Goal: Task Accomplishment & Management: Manage account settings

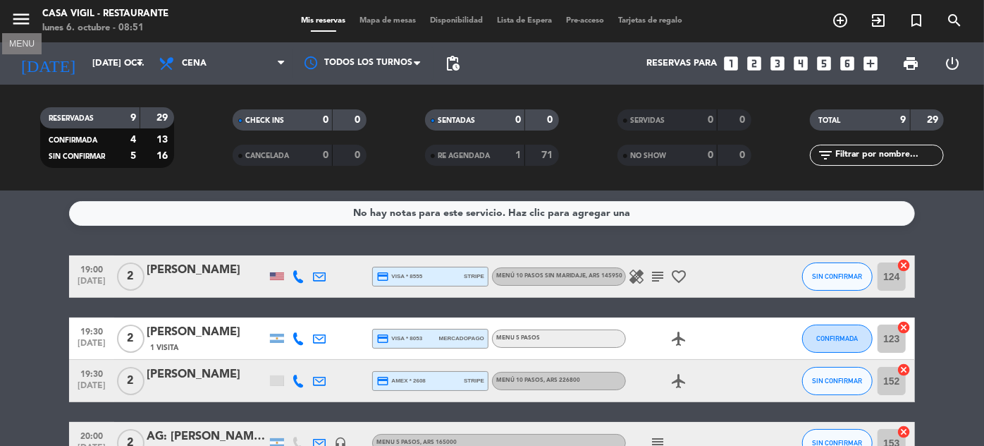
click at [29, 17] on icon "menu" at bounding box center [21, 18] width 21 height 21
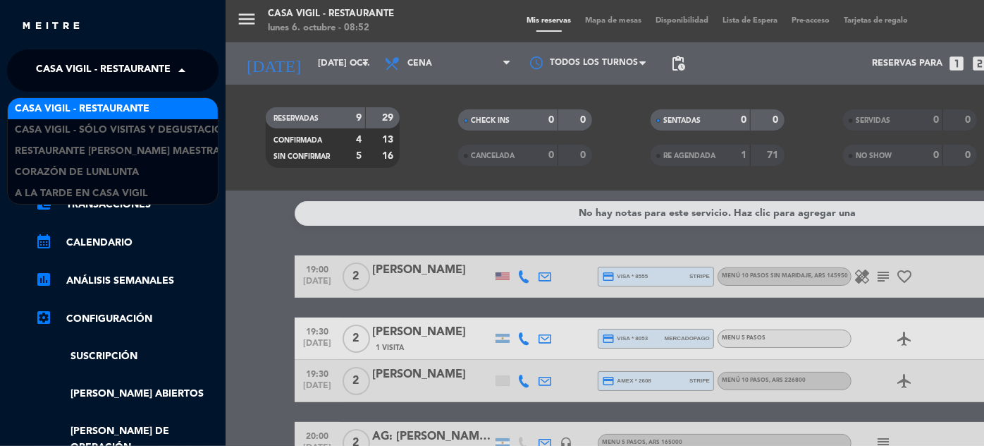
click at [164, 73] on span "Casa Vigil - Restaurante" at bounding box center [103, 71] width 135 height 30
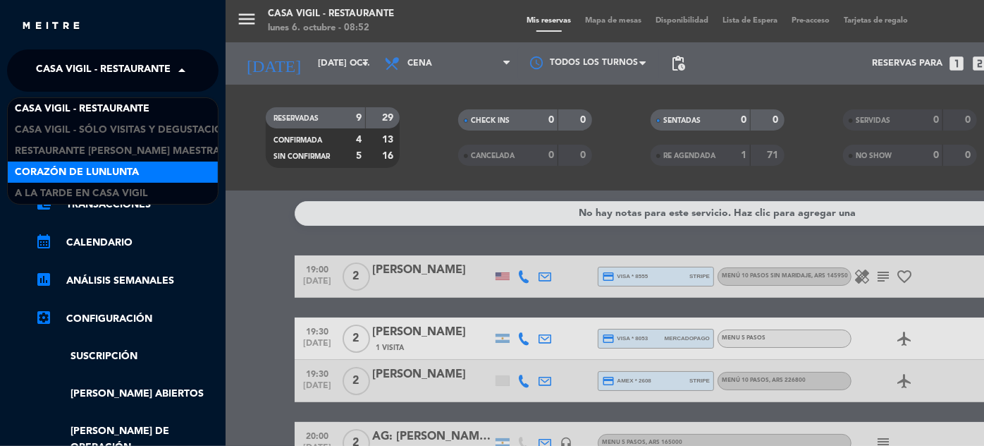
click at [112, 170] on span "Corazón de Lunlunta" at bounding box center [77, 172] width 124 height 16
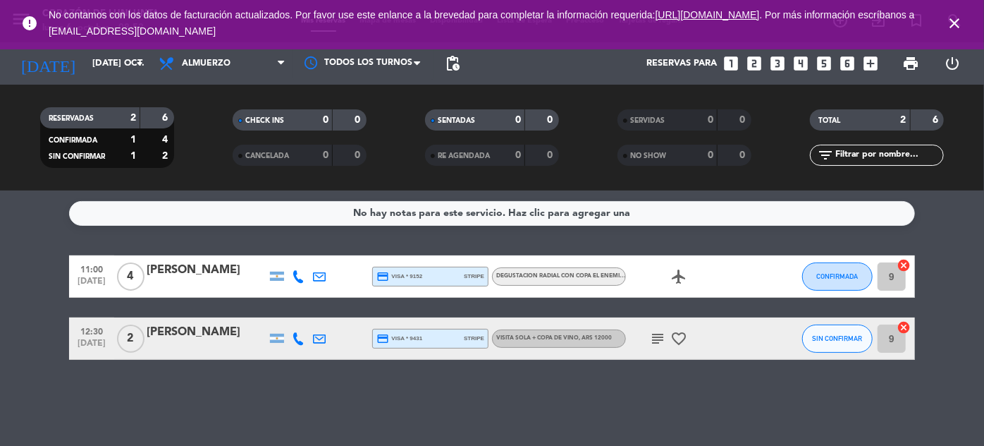
click at [960, 27] on icon "close" at bounding box center [954, 23] width 17 height 17
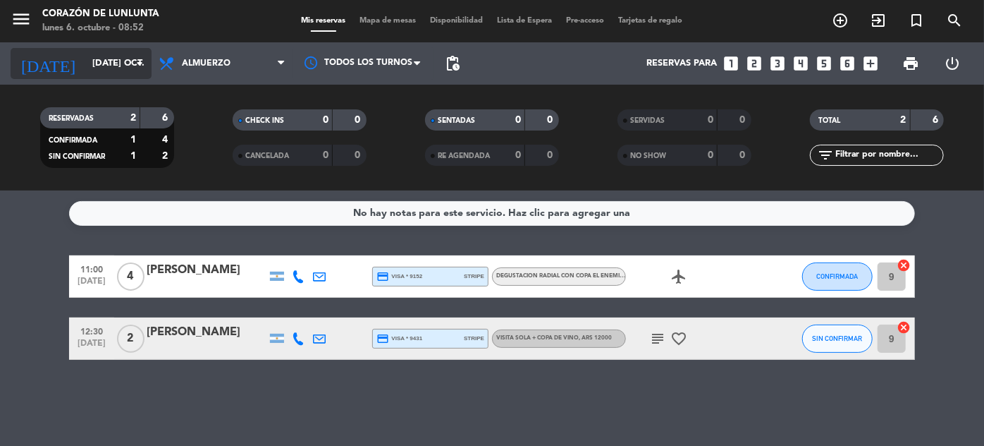
click at [85, 72] on input "[DATE] oct." at bounding box center [145, 63] width 121 height 25
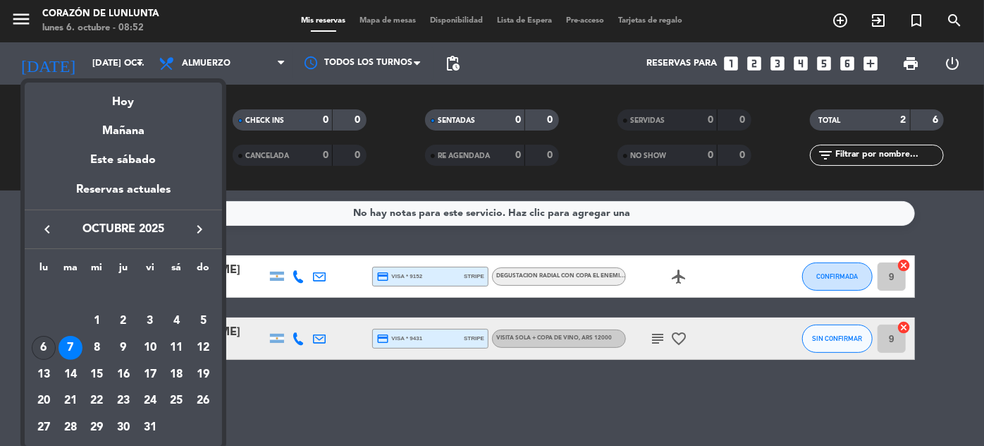
click at [41, 344] on div "6" at bounding box center [44, 348] width 24 height 24
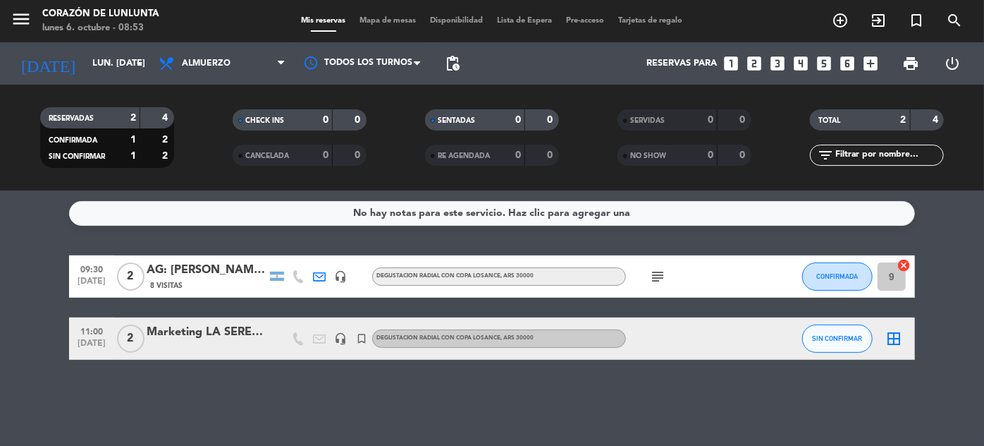
click at [197, 267] on div "AG: [PERSON_NAME] AND [PERSON_NAME] x 2" at bounding box center [207, 270] width 120 height 18
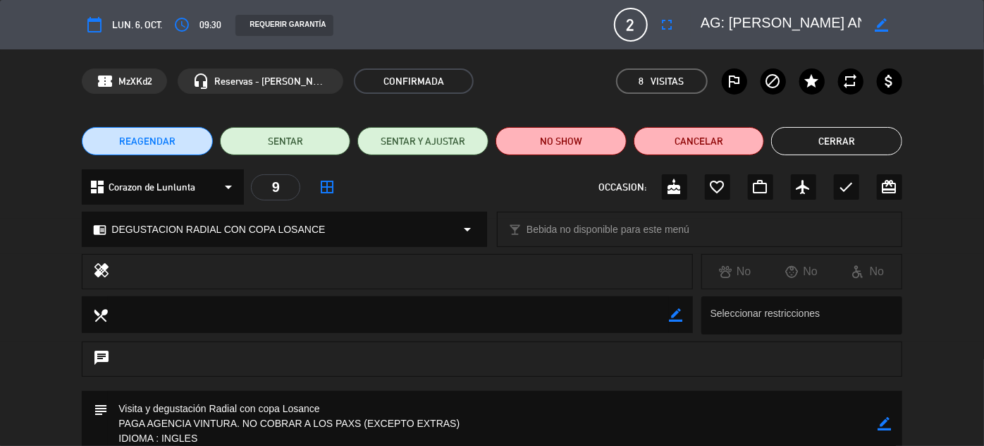
click at [855, 141] on button "Cerrar" at bounding box center [836, 141] width 131 height 28
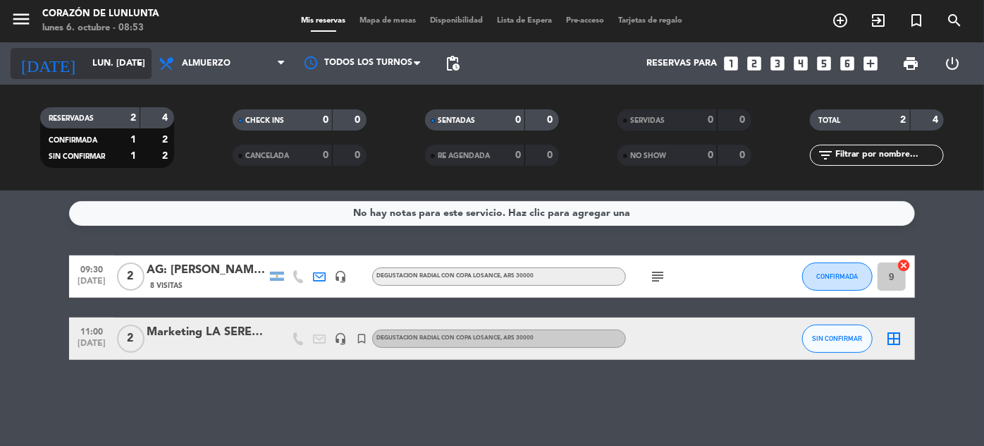
click at [99, 73] on input "lun. [DATE]" at bounding box center [145, 63] width 121 height 25
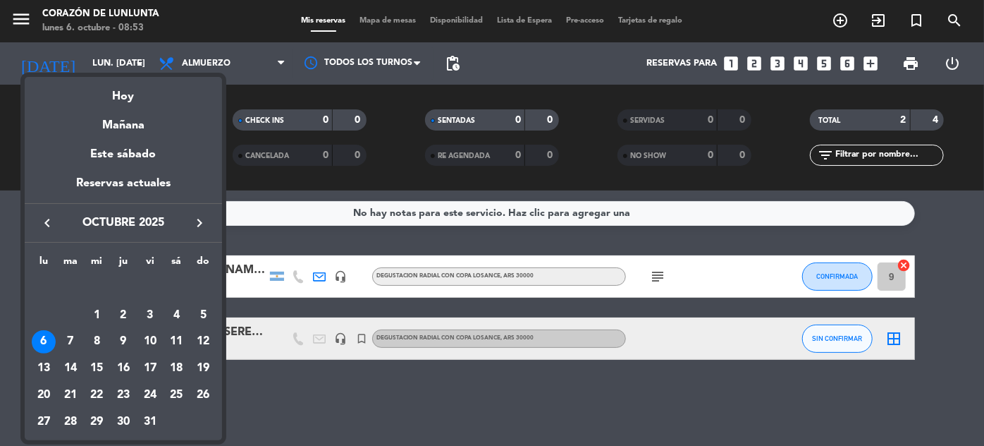
click at [99, 339] on div "8" at bounding box center [97, 342] width 24 height 24
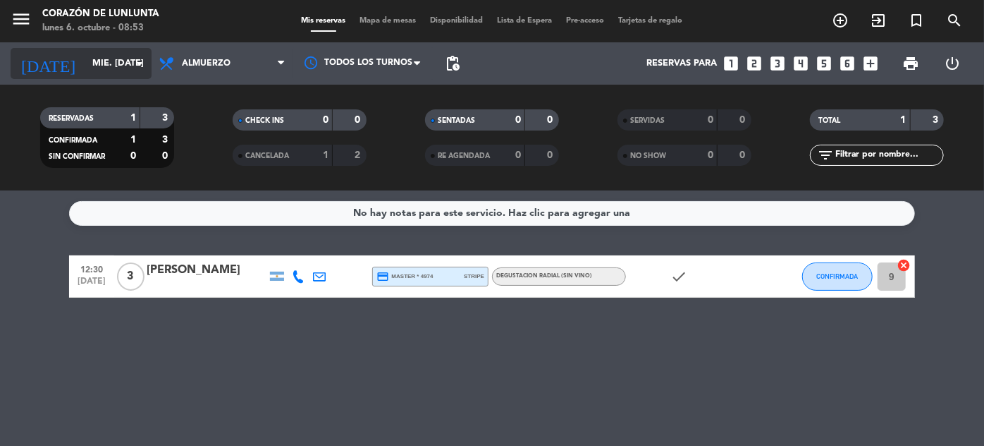
click at [88, 71] on input "mié. [DATE]" at bounding box center [145, 63] width 121 height 25
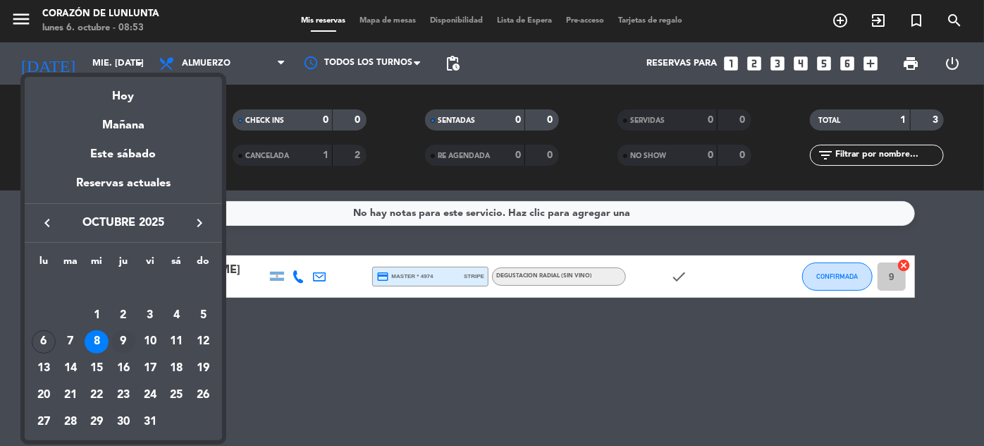
click at [122, 338] on div "9" at bounding box center [123, 342] width 24 height 24
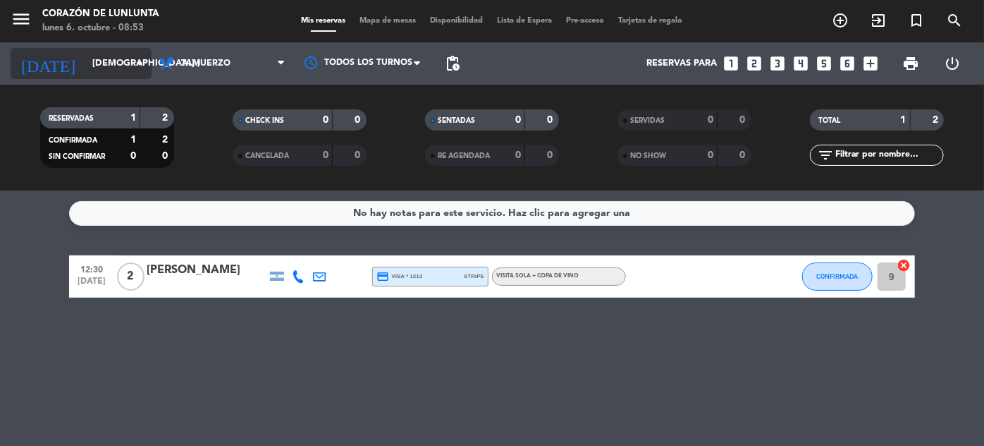
click at [106, 66] on input "[DEMOGRAPHIC_DATA] [DATE]" at bounding box center [145, 63] width 121 height 25
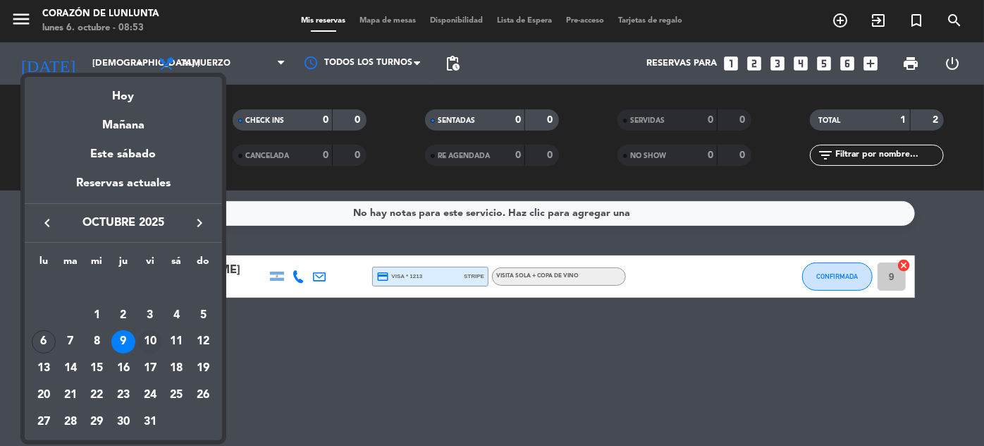
click at [154, 341] on div "10" at bounding box center [150, 342] width 24 height 24
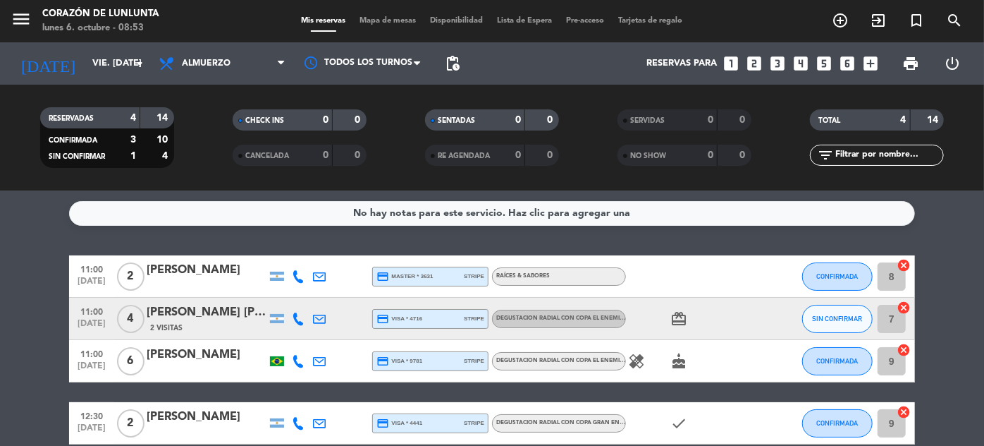
scroll to position [69, 0]
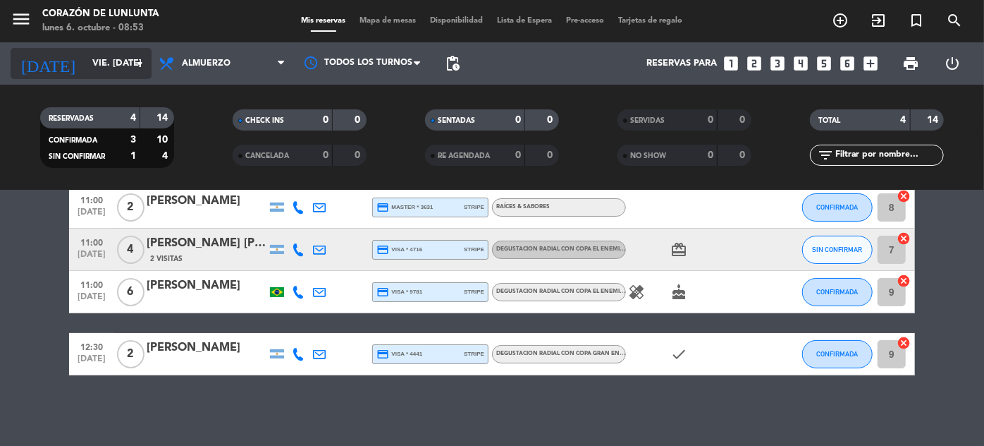
click at [109, 61] on input "vie. [DATE]" at bounding box center [145, 63] width 121 height 25
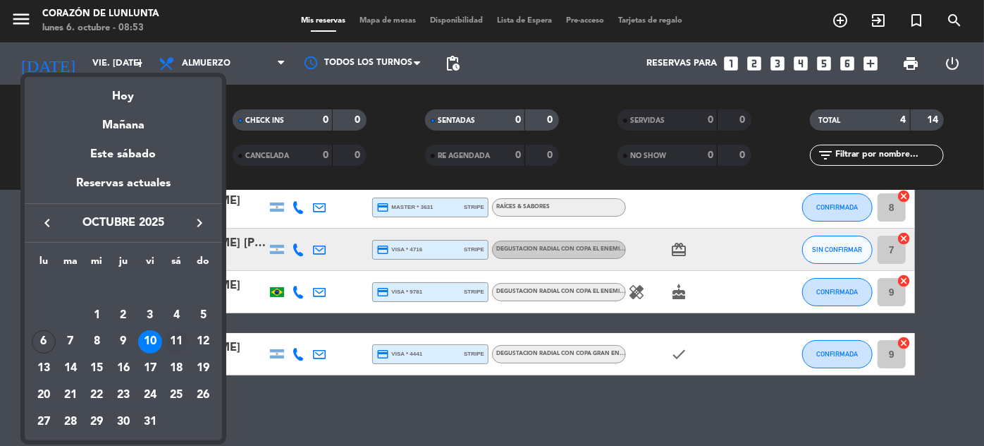
click at [177, 338] on div "11" at bounding box center [176, 342] width 24 height 24
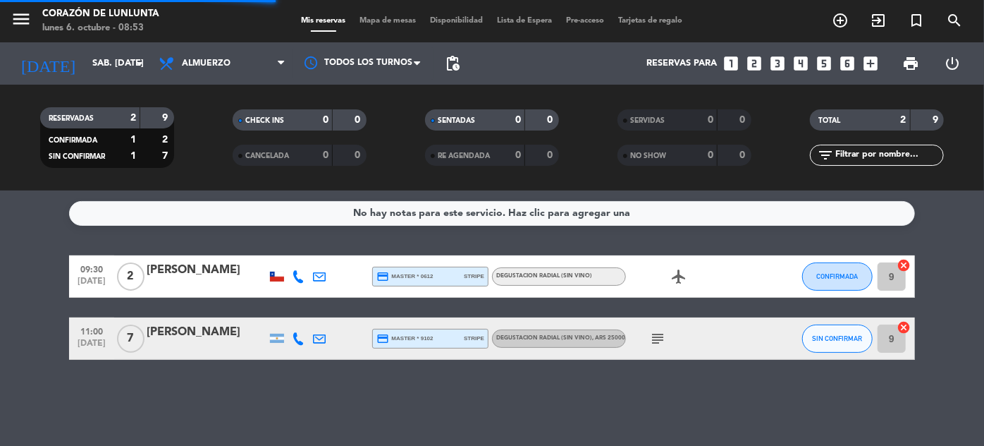
scroll to position [0, 0]
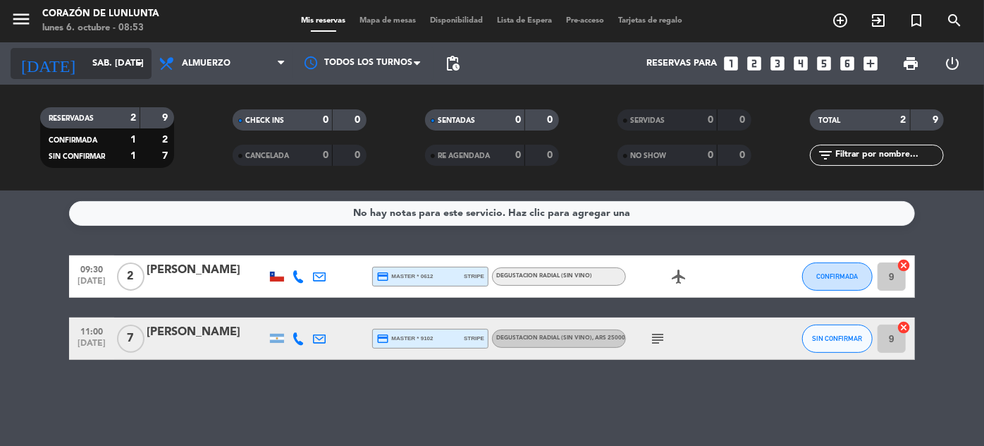
click at [85, 67] on input "sáb. [DATE]" at bounding box center [145, 63] width 121 height 25
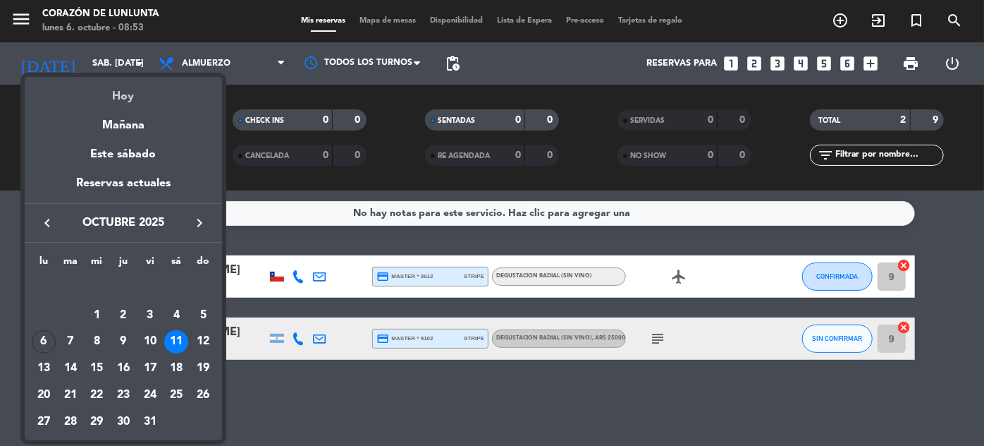
click at [141, 98] on div "Hoy" at bounding box center [123, 91] width 197 height 29
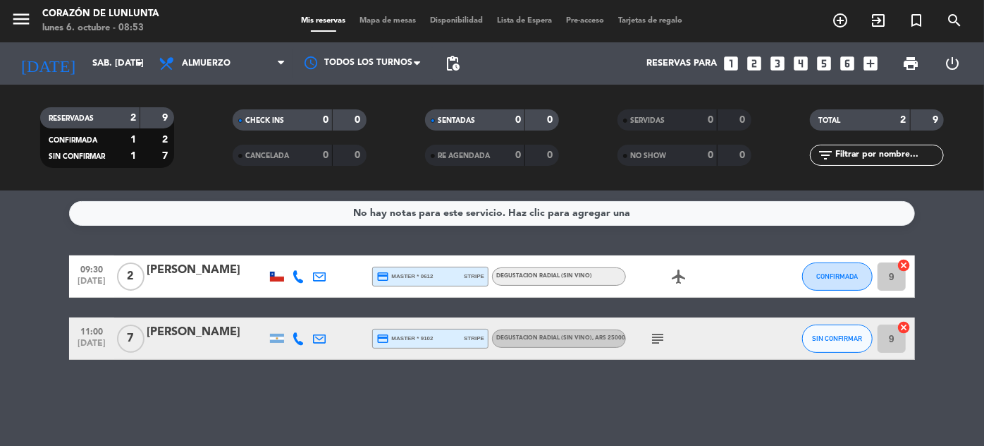
type input "lun. [DATE]"
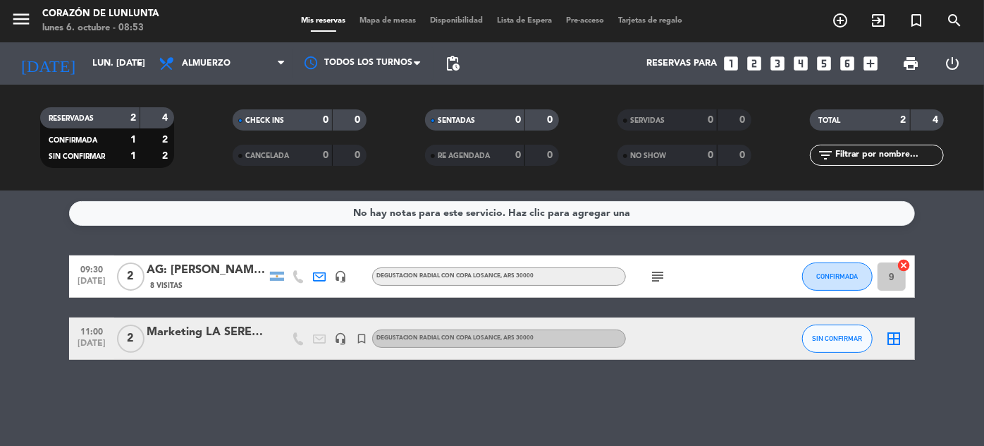
click at [217, 269] on div "AG: [PERSON_NAME] AND [PERSON_NAME] x 2" at bounding box center [207, 270] width 120 height 18
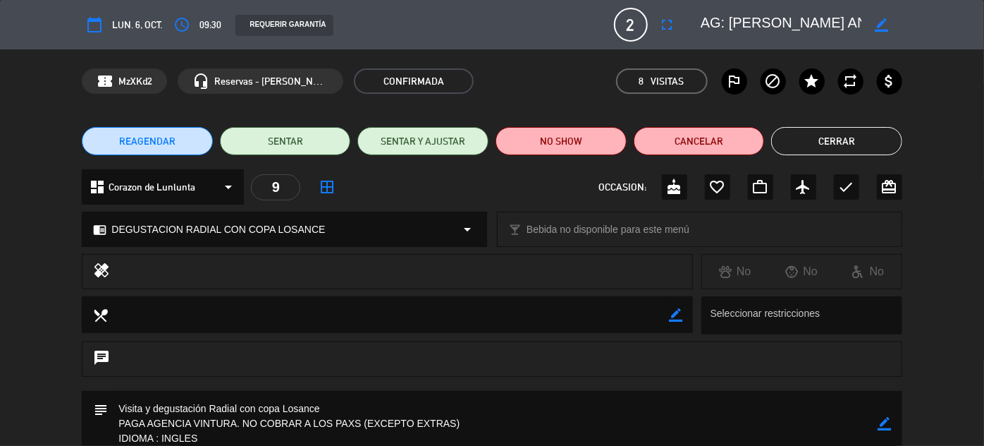
click at [862, 145] on button "Cerrar" at bounding box center [836, 141] width 131 height 28
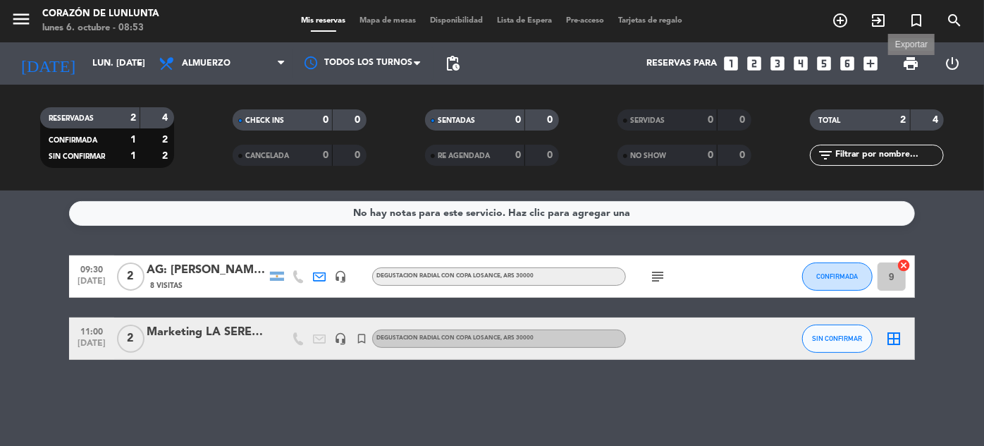
click at [912, 66] on span "print" at bounding box center [911, 63] width 17 height 17
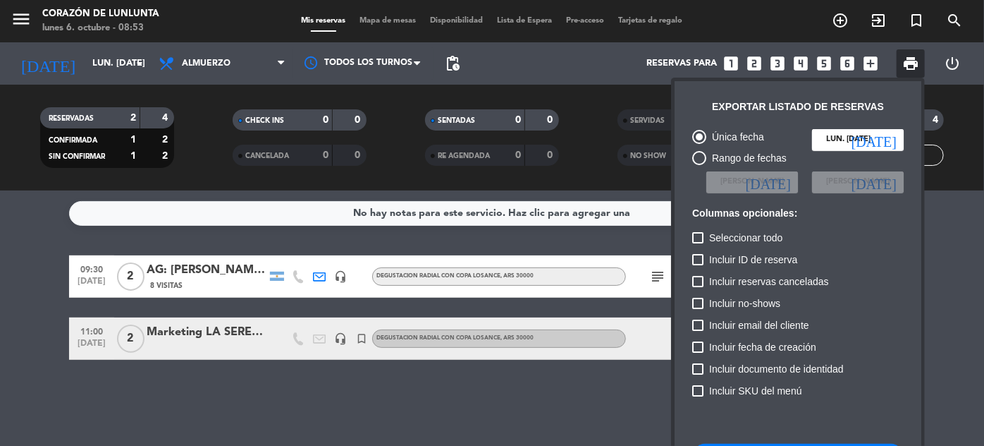
scroll to position [86, 0]
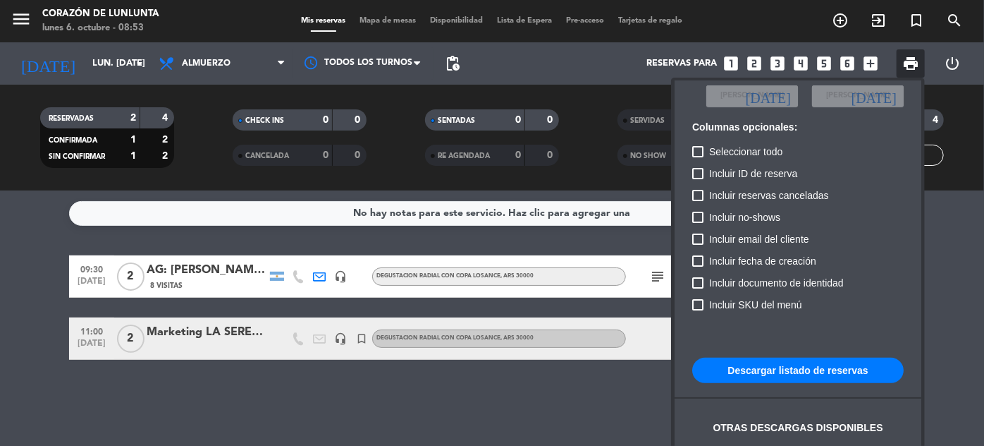
click at [811, 366] on button "Descargar listado de reservas" at bounding box center [798, 369] width 212 height 25
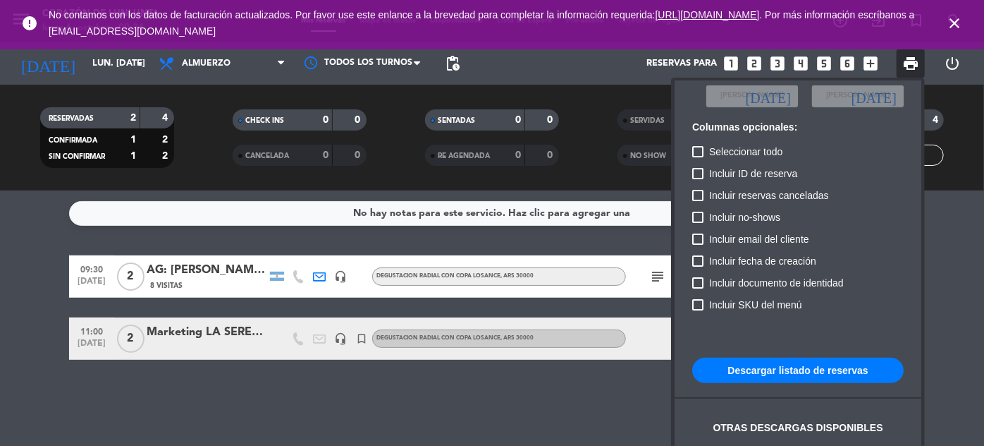
click at [953, 18] on icon "close" at bounding box center [954, 23] width 17 height 17
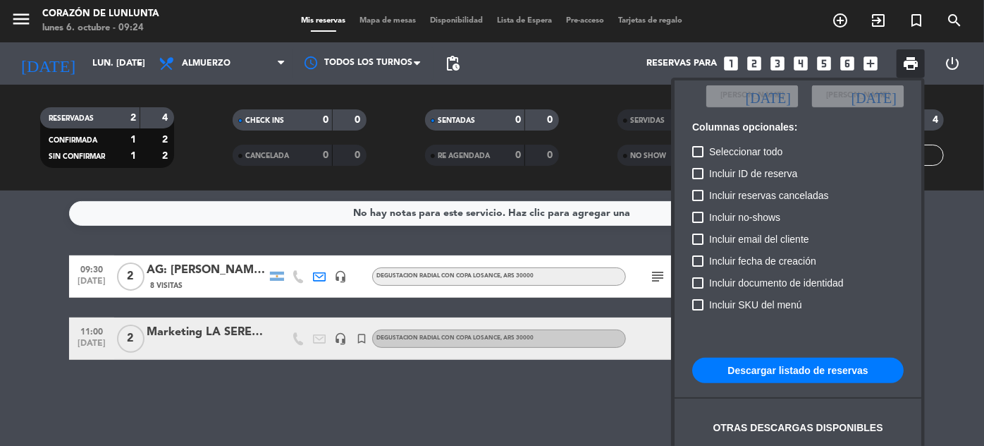
click at [26, 20] on div at bounding box center [492, 223] width 984 height 446
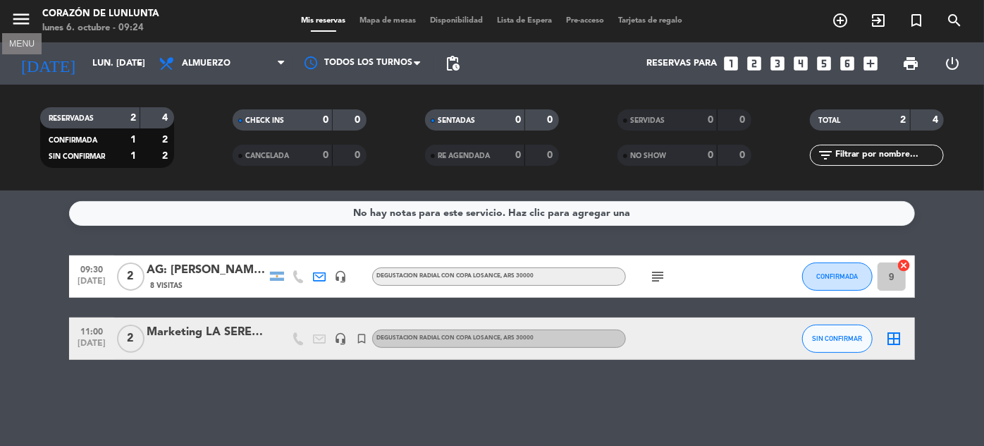
click at [20, 18] on icon "menu" at bounding box center [21, 18] width 21 height 21
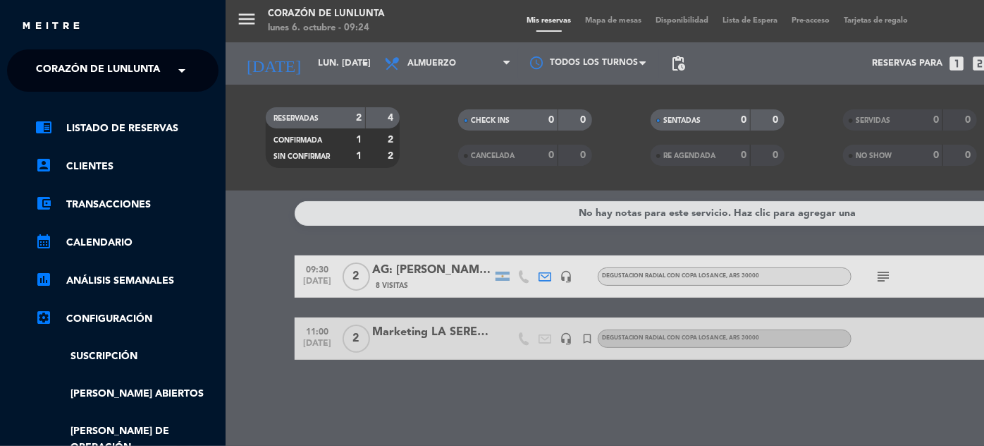
click at [188, 73] on span at bounding box center [185, 71] width 24 height 30
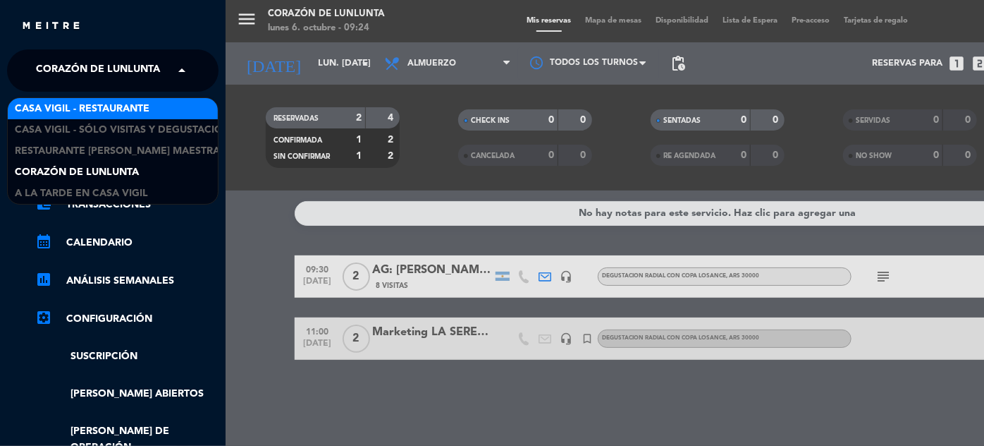
click at [124, 104] on span "Casa Vigil - Restaurante" at bounding box center [82, 109] width 135 height 16
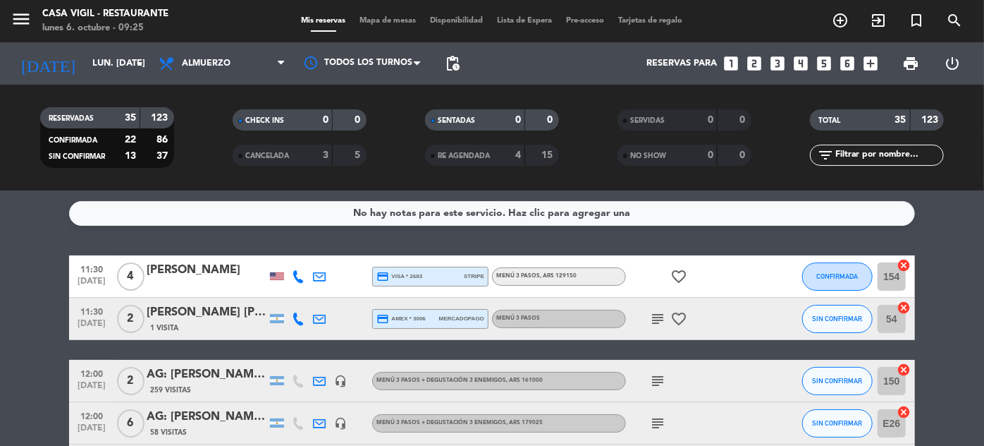
click at [756, 66] on icon "looks_two" at bounding box center [754, 63] width 18 height 18
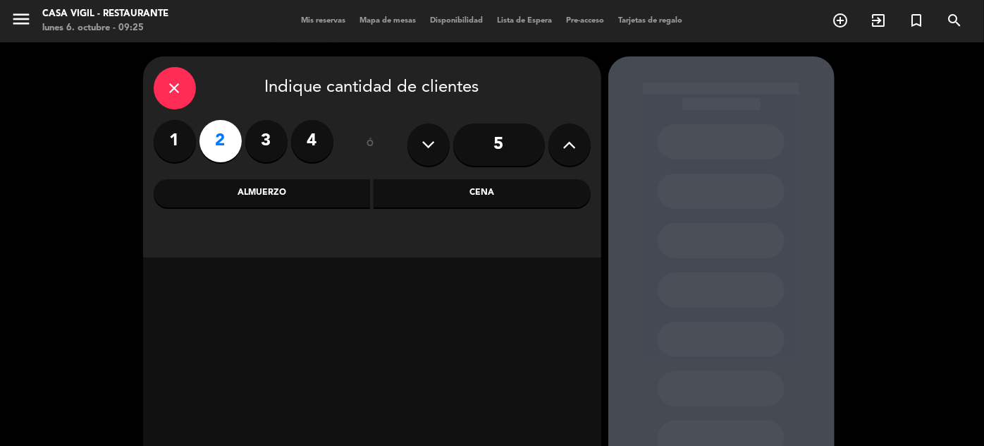
click at [325, 198] on div "Almuerzo" at bounding box center [262, 193] width 217 height 28
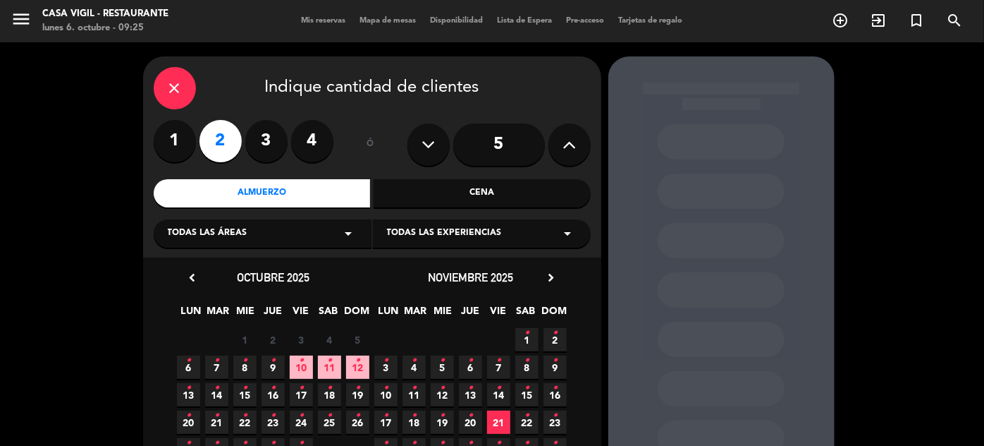
click at [331, 372] on span "11 •" at bounding box center [329, 366] width 23 height 23
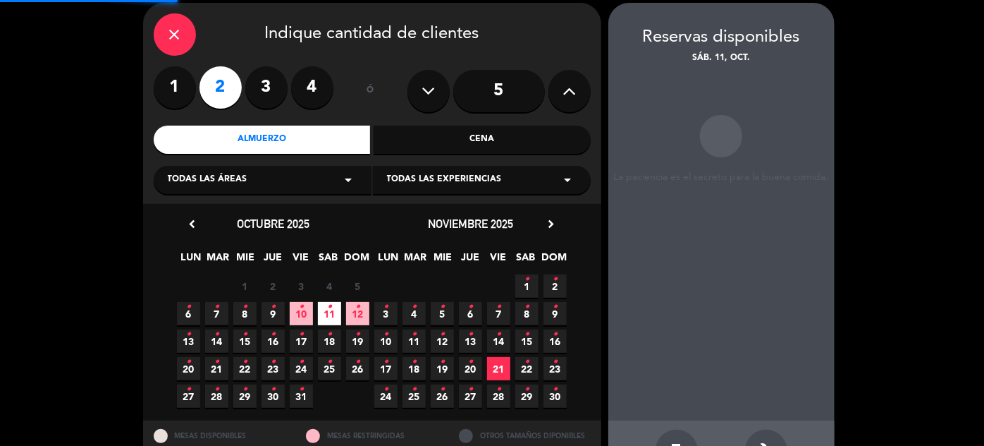
scroll to position [56, 0]
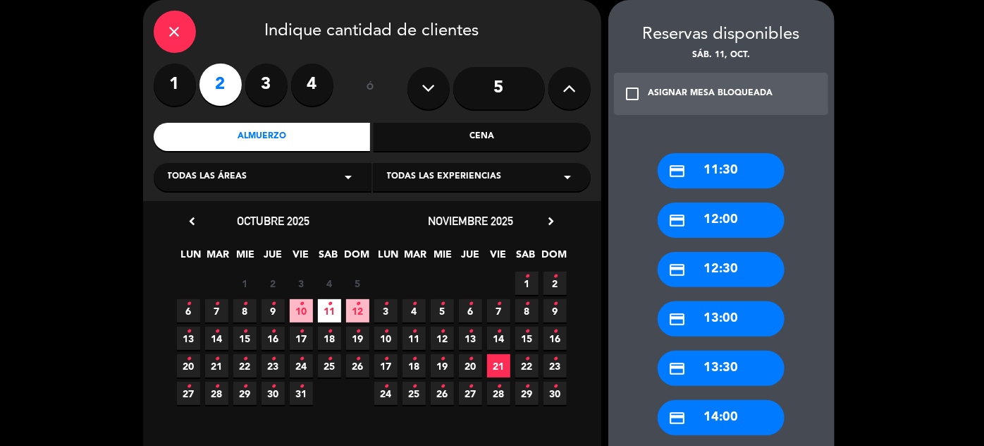
click at [725, 271] on div "credit_card 12:30" at bounding box center [721, 269] width 127 height 35
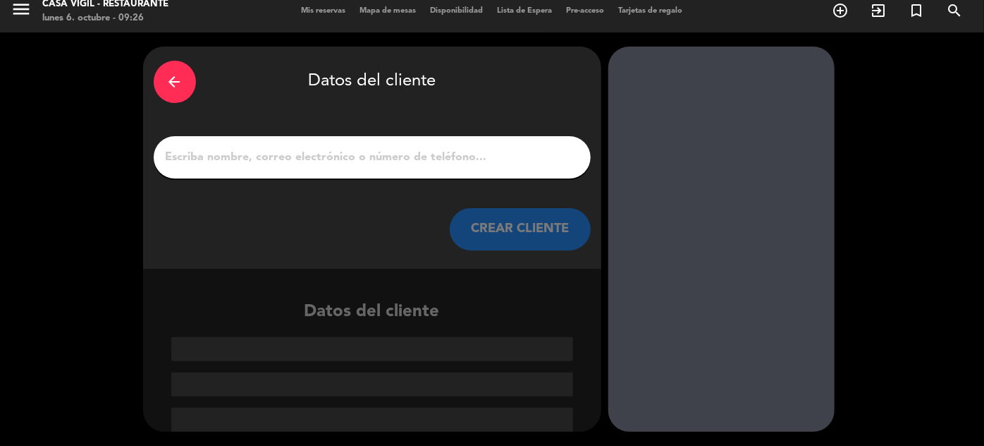
click at [546, 226] on button "CREAR CLIENTE" at bounding box center [520, 229] width 141 height 42
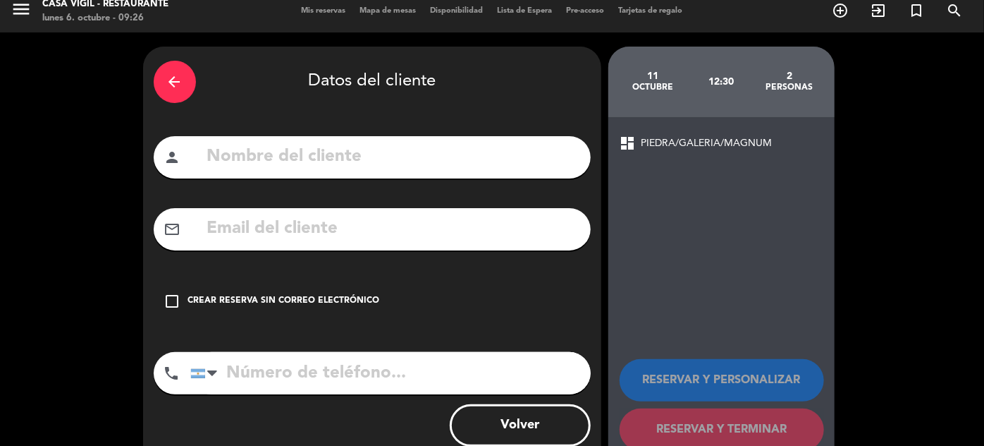
click at [498, 154] on input "text" at bounding box center [393, 156] width 374 height 29
type input "[PERSON_NAME]"
click at [248, 224] on input "text" at bounding box center [393, 228] width 374 height 29
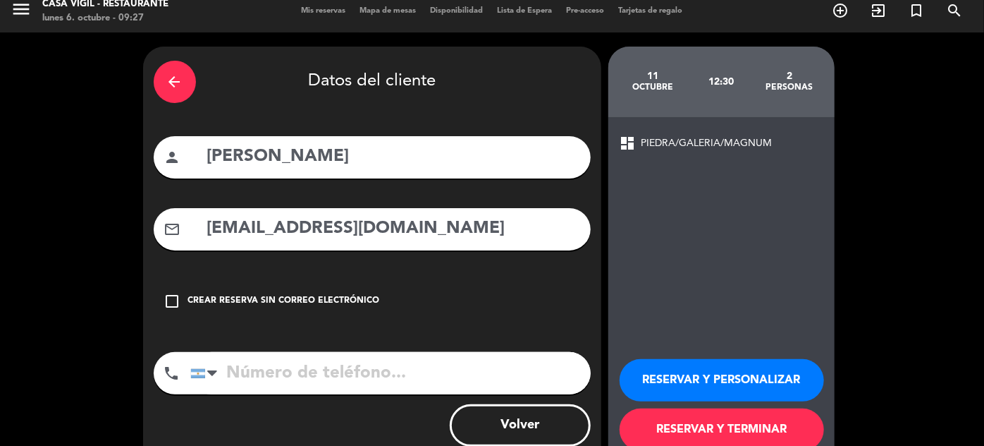
type input "[EMAIL_ADDRESS][DOMAIN_NAME]"
click at [292, 369] on input "tel" at bounding box center [390, 373] width 400 height 42
type input "3467498942"
click at [746, 377] on button "RESERVAR Y PERSONALIZAR" at bounding box center [722, 380] width 204 height 42
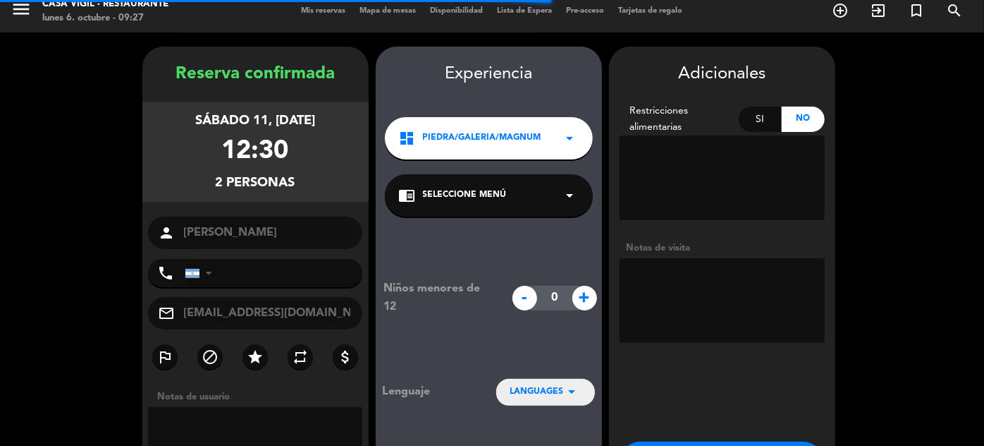
type input "[PHONE_NUMBER]"
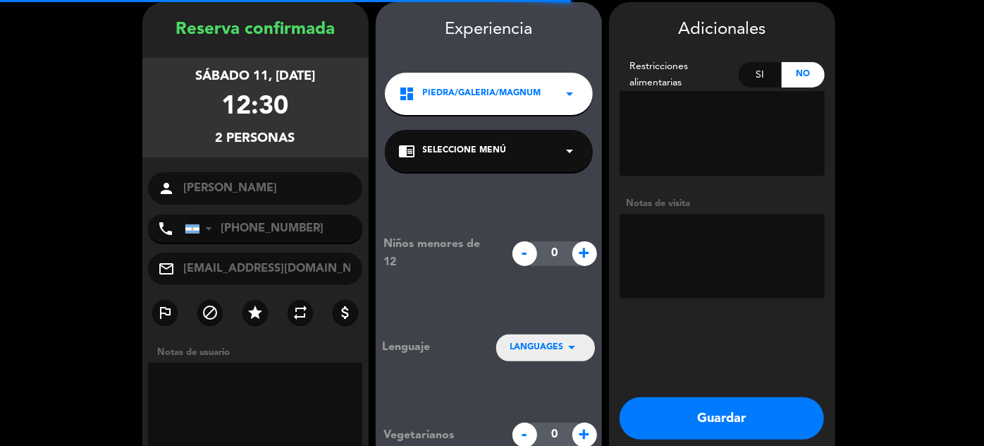
scroll to position [56, 0]
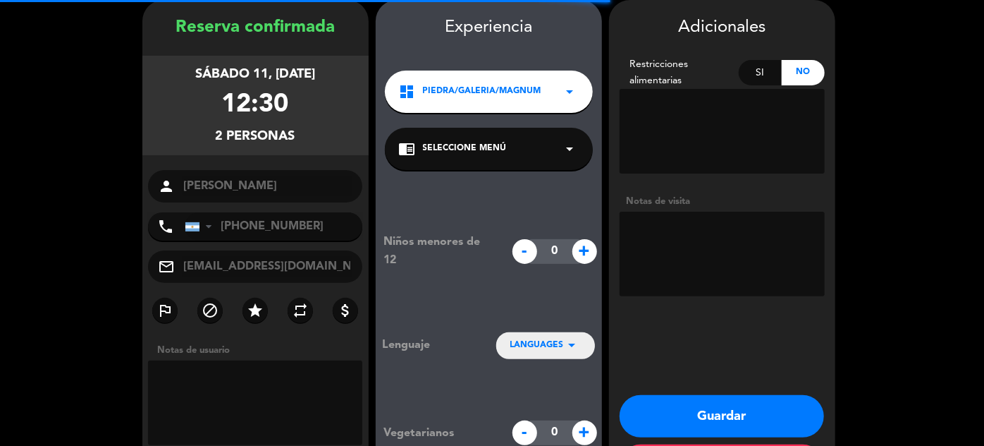
click at [734, 272] on textarea at bounding box center [722, 254] width 205 height 85
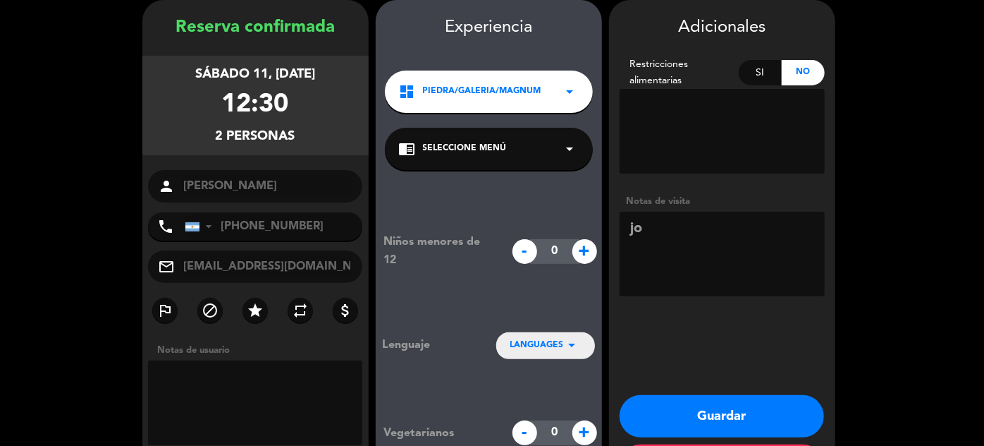
type textarea "j"
type textarea "[PERSON_NAME]"
click at [723, 418] on button "Guardar" at bounding box center [722, 416] width 204 height 42
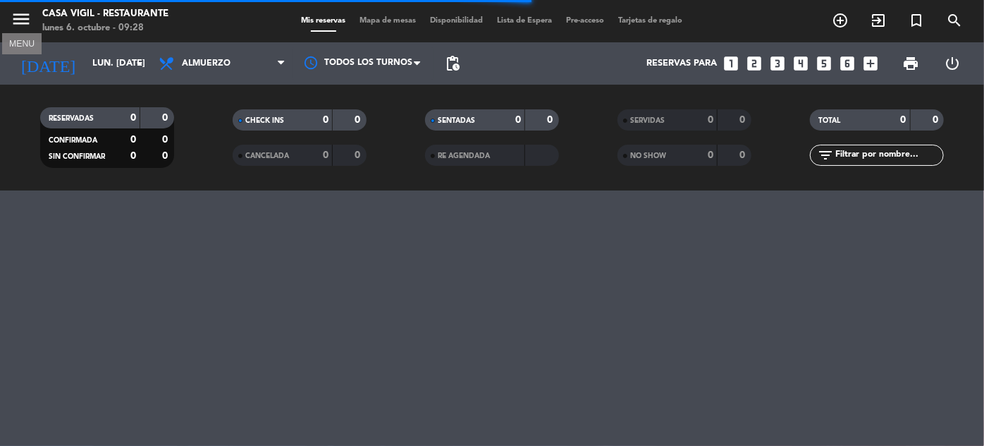
click at [17, 16] on icon "menu" at bounding box center [21, 18] width 21 height 21
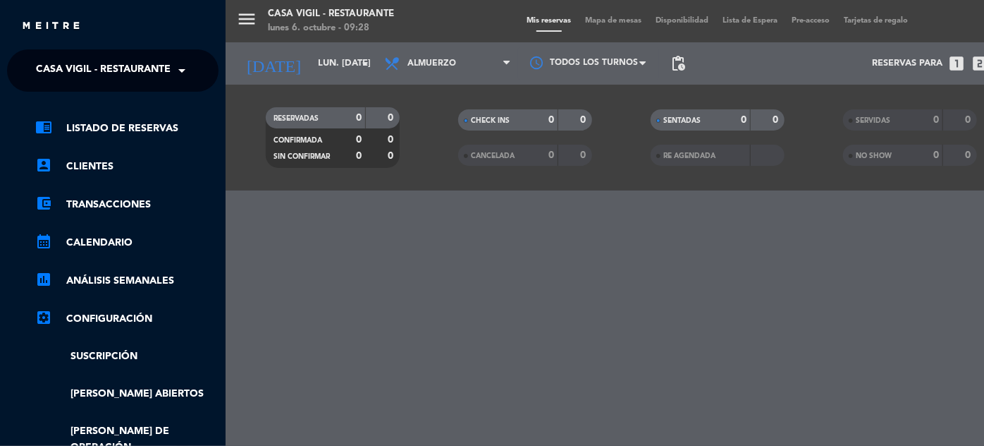
click at [98, 70] on span "Casa Vigil - Restaurante" at bounding box center [103, 71] width 135 height 30
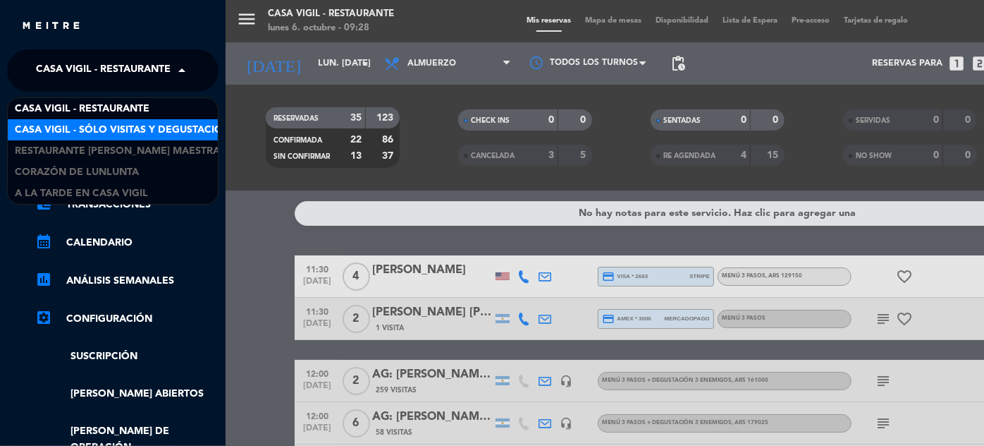
click at [114, 127] on span "Casa Vigil - SÓLO Visitas y Degustaciones" at bounding box center [129, 130] width 228 height 16
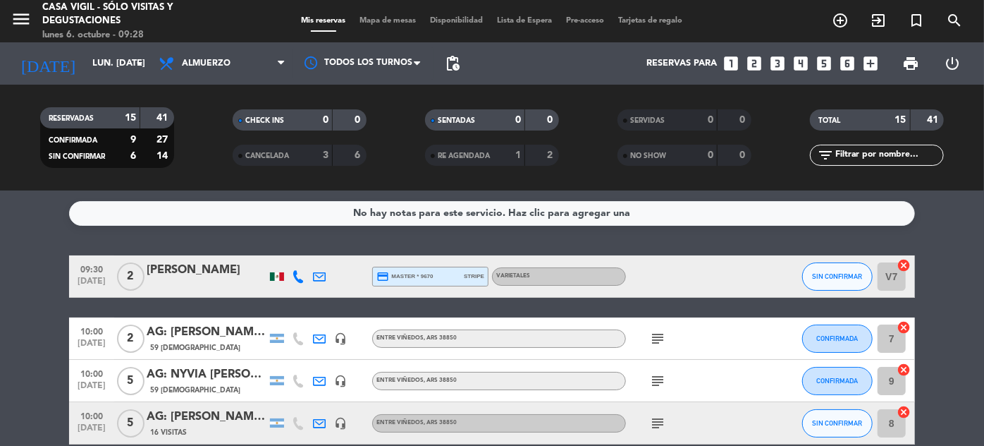
click at [874, 153] on input "text" at bounding box center [888, 155] width 109 height 16
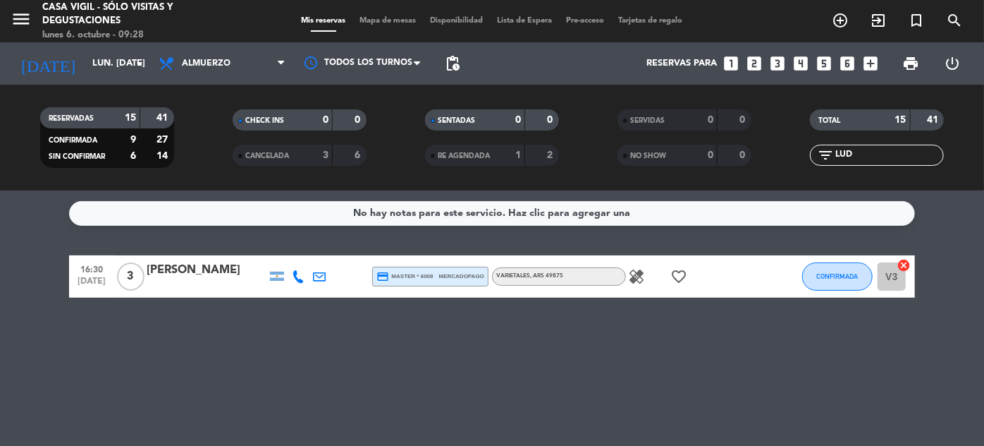
type input "LUD"
click at [232, 272] on div "[PERSON_NAME]" at bounding box center [207, 270] width 120 height 18
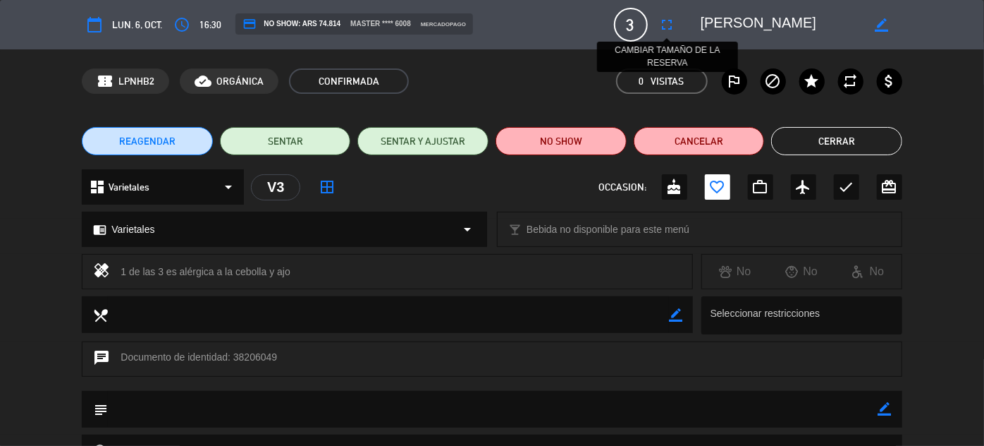
click at [671, 24] on icon "fullscreen" at bounding box center [667, 24] width 17 height 17
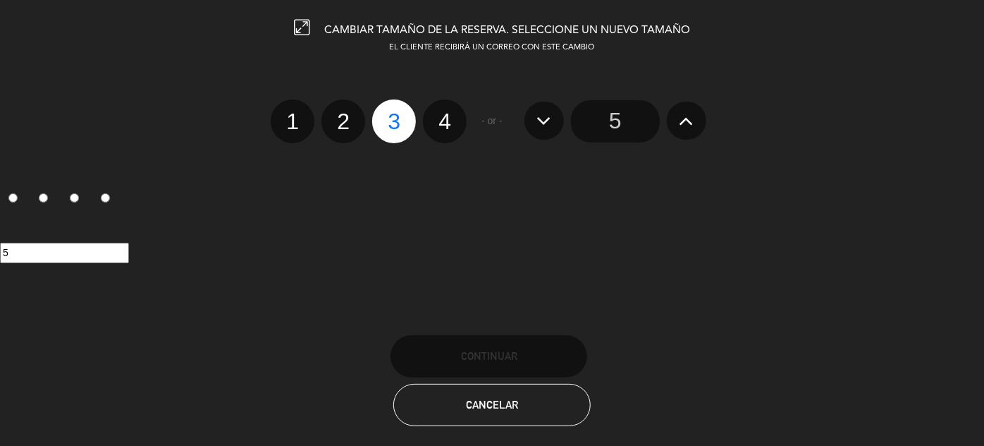
click at [449, 123] on label "4" at bounding box center [445, 121] width 44 height 44
click at [448, 114] on input "4" at bounding box center [443, 108] width 9 height 9
radio input "true"
radio input "false"
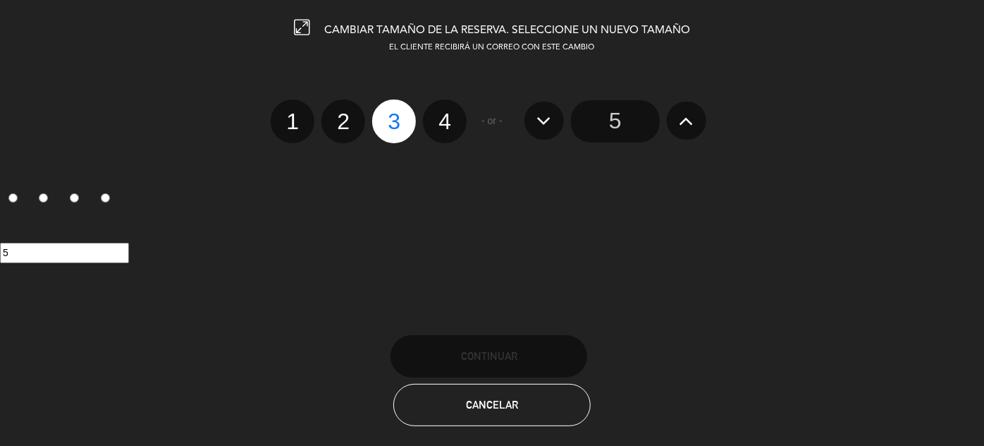
radio input "false"
radio input "true"
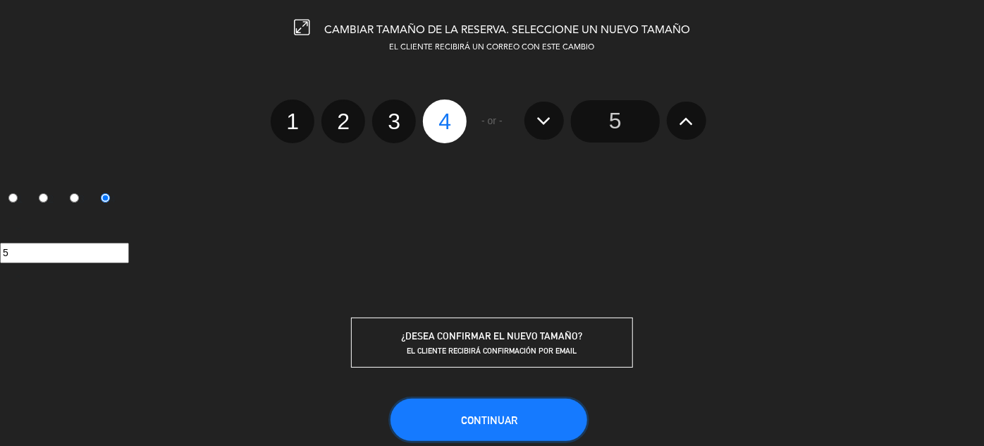
click at [505, 416] on span "Continuar" at bounding box center [489, 420] width 56 height 12
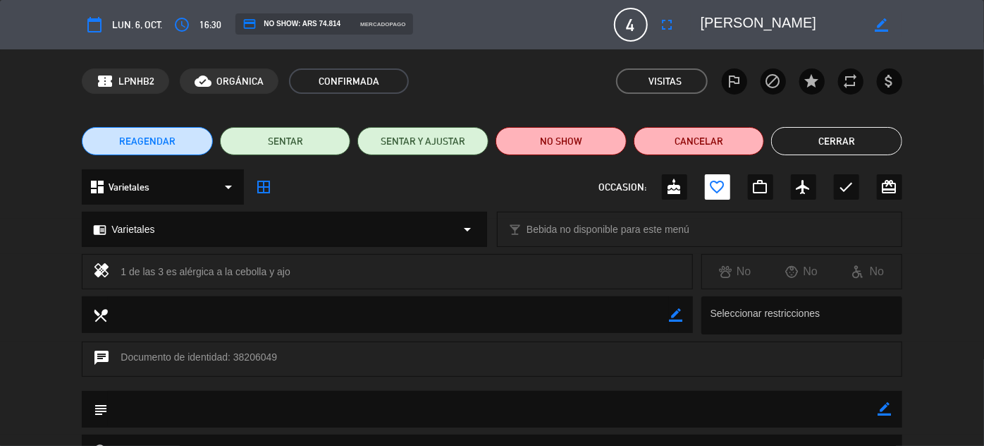
click at [825, 138] on button "Cerrar" at bounding box center [836, 141] width 131 height 28
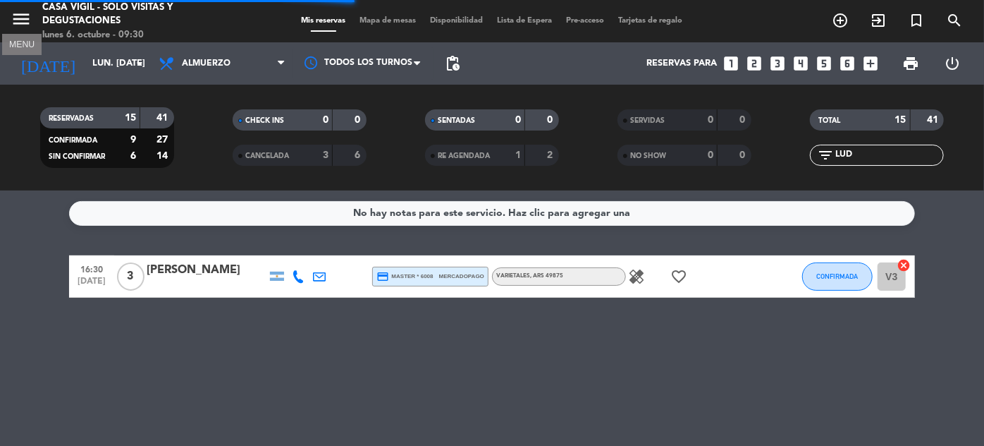
click at [23, 16] on icon "menu" at bounding box center [21, 18] width 21 height 21
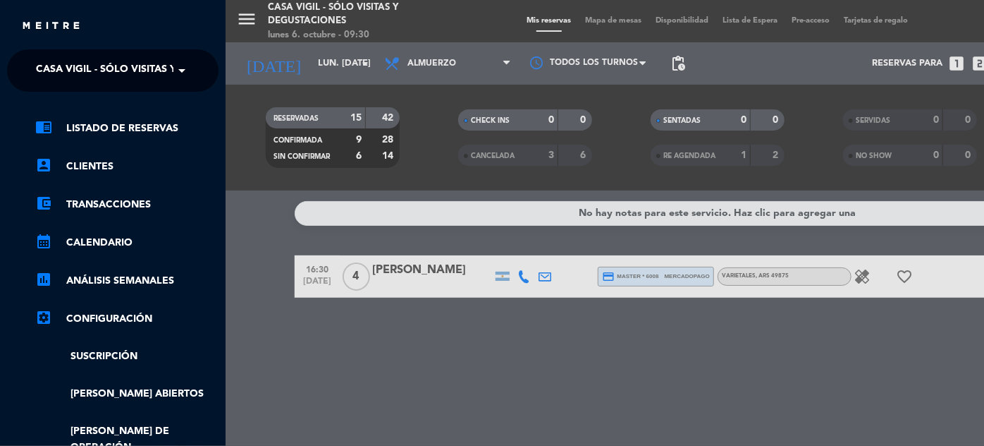
click at [173, 60] on span at bounding box center [185, 71] width 24 height 30
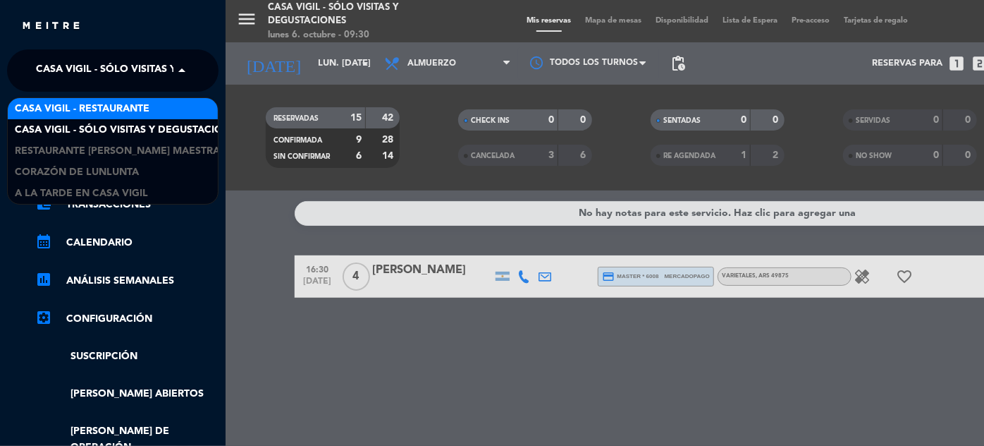
click at [122, 109] on span "Casa Vigil - Restaurante" at bounding box center [82, 109] width 135 height 16
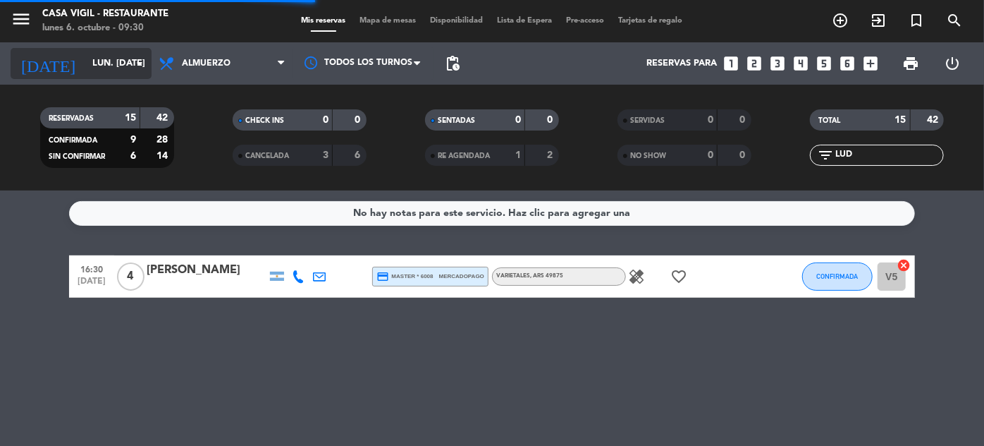
click at [118, 58] on input "lun. [DATE]" at bounding box center [145, 63] width 121 height 25
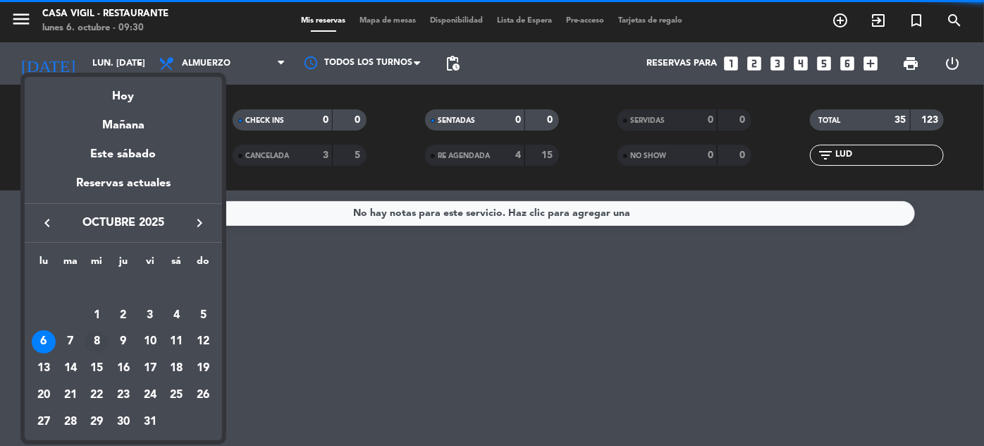
click at [95, 346] on div "8" at bounding box center [97, 342] width 24 height 24
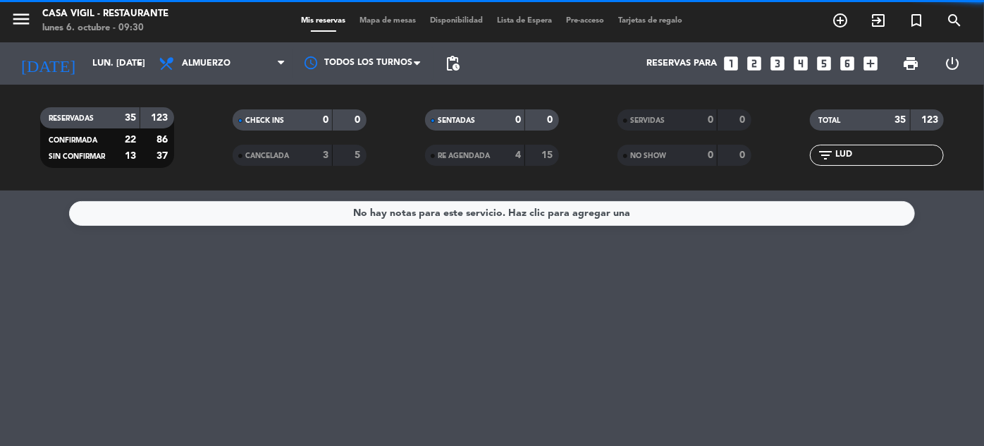
type input "mié. [DATE]"
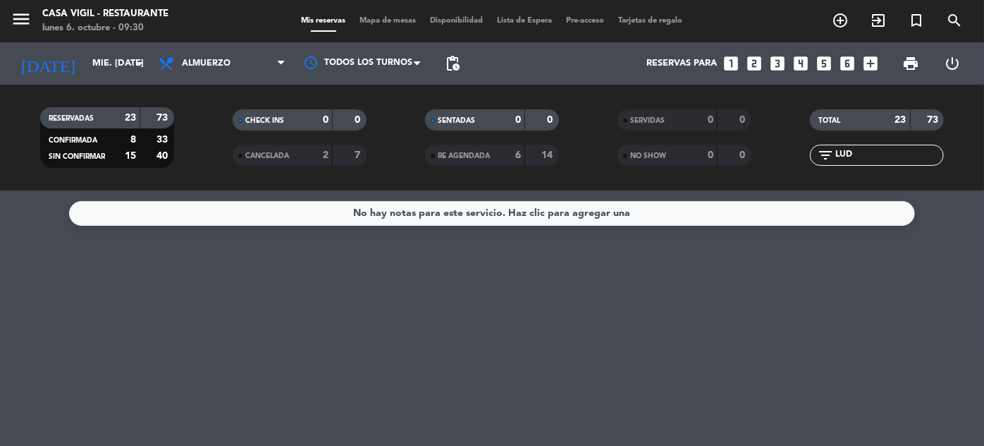
click at [255, 65] on span "Almuerzo" at bounding box center [222, 63] width 141 height 31
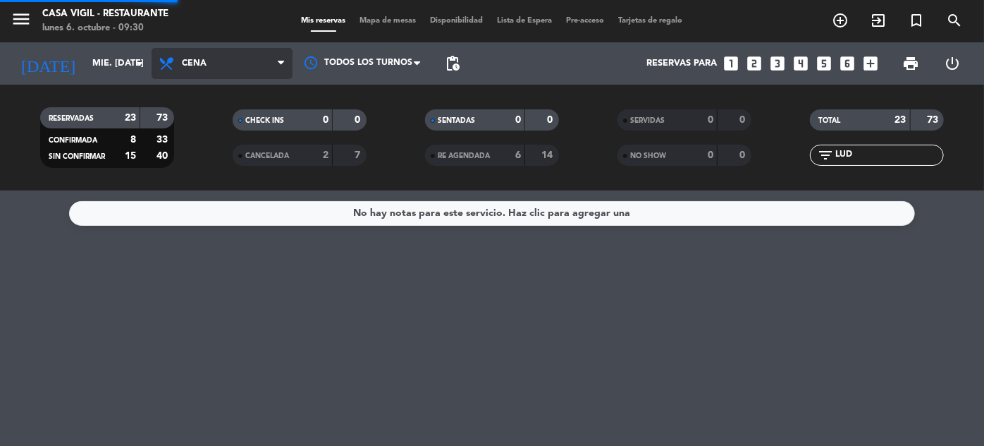
click at [252, 149] on div "menu Casa [PERSON_NAME] - Restaurante lunes 6. octubre - 09:30 Mis reservas Map…" at bounding box center [492, 95] width 984 height 190
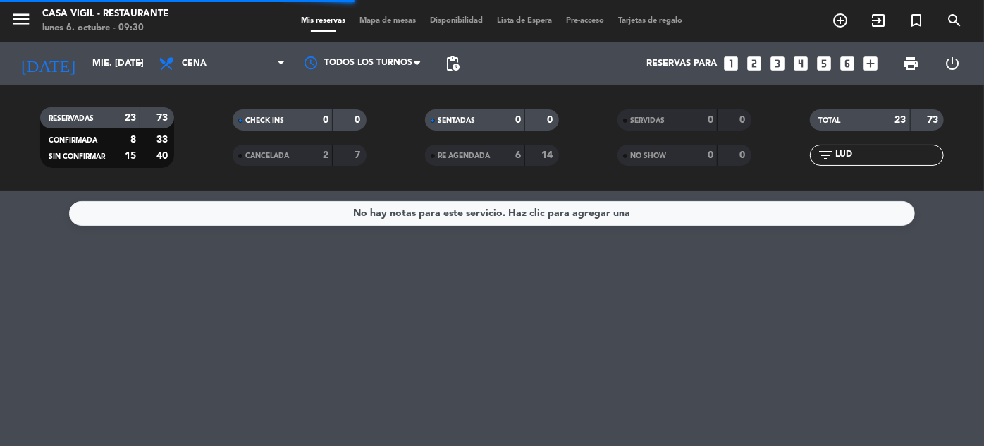
click at [899, 159] on input "LUD" at bounding box center [888, 155] width 109 height 16
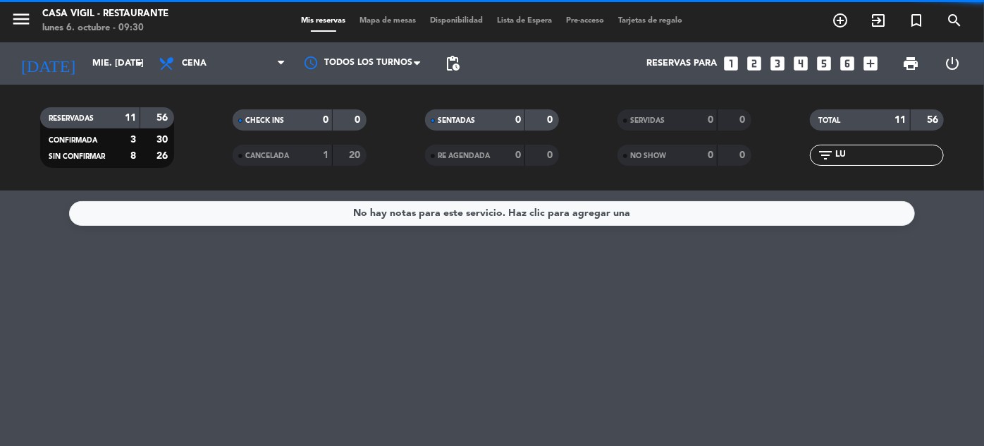
type input "L"
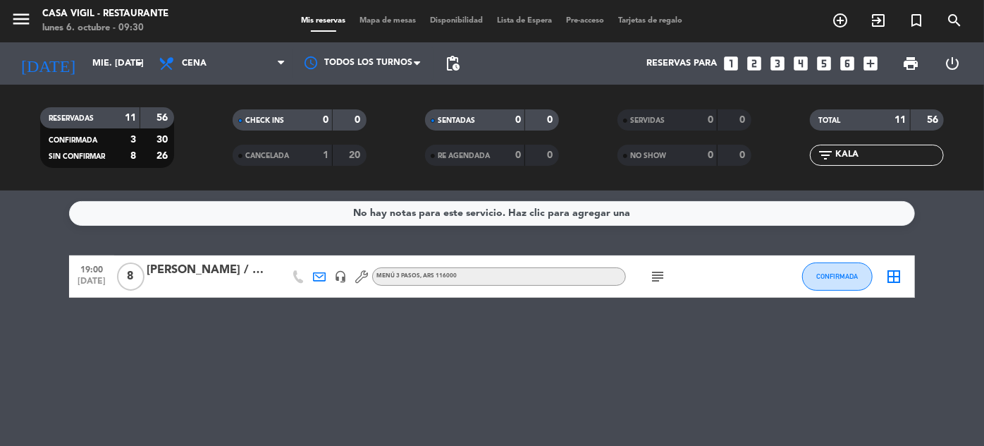
type input "KALA"
click at [174, 270] on div "[PERSON_NAME] / [GEOGRAPHIC_DATA]" at bounding box center [207, 270] width 120 height 18
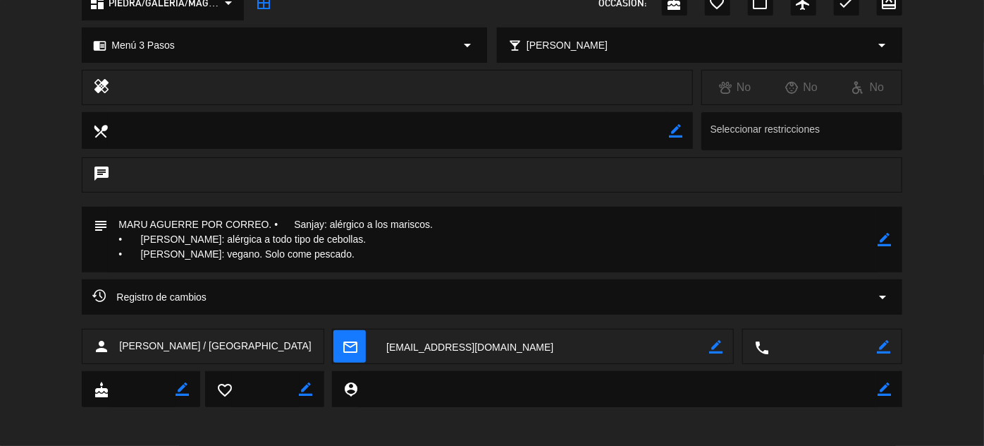
scroll to position [188, 0]
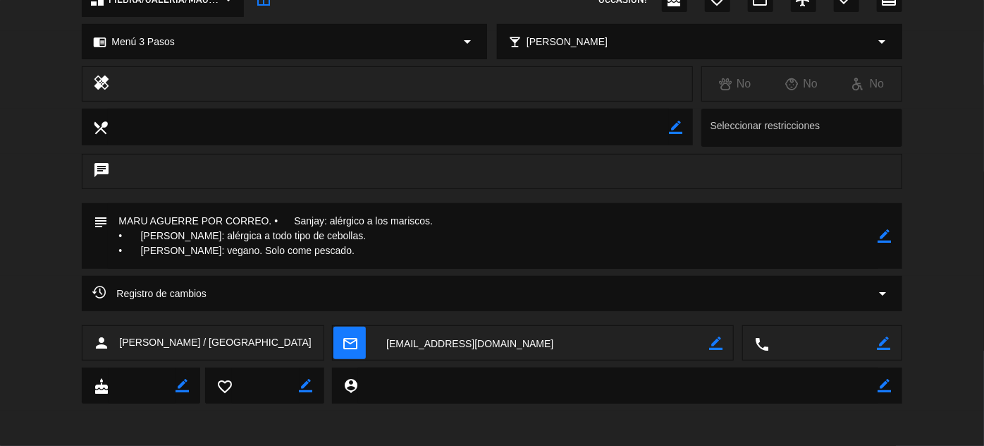
click at [466, 47] on icon "arrow_drop_down" at bounding box center [467, 41] width 17 height 17
select select
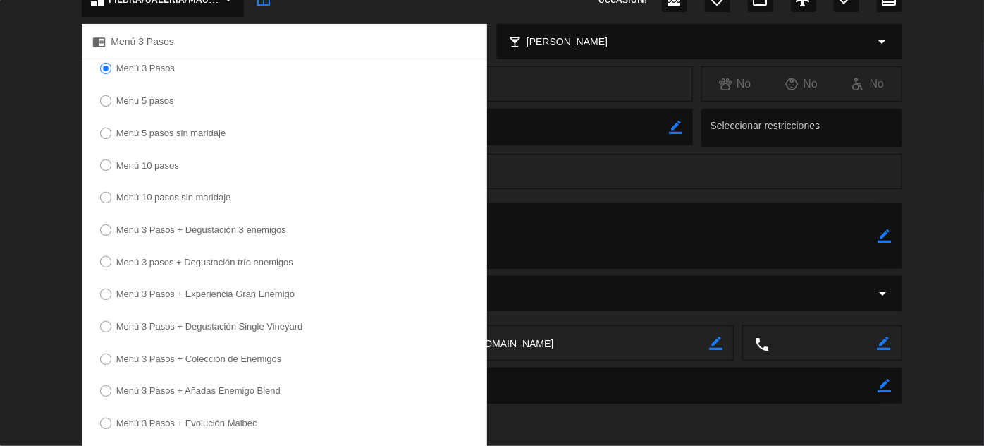
click at [109, 101] on input "Menu 5 pasos" at bounding box center [104, 99] width 9 height 9
radio input "true"
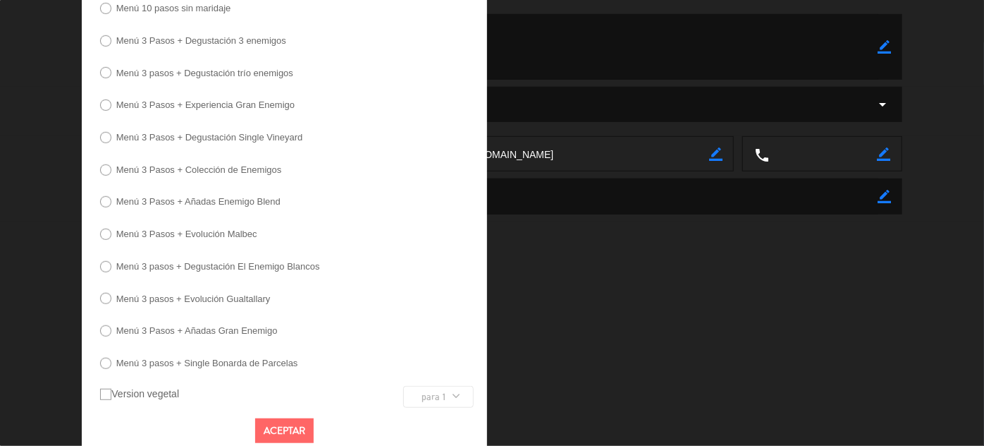
scroll to position [402, 0]
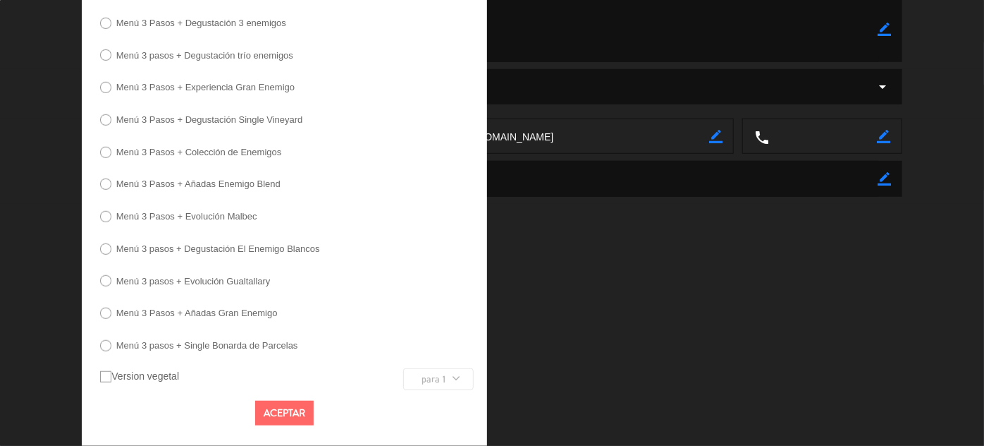
click at [292, 416] on button "Aceptar" at bounding box center [284, 412] width 59 height 25
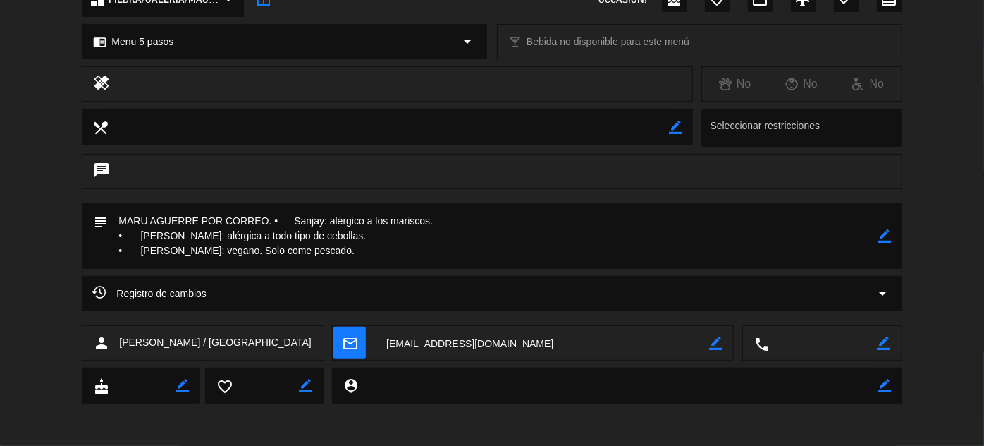
scroll to position [0, 0]
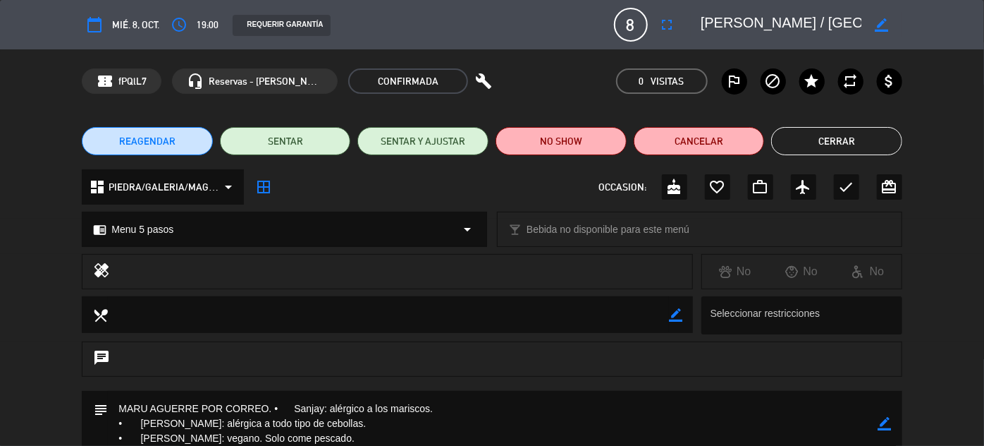
click at [832, 137] on button "Cerrar" at bounding box center [836, 141] width 131 height 28
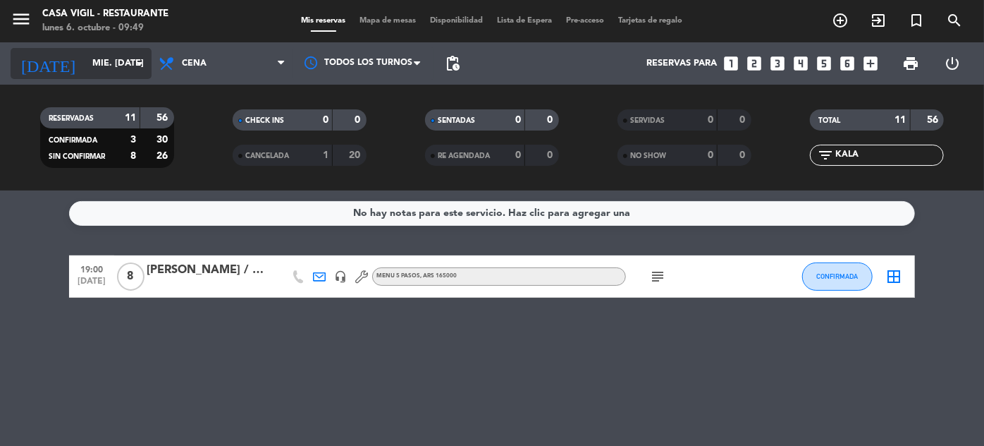
click at [95, 64] on input "mié. [DATE]" at bounding box center [145, 63] width 121 height 25
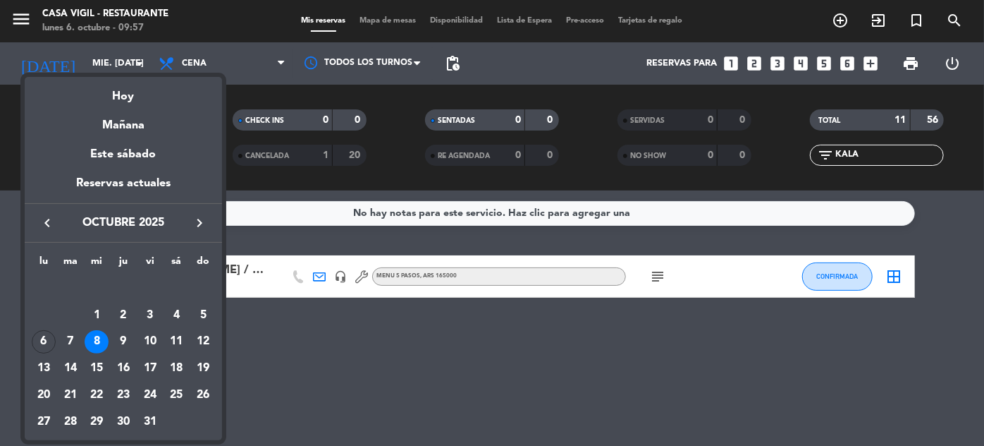
click at [122, 97] on div "Hoy" at bounding box center [123, 91] width 197 height 29
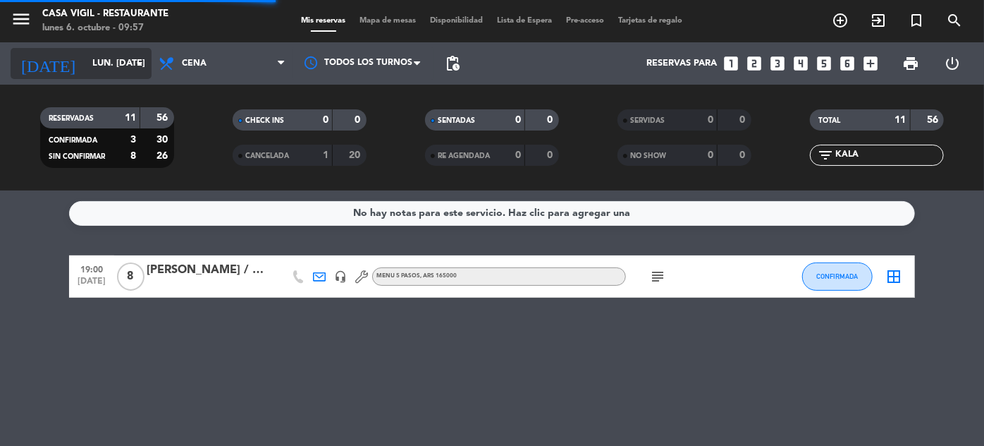
click at [99, 61] on input "lun. [DATE]" at bounding box center [145, 63] width 121 height 25
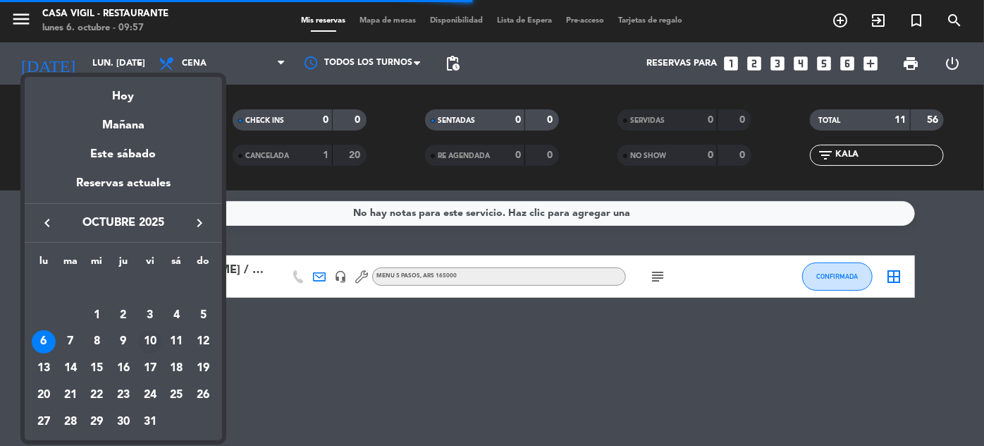
click at [150, 343] on div "10" at bounding box center [150, 342] width 24 height 24
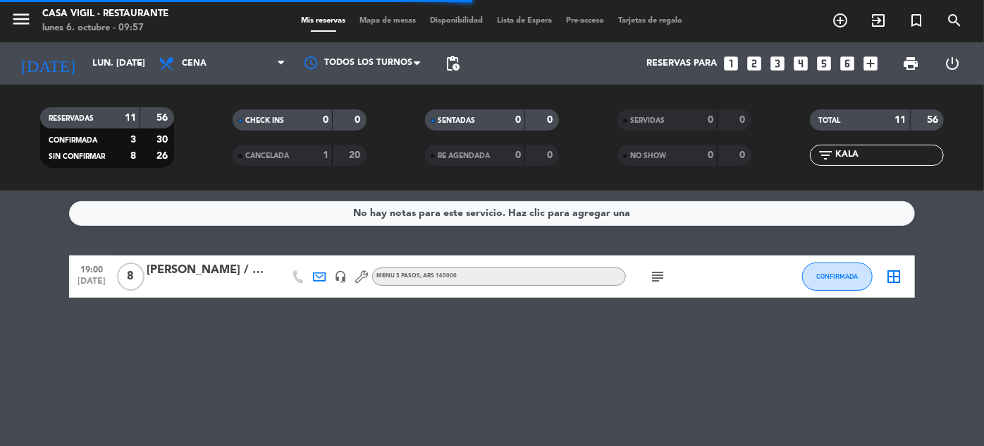
type input "vie. [DATE]"
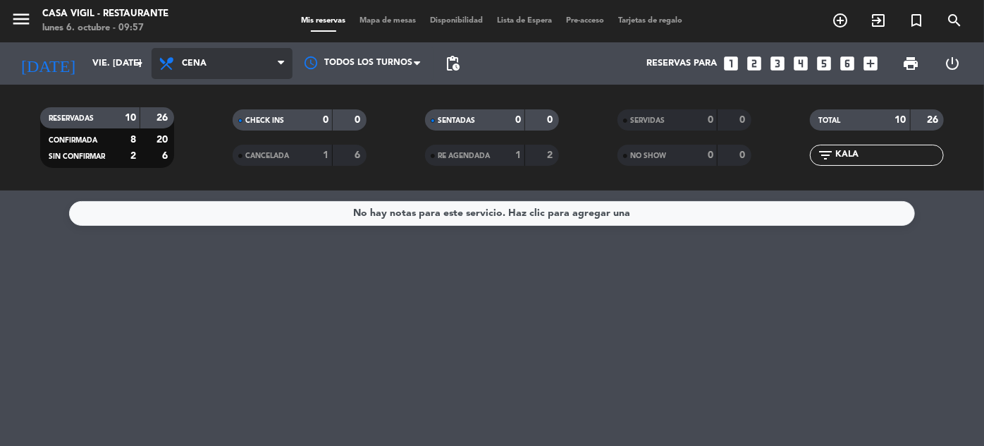
click at [214, 49] on span "Cena" at bounding box center [222, 63] width 141 height 31
click at [196, 130] on div "menu Casa [PERSON_NAME] - Restaurante lunes 6. octubre - 09:57 Mis reservas Map…" at bounding box center [492, 95] width 984 height 190
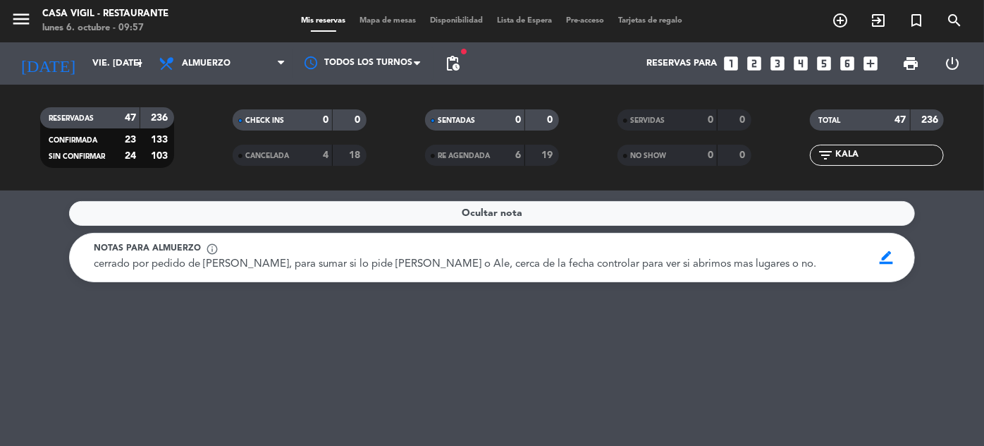
click at [869, 159] on input "KALA" at bounding box center [888, 155] width 109 height 16
type input "K"
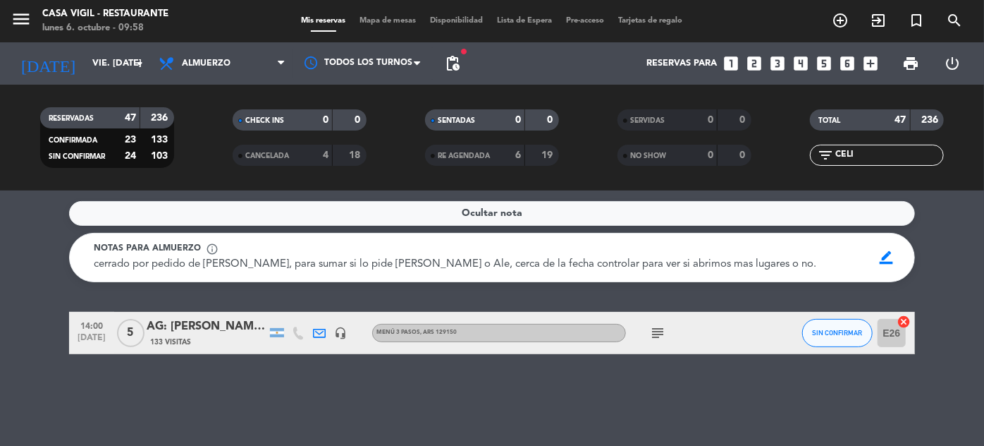
type input "CELI"
click at [197, 324] on div "AG: [PERSON_NAME] X5/ VITIS TRAVEL" at bounding box center [207, 326] width 120 height 18
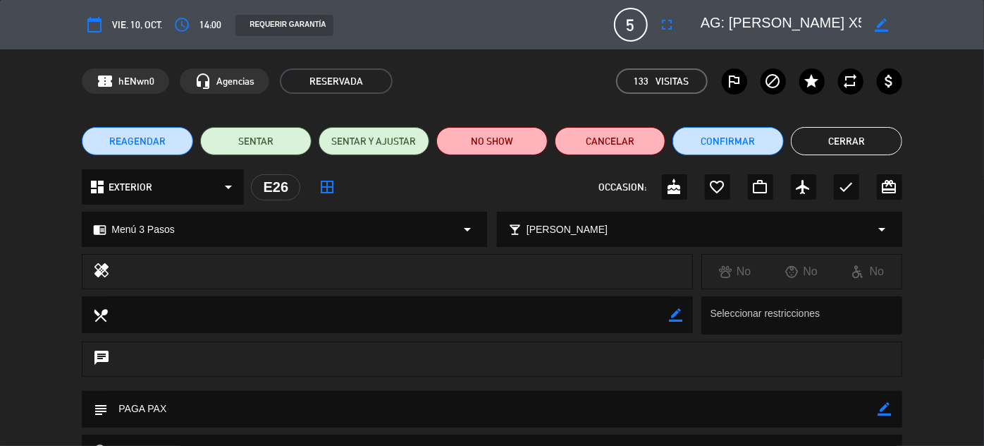
click at [842, 143] on button "Cerrar" at bounding box center [846, 141] width 111 height 28
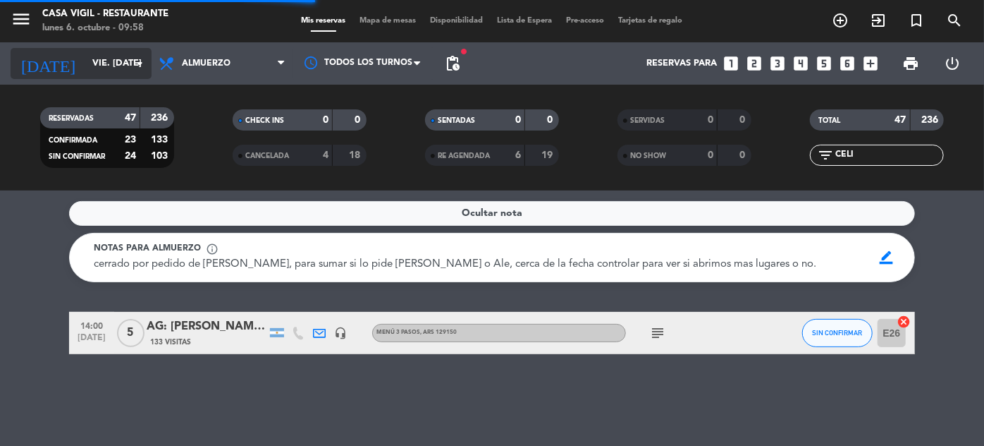
click at [109, 61] on input "vie. [DATE]" at bounding box center [145, 63] width 121 height 25
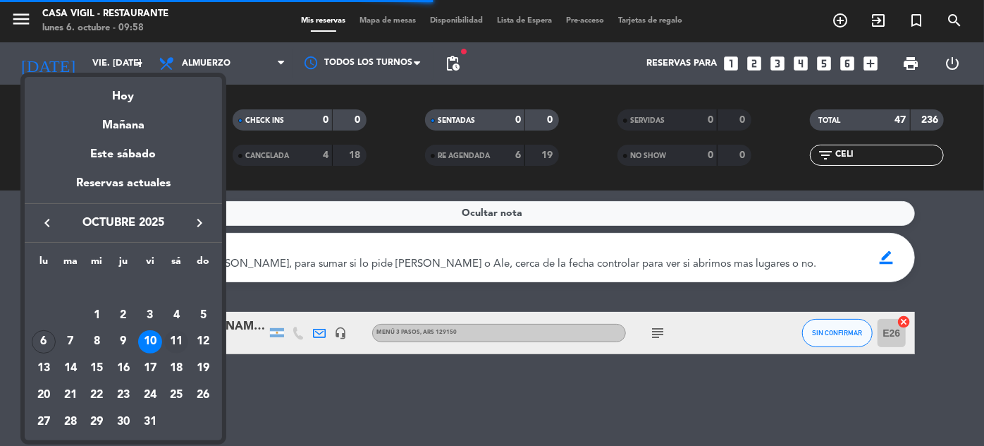
click at [175, 343] on div "11" at bounding box center [176, 342] width 24 height 24
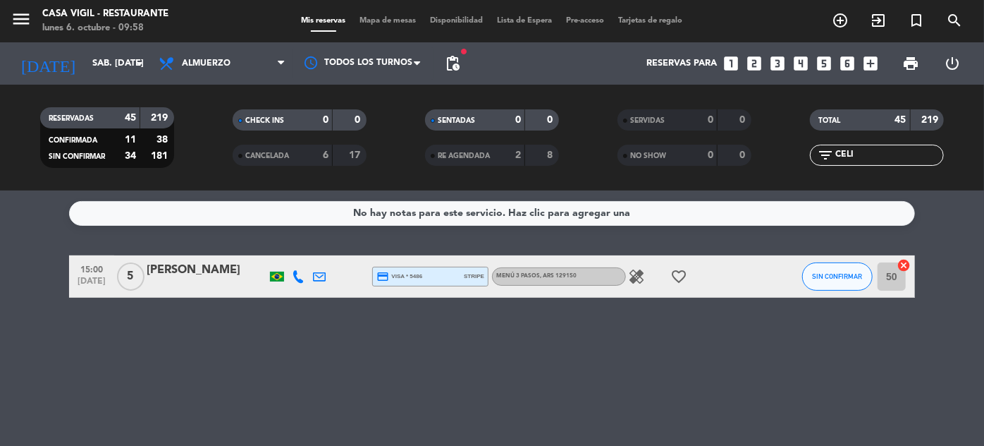
click at [200, 262] on div "[PERSON_NAME]" at bounding box center [207, 270] width 120 height 18
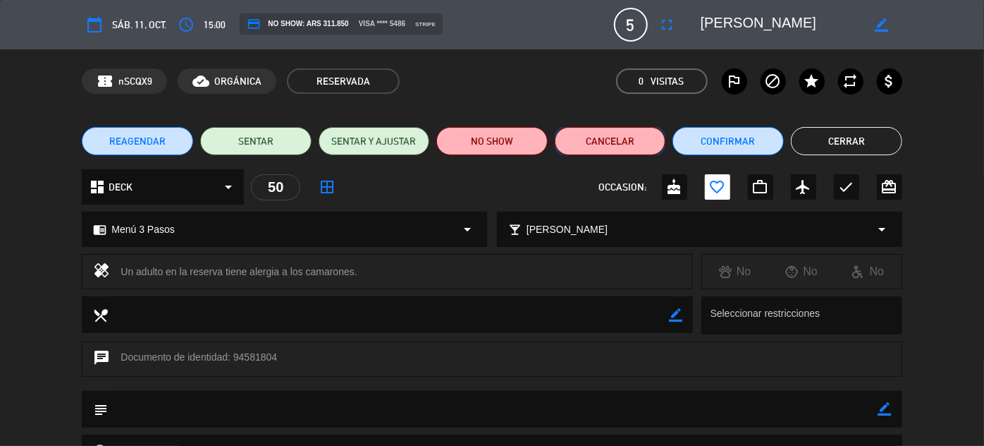
click at [620, 141] on button "Cancelar" at bounding box center [610, 141] width 111 height 28
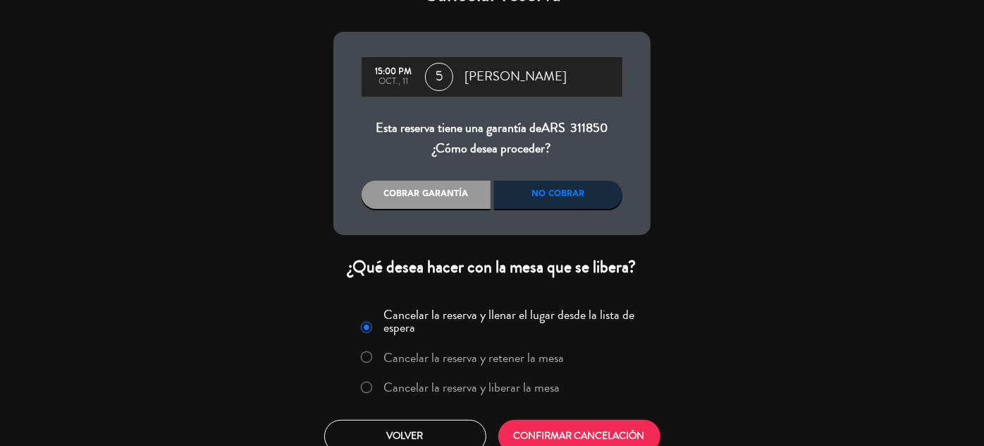
scroll to position [51, 0]
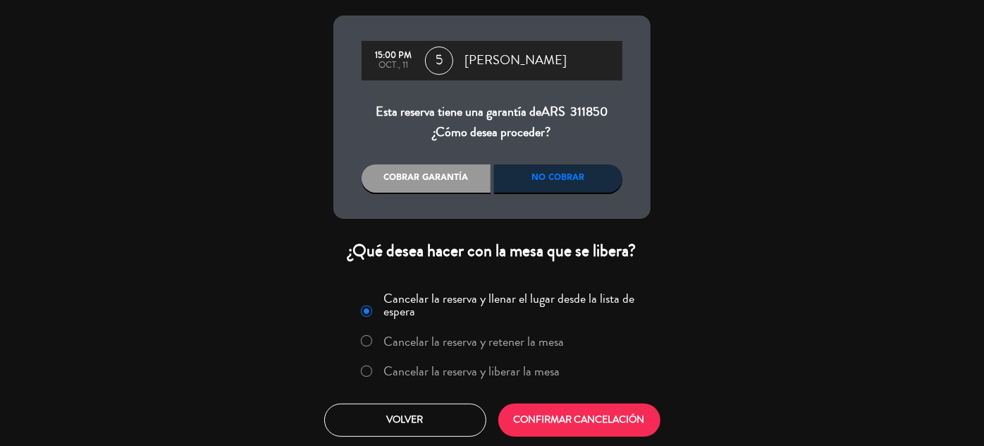
click at [506, 365] on label "Cancelar la reserva y liberar la mesa" at bounding box center [472, 371] width 176 height 13
click at [585, 422] on button "CONFIRMAR CANCELACIÓN" at bounding box center [579, 419] width 162 height 33
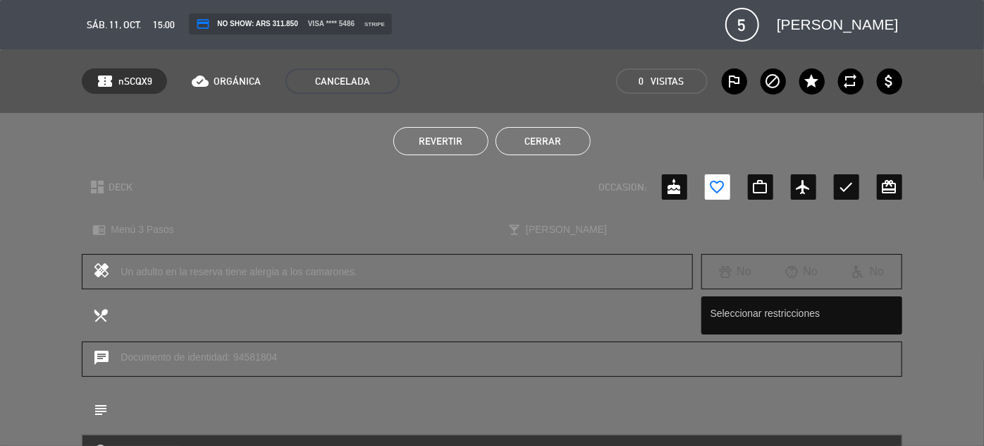
click at [524, 140] on button "Cerrar" at bounding box center [543, 141] width 95 height 28
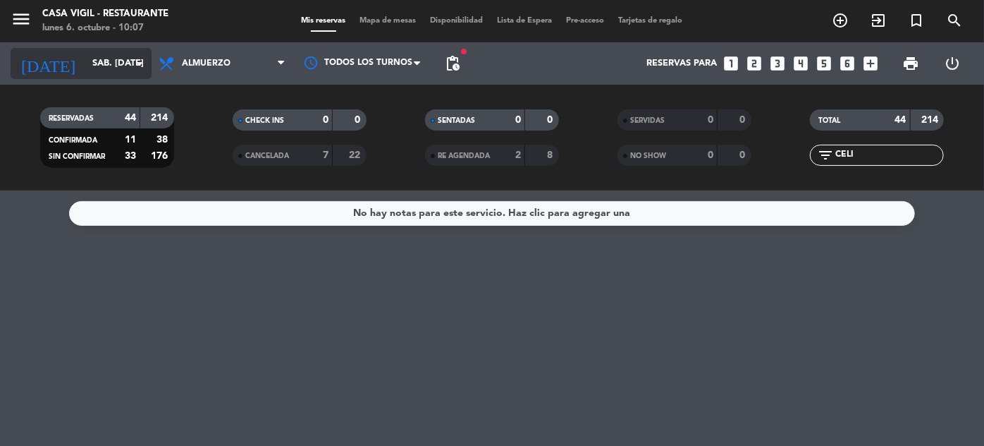
click at [117, 63] on input "sáb. [DATE]" at bounding box center [145, 63] width 121 height 25
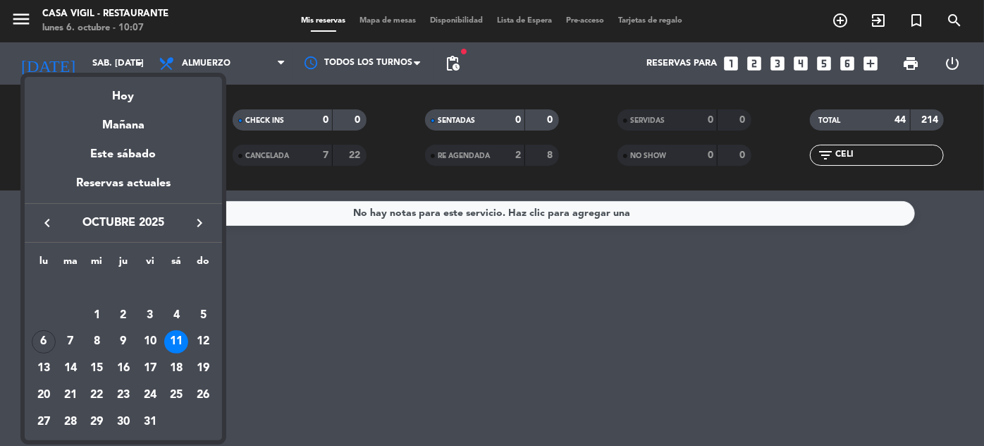
click at [203, 217] on icon "keyboard_arrow_right" at bounding box center [199, 222] width 17 height 17
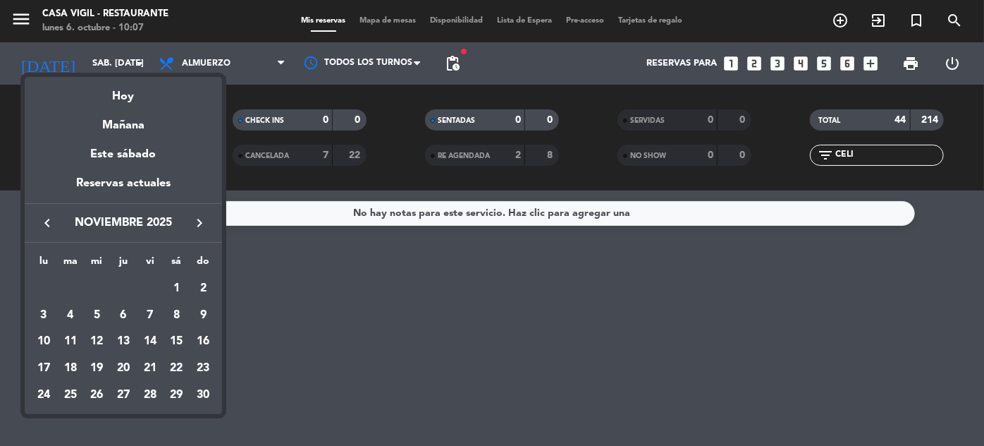
click at [203, 217] on icon "keyboard_arrow_right" at bounding box center [199, 222] width 17 height 17
click at [147, 310] on div "5" at bounding box center [150, 315] width 24 height 24
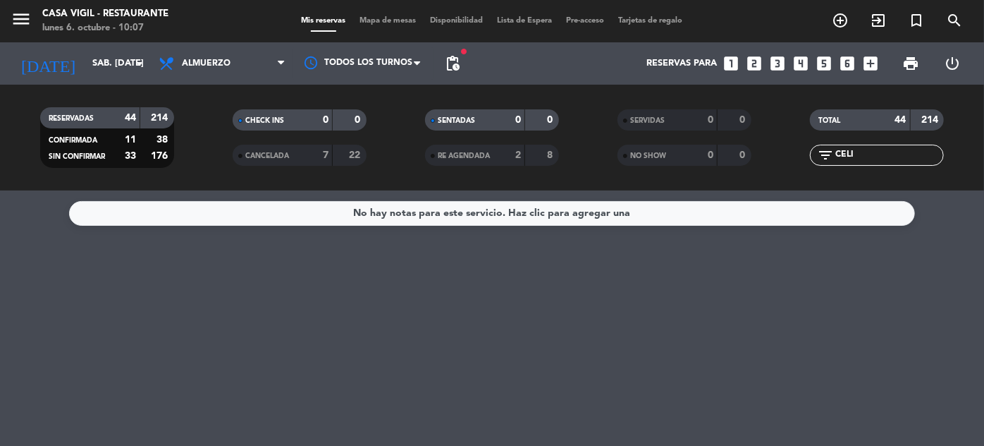
type input "vie. 5 dic."
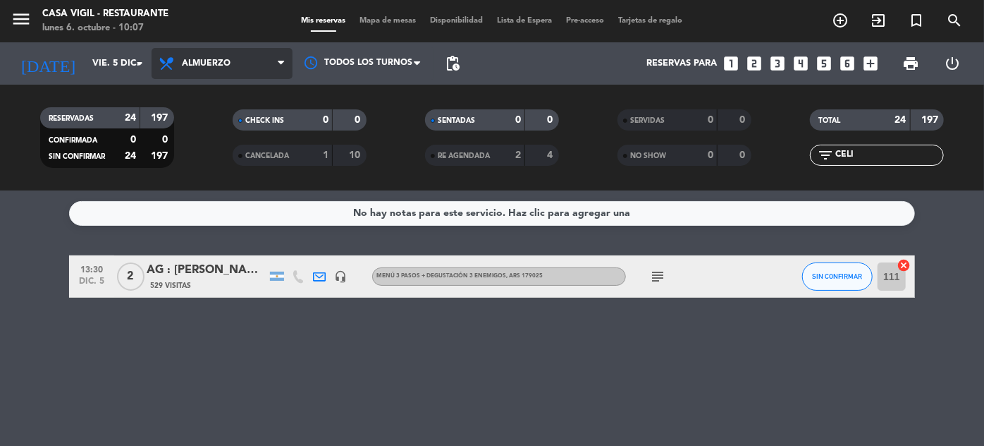
click at [186, 56] on span "Almuerzo" at bounding box center [222, 63] width 141 height 31
click at [189, 154] on div "menu Casa [PERSON_NAME] - Restaurante lunes 6. octubre - 10:07 Mis reservas Map…" at bounding box center [492, 95] width 984 height 190
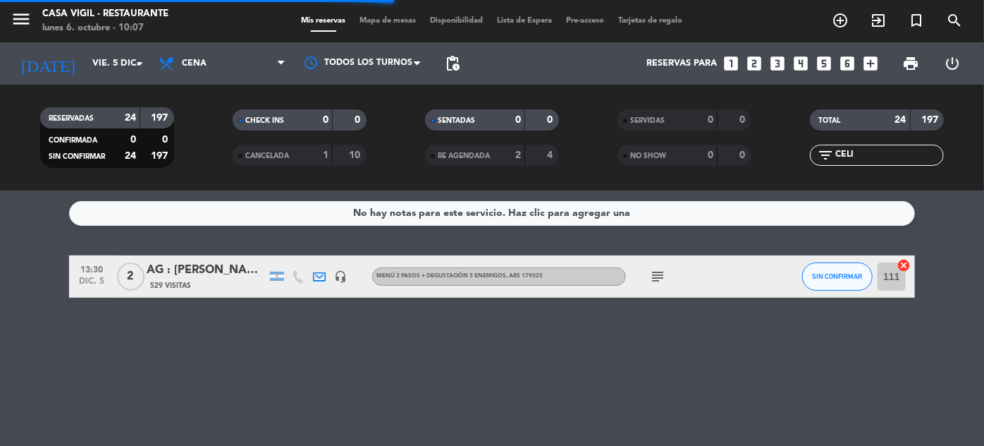
click at [918, 163] on div "filter_list CELI" at bounding box center [877, 155] width 134 height 21
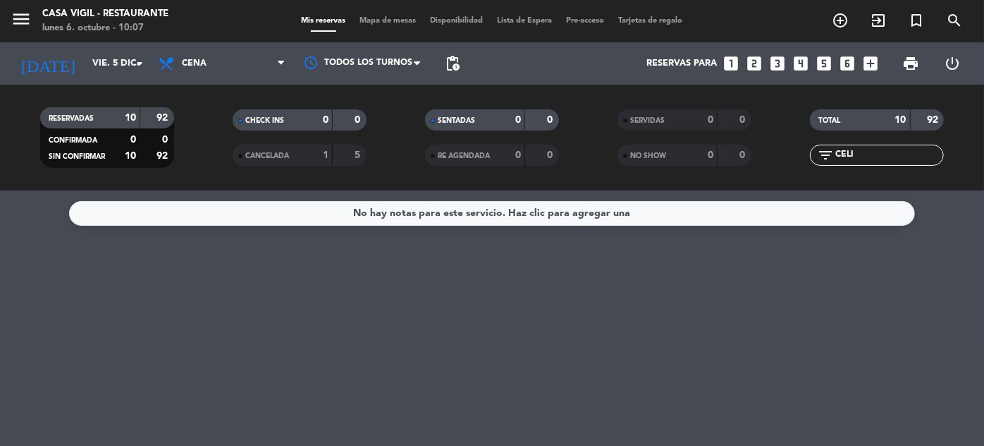
click at [906, 157] on input "CELI" at bounding box center [888, 155] width 109 height 16
type input "C"
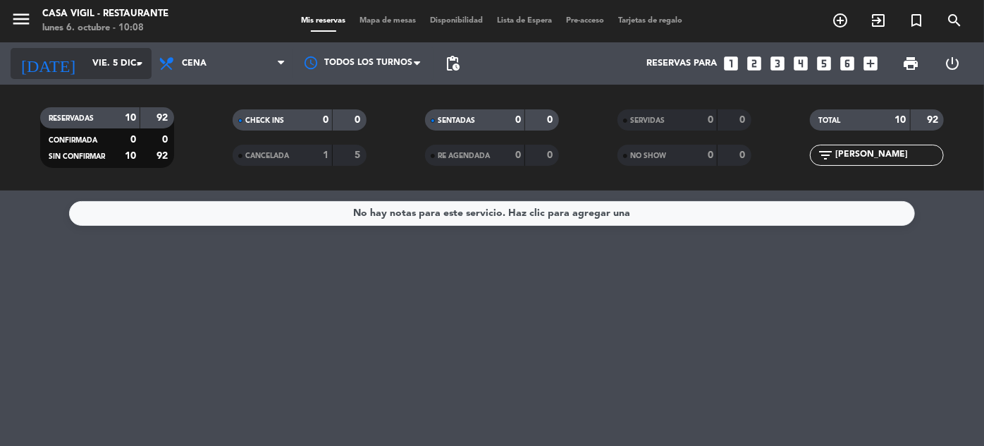
type input "[PERSON_NAME]"
click at [85, 51] on input "vie. 5 dic." at bounding box center [145, 63] width 121 height 25
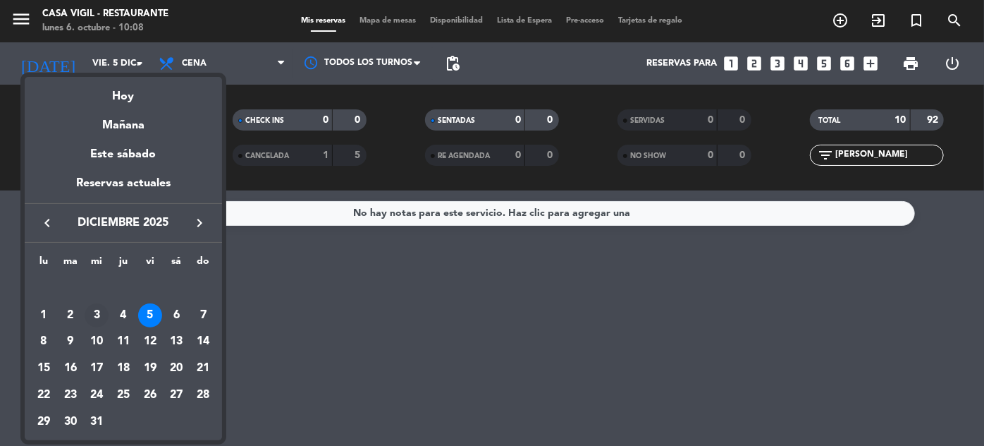
click at [93, 314] on div "3" at bounding box center [97, 315] width 24 height 24
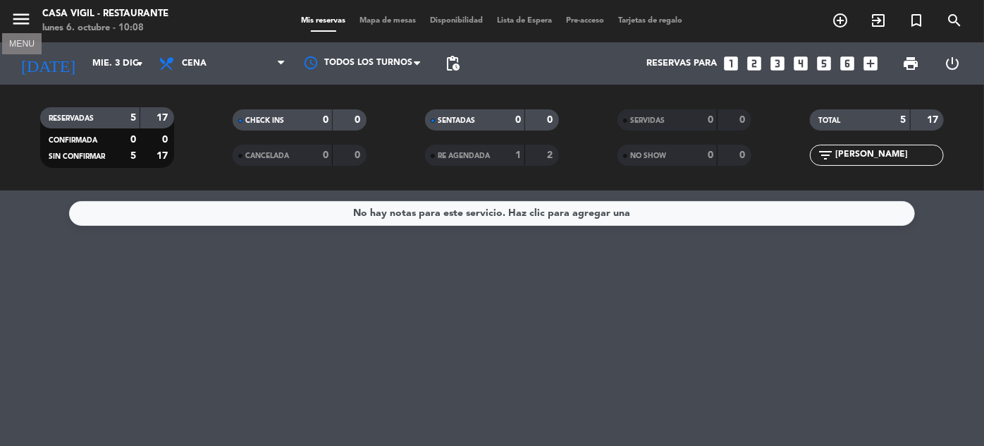
click at [22, 20] on icon "menu" at bounding box center [21, 18] width 21 height 21
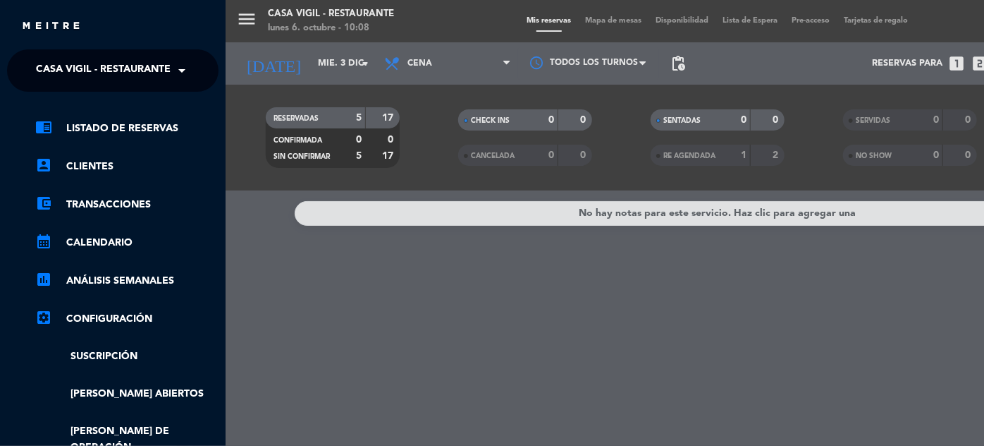
click at [192, 70] on span at bounding box center [185, 71] width 24 height 30
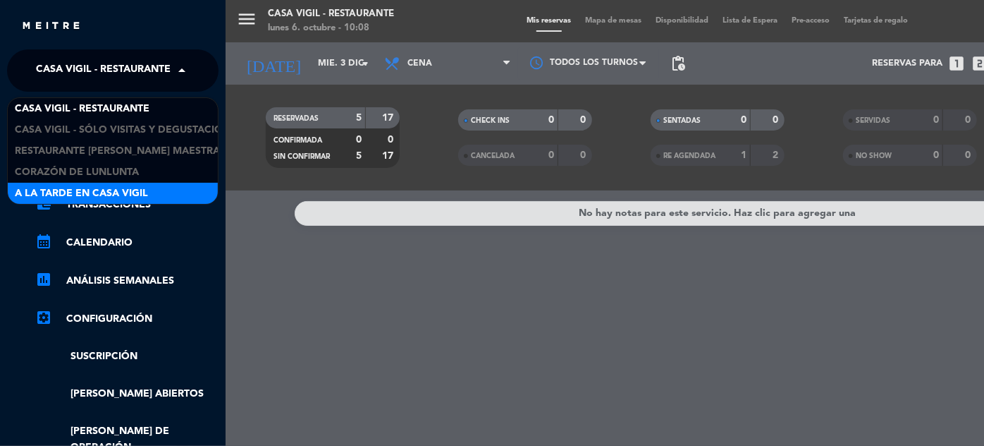
click at [124, 193] on span "A la tarde en Casa Vigil" at bounding box center [81, 193] width 133 height 16
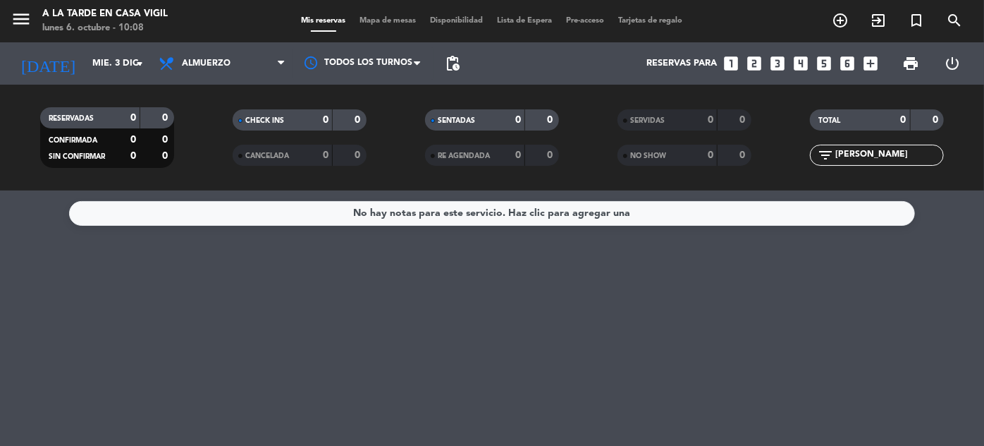
click at [880, 155] on input "[PERSON_NAME]" at bounding box center [888, 155] width 109 height 16
click at [85, 59] on input "mié. 3 dic." at bounding box center [145, 63] width 121 height 25
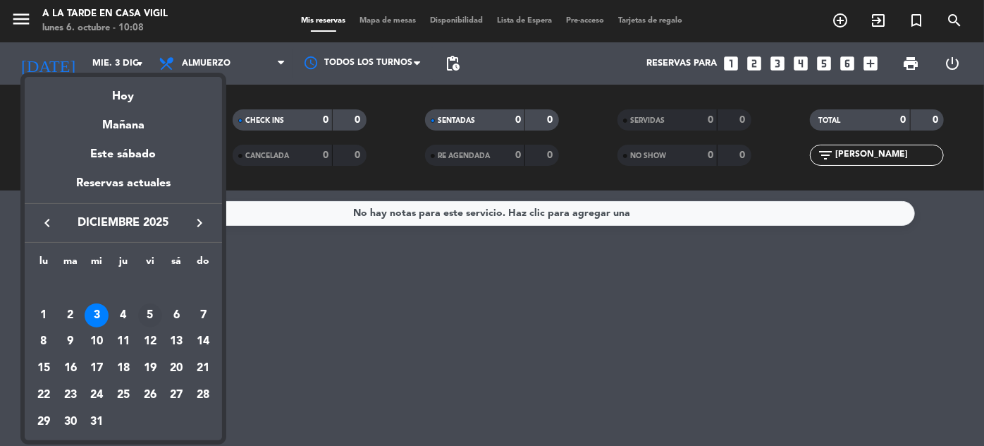
click at [152, 313] on div "5" at bounding box center [150, 315] width 24 height 24
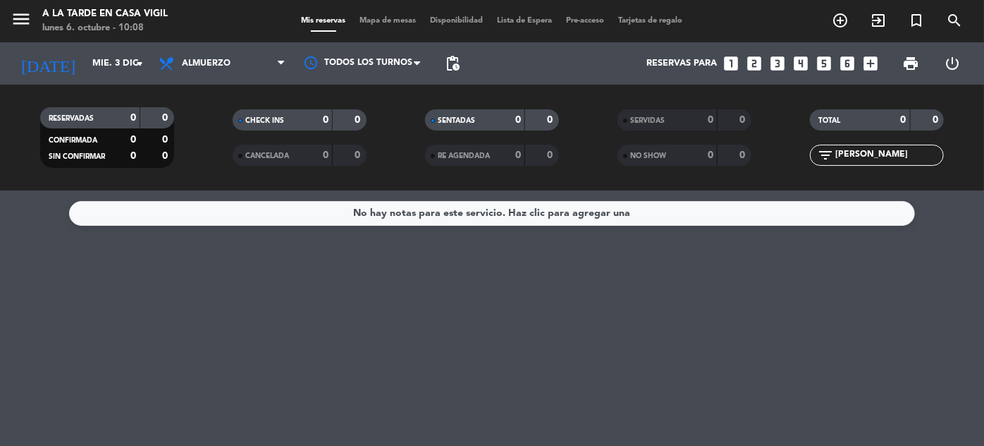
type input "vie. 5 dic."
click at [879, 157] on input "[PERSON_NAME]" at bounding box center [888, 155] width 109 height 16
type input "R"
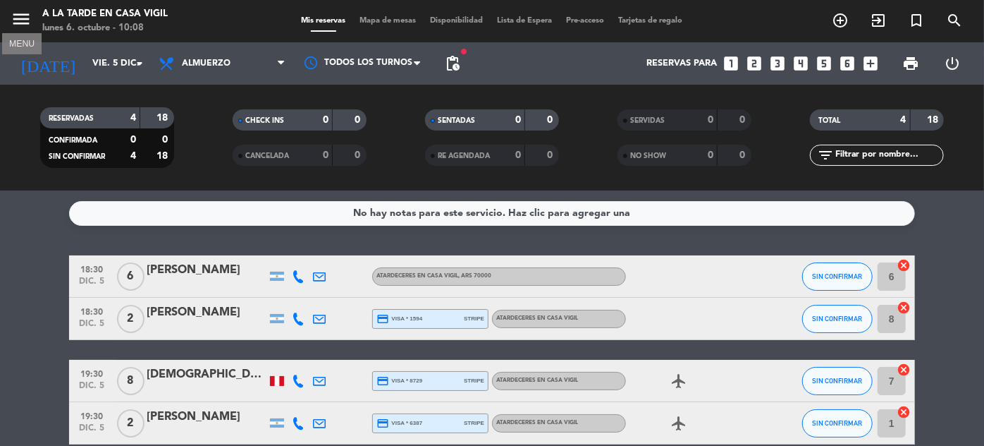
click at [27, 18] on icon "menu" at bounding box center [21, 18] width 21 height 21
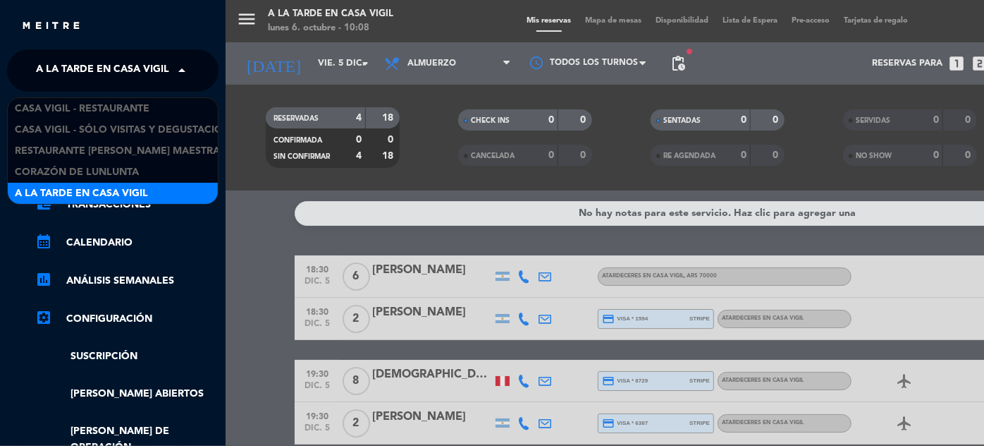
click at [118, 61] on span "A la tarde en Casa Vigil" at bounding box center [102, 71] width 133 height 30
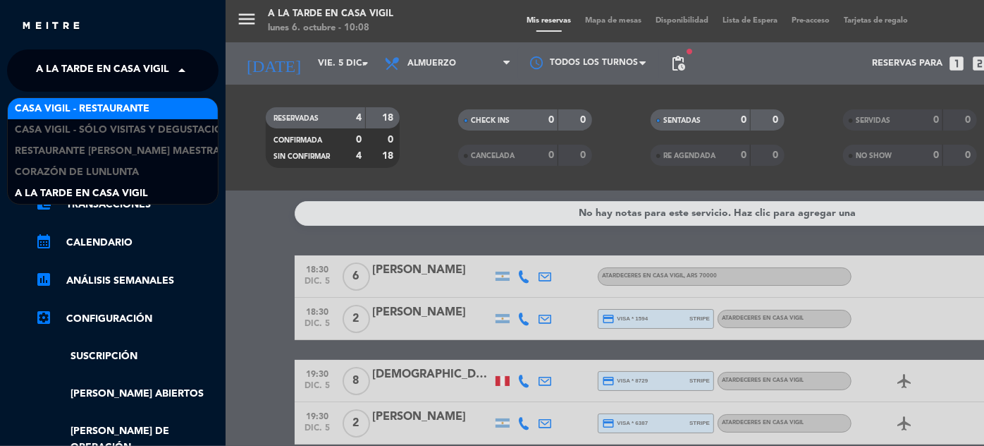
click at [126, 111] on span "Casa Vigil - Restaurante" at bounding box center [82, 109] width 135 height 16
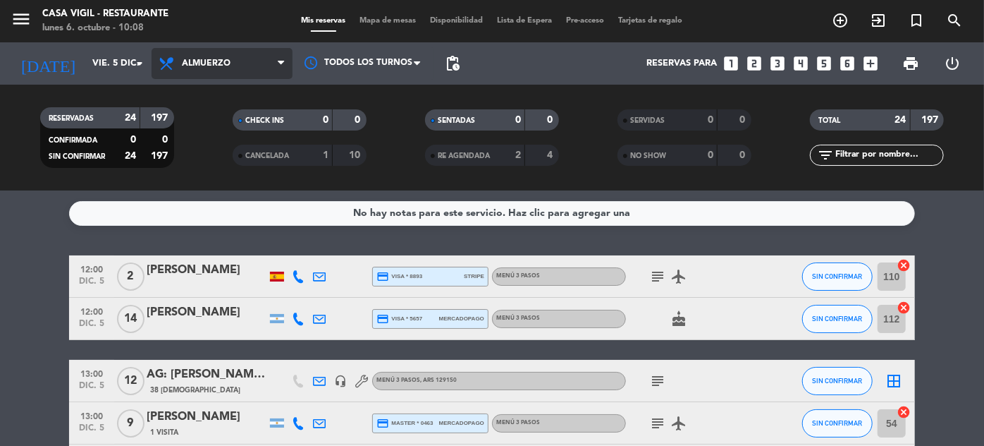
click at [216, 56] on span "Almuerzo" at bounding box center [222, 63] width 141 height 31
click at [184, 157] on div "menu Casa [PERSON_NAME] - Restaurante lunes 6. octubre - 10:08 Mis reservas Map…" at bounding box center [492, 95] width 984 height 190
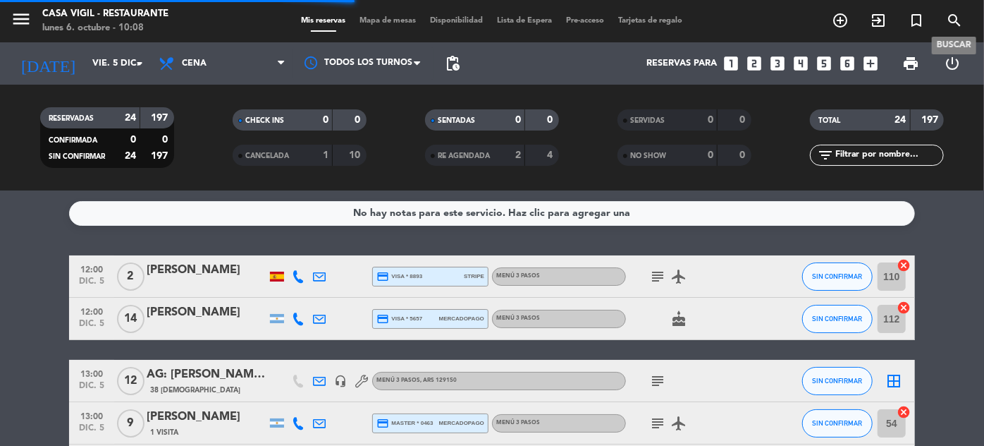
click at [950, 22] on icon "search" at bounding box center [954, 20] width 17 height 17
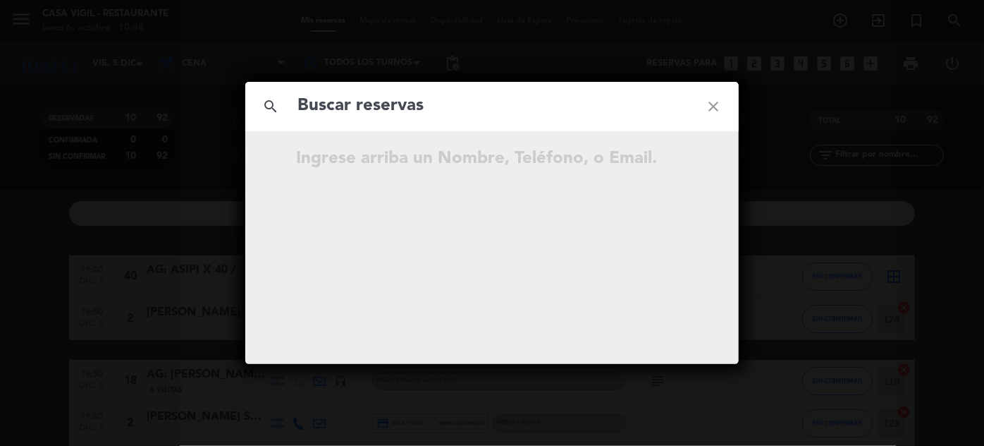
click at [342, 110] on input "text" at bounding box center [492, 106] width 392 height 29
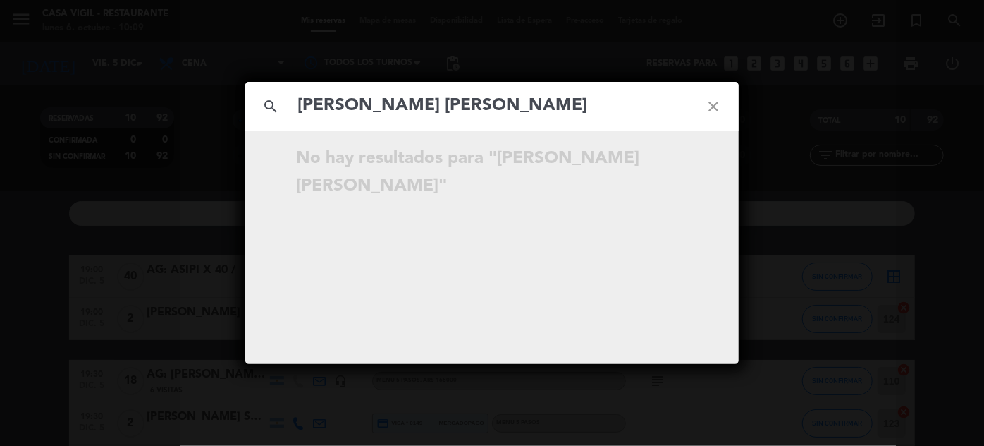
type input "[PERSON_NAME] [PERSON_NAME]"
drag, startPoint x: 542, startPoint y: 108, endPoint x: 280, endPoint y: 110, distance: 261.6
click at [280, 110] on div "search [PERSON_NAME] [PERSON_NAME] close" at bounding box center [492, 106] width 494 height 49
click at [714, 102] on icon "close" at bounding box center [713, 106] width 51 height 51
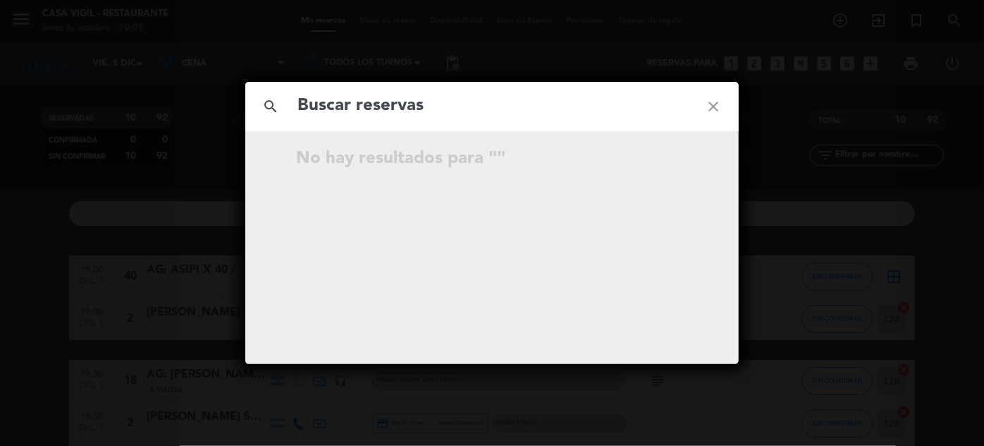
click at [713, 106] on icon "close" at bounding box center [713, 106] width 51 height 51
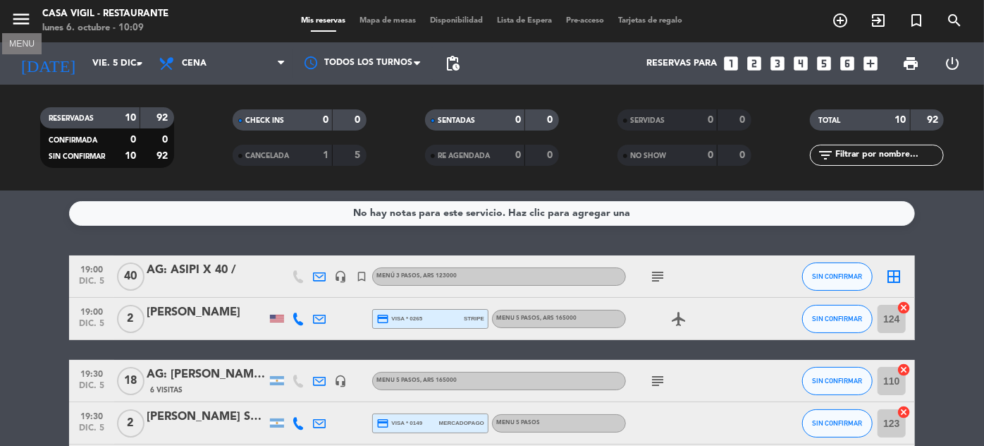
click at [11, 14] on icon "menu" at bounding box center [21, 18] width 21 height 21
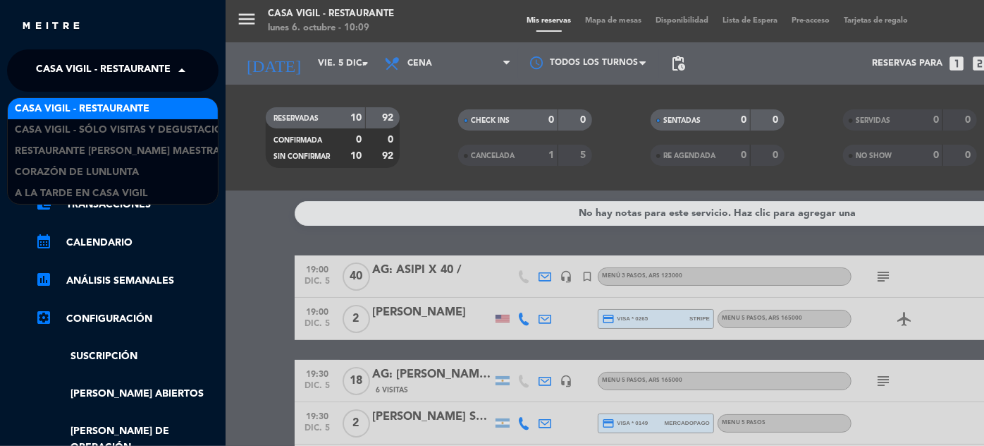
click at [186, 71] on span at bounding box center [185, 71] width 24 height 30
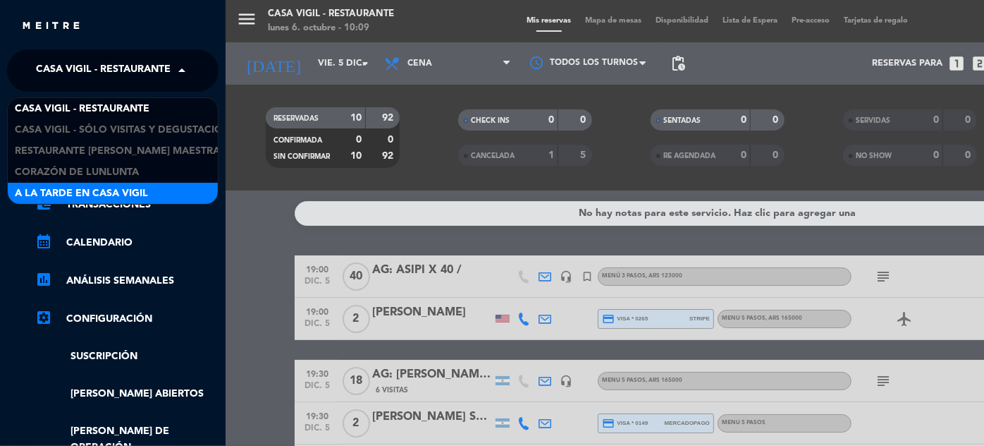
click at [128, 189] on span "A la tarde en Casa Vigil" at bounding box center [81, 193] width 133 height 16
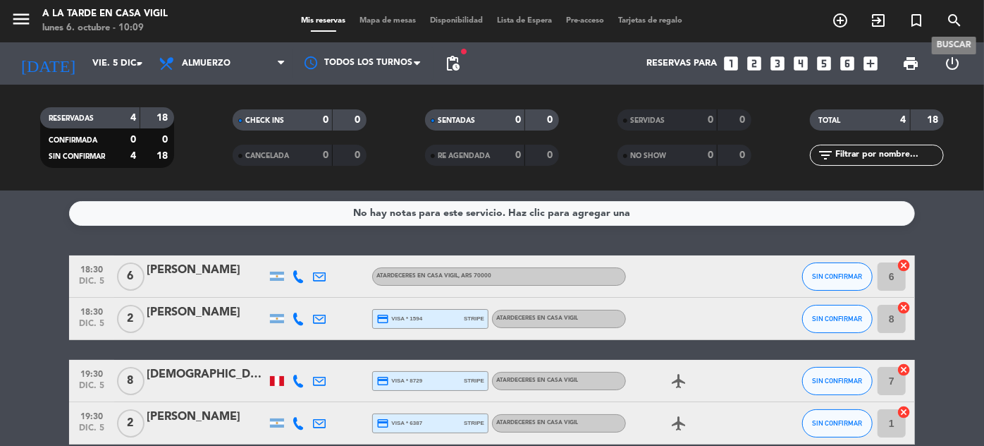
click at [953, 18] on icon "search" at bounding box center [954, 20] width 17 height 17
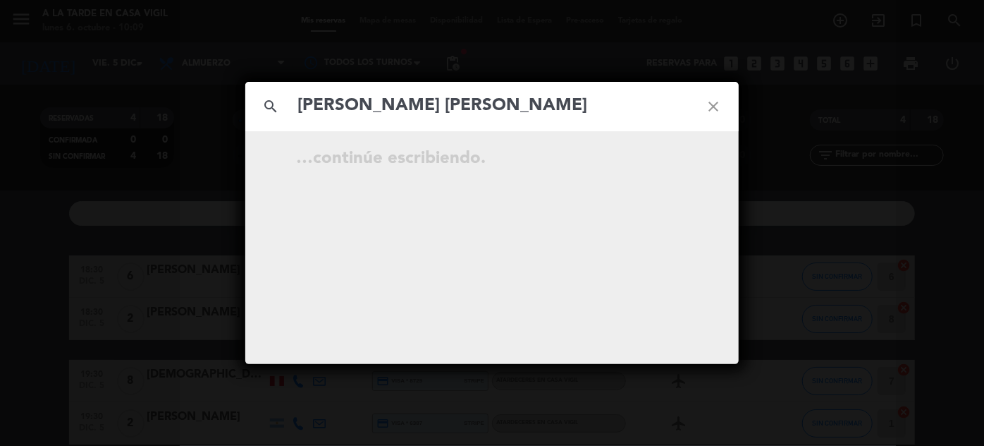
type input "[PERSON_NAME] [PERSON_NAME]"
click at [718, 105] on icon "close" at bounding box center [713, 106] width 51 height 51
click at [714, 109] on icon "close" at bounding box center [713, 106] width 51 height 51
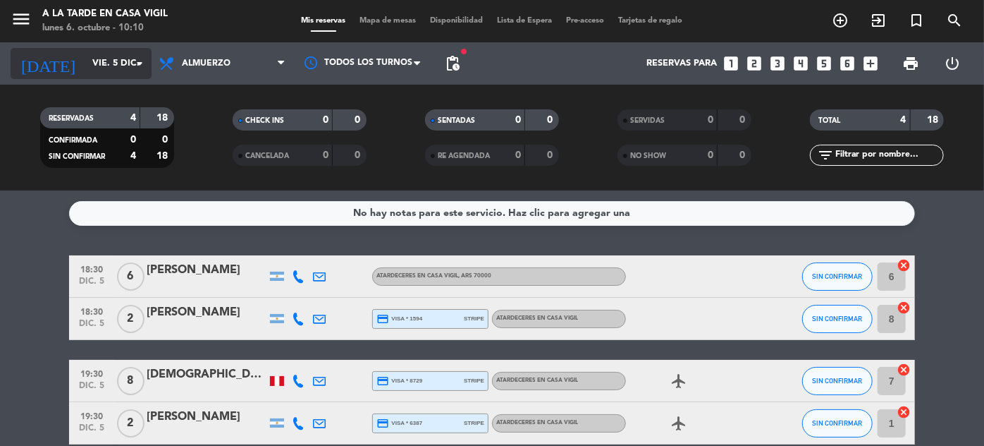
click at [63, 76] on div "[DATE] vie. 5 dic. arrow_drop_down" at bounding box center [81, 63] width 141 height 31
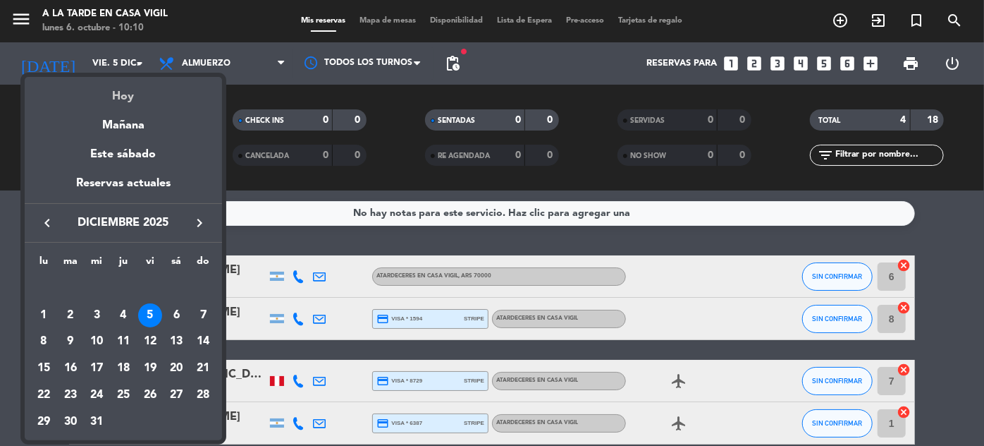
click at [118, 95] on div "Hoy" at bounding box center [123, 91] width 197 height 29
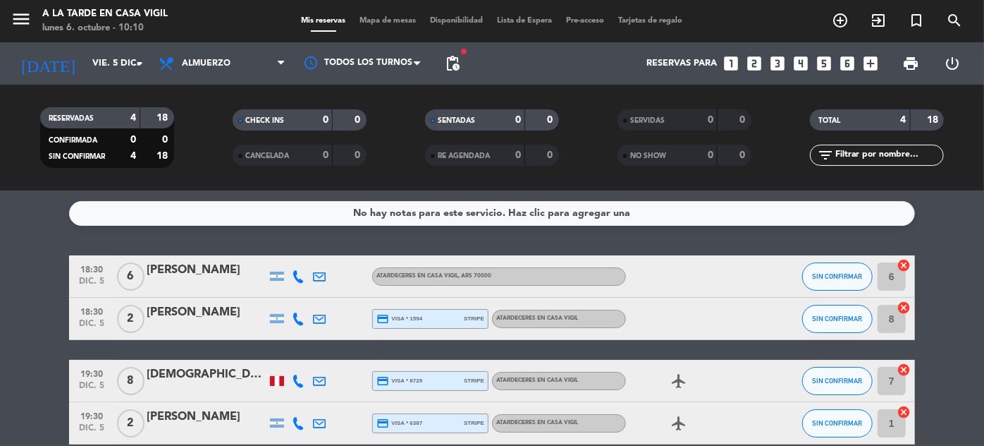
type input "lun. [DATE]"
click at [23, 18] on icon "menu" at bounding box center [21, 18] width 21 height 21
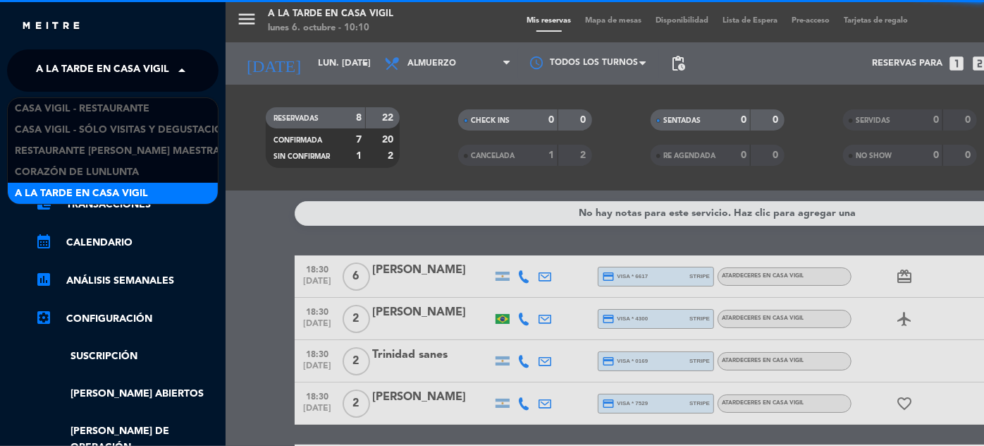
click at [139, 75] on span "A la tarde en Casa Vigil" at bounding box center [102, 71] width 133 height 30
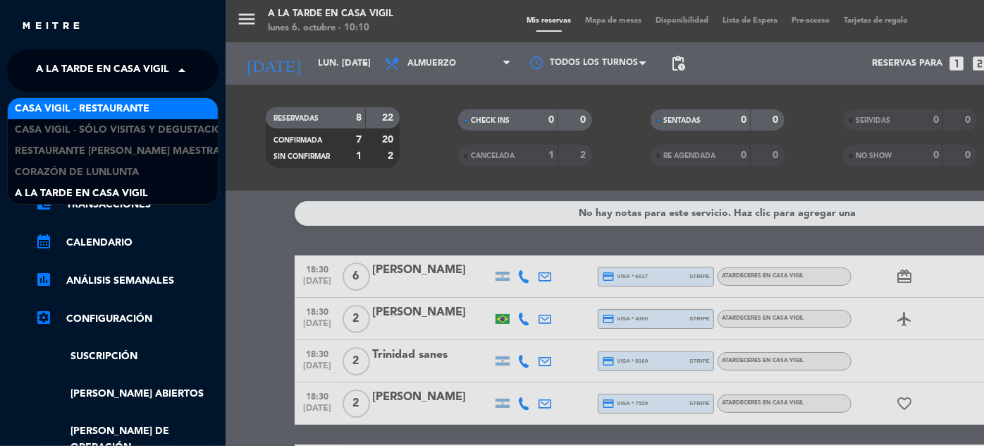
click at [133, 109] on span "Casa Vigil - Restaurante" at bounding box center [82, 109] width 135 height 16
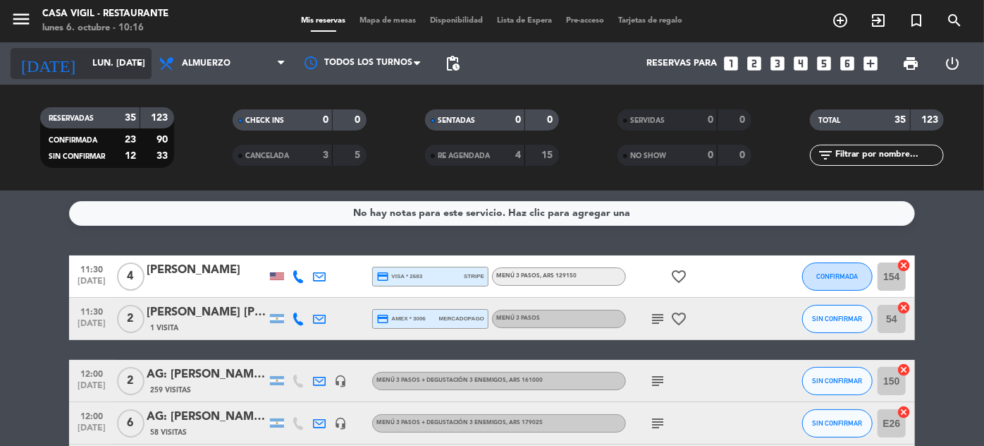
click at [100, 64] on input "lun. [DATE]" at bounding box center [145, 63] width 121 height 25
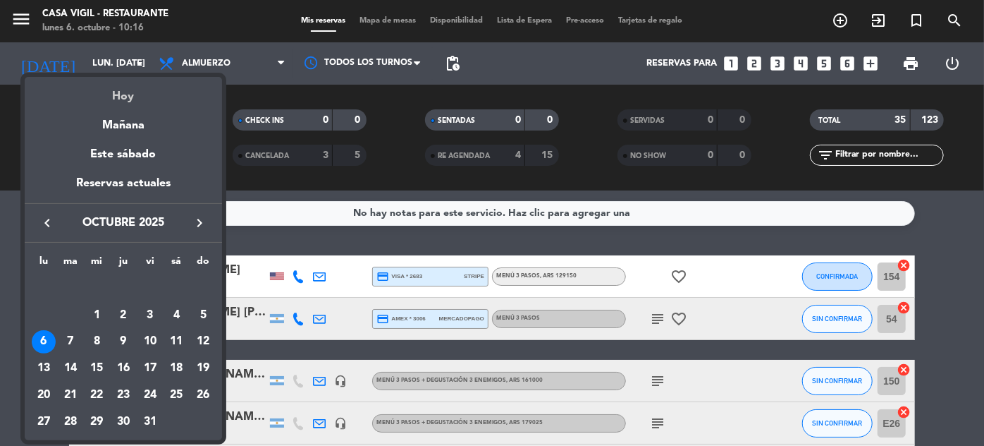
click at [128, 92] on div "Hoy" at bounding box center [123, 91] width 197 height 29
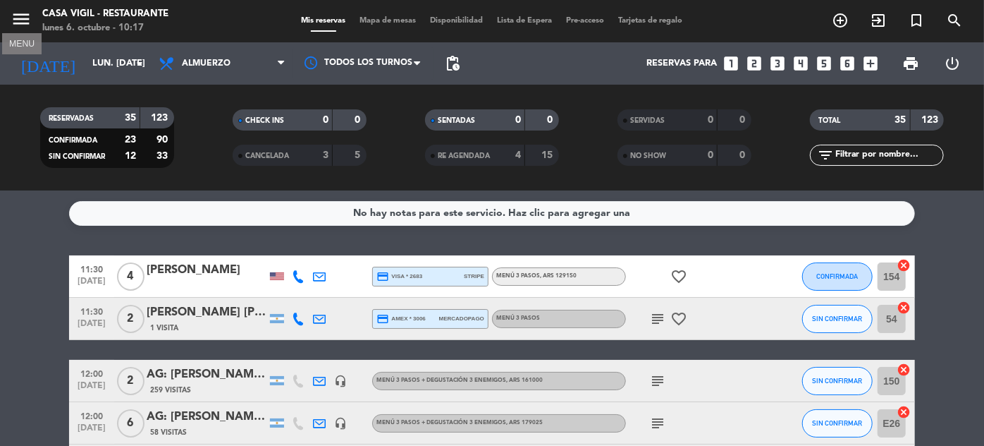
click at [19, 18] on icon "menu" at bounding box center [21, 18] width 21 height 21
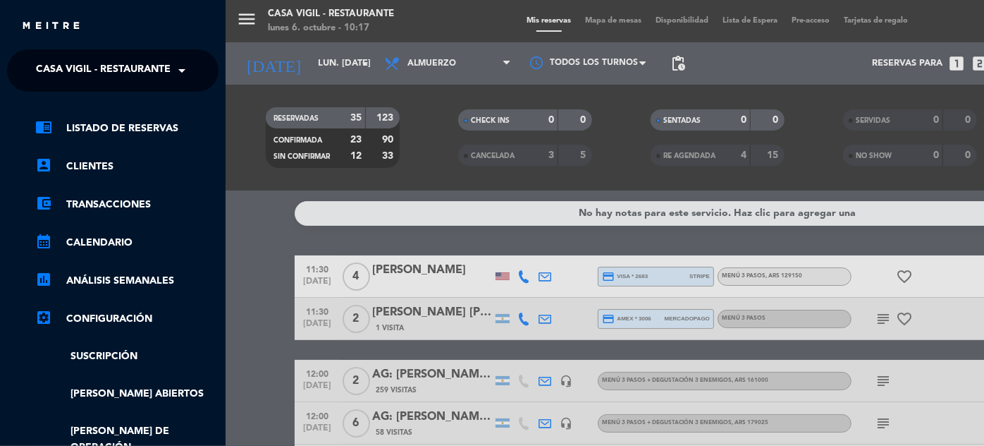
click at [184, 73] on span at bounding box center [185, 71] width 24 height 30
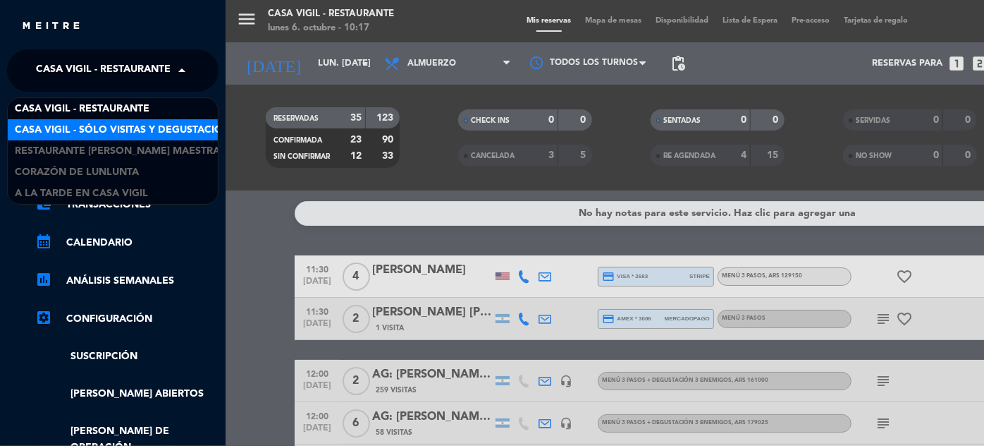
click at [183, 125] on span "Casa Vigil - SÓLO Visitas y Degustaciones" at bounding box center [129, 130] width 228 height 16
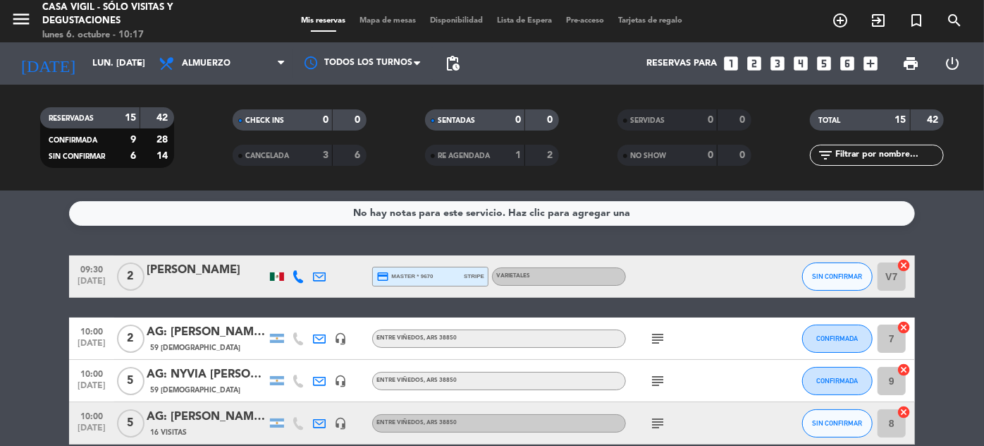
click at [883, 157] on input "text" at bounding box center [888, 155] width 109 height 16
click at [861, 154] on input "text" at bounding box center [888, 155] width 109 height 16
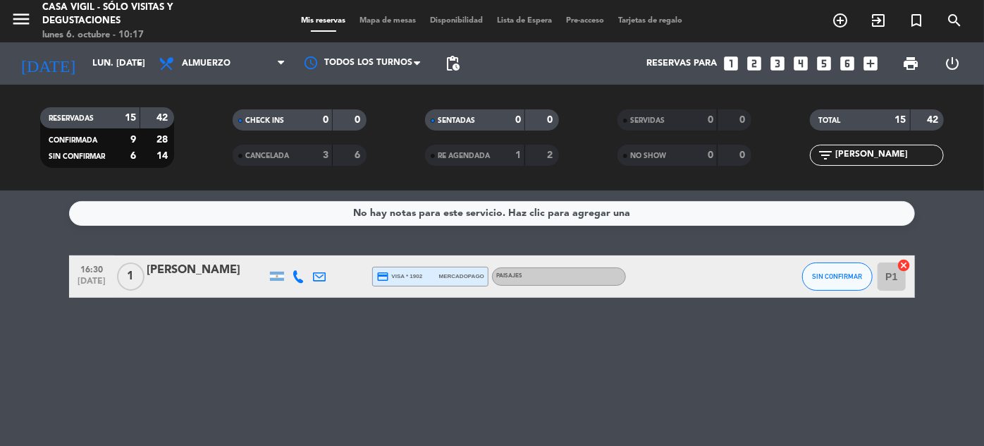
click at [199, 270] on div "[PERSON_NAME]" at bounding box center [207, 270] width 120 height 18
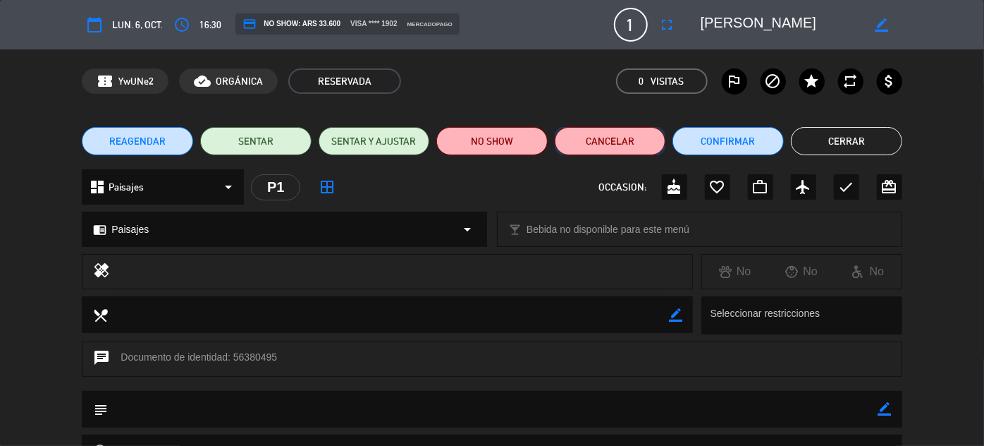
click at [583, 149] on button "Cancelar" at bounding box center [610, 141] width 111 height 28
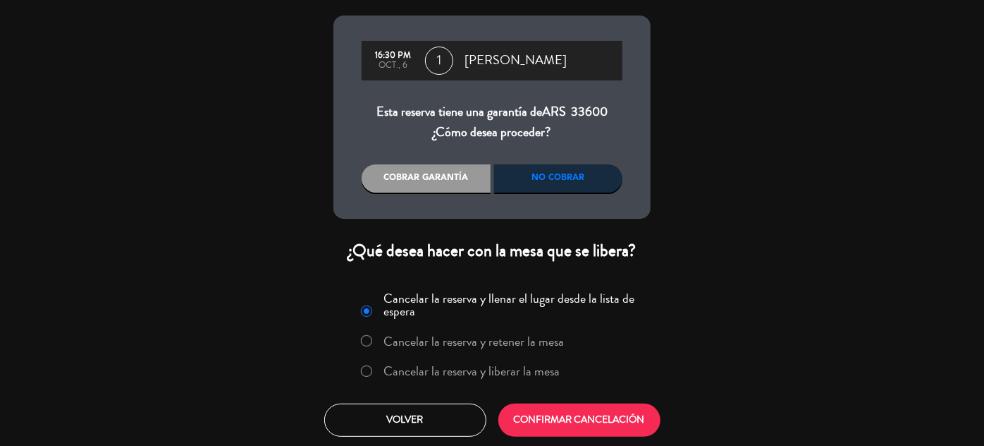
click at [514, 368] on label "Cancelar la reserva y liberar la mesa" at bounding box center [472, 371] width 176 height 13
click at [563, 415] on button "CONFIRMAR CANCELACIÓN" at bounding box center [579, 419] width 162 height 33
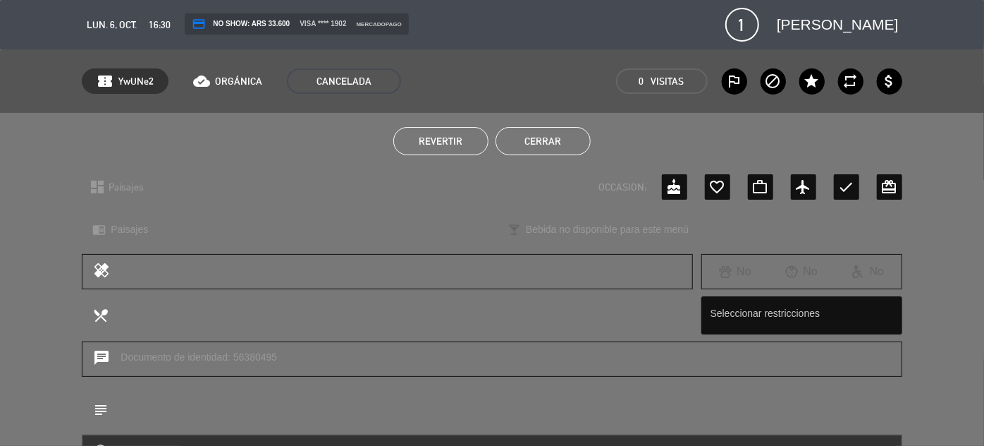
click at [551, 142] on button "Cerrar" at bounding box center [543, 141] width 95 height 28
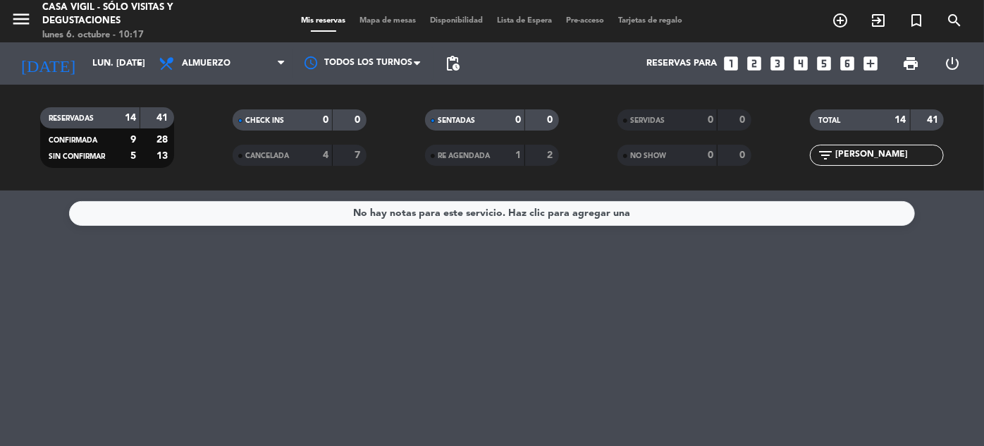
click at [859, 157] on input "[PERSON_NAME]" at bounding box center [888, 155] width 109 height 16
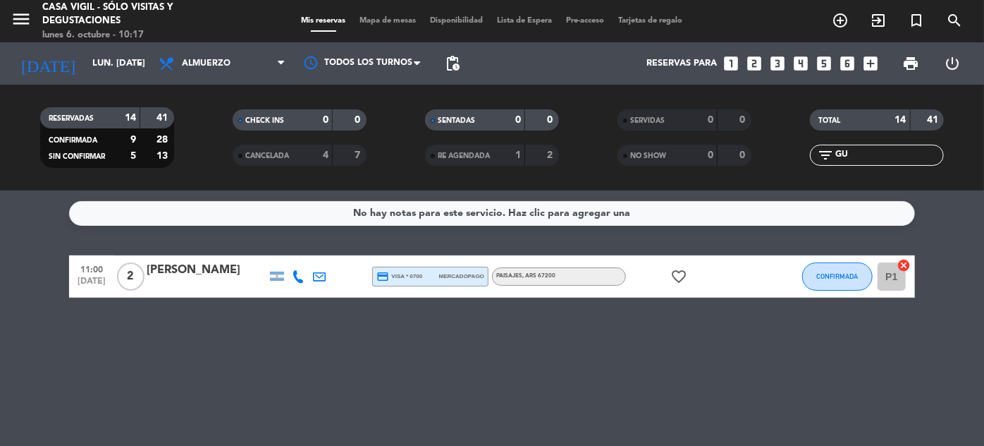
type input "G"
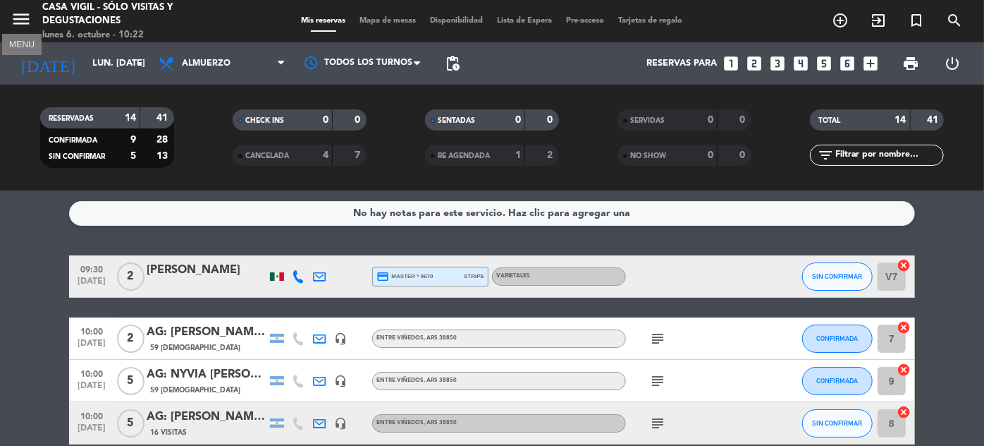
click at [21, 10] on icon "menu" at bounding box center [21, 18] width 21 height 21
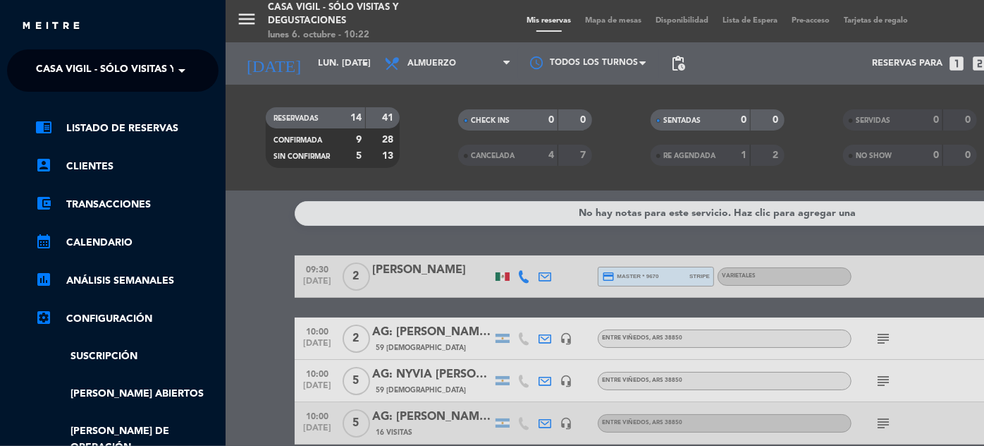
click at [191, 54] on ng-select "× Casa [PERSON_NAME] - SÓLO Visitas y Degustaciones ×" at bounding box center [113, 70] width 212 height 42
click at [165, 76] on span "Casa Vigil - SÓLO Visitas y Degustaciones" at bounding box center [150, 71] width 228 height 30
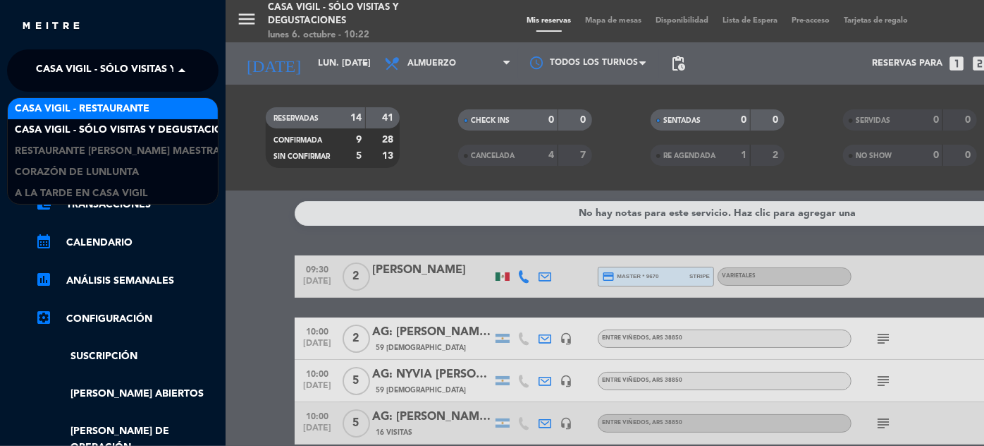
click at [135, 115] on span "Casa Vigil - Restaurante" at bounding box center [82, 109] width 135 height 16
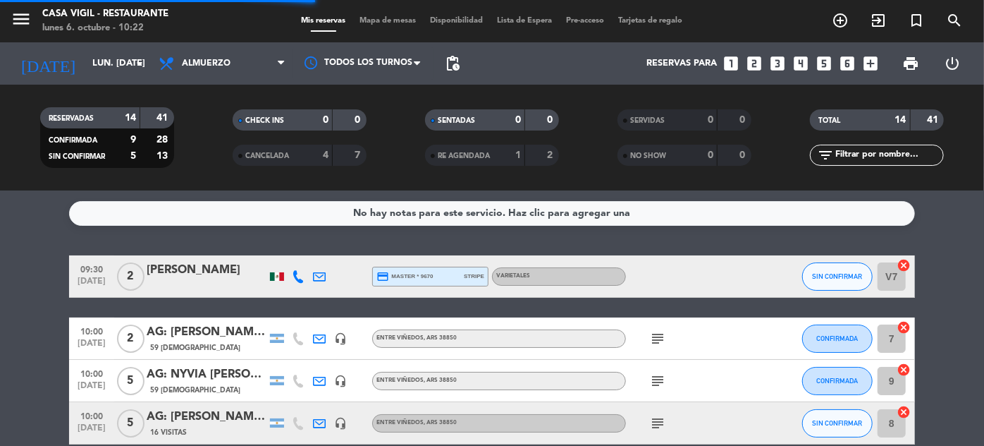
click at [107, 80] on div "[DATE] lun. [DATE] arrow_drop_down" at bounding box center [81, 63] width 141 height 42
click at [109, 69] on input "lun. [DATE]" at bounding box center [145, 63] width 121 height 25
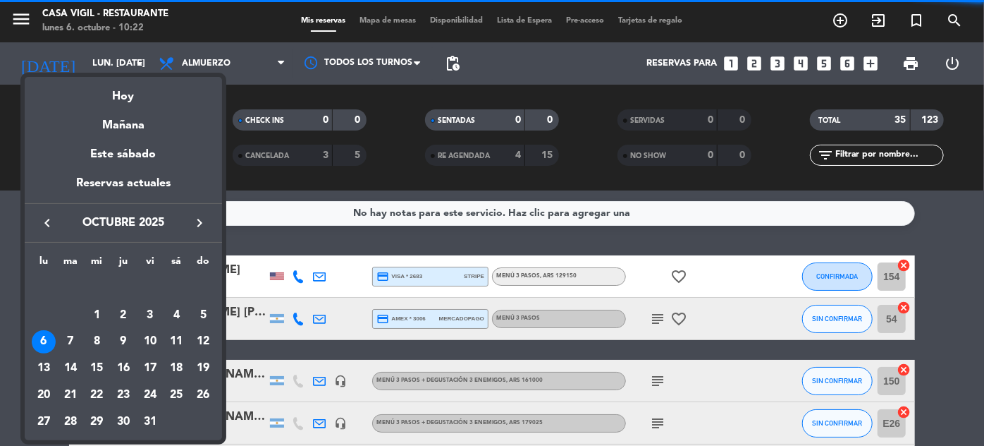
click at [205, 218] on icon "keyboard_arrow_right" at bounding box center [199, 222] width 17 height 17
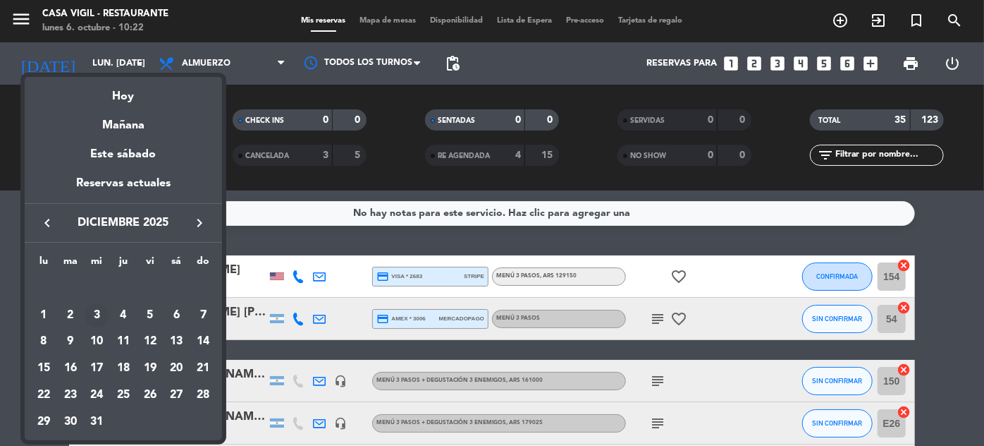
click at [99, 317] on div "3" at bounding box center [97, 315] width 24 height 24
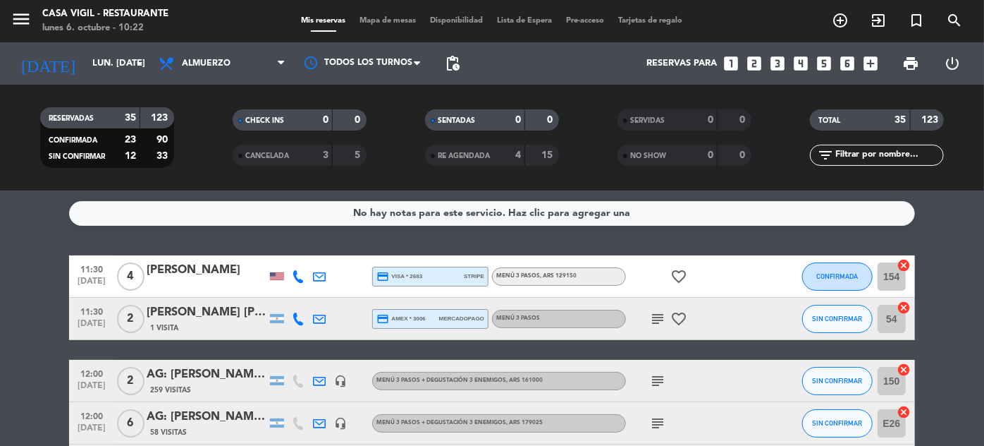
type input "mié. 3 dic."
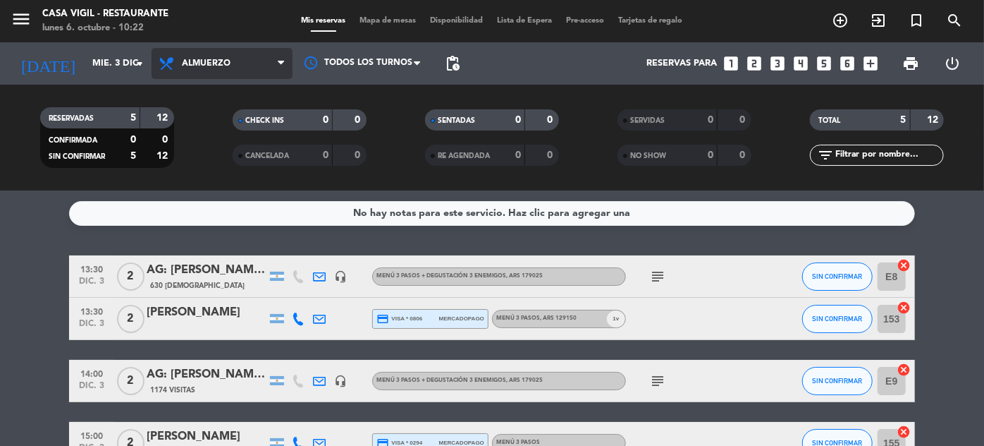
click at [232, 66] on span "Almuerzo" at bounding box center [222, 63] width 141 height 31
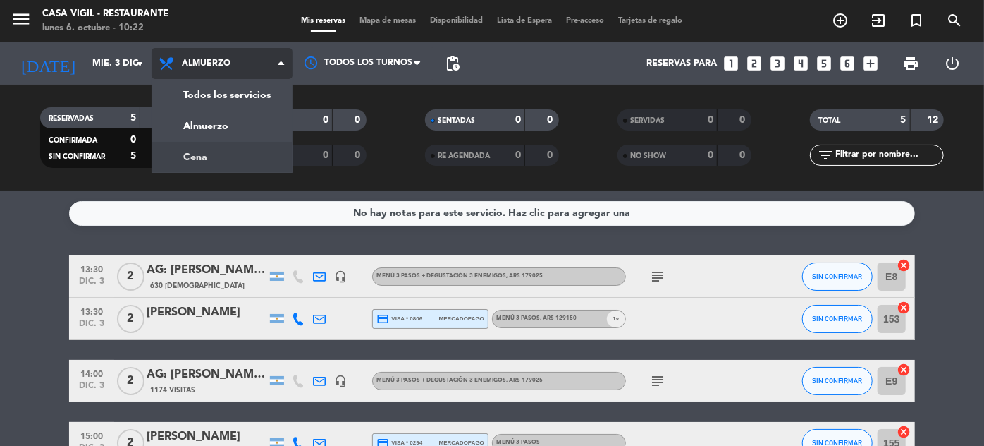
click at [210, 149] on div "menu Casa [PERSON_NAME] - Restaurante lunes 6. octubre - 10:22 Mis reservas Map…" at bounding box center [492, 95] width 984 height 190
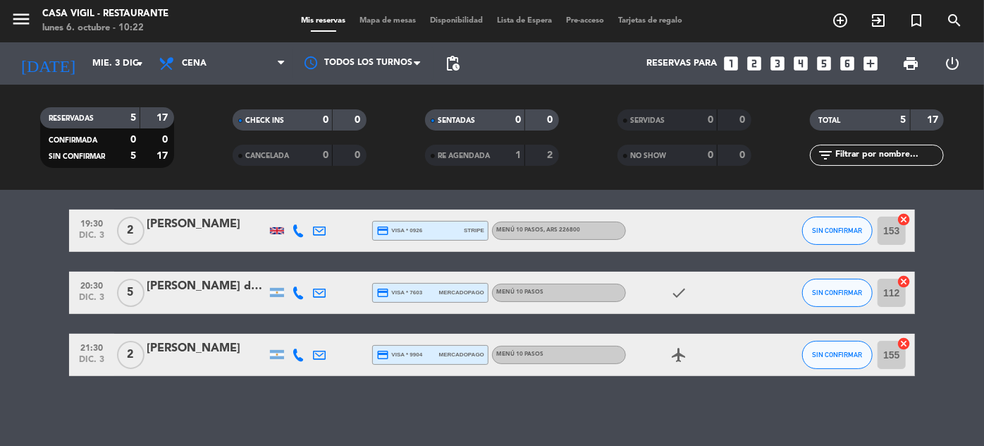
scroll to position [0, 0]
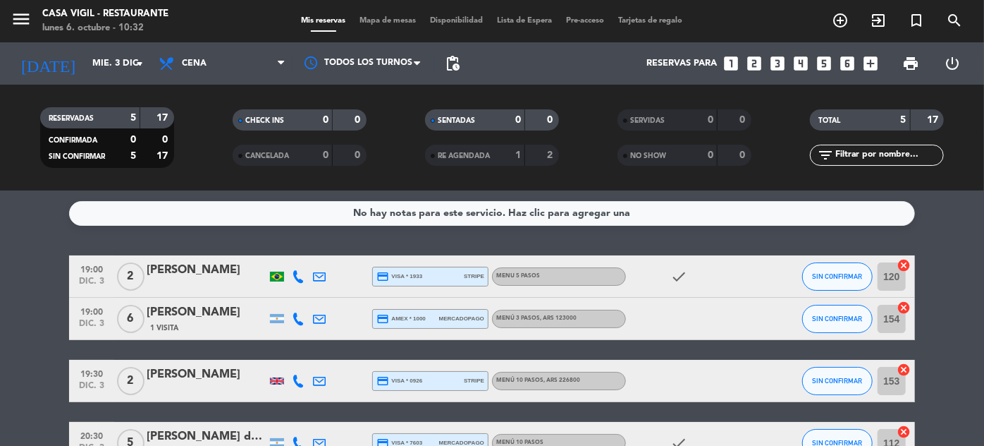
click at [103, 171] on div "RESERVADAS 5 17 CONFIRMADA 0 0 SIN CONFIRMAR 5 17" at bounding box center [107, 138] width 192 height 78
click at [49, 445] on html "close × Casa [PERSON_NAME] - Restaurante × chrome_reader_mode Listado de Reserv…" at bounding box center [492, 223] width 984 height 446
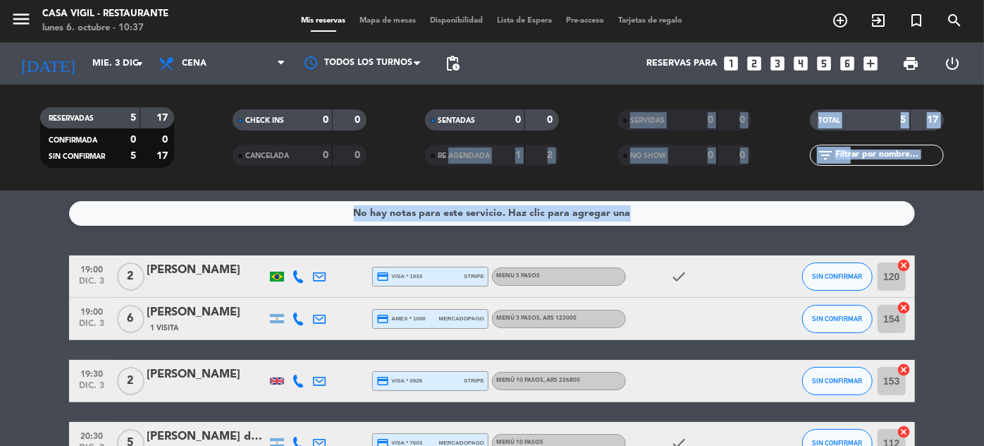
click at [216, 180] on div "RESERVADAS 5 17 CONFIRMADA 0 0 SIN CONFIRMAR 5 17 CHECK INS 0 0 CANCELADA 0 0 S…" at bounding box center [492, 138] width 984 height 106
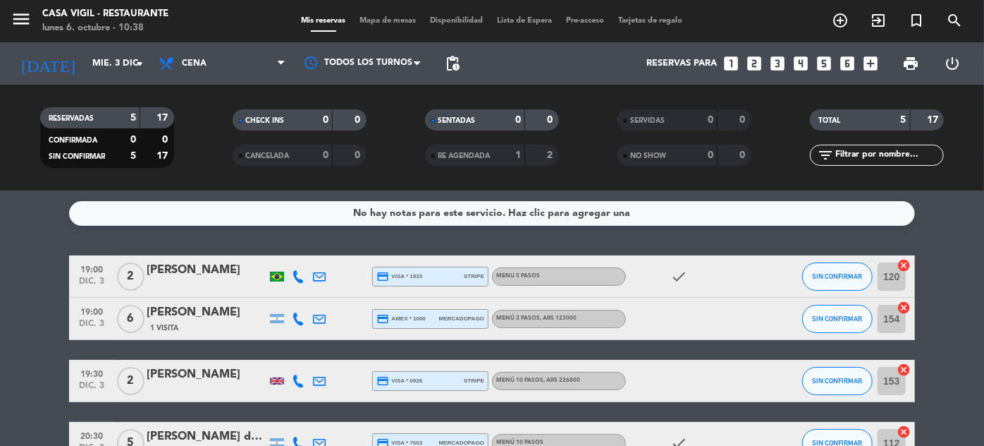
click at [758, 64] on icon "looks_two" at bounding box center [754, 63] width 18 height 18
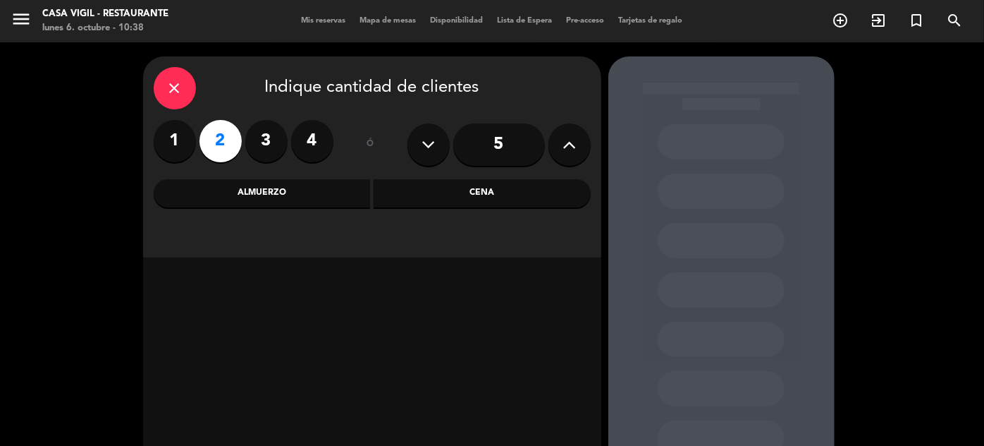
click at [523, 199] on div "Cena" at bounding box center [482, 193] width 217 height 28
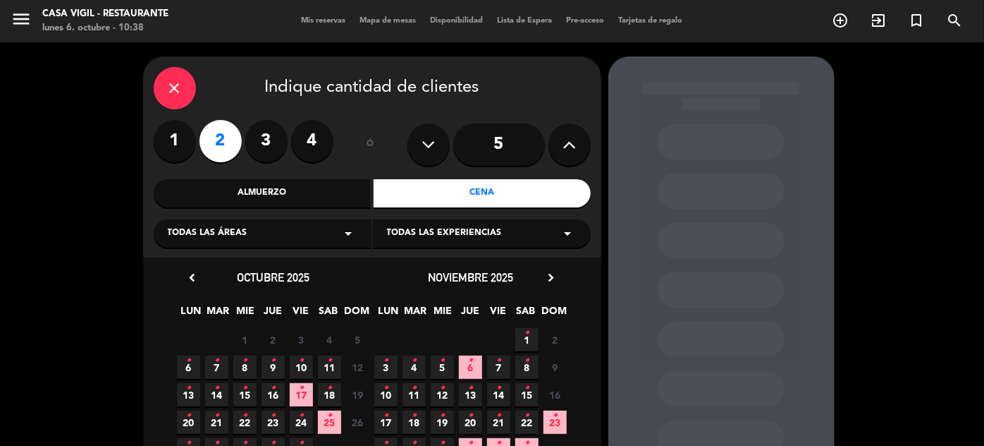
click at [561, 278] on div "noviembre 2025 chevron_right" at bounding box center [470, 277] width 197 height 19
click at [551, 276] on icon "chevron_right" at bounding box center [551, 277] width 15 height 15
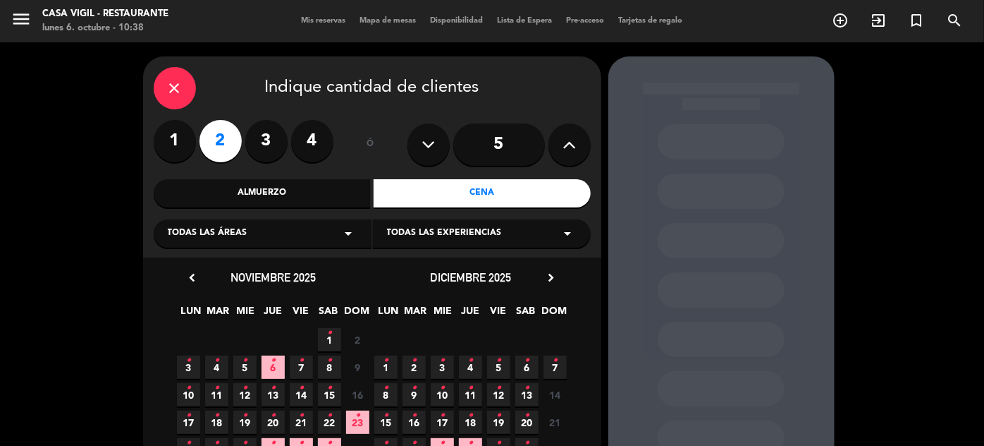
click at [448, 369] on span "3 •" at bounding box center [442, 366] width 23 height 23
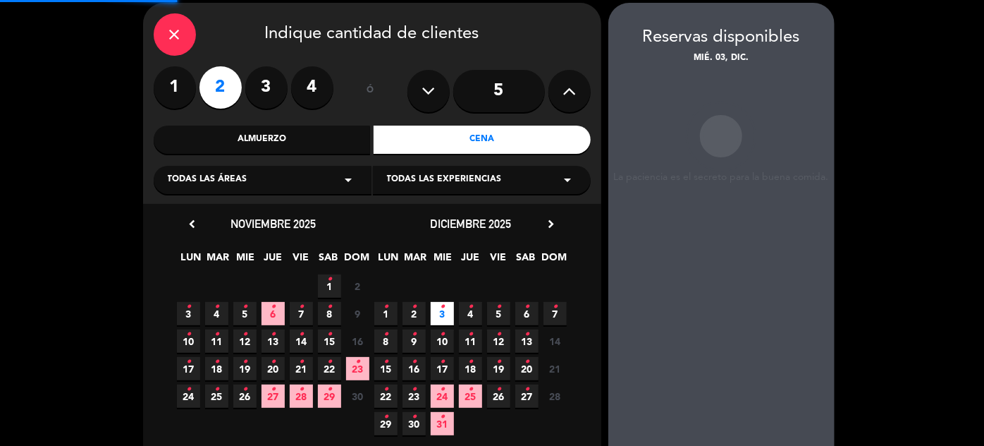
scroll to position [56, 0]
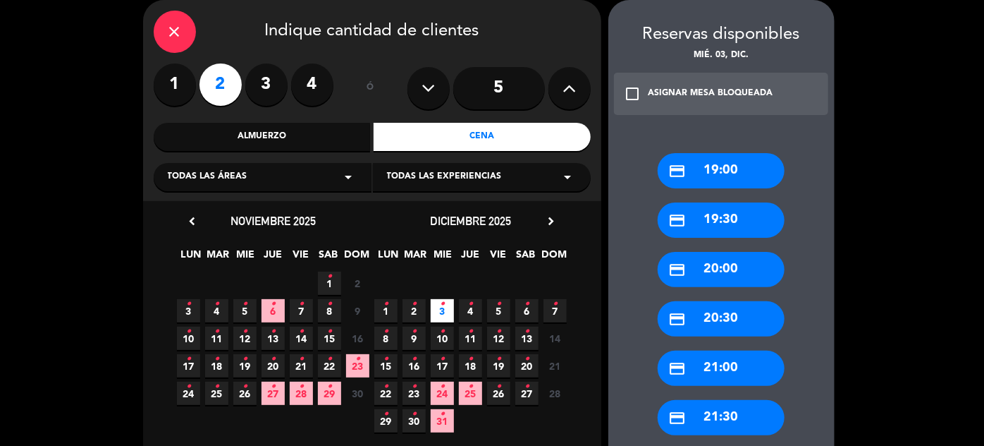
click at [716, 228] on div "credit_card 19:30" at bounding box center [721, 219] width 127 height 35
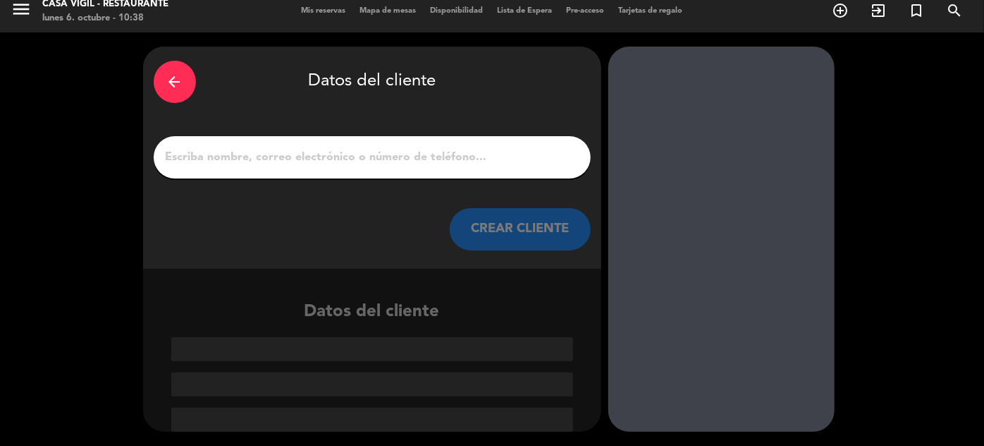
scroll to position [10, 0]
click at [573, 231] on button "CREAR CLIENTE" at bounding box center [520, 229] width 141 height 42
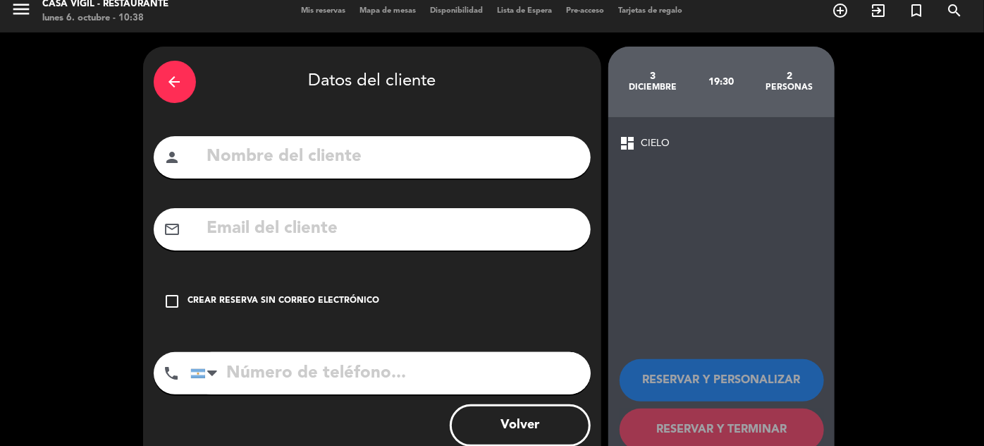
click at [503, 148] on input "text" at bounding box center [393, 156] width 374 height 29
type input "[PERSON_NAME] [PERSON_NAME]"
click at [235, 227] on input "text" at bounding box center [393, 228] width 374 height 29
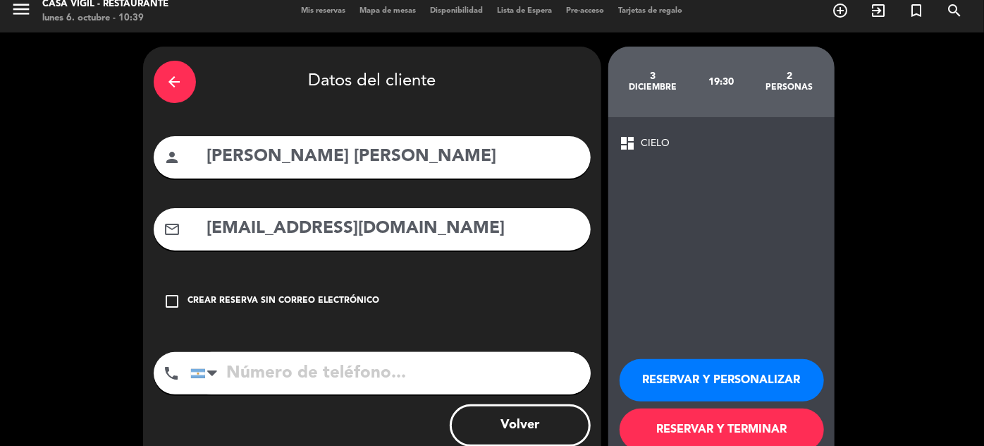
type input "[EMAIL_ADDRESS][DOMAIN_NAME]"
click at [716, 374] on button "RESERVAR Y PERSONALIZAR" at bounding box center [722, 380] width 204 height 42
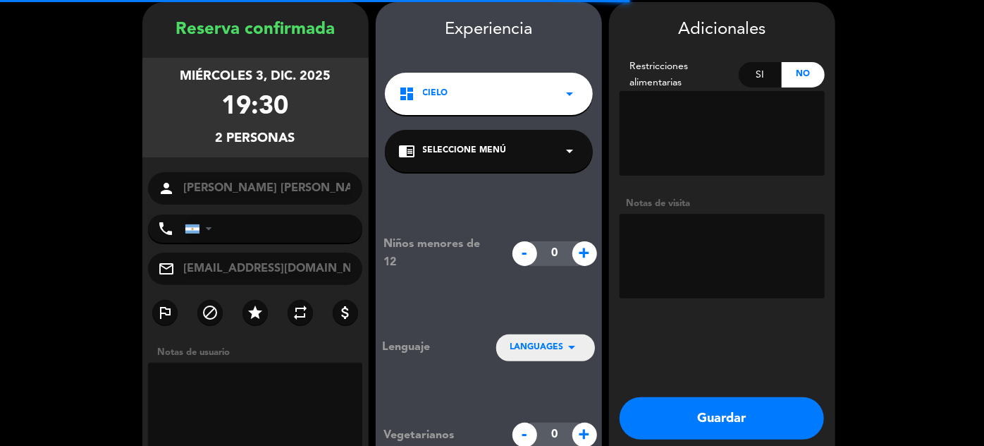
scroll to position [56, 0]
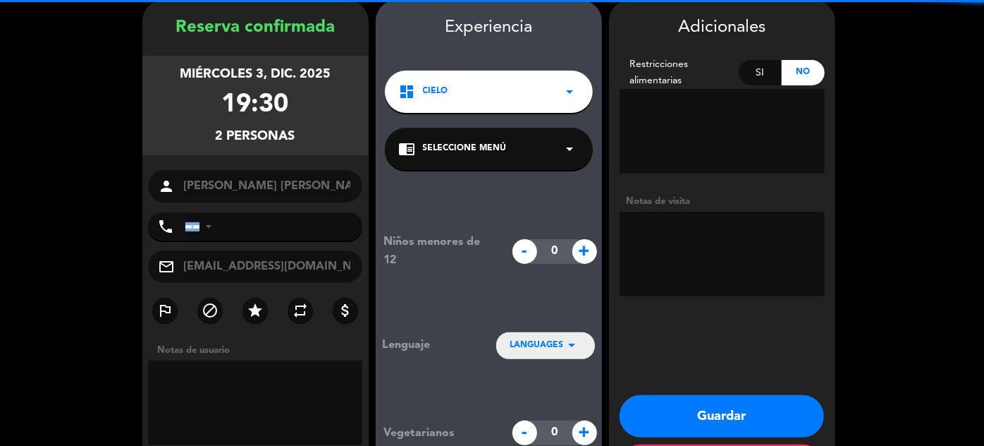
click at [699, 259] on textarea at bounding box center [722, 254] width 205 height 85
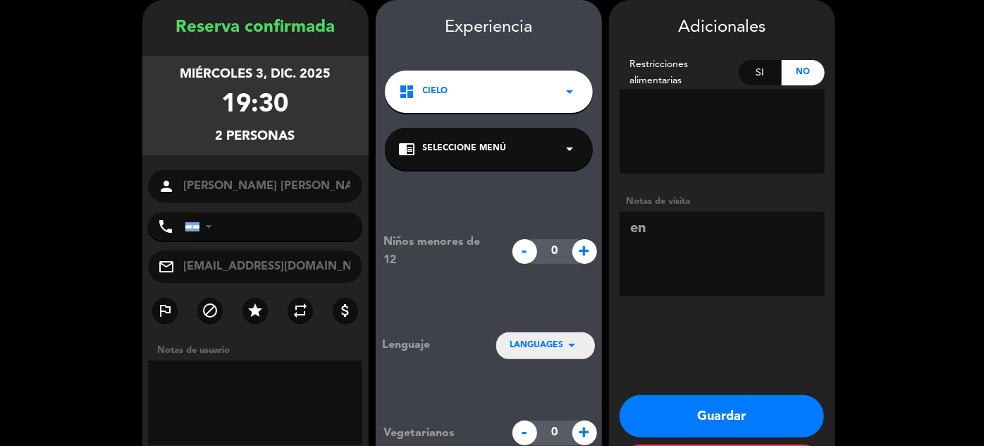
type textarea "e"
type textarea "ENTRE CIELOS"
click at [570, 340] on icon "arrow_drop_down" at bounding box center [572, 344] width 17 height 17
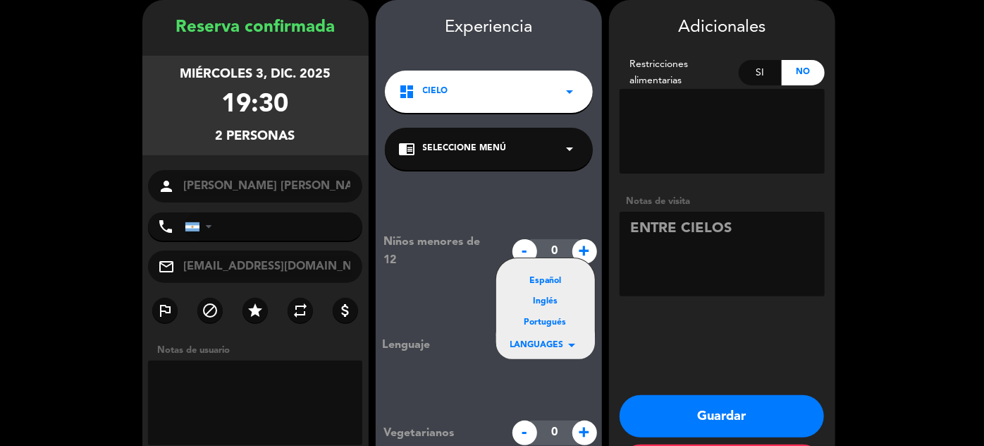
click at [539, 301] on div "Inglés" at bounding box center [545, 302] width 71 height 14
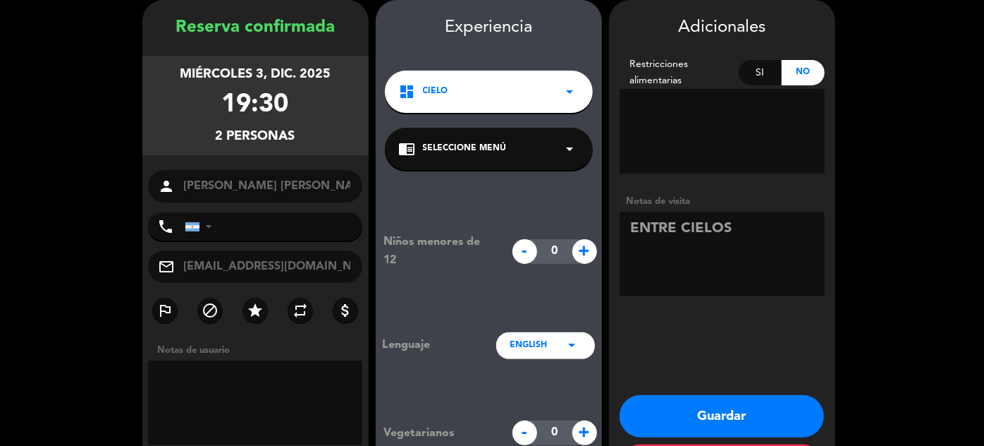
click at [704, 420] on button "Guardar" at bounding box center [722, 416] width 204 height 42
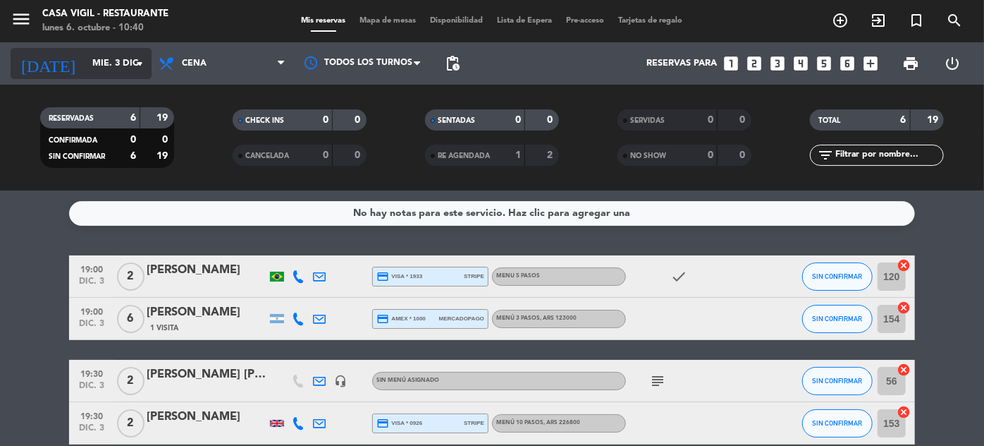
click at [85, 69] on input "mié. 3 dic." at bounding box center [145, 63] width 121 height 25
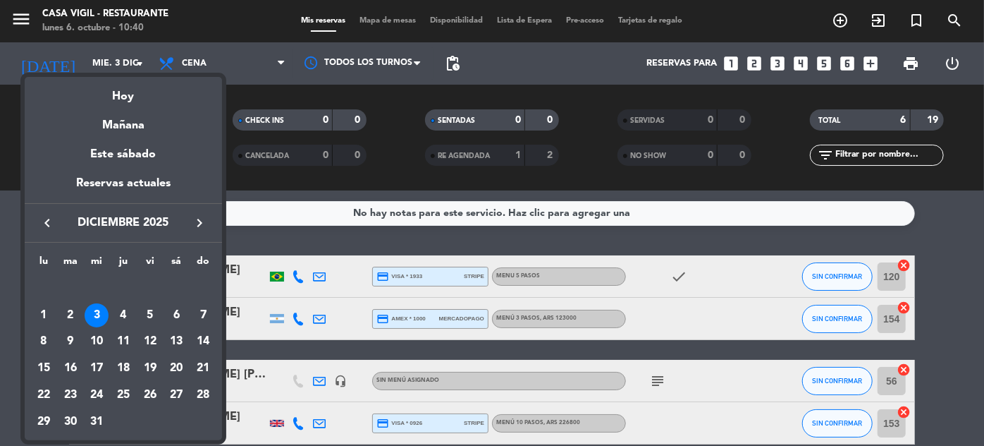
click at [47, 221] on icon "keyboard_arrow_left" at bounding box center [47, 222] width 17 height 17
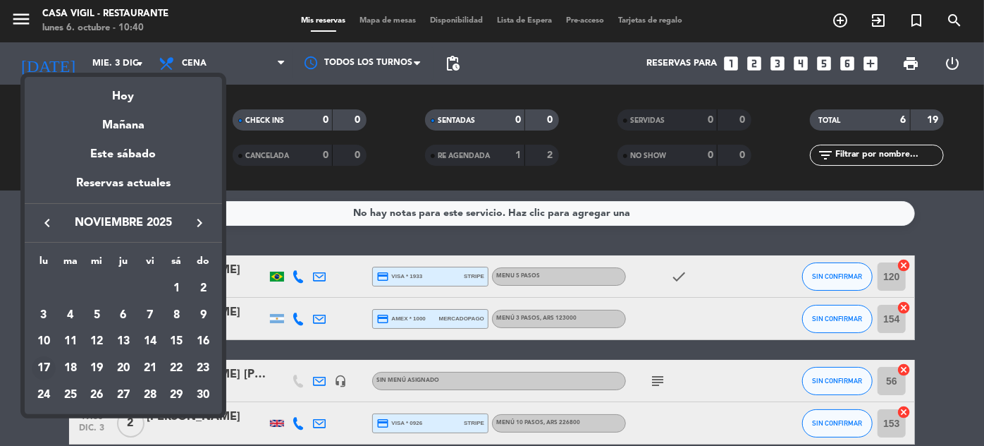
click at [49, 366] on div "17" at bounding box center [44, 368] width 24 height 24
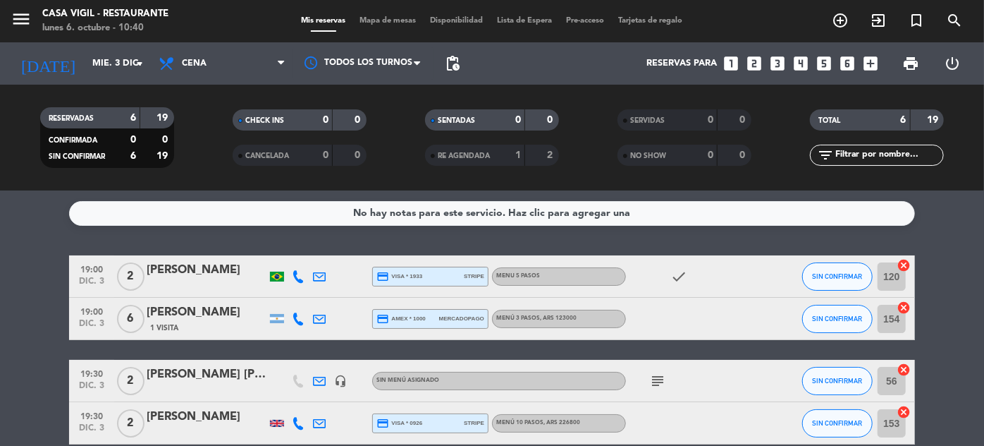
type input "lun. [DATE]"
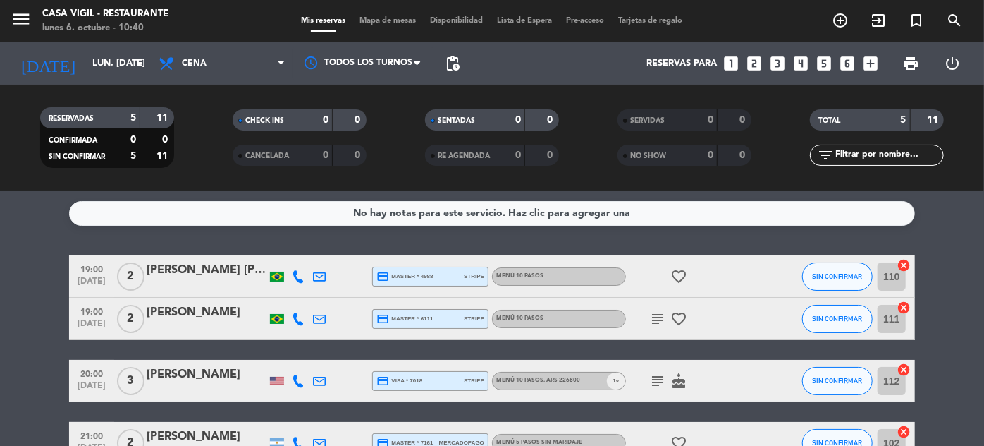
click at [914, 159] on input "text" at bounding box center [888, 155] width 109 height 16
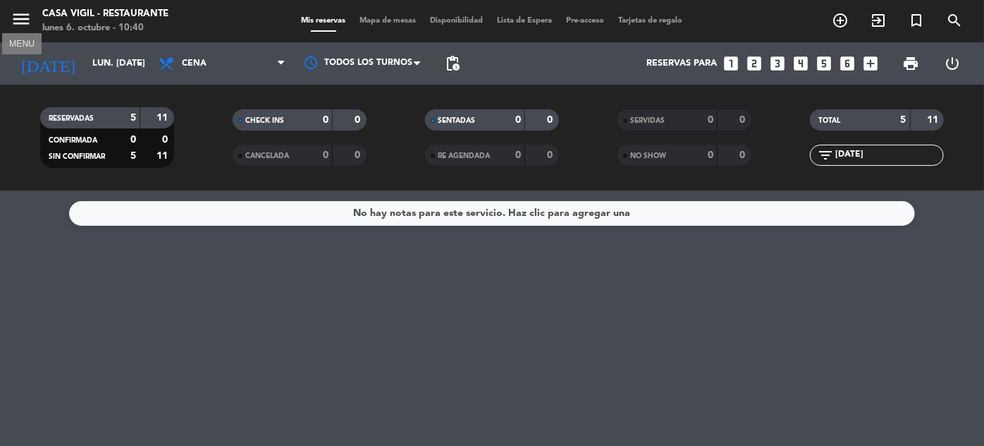
type input "[DATE]"
click at [25, 23] on icon "menu" at bounding box center [21, 18] width 21 height 21
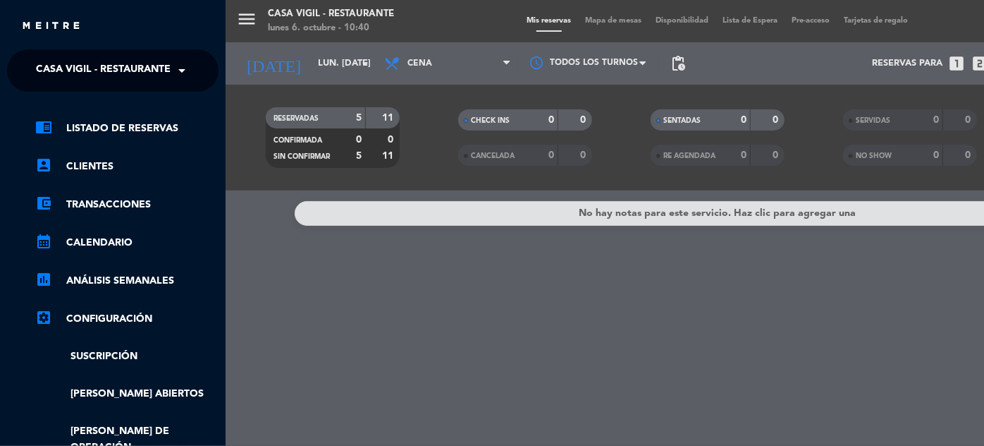
click at [173, 75] on span at bounding box center [185, 71] width 24 height 30
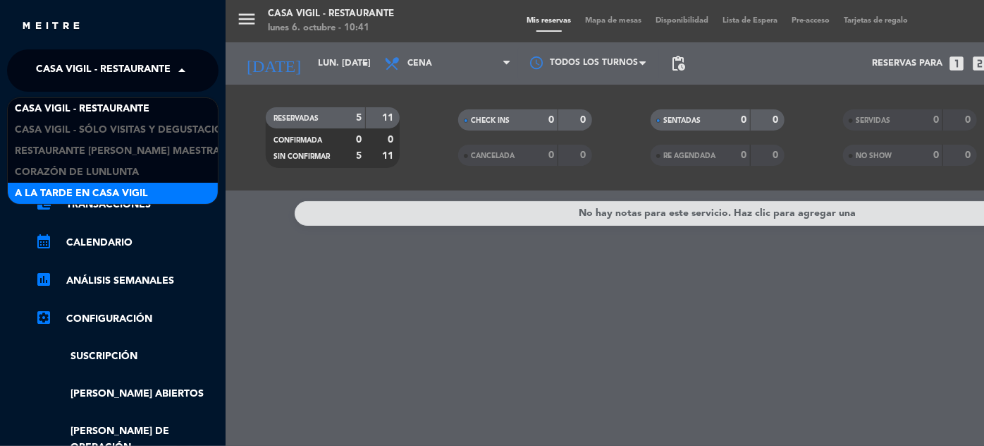
click at [128, 188] on span "A la tarde en Casa Vigil" at bounding box center [81, 193] width 133 height 16
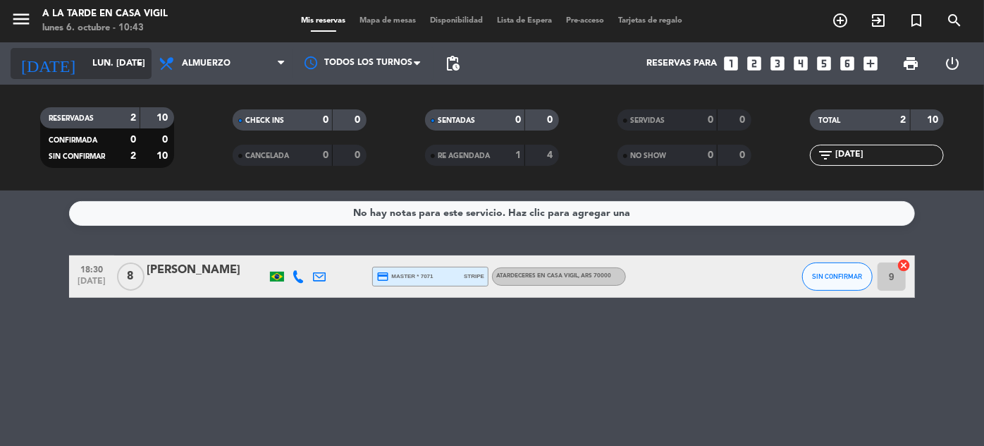
click at [118, 54] on input "lun. [DATE]" at bounding box center [145, 63] width 121 height 25
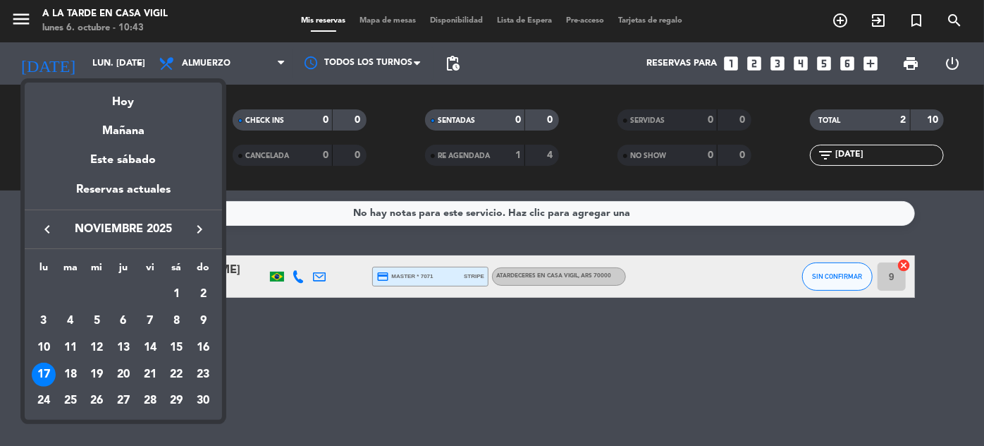
click at [47, 217] on div "keyboard_arrow_left noviembre 2025 keyboard_arrow_right" at bounding box center [123, 228] width 197 height 39
click at [47, 227] on icon "keyboard_arrow_left" at bounding box center [47, 229] width 17 height 17
click at [116, 369] on div "16" at bounding box center [123, 374] width 24 height 24
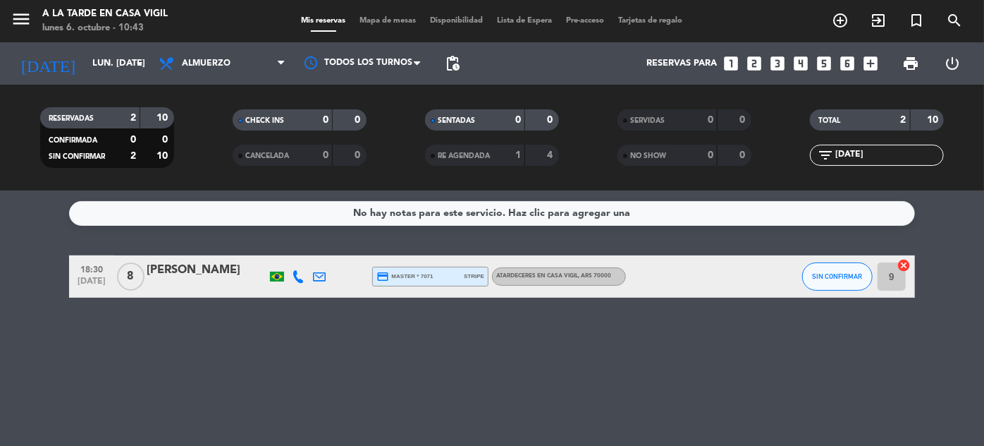
type input "[DEMOGRAPHIC_DATA] [DATE]"
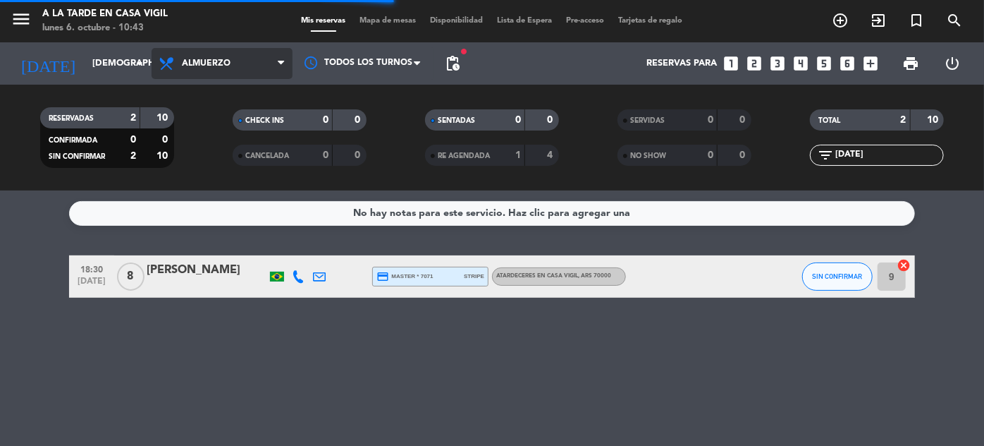
click at [190, 61] on span "Almuerzo" at bounding box center [206, 64] width 49 height 10
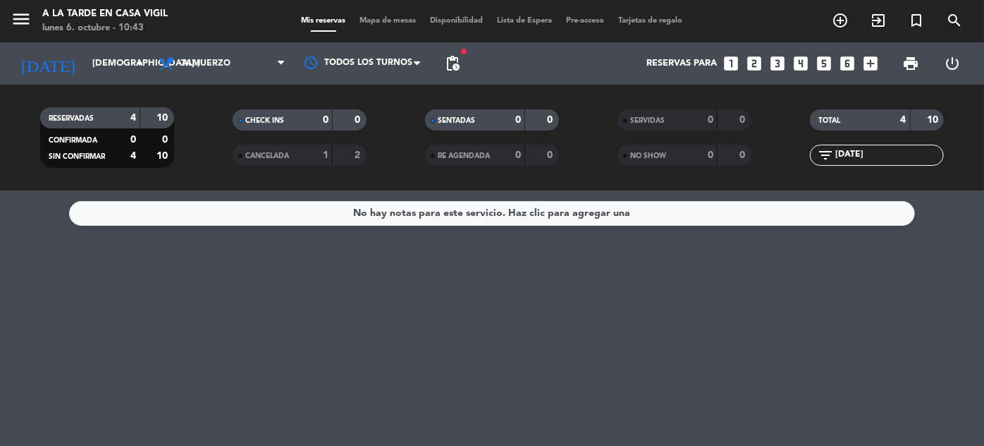
click at [869, 155] on input "[DATE]" at bounding box center [888, 155] width 109 height 16
type input "J"
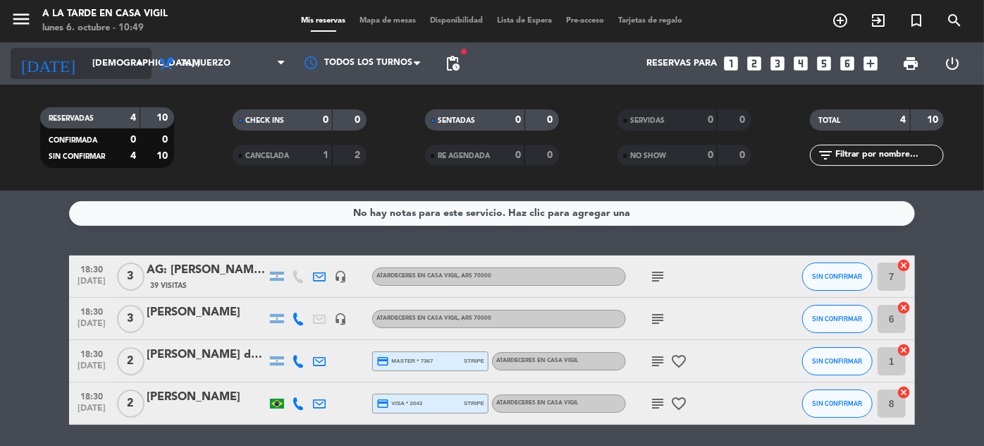
click at [86, 68] on input "[DEMOGRAPHIC_DATA] [DATE]" at bounding box center [145, 63] width 121 height 25
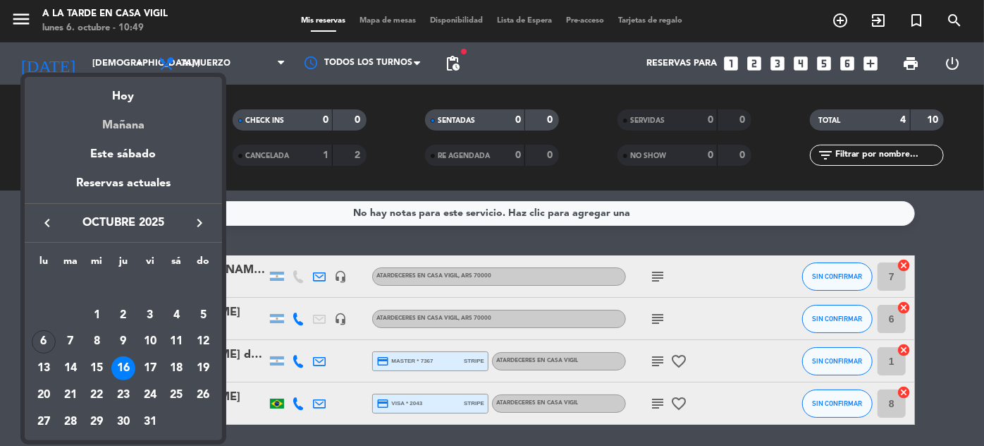
click at [121, 120] on div "Mañana" at bounding box center [123, 120] width 197 height 29
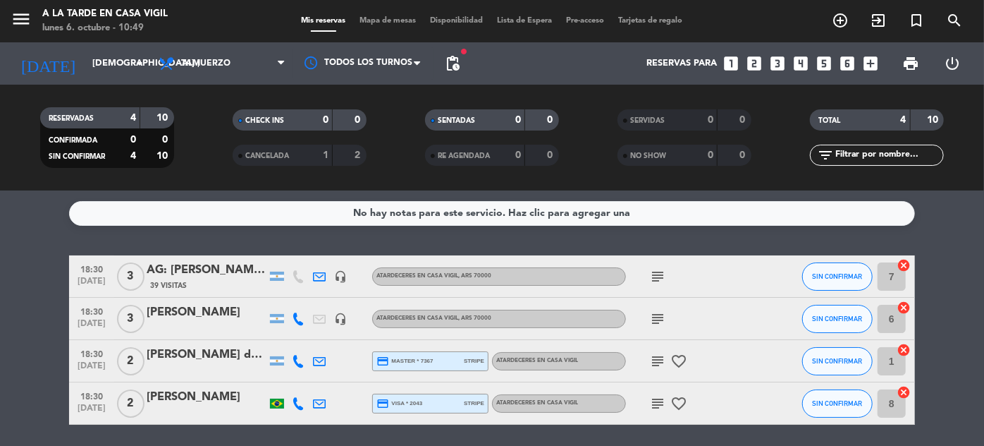
type input "[DATE] oct."
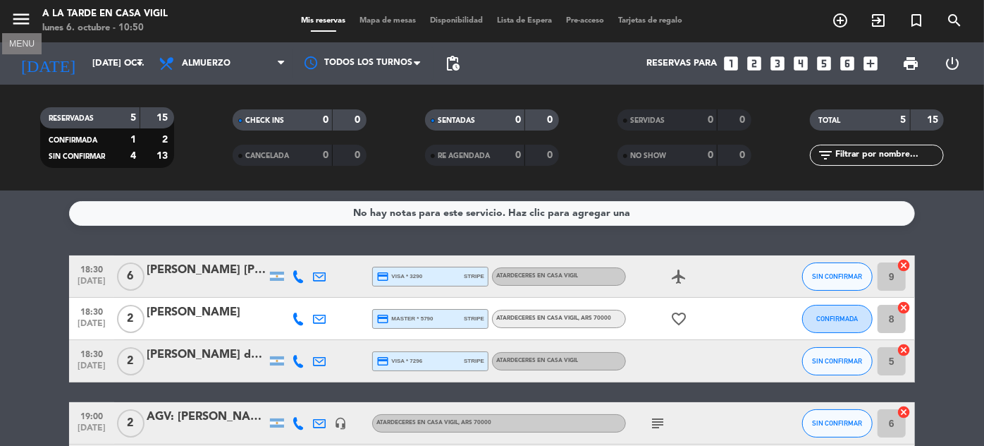
click at [23, 22] on icon "menu" at bounding box center [21, 18] width 21 height 21
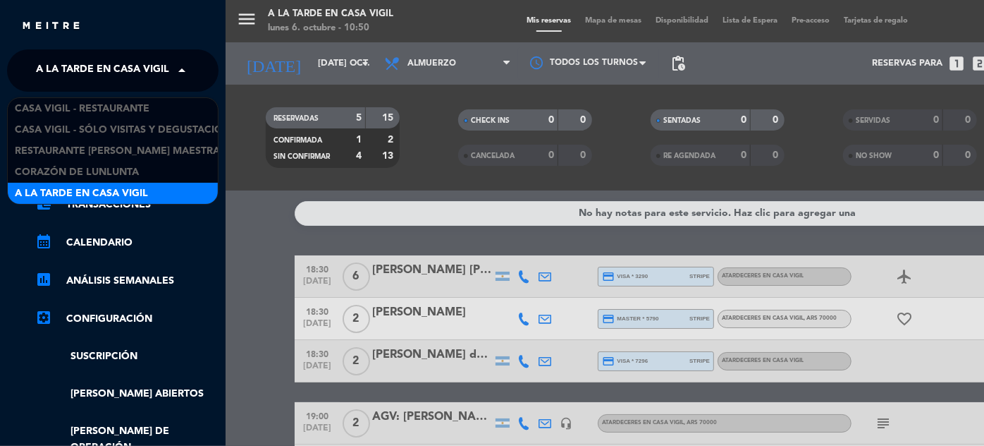
click at [135, 68] on span "A la tarde en Casa Vigil" at bounding box center [102, 71] width 133 height 30
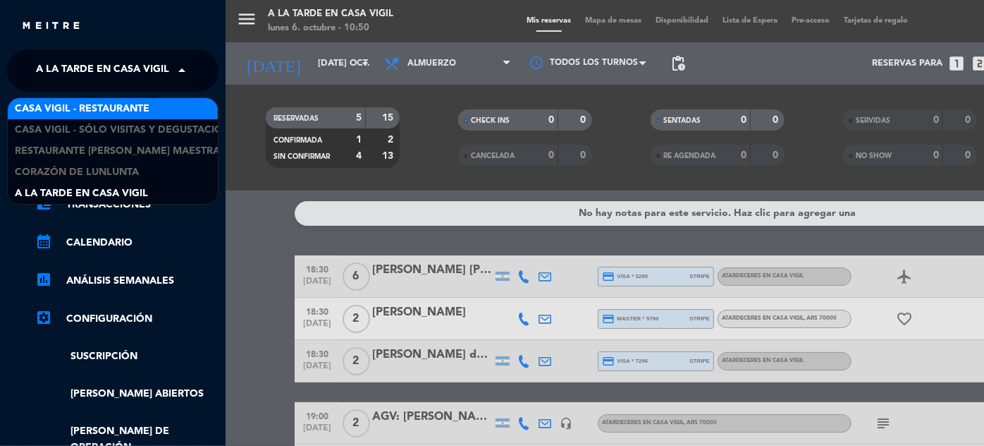
click at [119, 106] on span "Casa Vigil - Restaurante" at bounding box center [82, 109] width 135 height 16
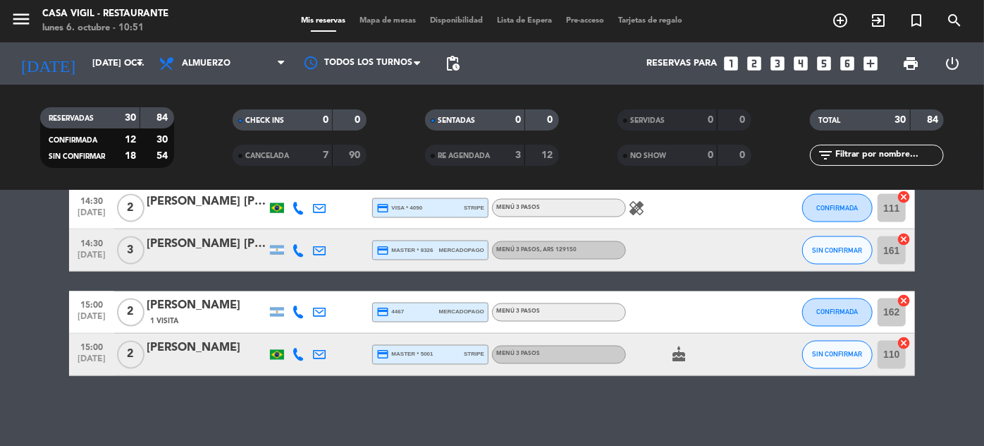
scroll to position [1203, 0]
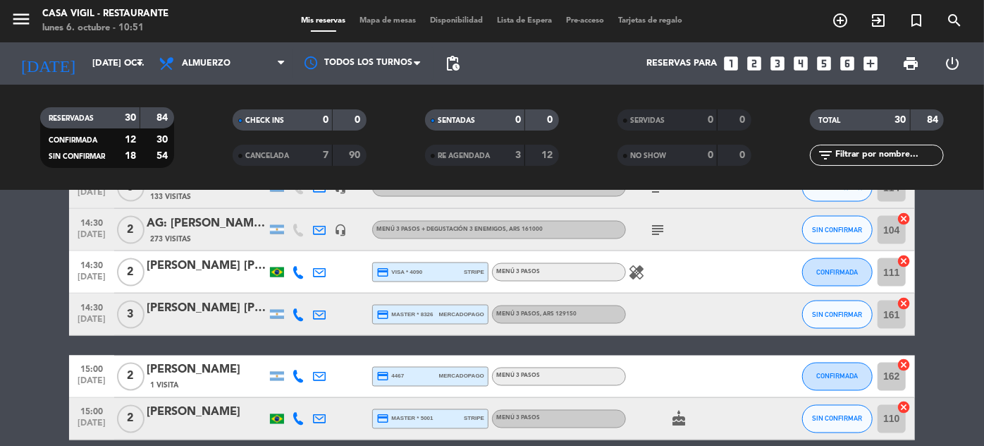
click at [635, 276] on icon "healing" at bounding box center [636, 272] width 17 height 17
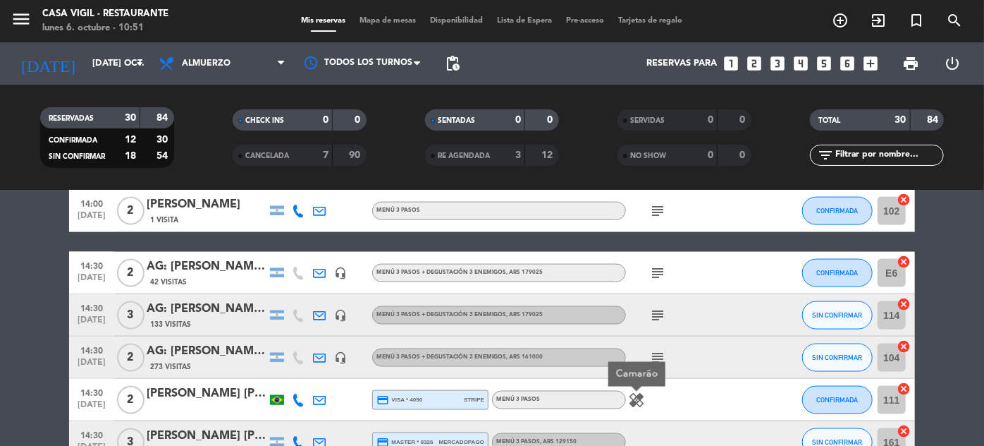
scroll to position [1011, 0]
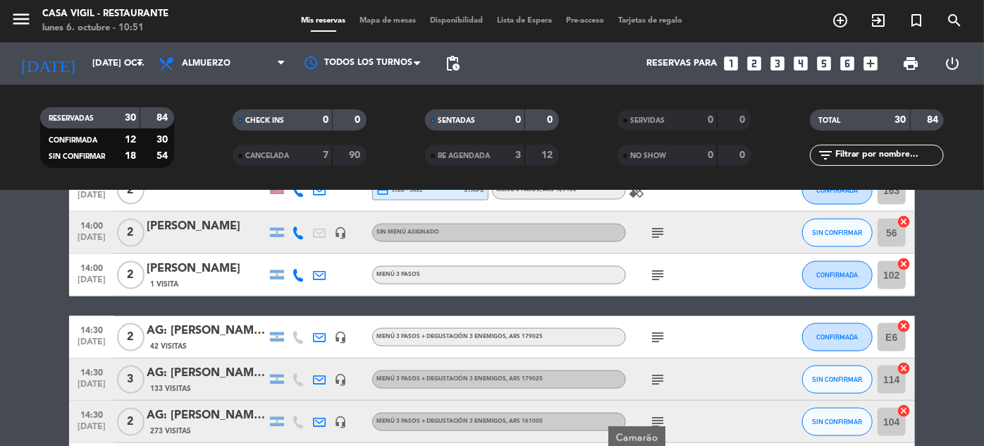
click at [658, 279] on icon "subject" at bounding box center [657, 275] width 17 height 17
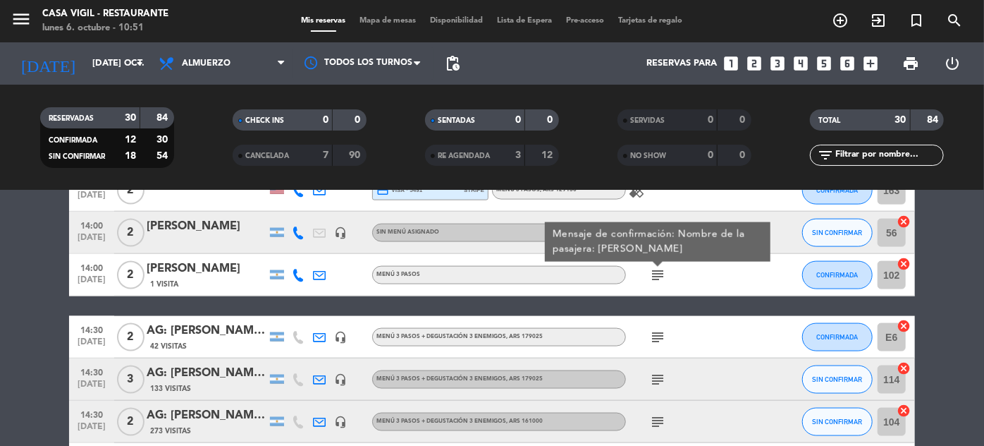
click at [724, 207] on div "healing" at bounding box center [689, 190] width 127 height 42
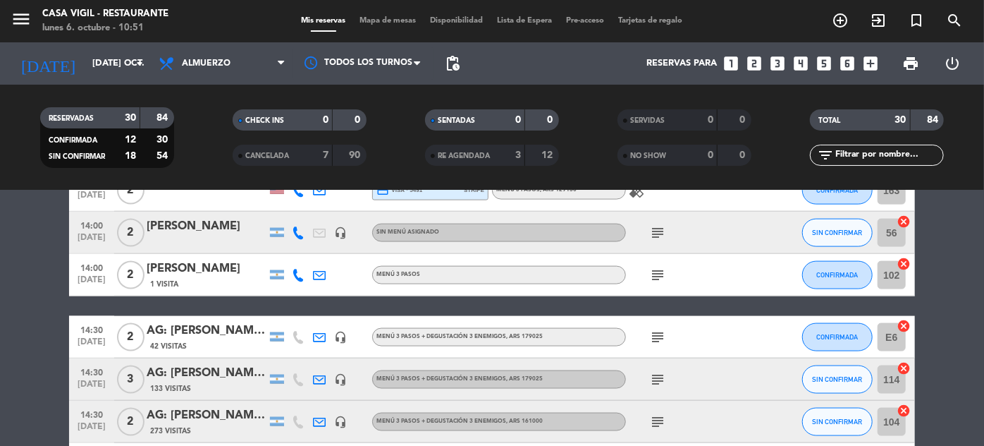
click at [200, 267] on div "[PERSON_NAME]" at bounding box center [207, 268] width 120 height 18
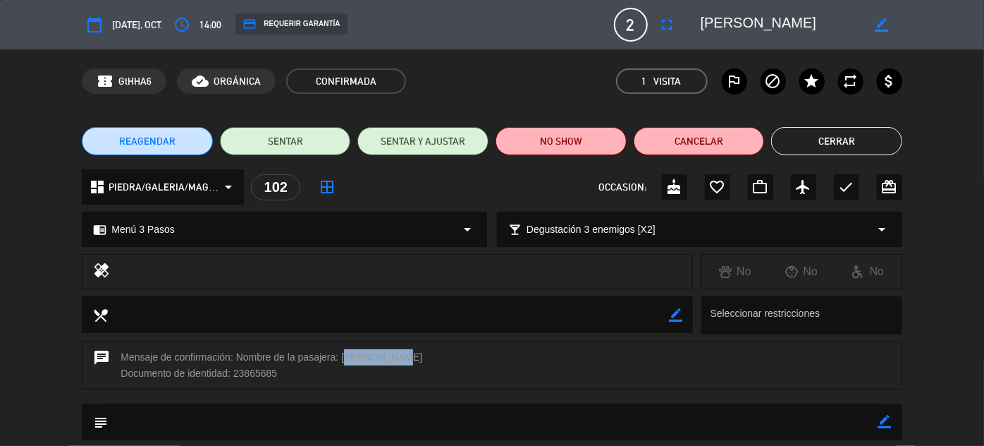
drag, startPoint x: 342, startPoint y: 356, endPoint x: 394, endPoint y: 357, distance: 52.2
click at [394, 357] on div "chat Mensaje de confirmación: Nombre de la pasajera: [PERSON_NAME] Documento de…" at bounding box center [492, 365] width 820 height 48
copy div "[PERSON_NAME]"
click at [884, 27] on icon "border_color" at bounding box center [882, 24] width 13 height 13
click at [833, 22] on textarea at bounding box center [781, 24] width 161 height 25
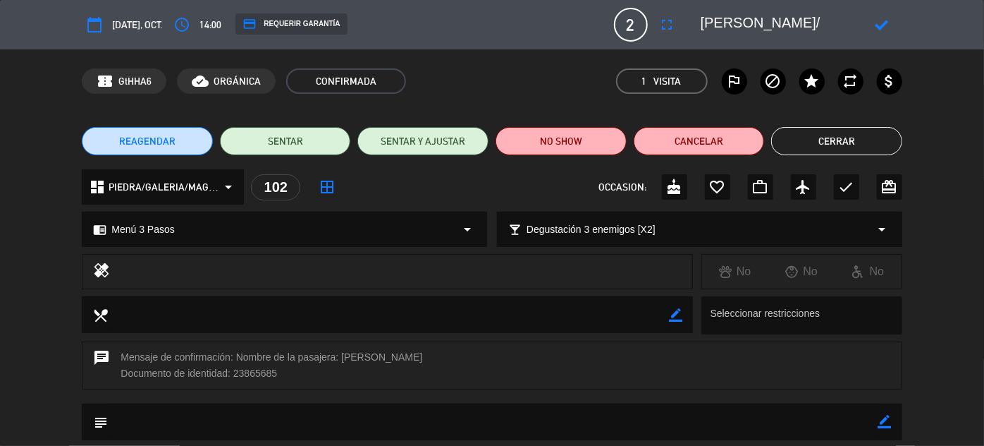
paste textarea "[PERSON_NAME]"
type textarea "[PERSON_NAME]/[PERSON_NAME]"
click at [883, 22] on icon at bounding box center [882, 24] width 13 height 13
click at [862, 137] on button "Cerrar" at bounding box center [836, 141] width 131 height 28
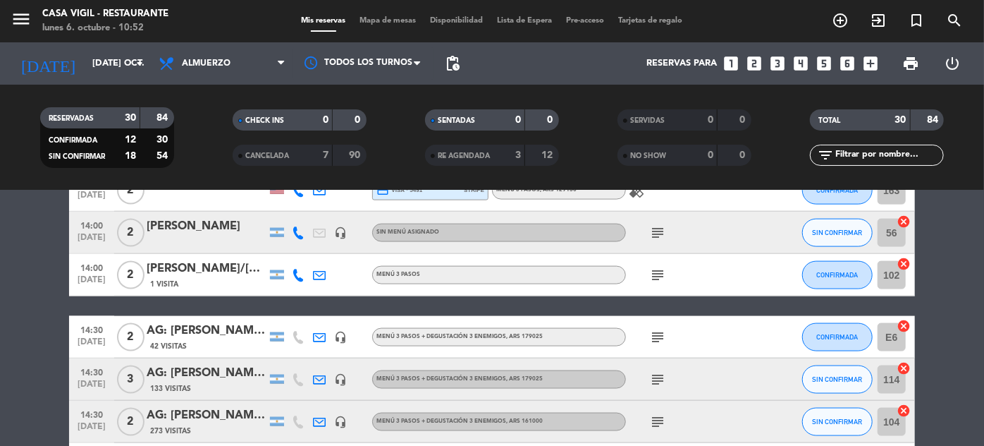
click at [663, 231] on icon "subject" at bounding box center [657, 232] width 17 height 17
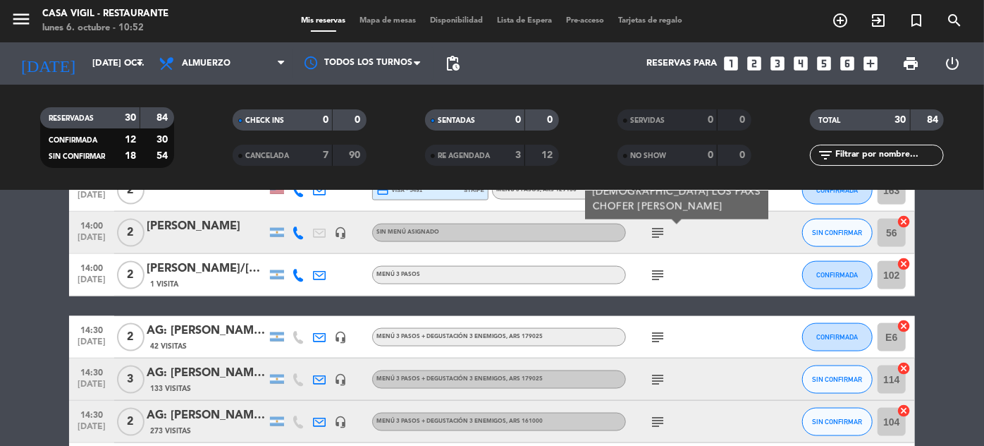
scroll to position [947, 0]
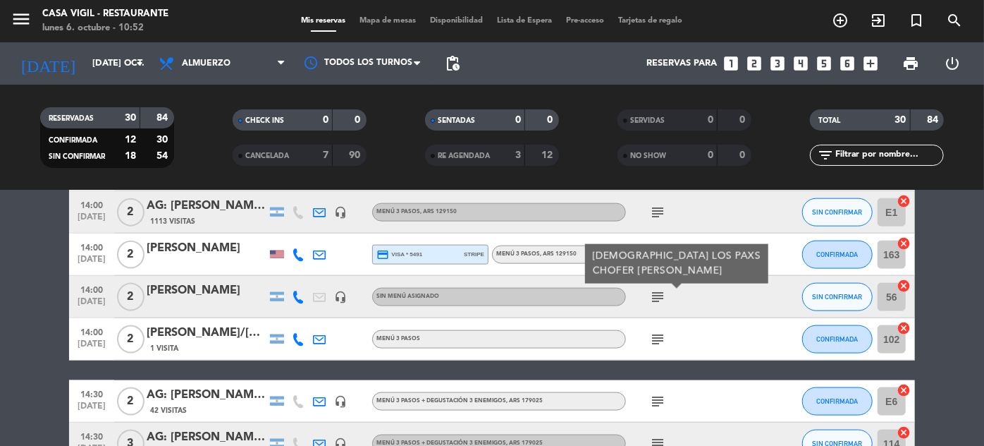
click at [714, 218] on div "subject" at bounding box center [689, 212] width 127 height 42
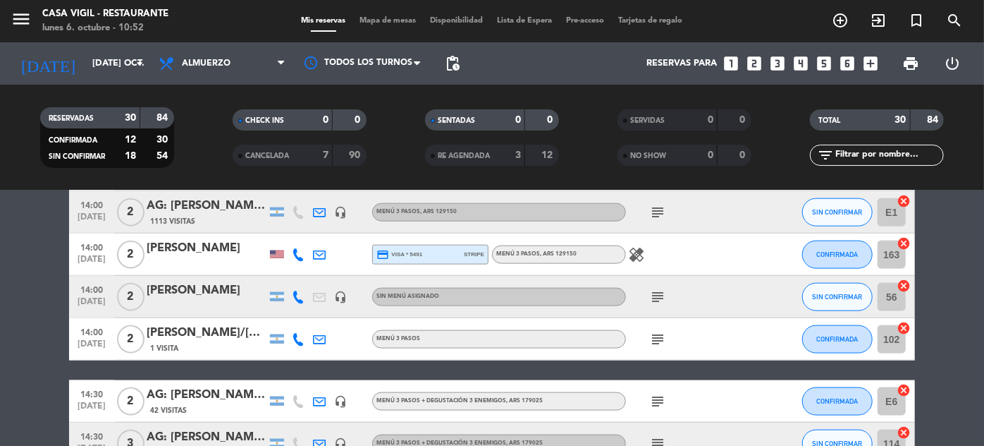
click at [641, 250] on icon "healing" at bounding box center [636, 254] width 17 height 17
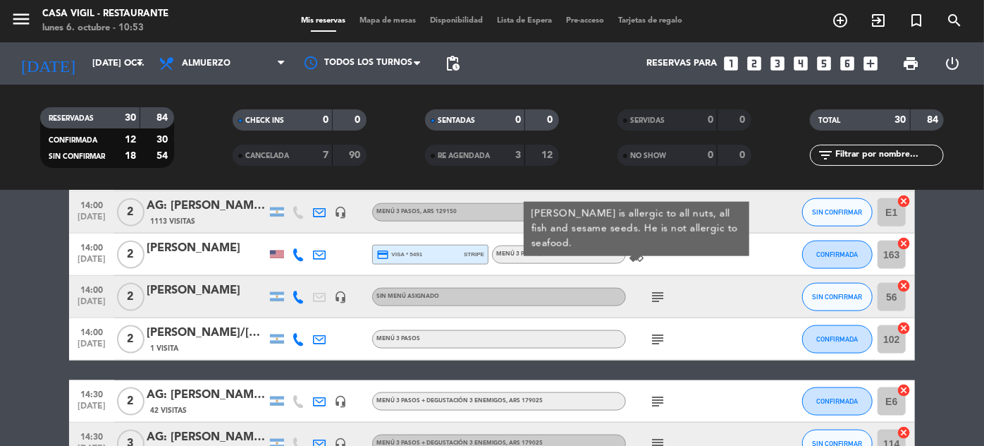
click at [752, 258] on div "healing [PERSON_NAME] is allergic to all nuts, all fish and sesame seeds. He is…" at bounding box center [689, 254] width 127 height 42
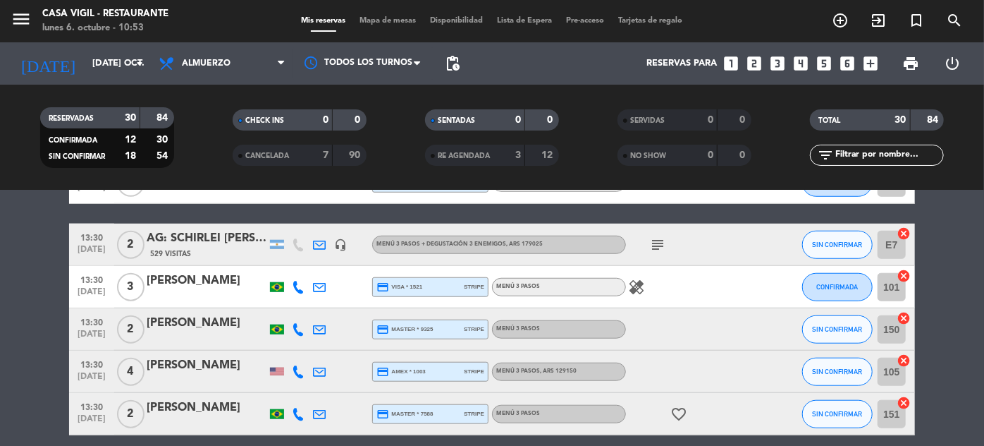
scroll to position [626, 0]
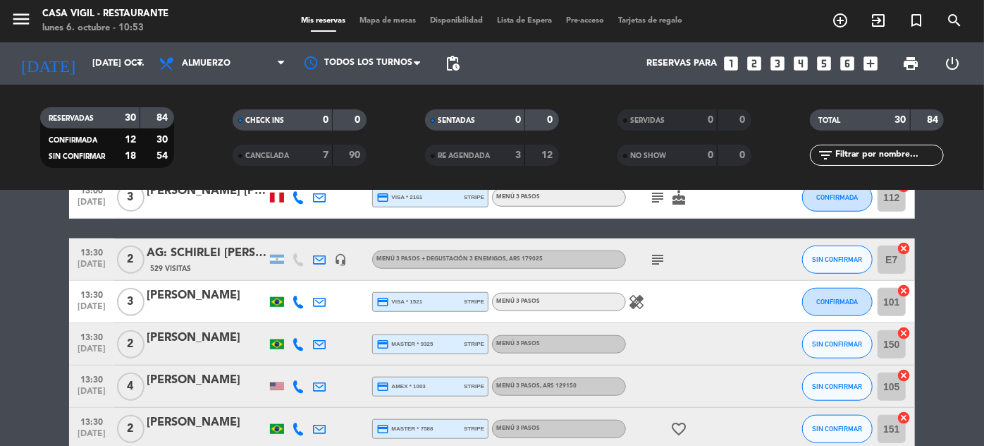
click at [635, 296] on icon "healing" at bounding box center [636, 301] width 17 height 17
click at [754, 262] on div at bounding box center [772, 259] width 38 height 42
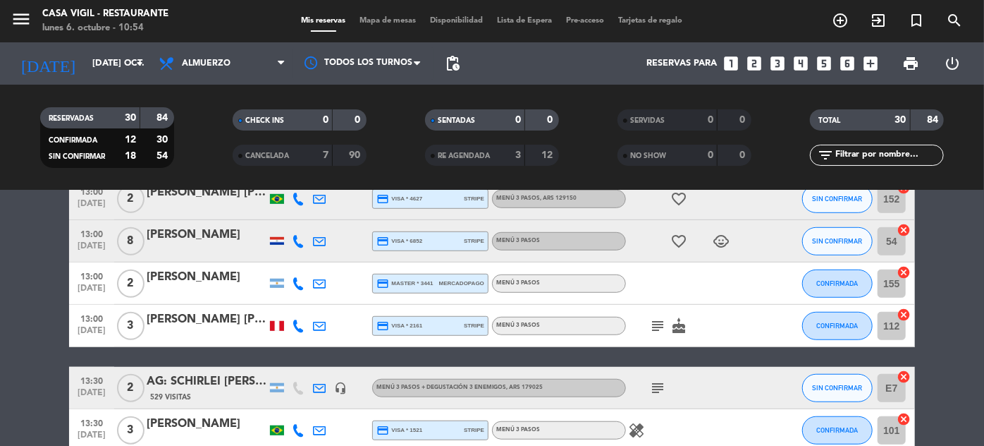
scroll to position [434, 0]
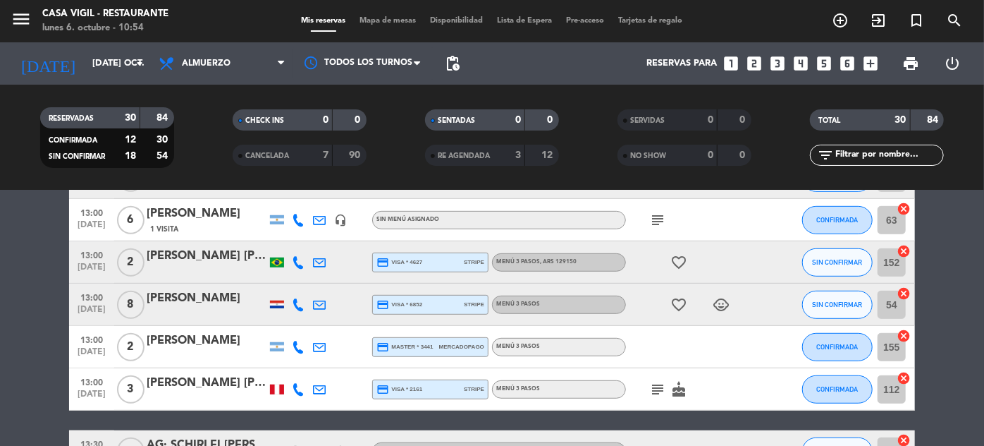
click at [654, 385] on icon "subject" at bounding box center [657, 389] width 17 height 17
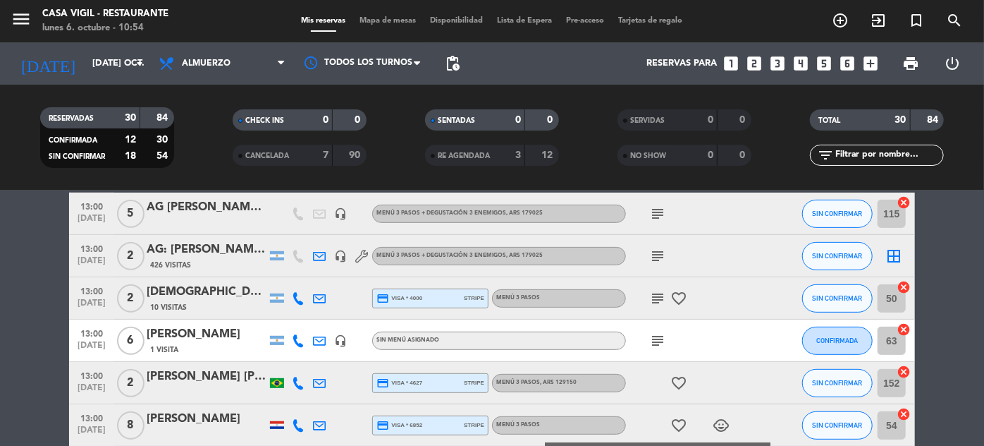
scroll to position [306, 0]
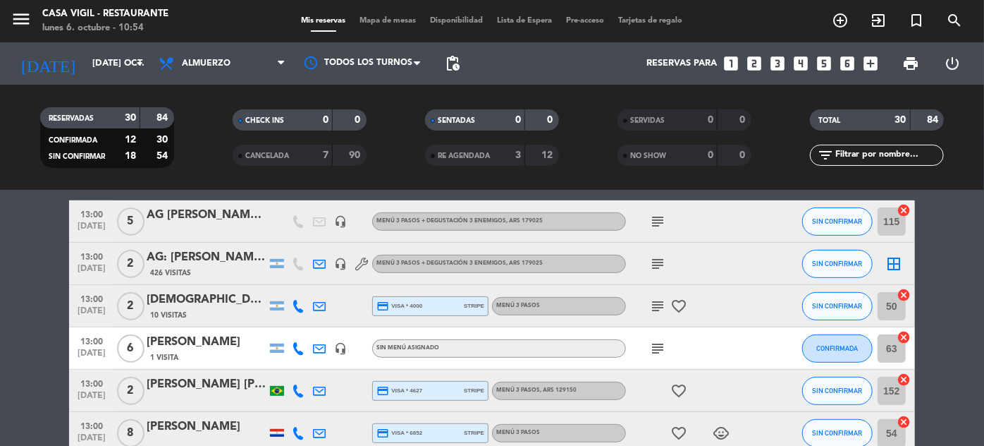
click at [662, 343] on icon "subject" at bounding box center [657, 348] width 17 height 17
click at [757, 288] on div at bounding box center [772, 306] width 38 height 42
click at [654, 312] on icon "subject" at bounding box center [657, 306] width 17 height 17
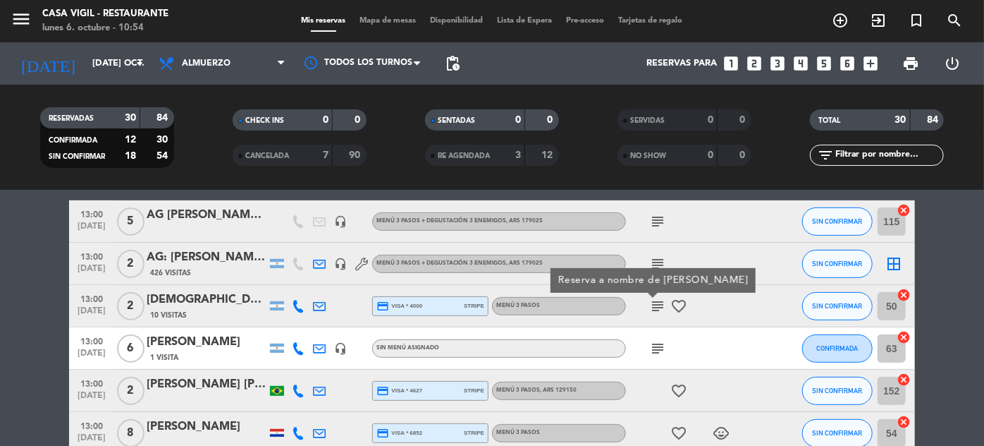
click at [654, 261] on icon "subject" at bounding box center [657, 263] width 17 height 17
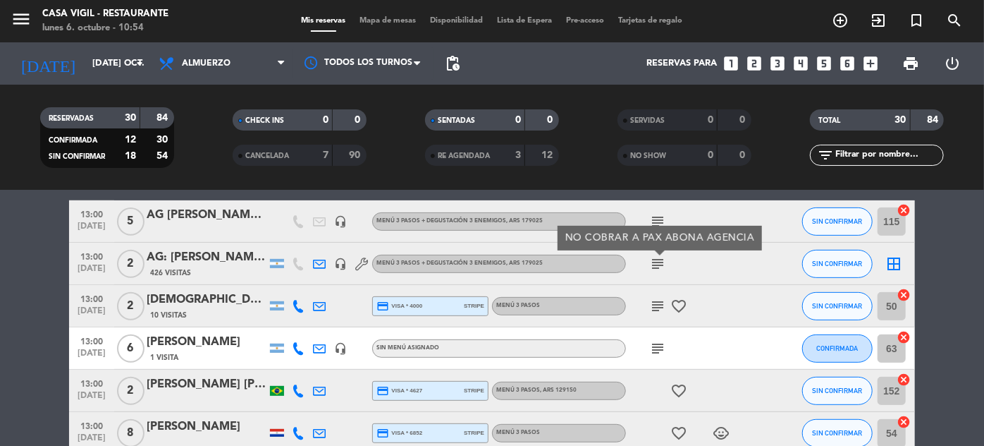
click at [654, 304] on icon "subject" at bounding box center [657, 306] width 17 height 17
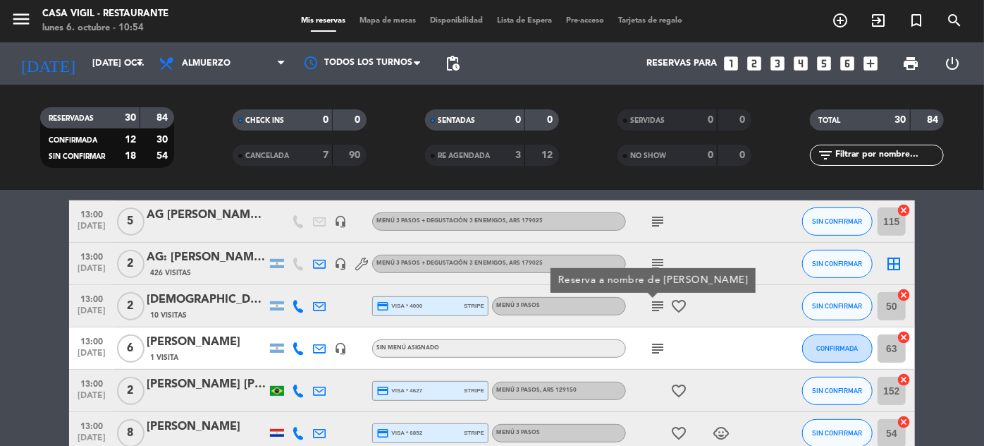
click at [214, 304] on div "[DEMOGRAPHIC_DATA][PERSON_NAME]" at bounding box center [207, 299] width 120 height 18
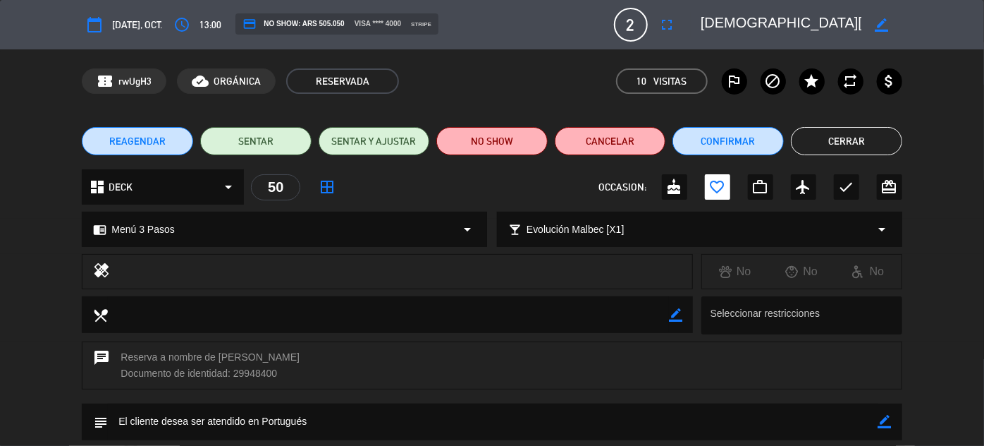
drag, startPoint x: 217, startPoint y: 356, endPoint x: 317, endPoint y: 355, distance: 100.1
click at [317, 355] on div "chat Reserva a nombre de [PERSON_NAME] y [PERSON_NAME] Documento de identidad: …" at bounding box center [492, 365] width 820 height 48
copy div "[PERSON_NAME] y [PERSON_NAME]"
click at [885, 15] on div "border_color" at bounding box center [882, 24] width 40 height 25
click at [878, 25] on icon "border_color" at bounding box center [882, 24] width 13 height 13
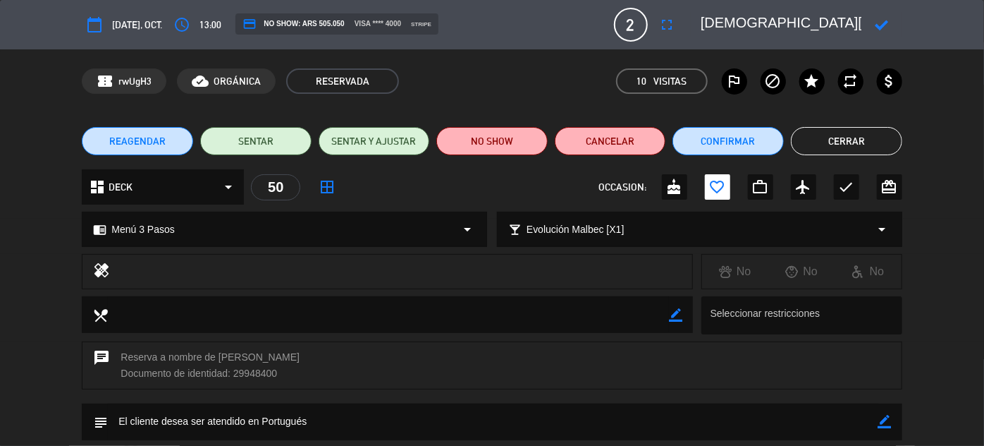
paste textarea "[PERSON_NAME] y [PERSON_NAME]"
type textarea "[PERSON_NAME]/[PERSON_NAME] y [PERSON_NAME]"
click at [885, 23] on icon at bounding box center [882, 24] width 13 height 13
click at [855, 134] on button "Cerrar" at bounding box center [846, 141] width 111 height 28
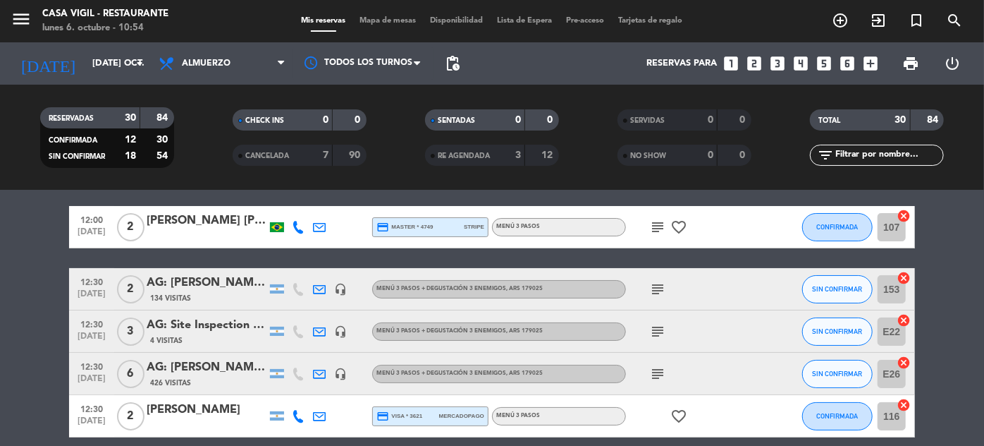
scroll to position [0, 0]
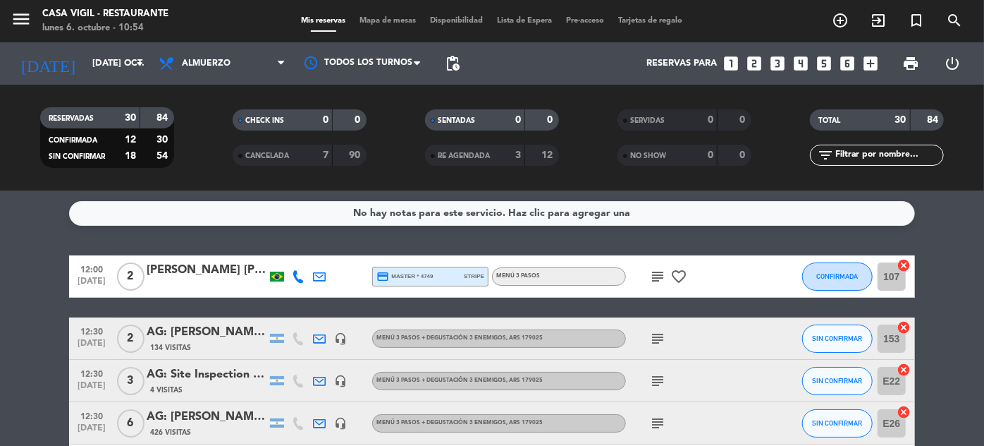
click at [661, 277] on icon "subject" at bounding box center [657, 276] width 17 height 17
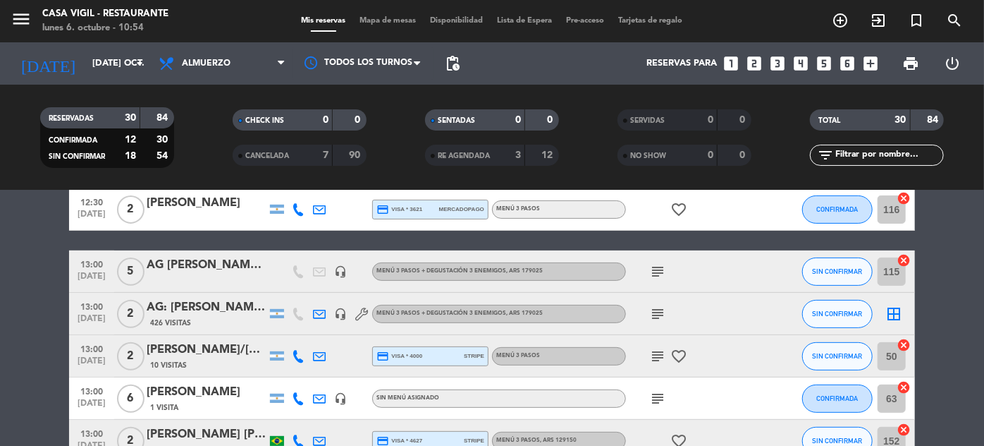
scroll to position [320, 0]
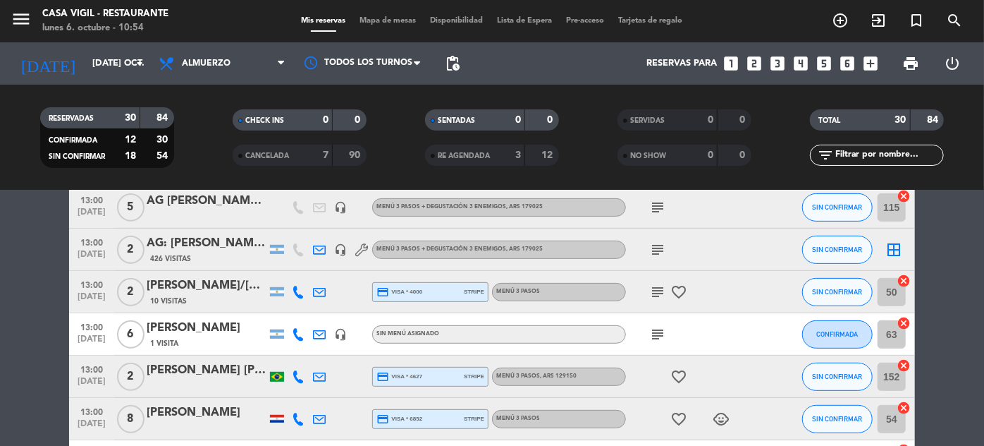
click at [657, 331] on icon "subject" at bounding box center [657, 334] width 17 height 17
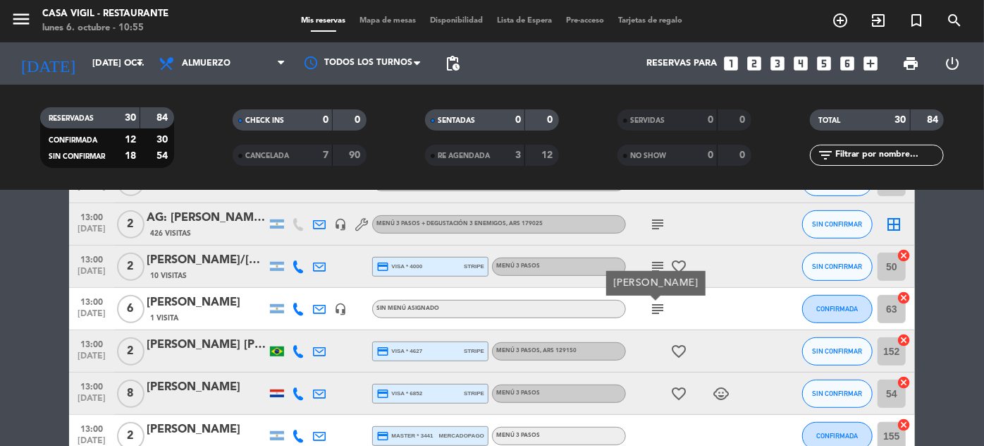
scroll to position [306, 0]
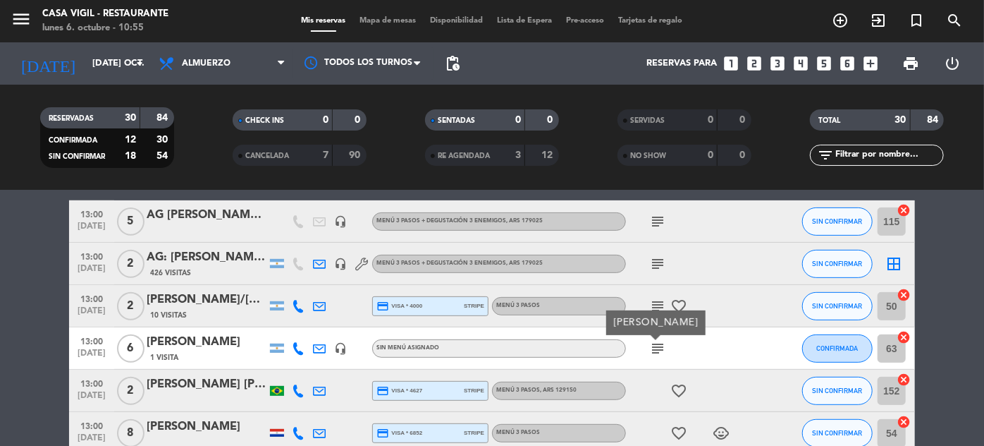
click at [718, 427] on icon "child_care" at bounding box center [721, 432] width 17 height 17
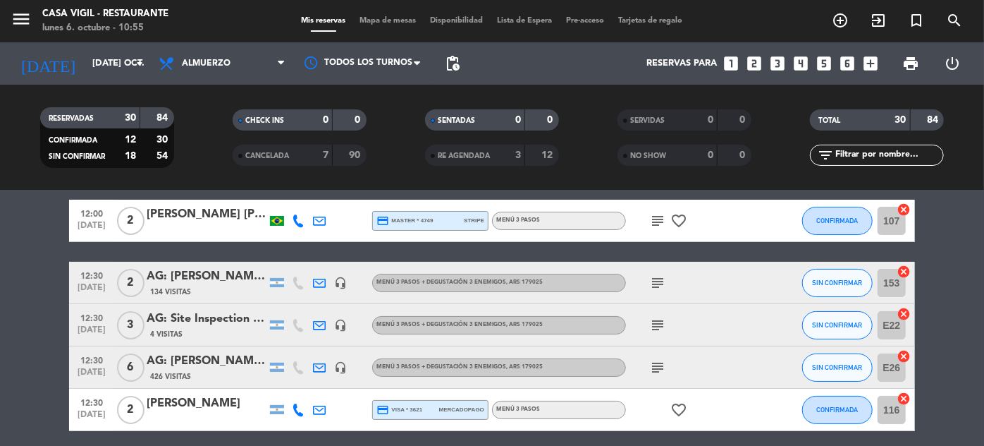
scroll to position [0, 0]
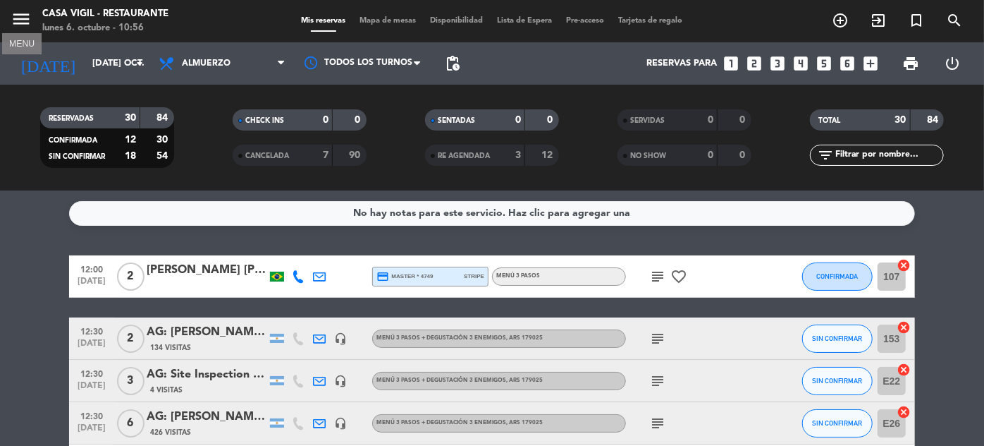
click at [21, 11] on icon "menu" at bounding box center [21, 18] width 21 height 21
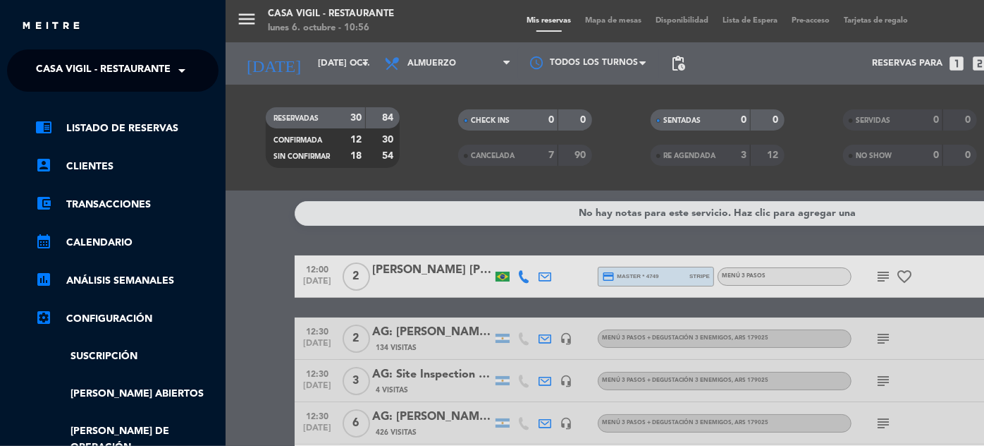
click at [180, 82] on span at bounding box center [185, 71] width 24 height 30
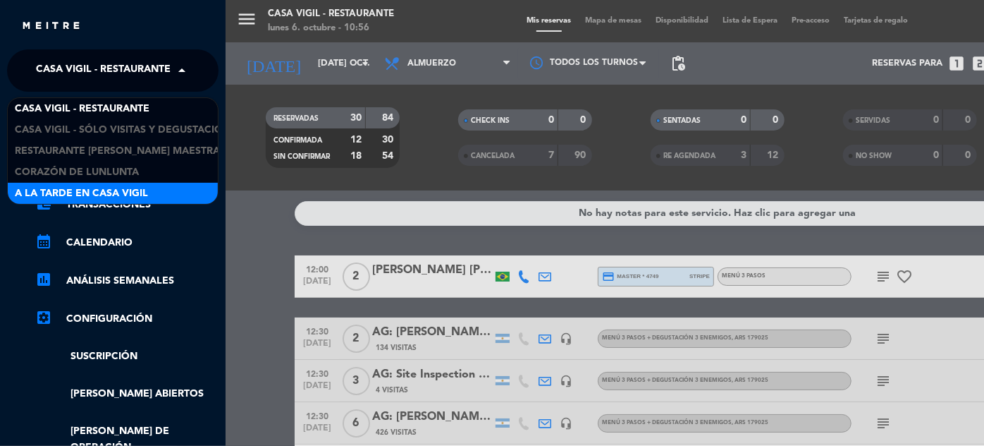
click at [137, 188] on span "A la tarde en Casa Vigil" at bounding box center [81, 193] width 133 height 16
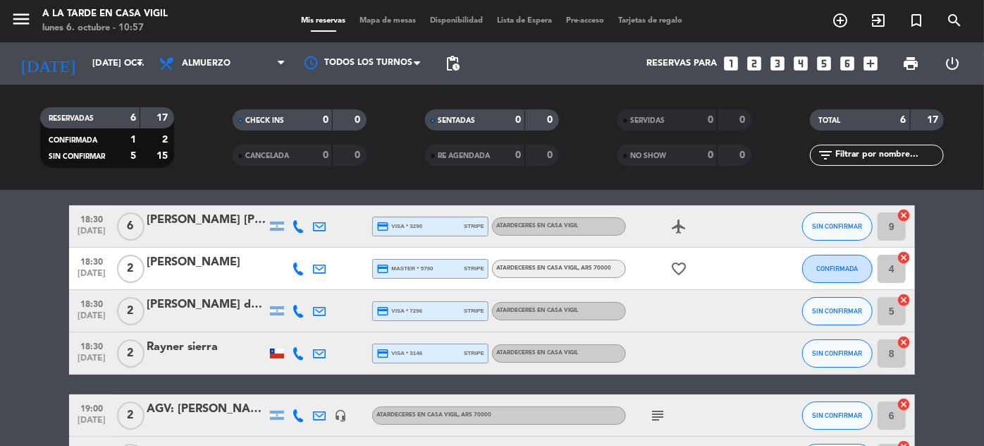
scroll to position [128, 0]
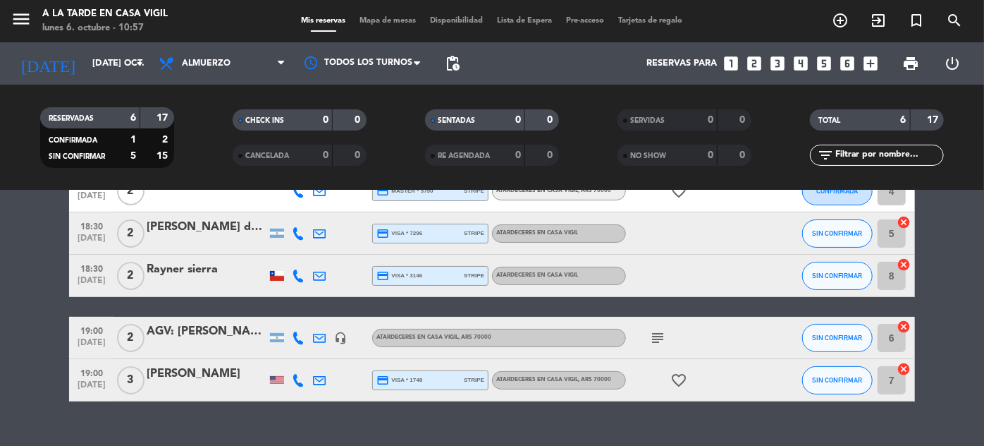
click at [663, 334] on icon "subject" at bounding box center [657, 337] width 17 height 17
click at [724, 278] on div at bounding box center [689, 276] width 127 height 42
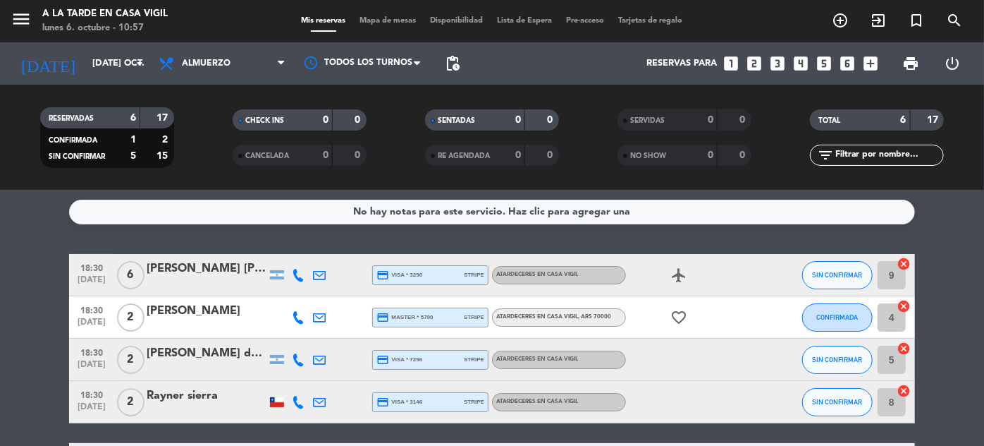
scroll to position [0, 0]
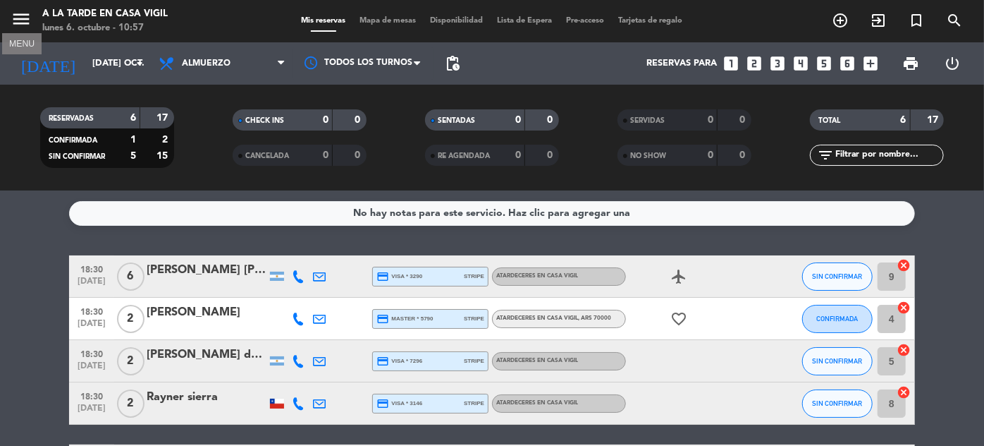
click at [20, 16] on icon "menu" at bounding box center [21, 18] width 21 height 21
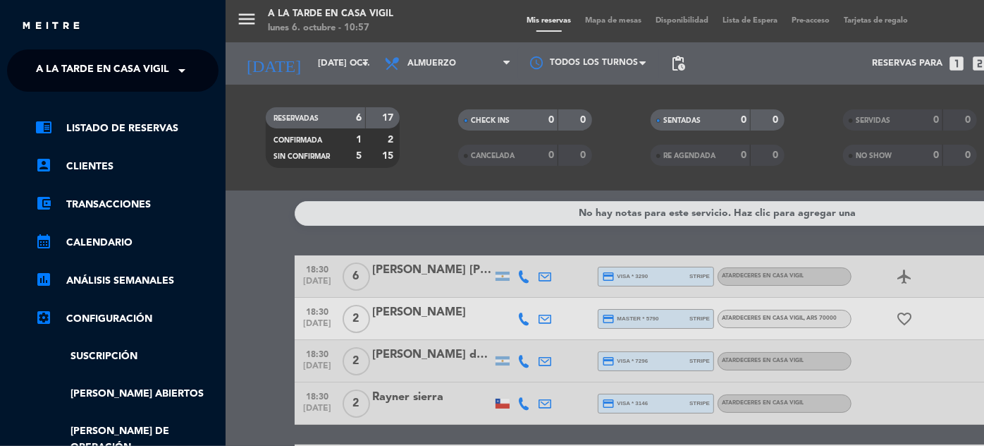
click at [154, 68] on span "A la tarde en Casa Vigil" at bounding box center [102, 71] width 133 height 30
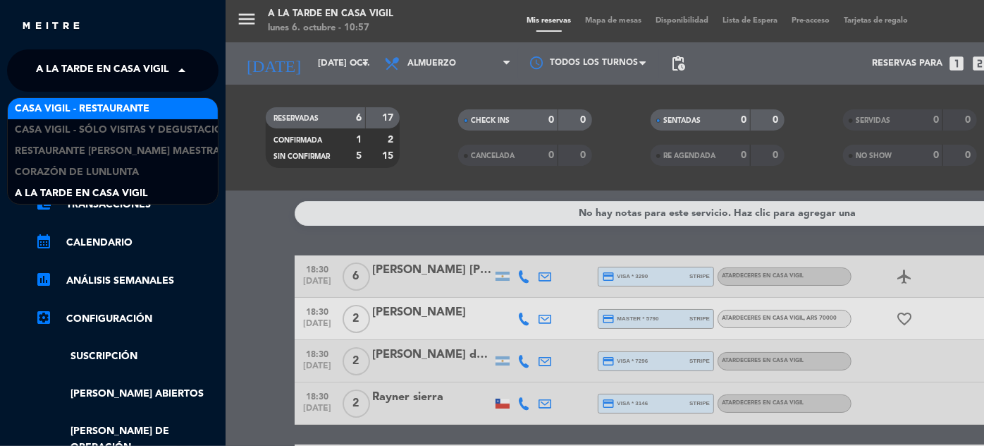
click at [139, 112] on span "Casa Vigil - Restaurante" at bounding box center [82, 109] width 135 height 16
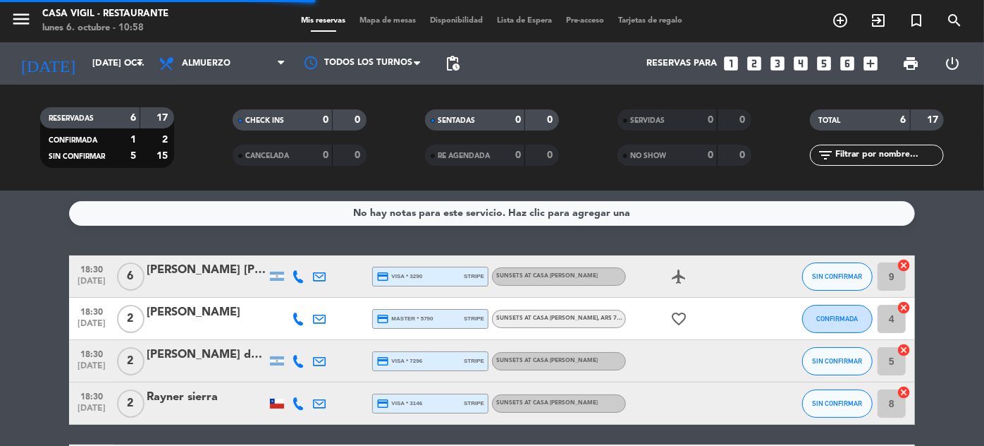
click at [217, 80] on div "Todos los servicios Almuerzo Cena Almuerzo Todos los servicios Almuerzo Cena" at bounding box center [222, 63] width 141 height 42
click at [219, 71] on span "Almuerzo" at bounding box center [222, 63] width 141 height 31
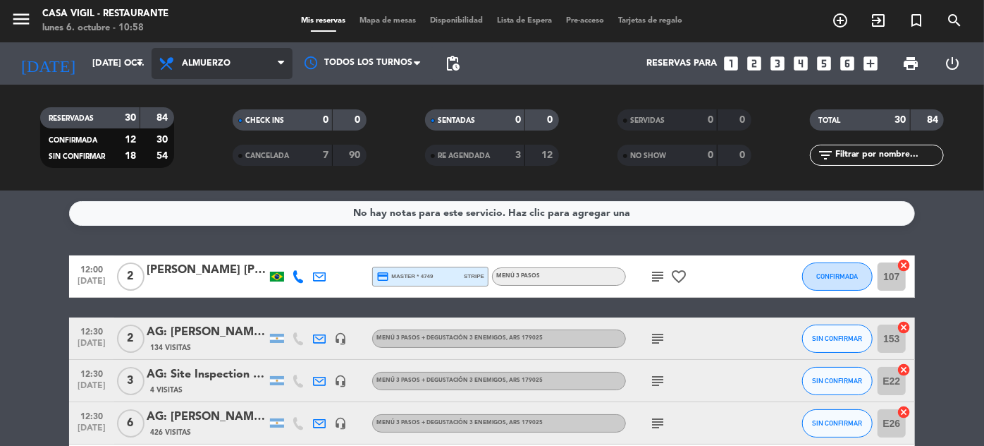
click at [226, 63] on span "Almuerzo" at bounding box center [206, 64] width 49 height 10
click at [202, 160] on div "menu Casa [PERSON_NAME] - Restaurante lunes 6. octubre - 10:58 Mis reservas Map…" at bounding box center [492, 95] width 984 height 190
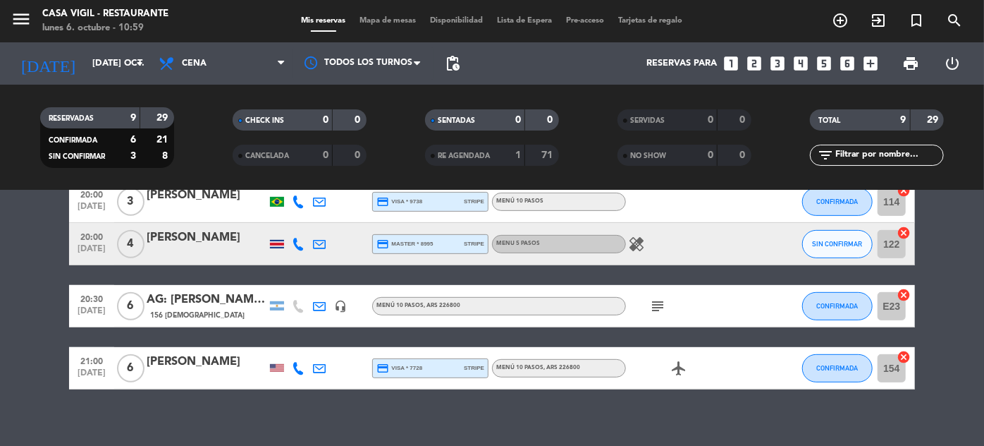
scroll to position [340, 0]
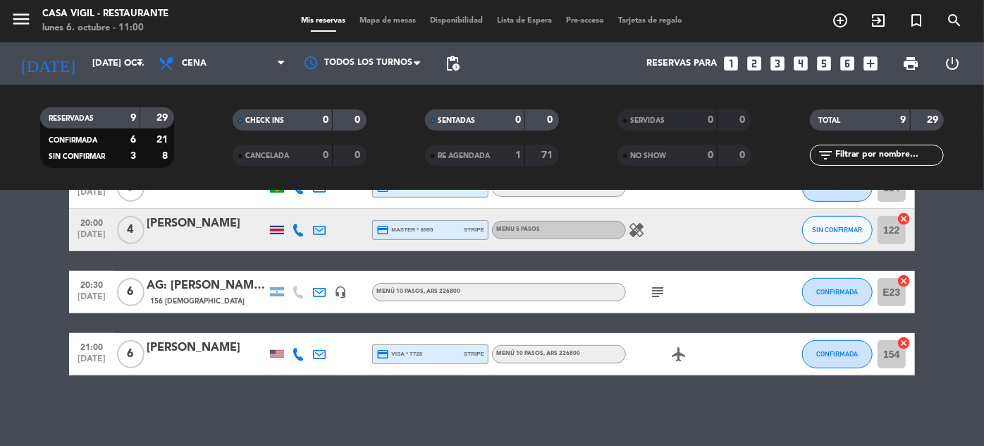
click at [654, 291] on icon "subject" at bounding box center [657, 291] width 17 height 17
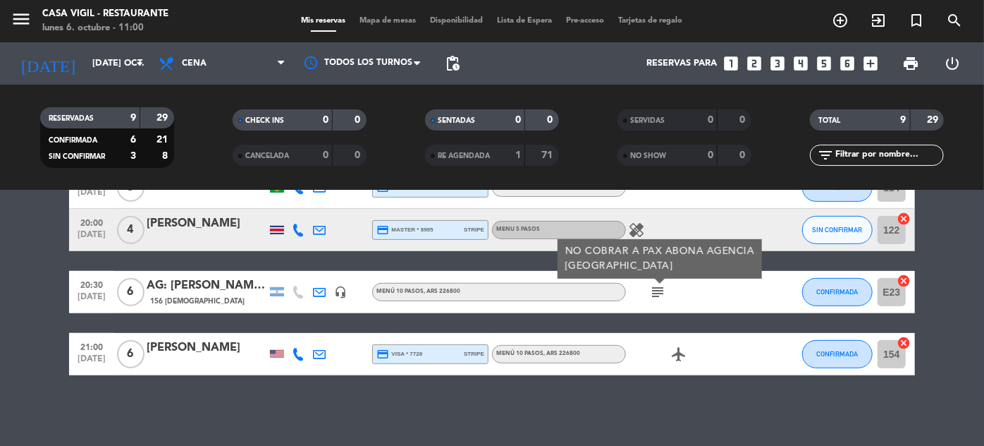
click at [626, 230] on span "healing" at bounding box center [636, 229] width 21 height 17
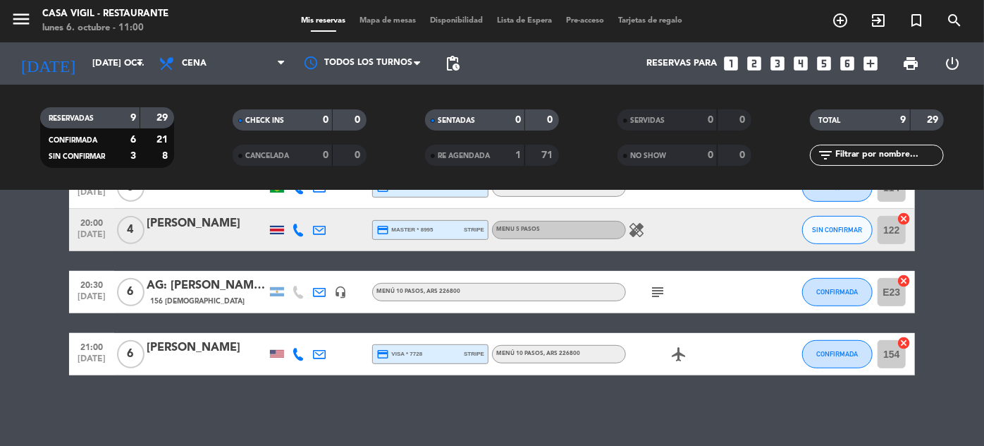
click at [633, 228] on icon "healing" at bounding box center [636, 229] width 17 height 17
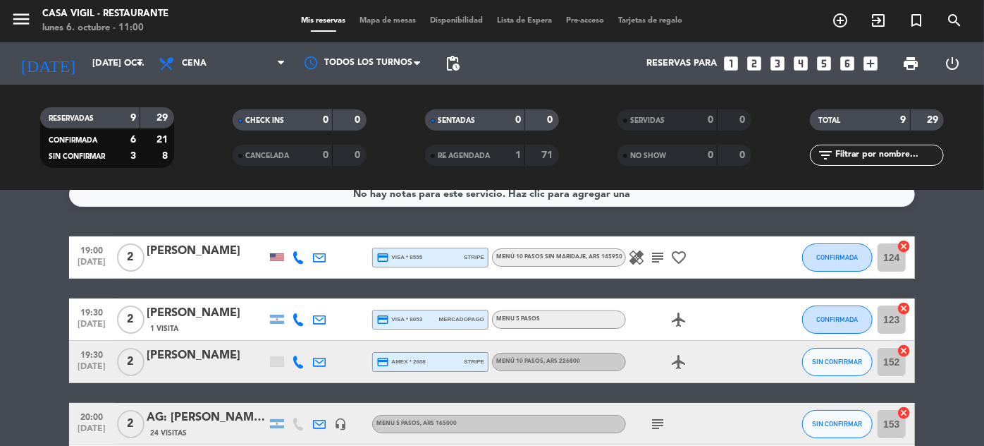
scroll to position [0, 0]
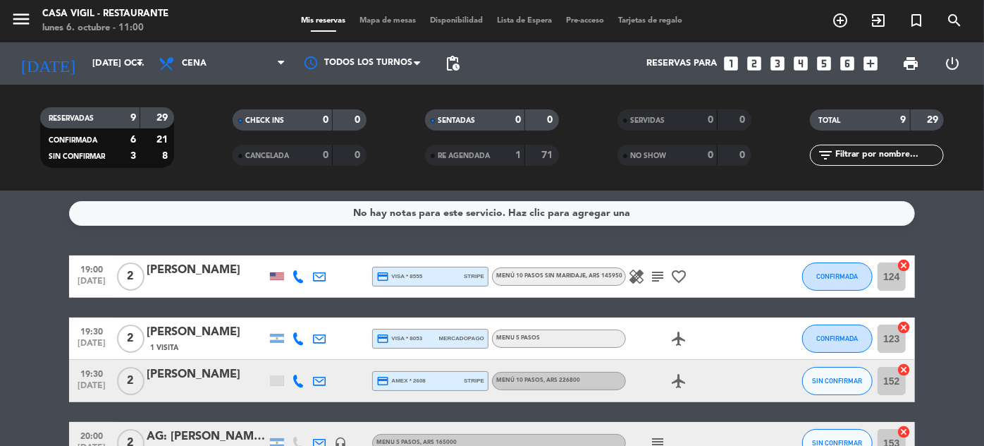
click at [631, 268] on icon "healing" at bounding box center [636, 276] width 17 height 17
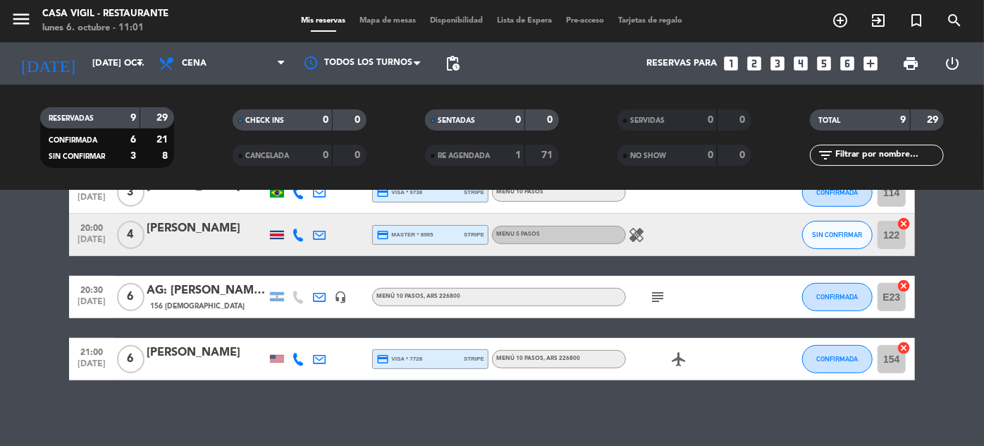
scroll to position [340, 0]
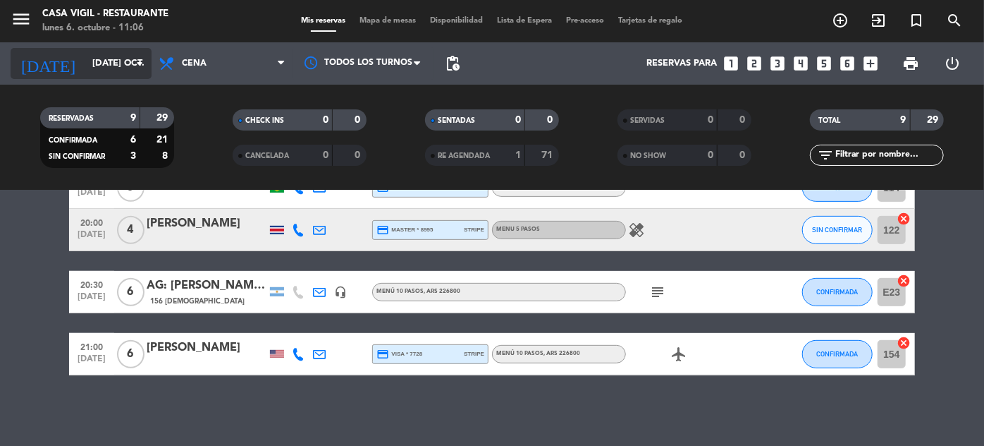
click at [120, 69] on input "[DATE] oct." at bounding box center [145, 63] width 121 height 25
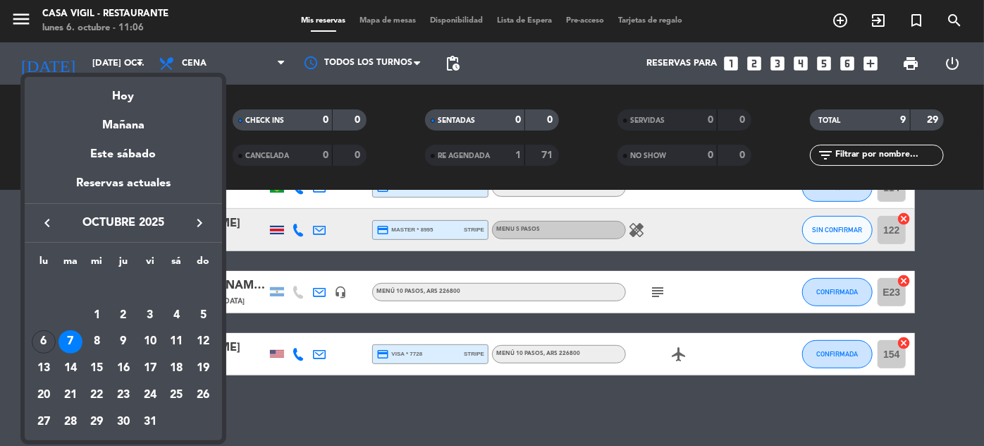
click at [199, 222] on icon "keyboard_arrow_right" at bounding box center [199, 222] width 17 height 17
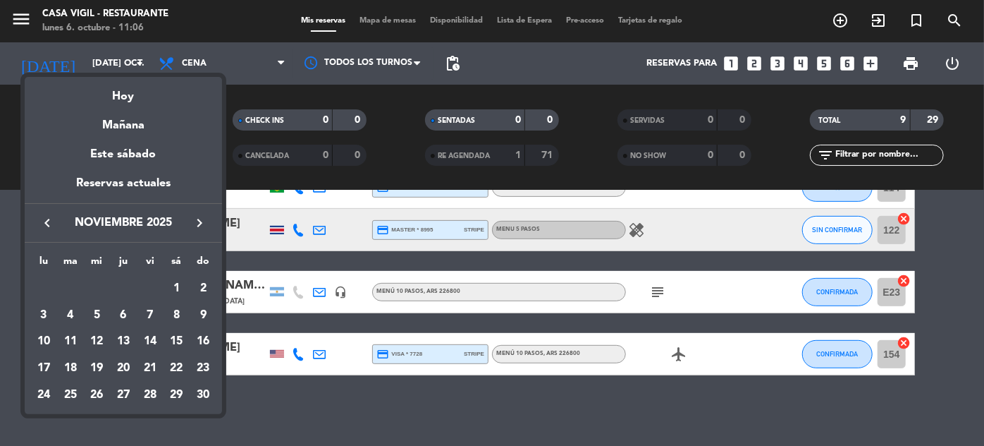
click at [121, 367] on div "20" at bounding box center [123, 368] width 24 height 24
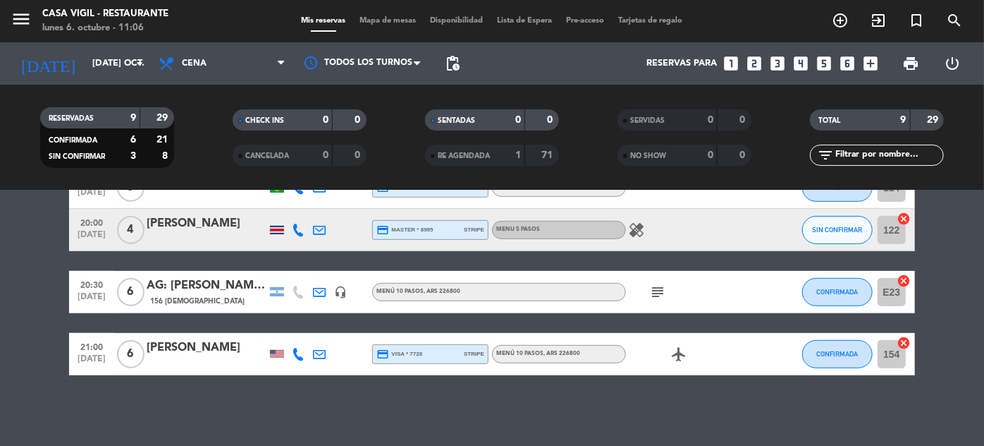
type input "[DEMOGRAPHIC_DATA] [DATE]"
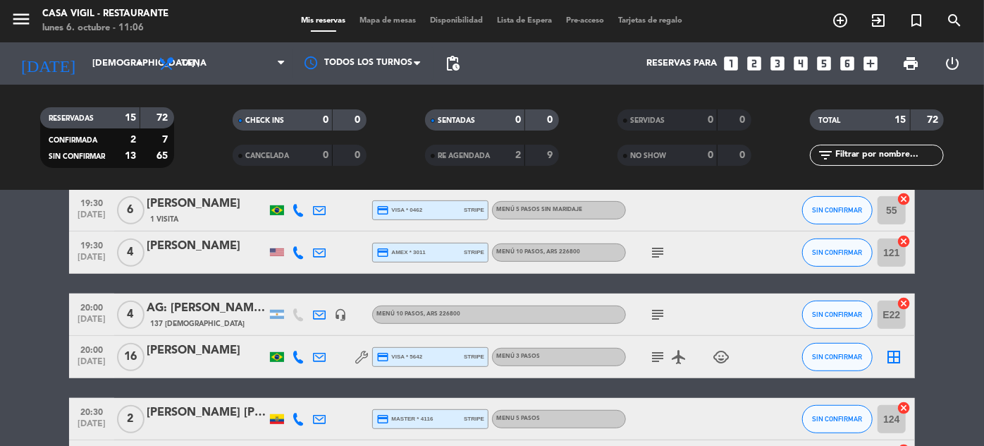
click at [859, 156] on input "text" at bounding box center [888, 155] width 109 height 16
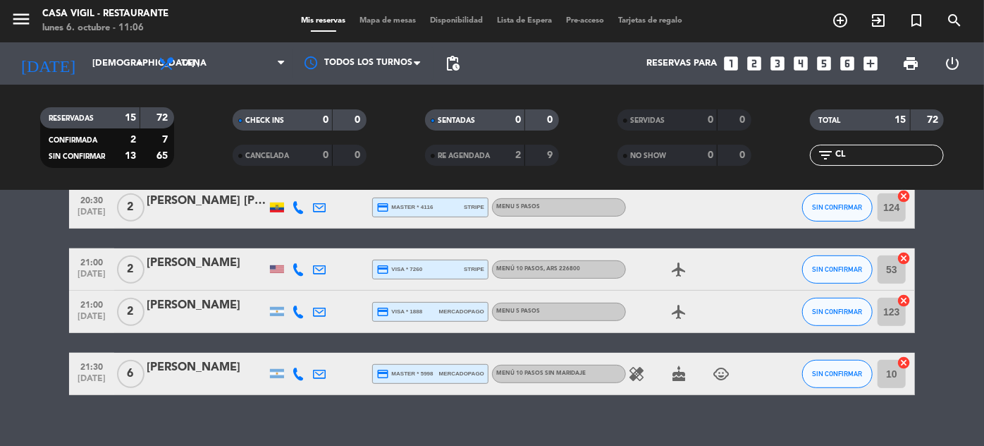
scroll to position [0, 0]
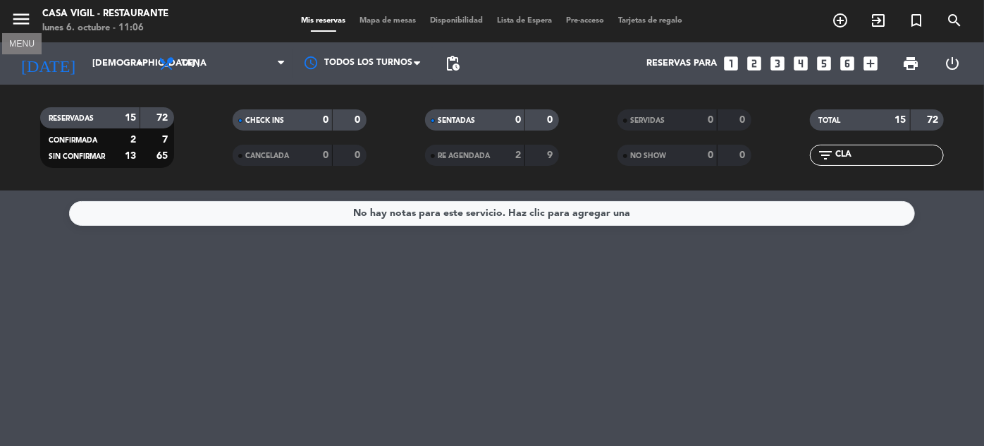
click at [30, 15] on icon "menu" at bounding box center [21, 18] width 21 height 21
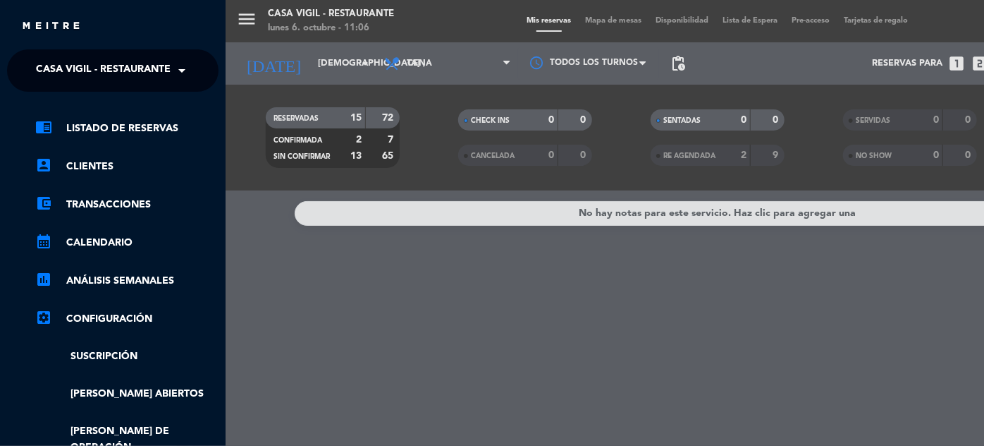
click at [150, 63] on span "Casa Vigil - Restaurante" at bounding box center [103, 71] width 135 height 30
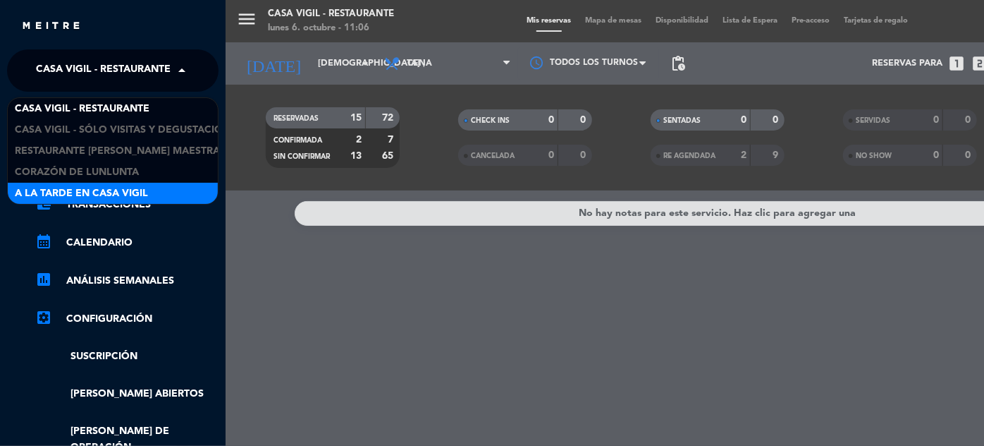
click at [133, 187] on span "A la tarde en Casa Vigil" at bounding box center [81, 193] width 133 height 16
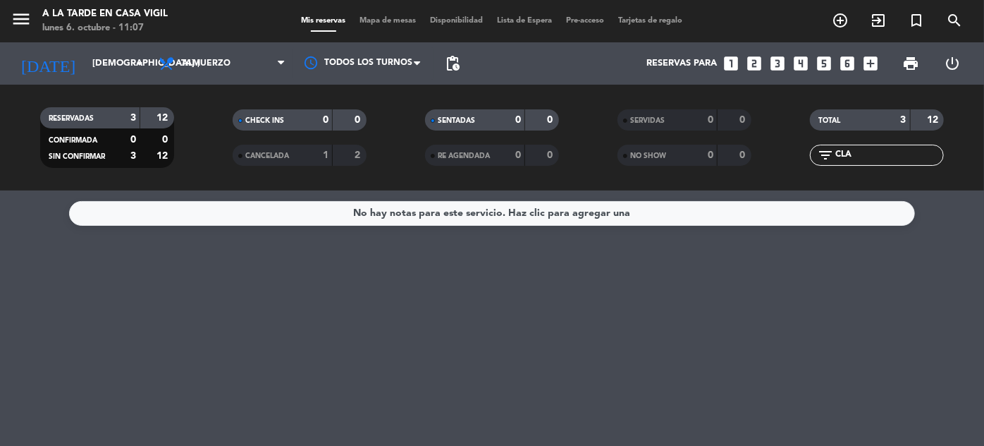
click at [864, 153] on input "CLA" at bounding box center [888, 155] width 109 height 16
type input "C"
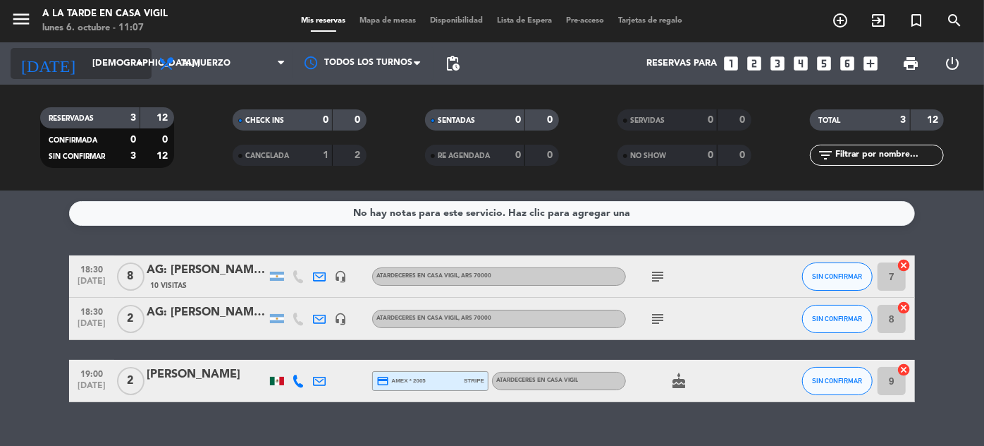
click at [85, 75] on input "[DEMOGRAPHIC_DATA] [DATE]" at bounding box center [145, 63] width 121 height 25
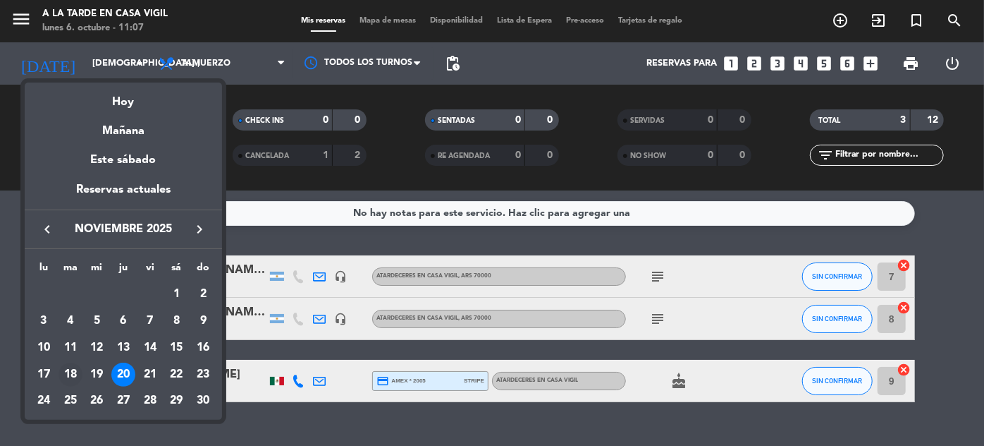
click at [73, 375] on div "18" at bounding box center [71, 374] width 24 height 24
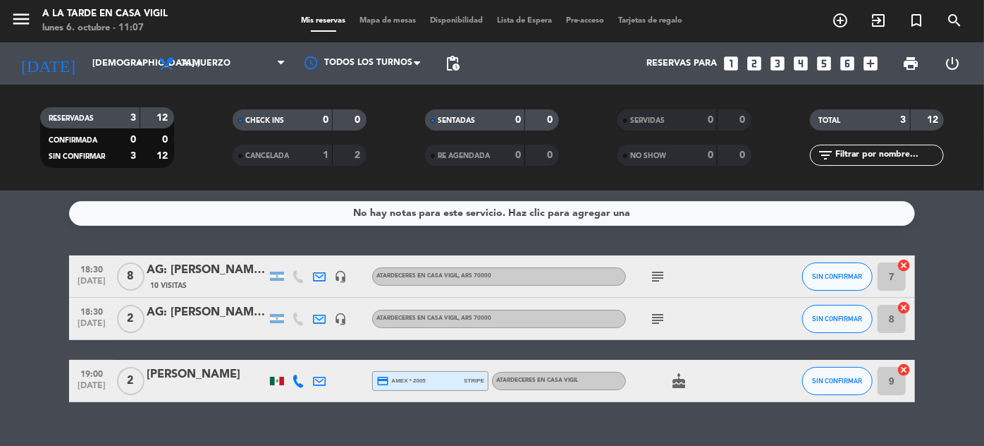
type input "[DATE] nov."
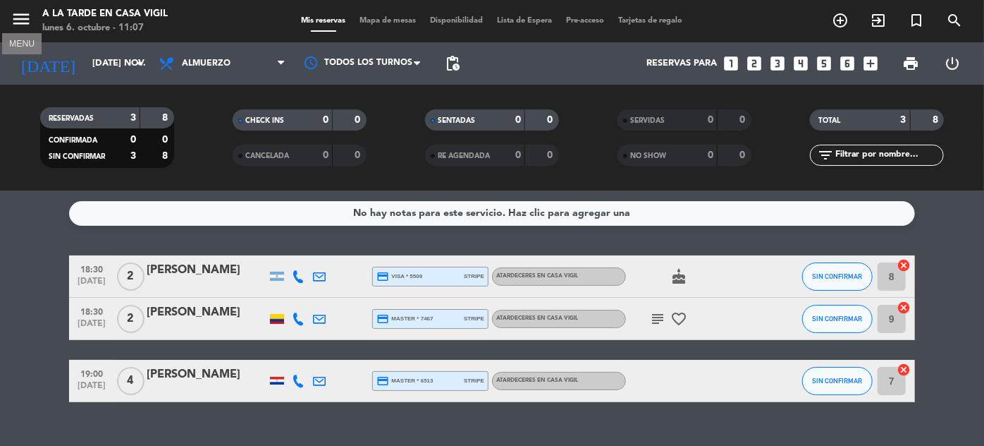
click at [18, 13] on icon "menu" at bounding box center [21, 18] width 21 height 21
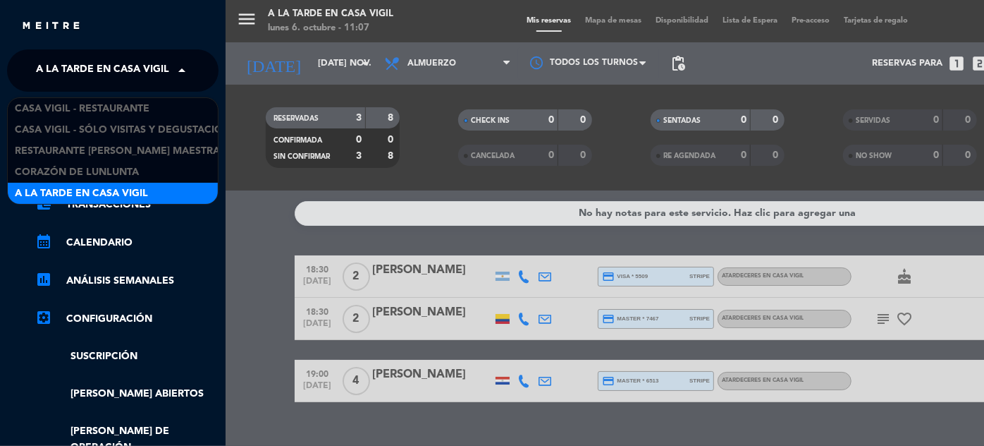
click at [153, 71] on span "A la tarde en Casa Vigil" at bounding box center [102, 71] width 133 height 30
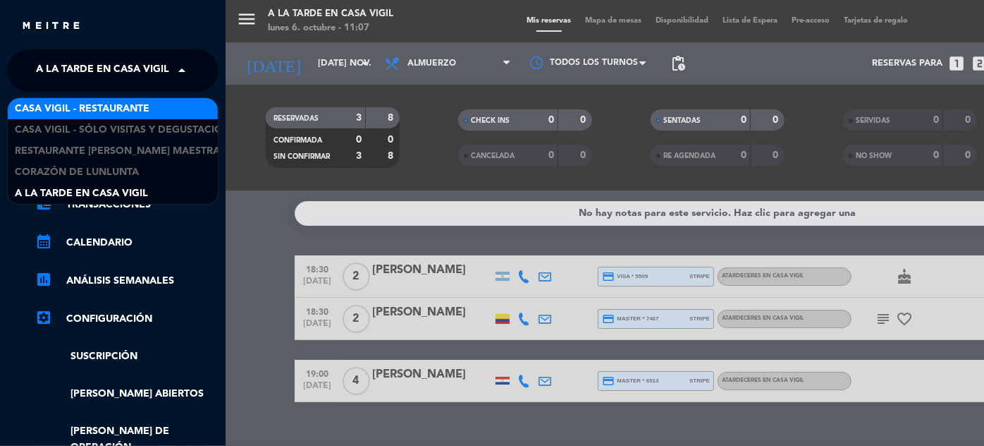
click at [129, 110] on span "Casa Vigil - Restaurante" at bounding box center [82, 109] width 135 height 16
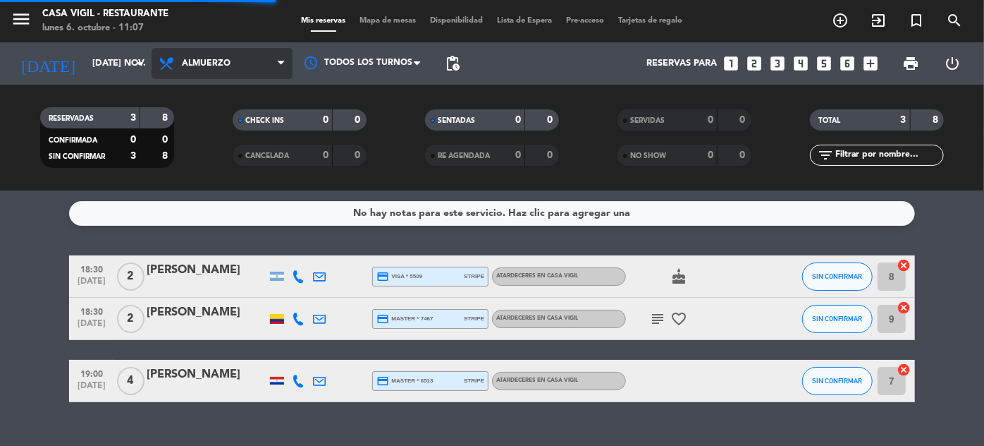
click at [216, 71] on span "Almuerzo" at bounding box center [222, 63] width 141 height 31
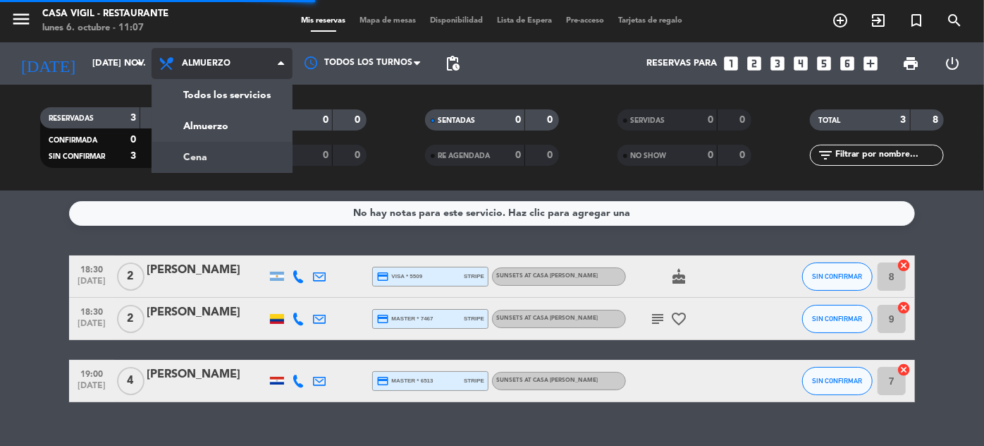
click at [207, 164] on div "menu Casa [PERSON_NAME] - Restaurante lunes 6. octubre - 11:07 Mis reservas Map…" at bounding box center [492, 95] width 984 height 190
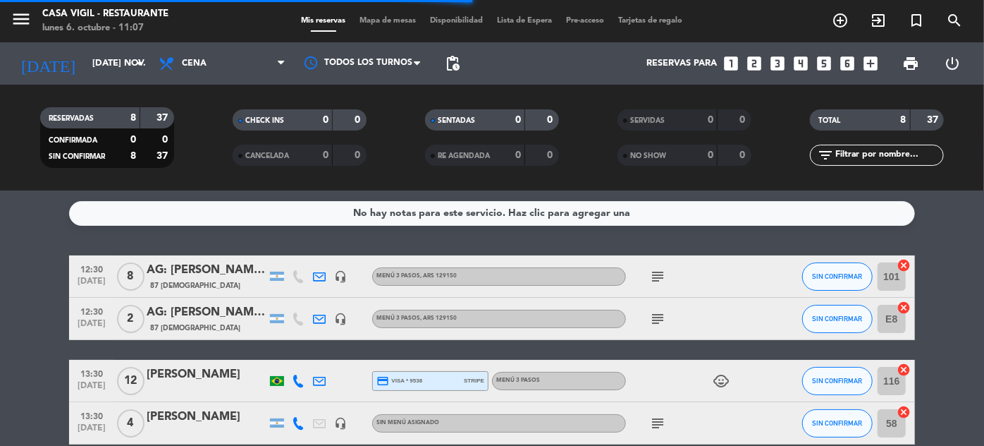
click at [857, 154] on input "text" at bounding box center [888, 155] width 109 height 16
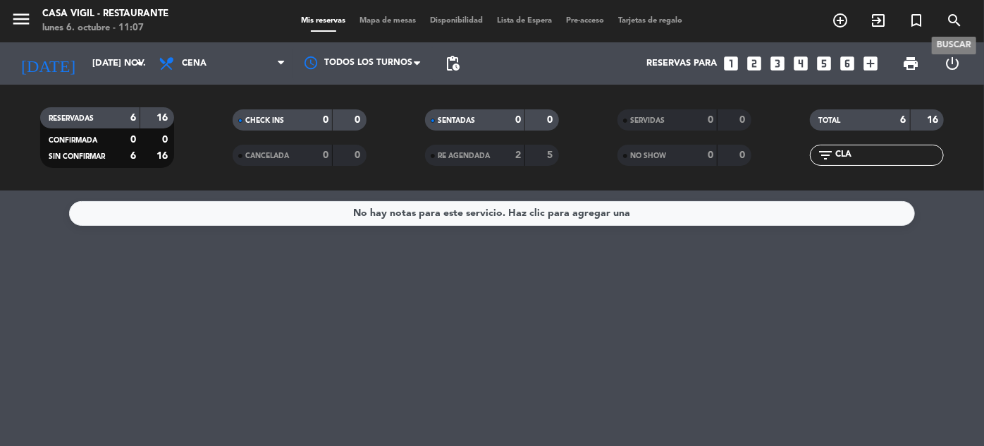
type input "CLA"
click at [954, 14] on icon "search" at bounding box center [954, 20] width 17 height 17
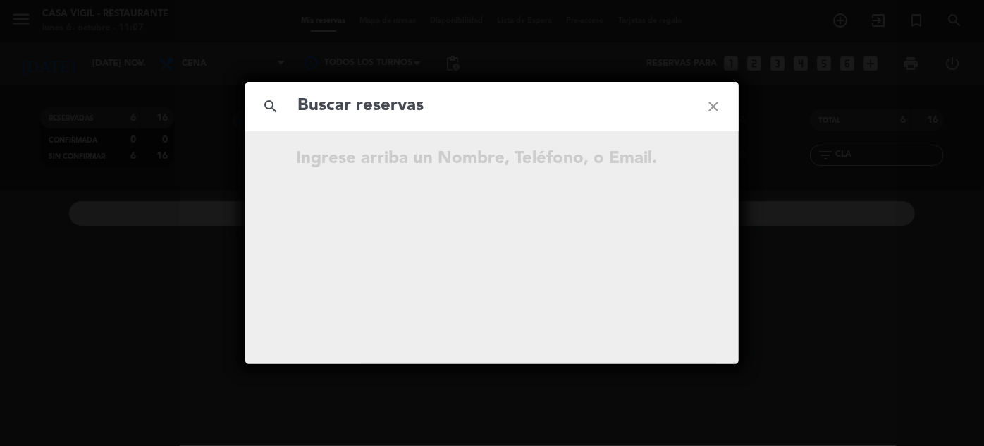
click at [491, 106] on input "text" at bounding box center [492, 106] width 392 height 29
type input "[PERSON_NAME]"
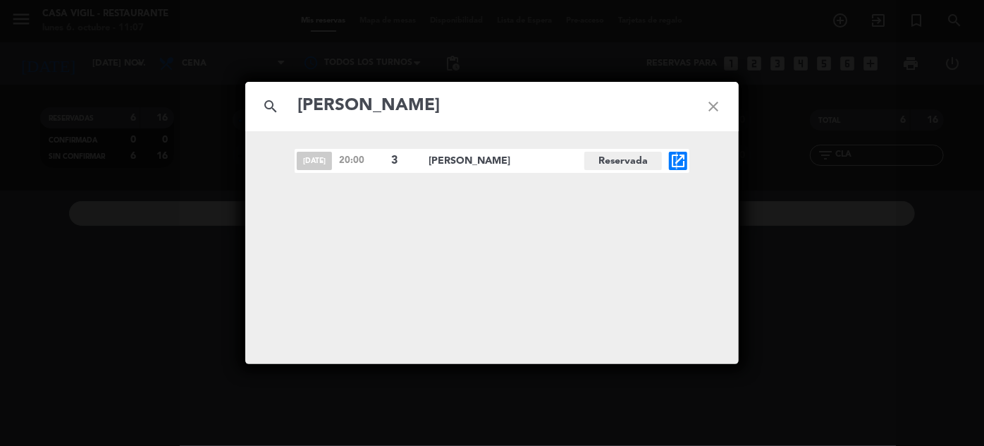
click at [677, 159] on icon "open_in_new" at bounding box center [678, 160] width 17 height 17
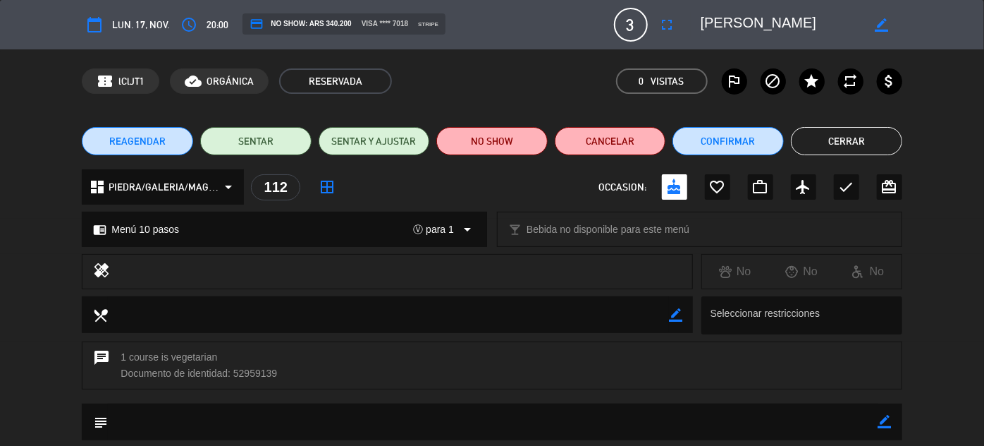
click at [867, 137] on button "Cerrar" at bounding box center [846, 141] width 111 height 28
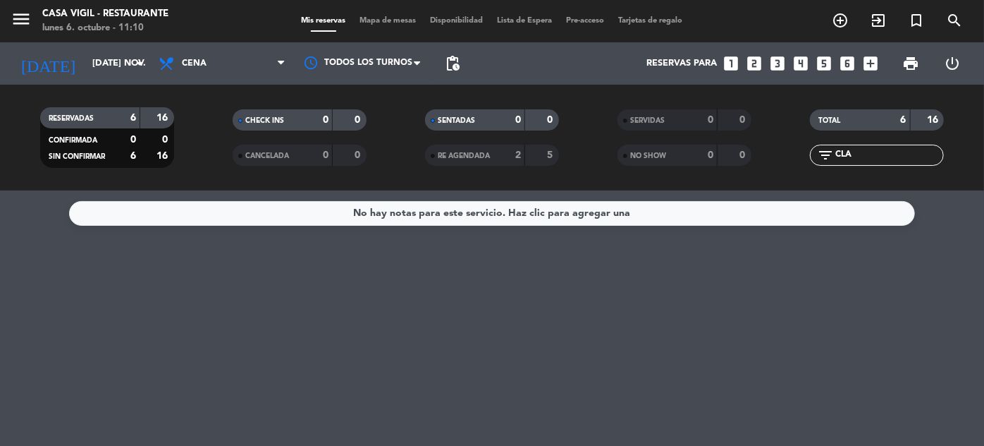
click at [956, 16] on icon "search" at bounding box center [954, 20] width 17 height 17
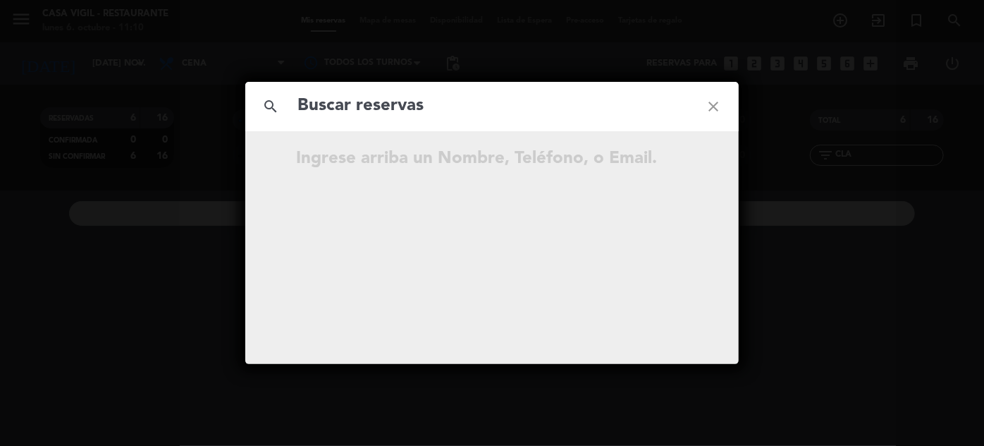
click at [470, 113] on input "text" at bounding box center [492, 106] width 392 height 29
type input "[PERSON_NAME]"
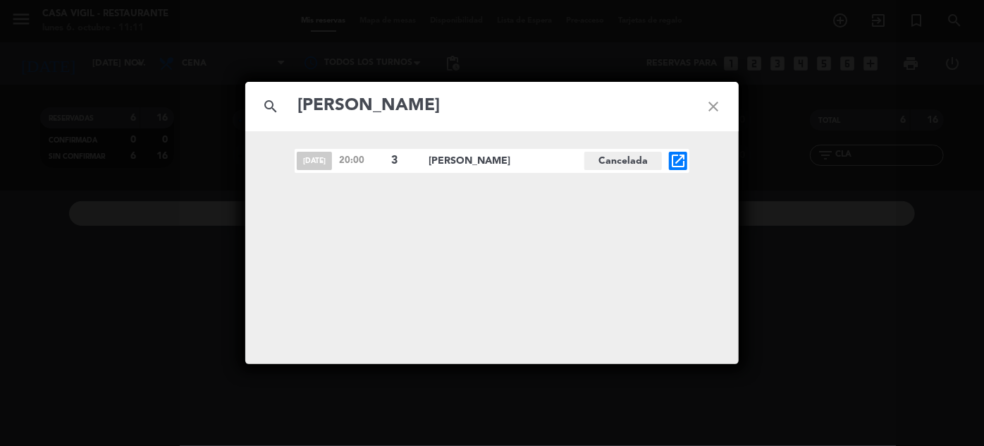
click at [682, 159] on icon "open_in_new" at bounding box center [678, 160] width 17 height 17
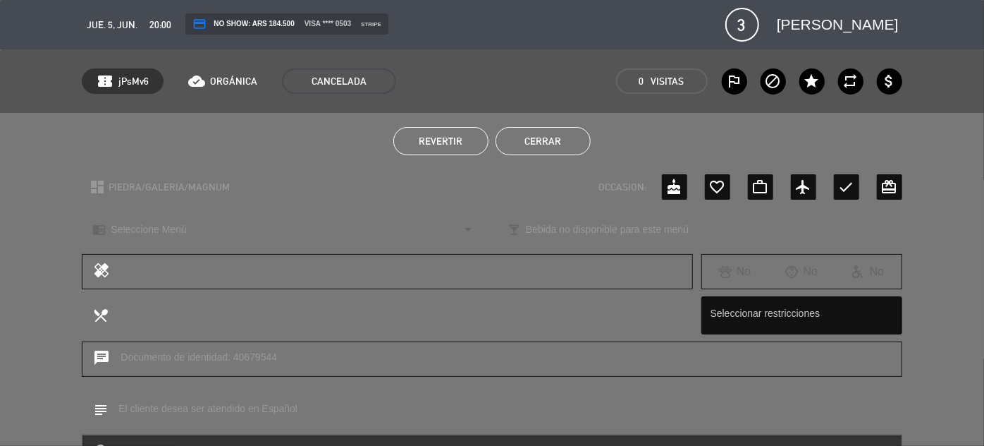
click at [553, 140] on button "Cerrar" at bounding box center [543, 141] width 95 height 28
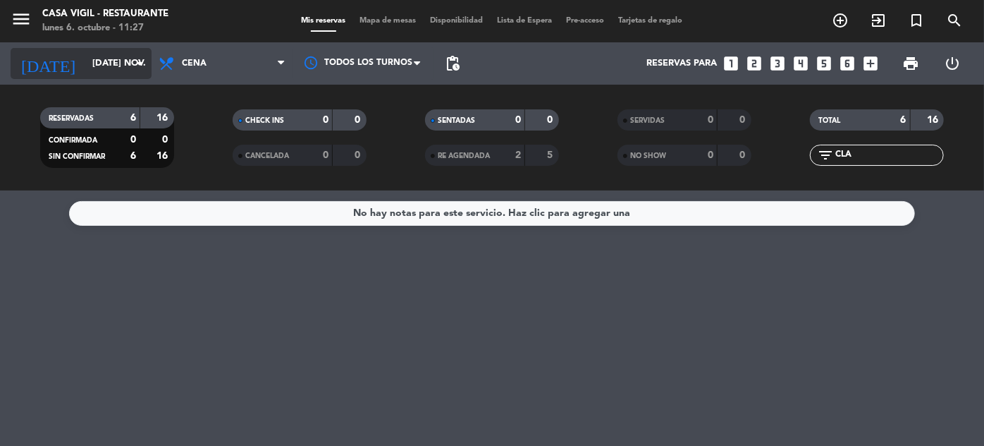
click at [103, 61] on input "[DATE] nov." at bounding box center [145, 63] width 121 height 25
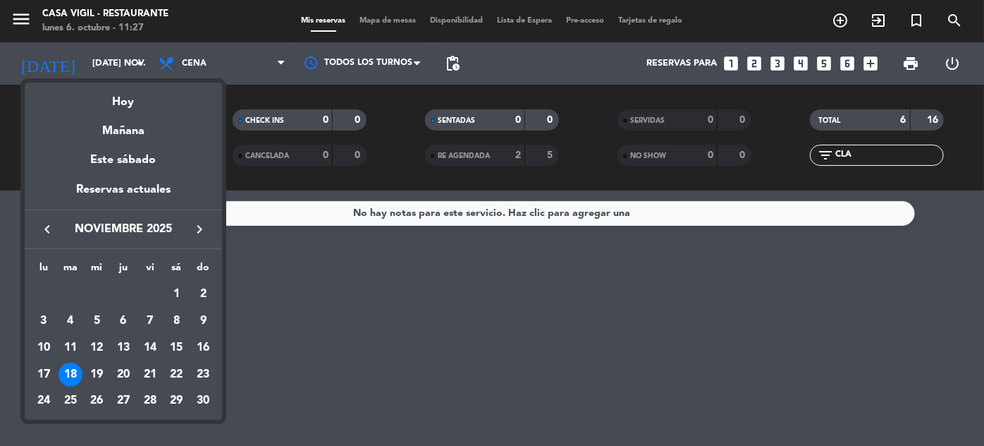
click at [47, 369] on div "17" at bounding box center [44, 374] width 24 height 24
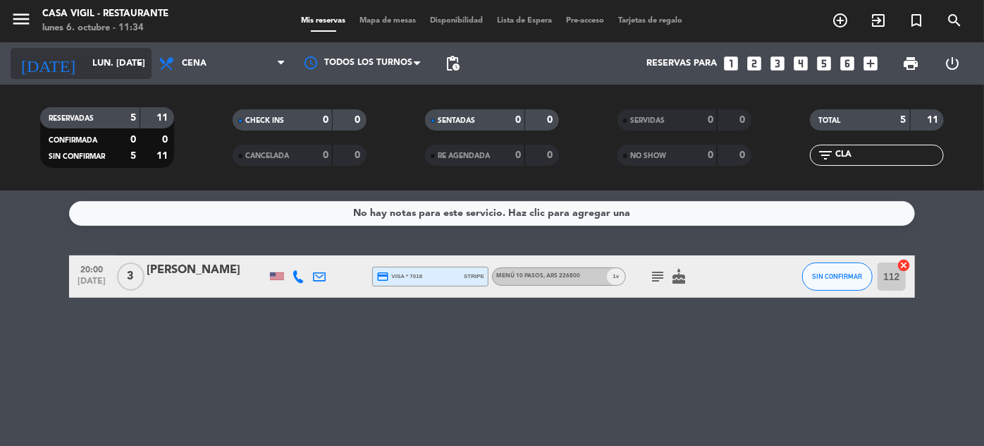
click at [119, 55] on input "lun. [DATE]" at bounding box center [145, 63] width 121 height 25
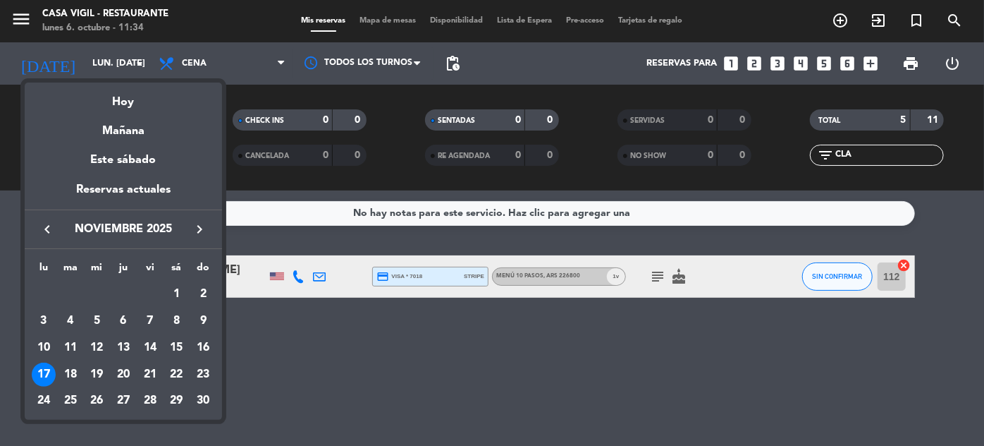
click at [51, 228] on icon "keyboard_arrow_left" at bounding box center [47, 229] width 17 height 17
click at [42, 377] on div "13" at bounding box center [44, 374] width 24 height 24
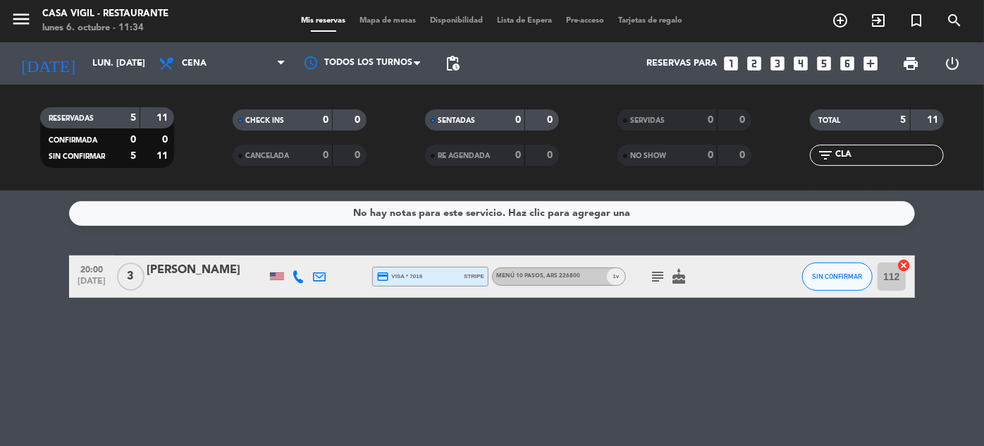
type input "lun. [DATE]"
click at [15, 20] on icon "menu" at bounding box center [21, 18] width 21 height 21
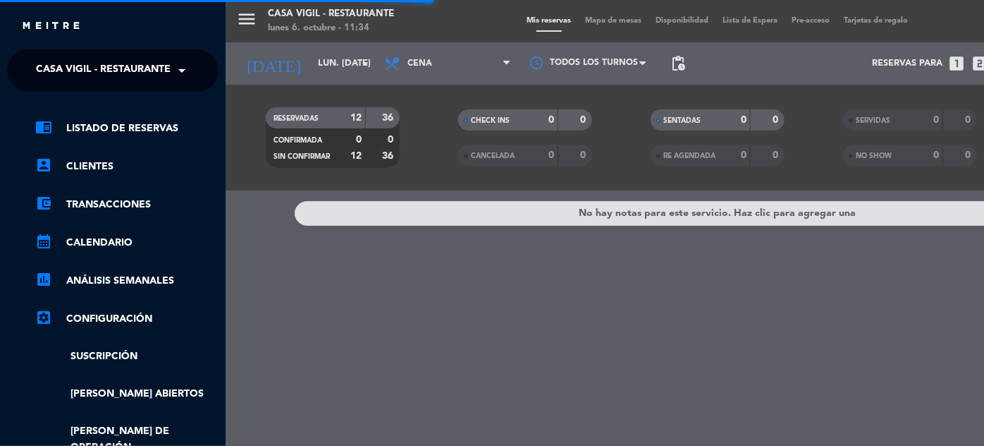
click at [150, 73] on span "Casa Vigil - Restaurante" at bounding box center [103, 71] width 135 height 30
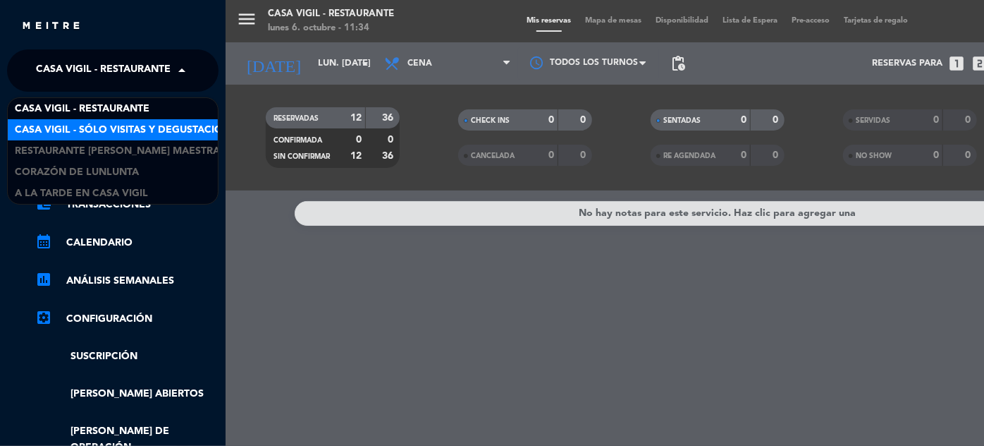
click at [134, 129] on span "Casa Vigil - SÓLO Visitas y Degustaciones" at bounding box center [129, 130] width 228 height 16
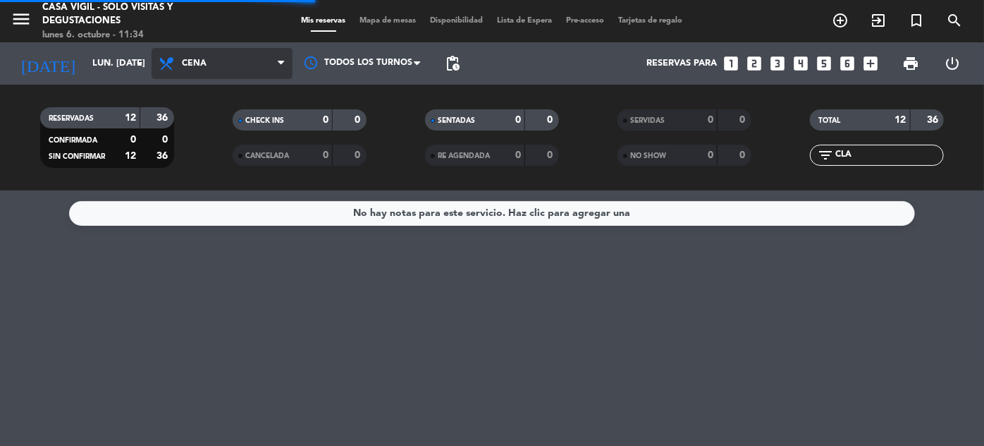
click at [195, 69] on span "Cena" at bounding box center [222, 63] width 141 height 31
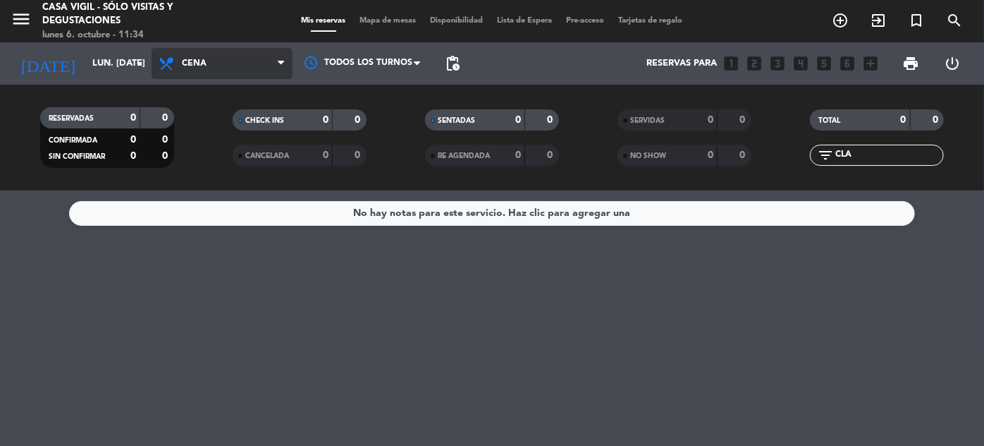
click at [200, 69] on span "Cena" at bounding box center [222, 63] width 141 height 31
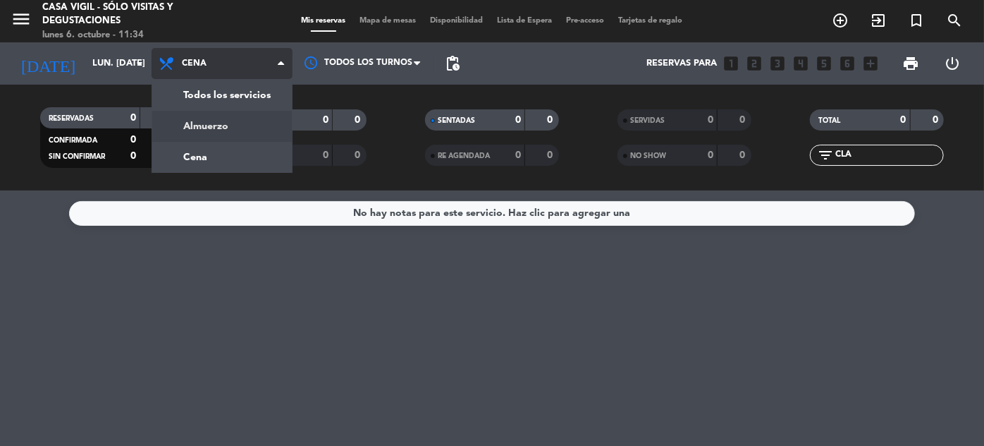
click at [201, 126] on div "menu Casa [PERSON_NAME] - SÓLO Visitas y Degustaciones lunes 6. octubre - 11:34…" at bounding box center [492, 95] width 984 height 190
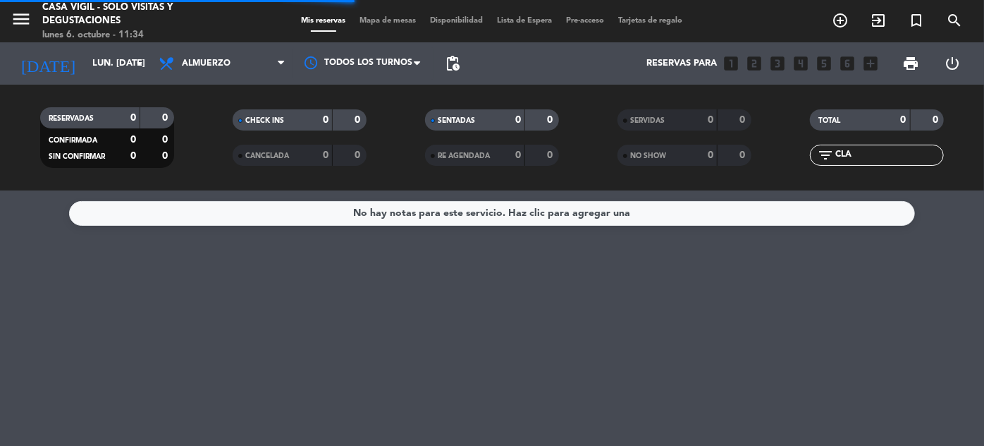
click at [891, 158] on input "CLA" at bounding box center [888, 155] width 109 height 16
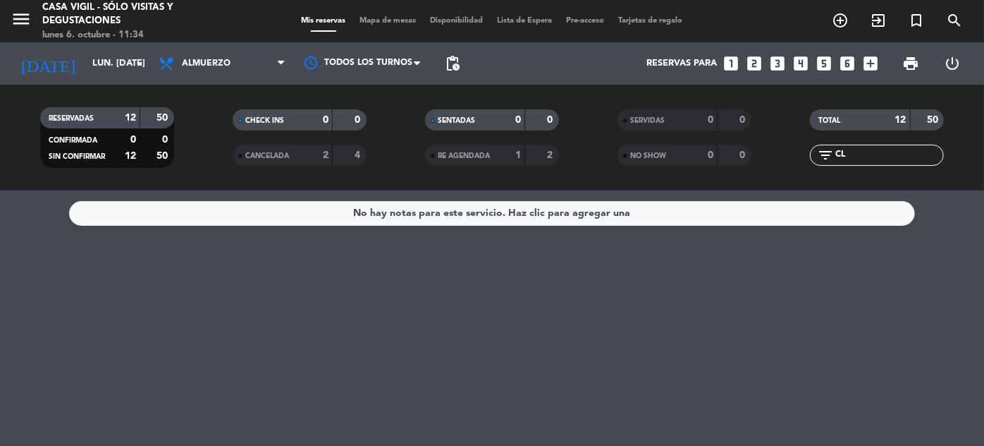
type input "C"
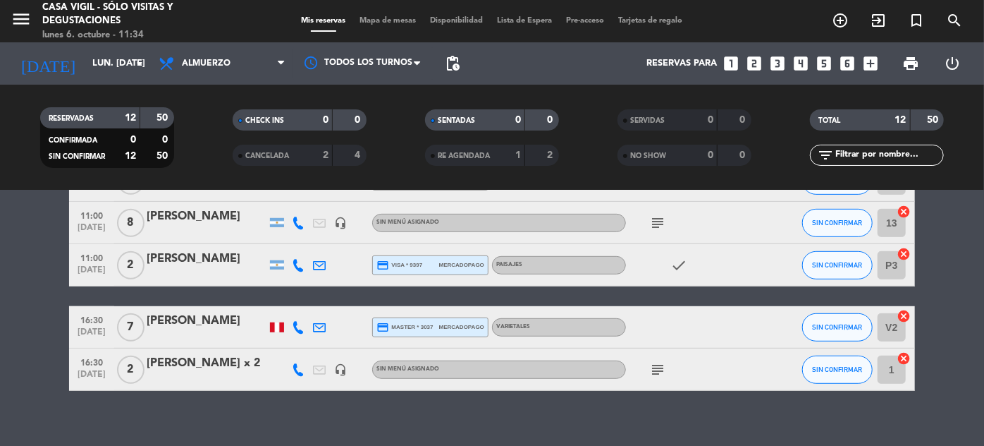
scroll to position [427, 0]
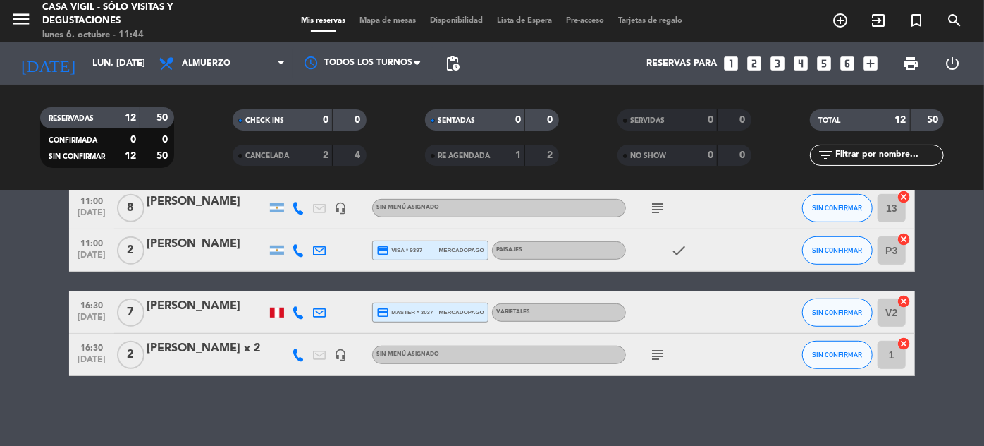
click at [723, 231] on div "check" at bounding box center [689, 250] width 127 height 42
click at [752, 65] on icon "looks_two" at bounding box center [754, 63] width 18 height 18
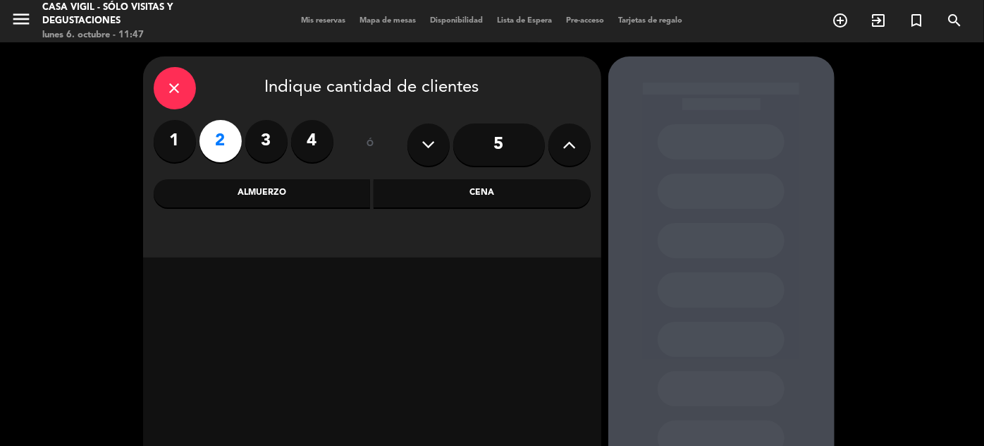
click at [216, 190] on div "Almuerzo" at bounding box center [262, 193] width 217 height 28
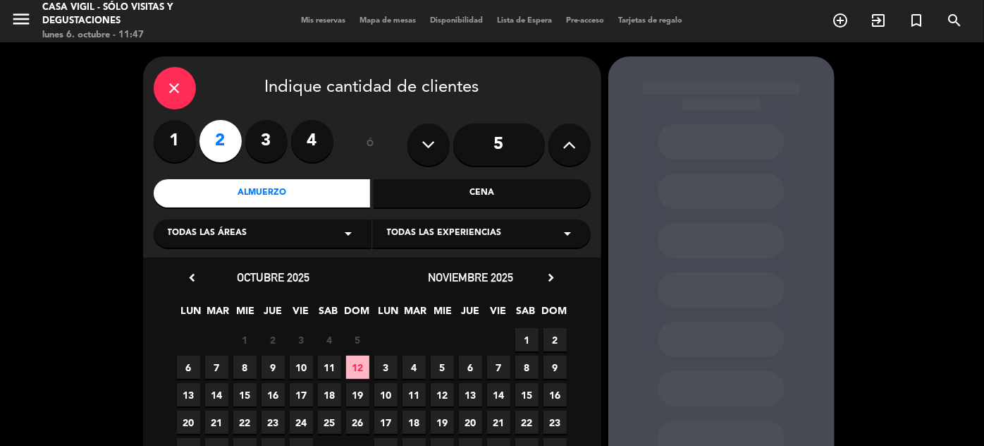
click at [195, 394] on span "13" at bounding box center [188, 394] width 23 height 23
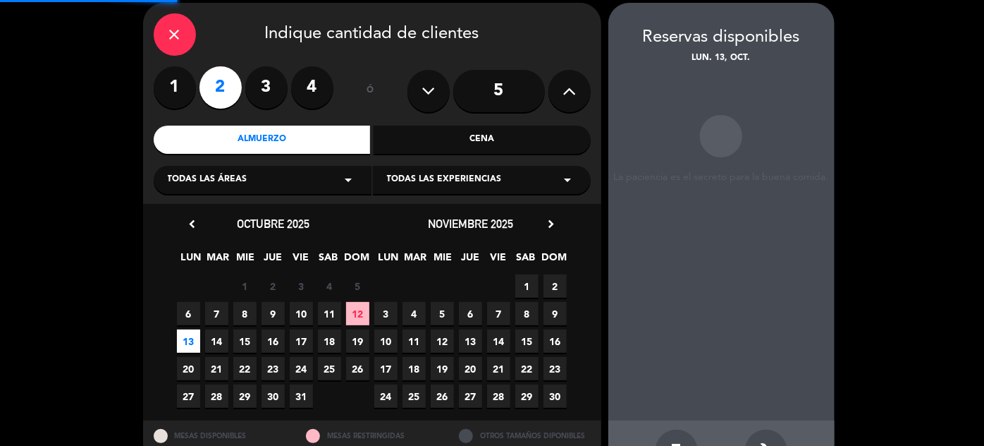
scroll to position [56, 0]
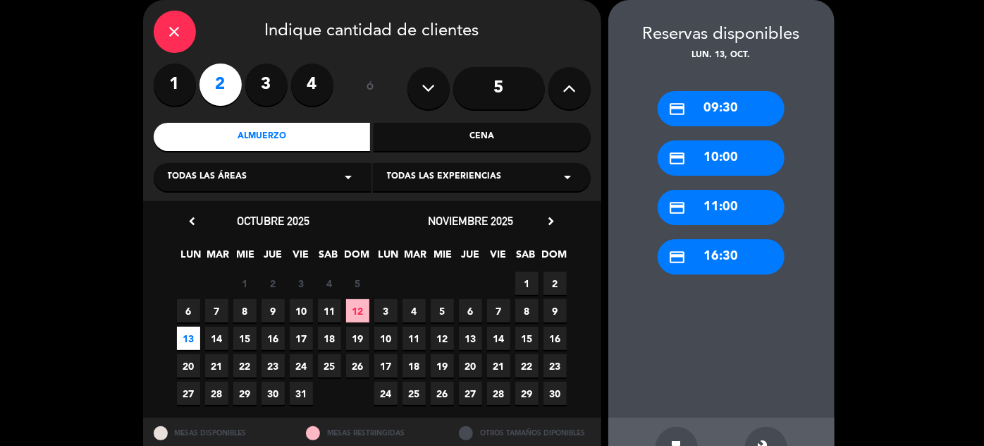
click at [713, 259] on div "credit_card 16:30" at bounding box center [721, 256] width 127 height 35
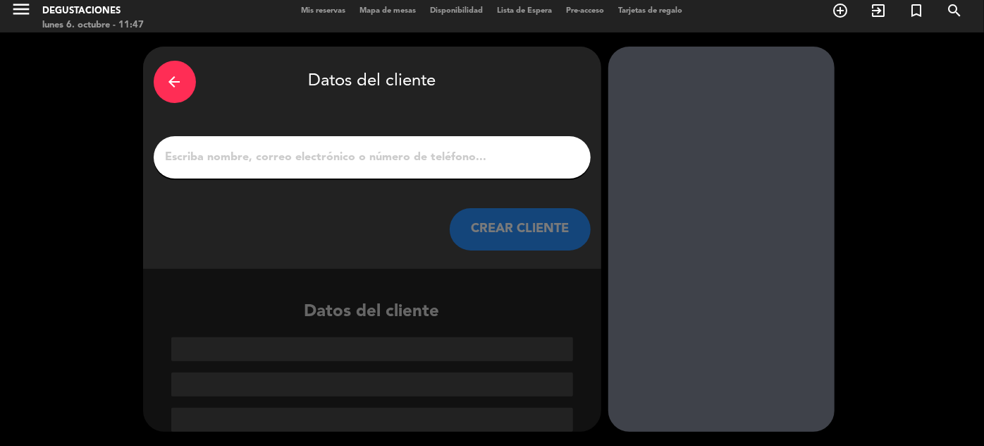
click at [535, 220] on button "CREAR CLIENTE" at bounding box center [520, 229] width 141 height 42
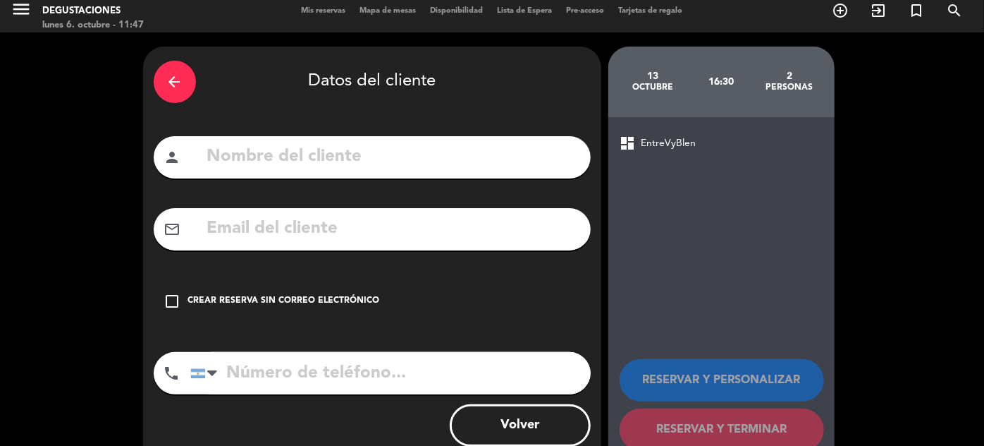
click at [503, 161] on input "text" at bounding box center [393, 156] width 374 height 29
type input "[PERSON_NAME]"
click at [408, 233] on input "text" at bounding box center [393, 228] width 374 height 29
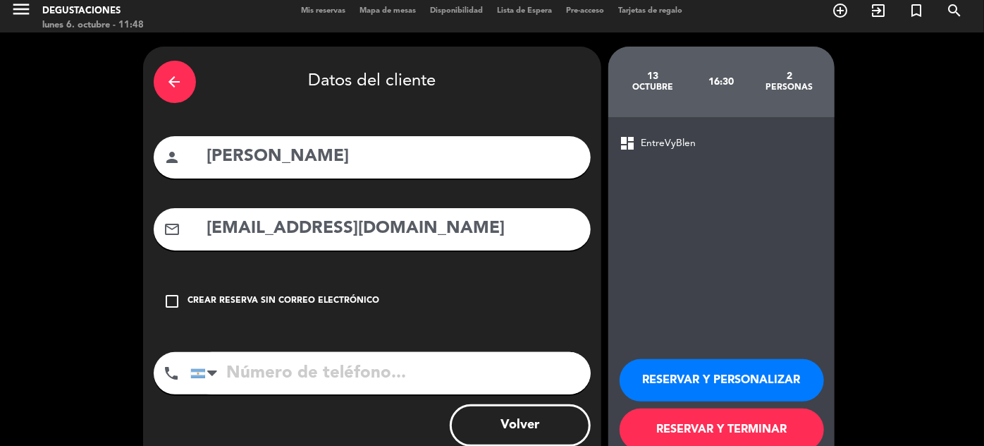
type input "[EMAIL_ADDRESS][DOMAIN_NAME]"
click at [305, 375] on input "tel" at bounding box center [390, 373] width 400 height 42
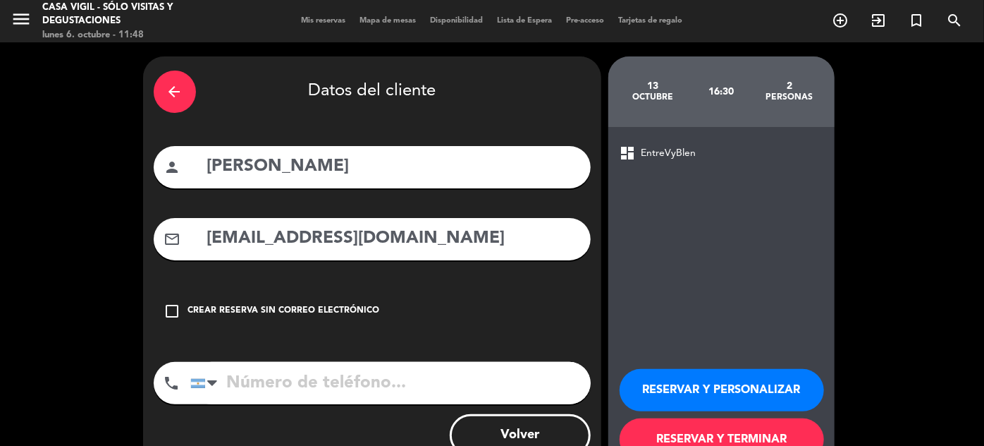
scroll to position [45, 0]
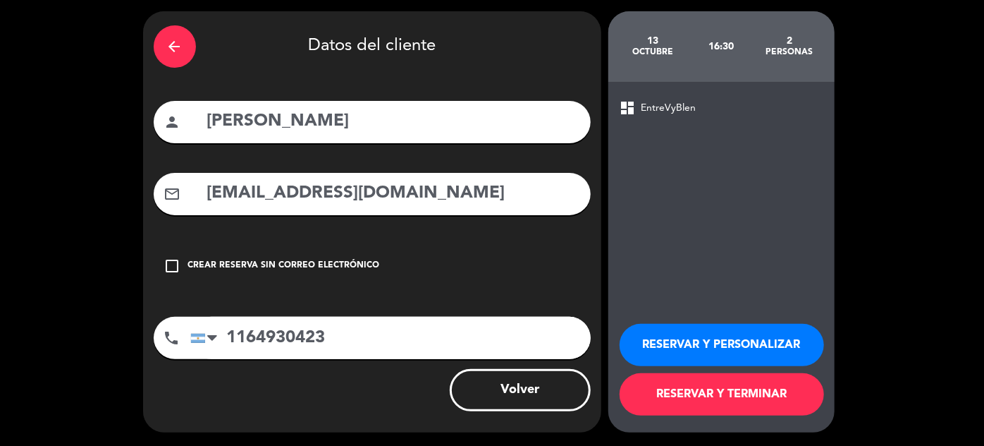
type input "1164930423"
click at [712, 338] on button "RESERVAR Y PERSONALIZAR" at bounding box center [722, 345] width 204 height 42
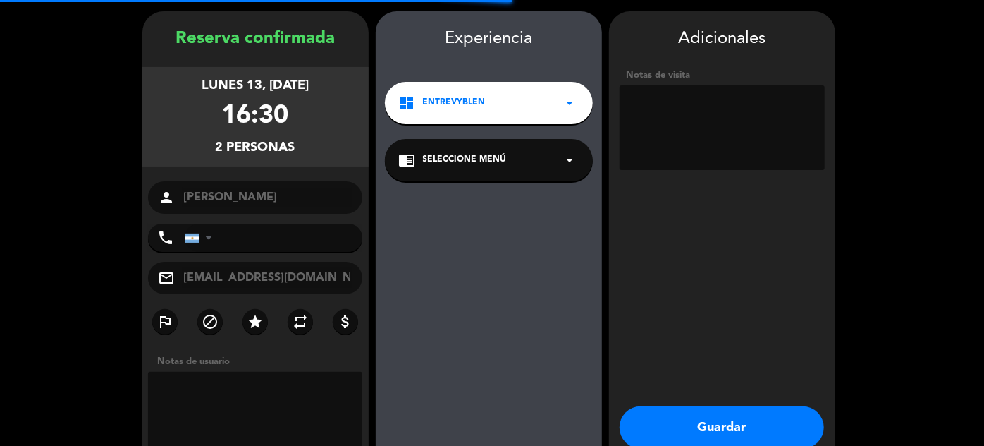
type input "[PHONE_NUMBER]"
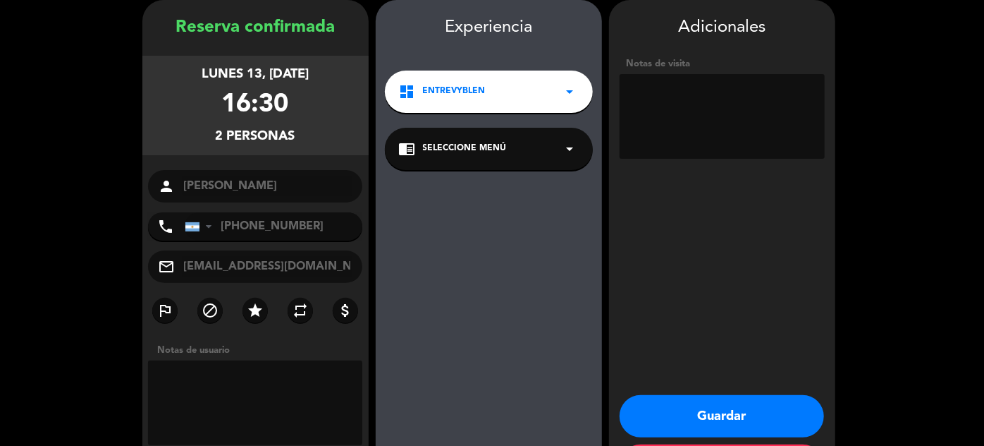
click at [573, 152] on icon "arrow_drop_down" at bounding box center [570, 148] width 17 height 17
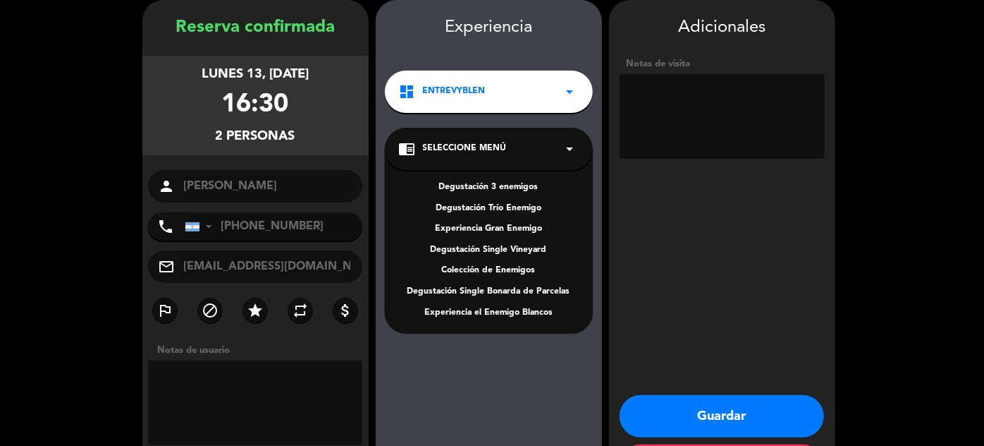
click at [565, 96] on icon "arrow_drop_down" at bounding box center [570, 91] width 17 height 17
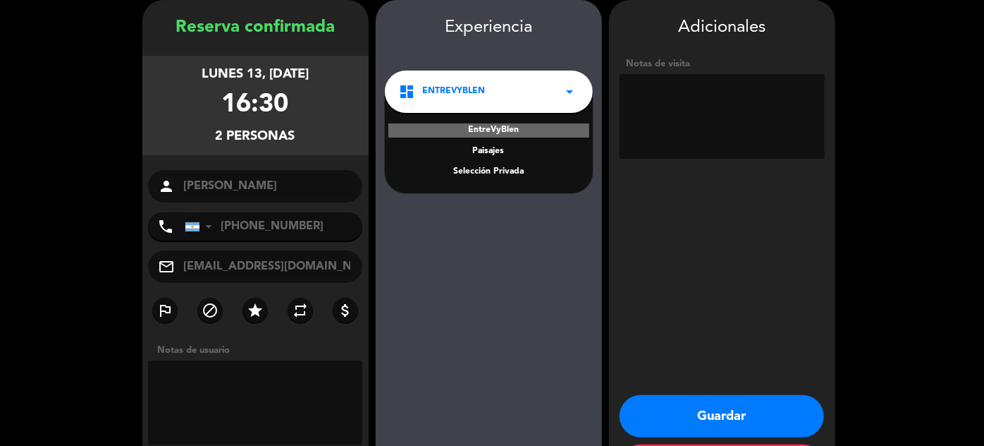
click at [732, 410] on button "Guardar" at bounding box center [722, 416] width 204 height 42
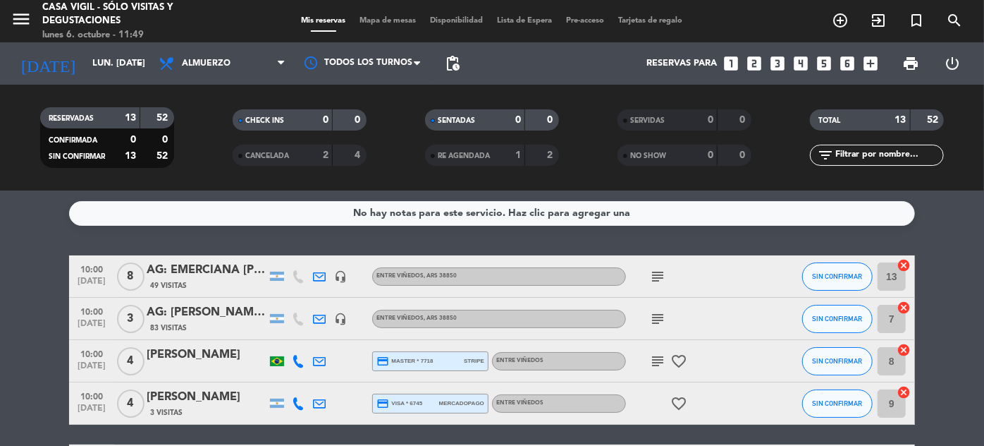
click at [904, 154] on input "text" at bounding box center [888, 155] width 109 height 16
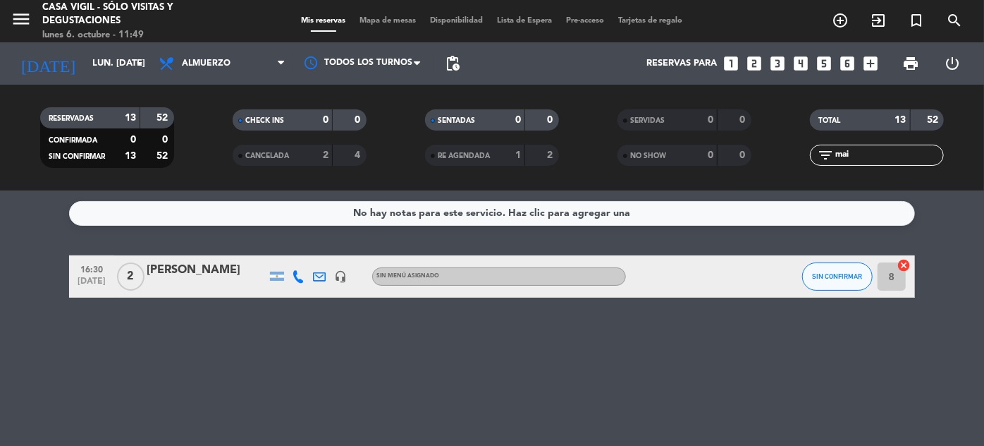
type input "mai"
click at [219, 278] on div "[PERSON_NAME]" at bounding box center [207, 270] width 120 height 18
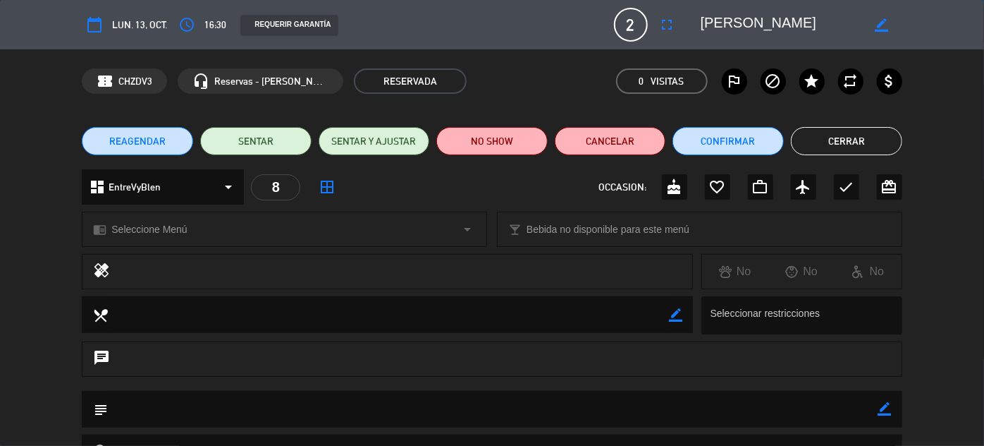
click at [457, 228] on div "chrome_reader_mode Seleccione Menú arrow_drop_down" at bounding box center [284, 229] width 404 height 34
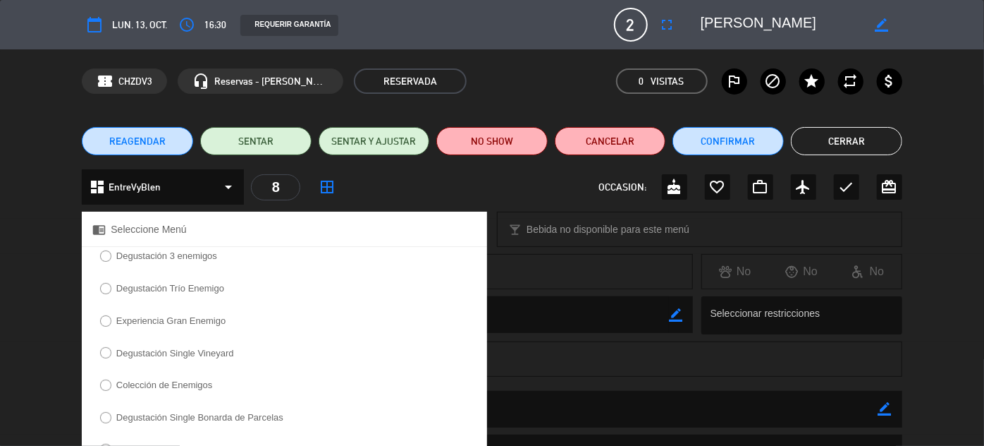
scroll to position [184, 0]
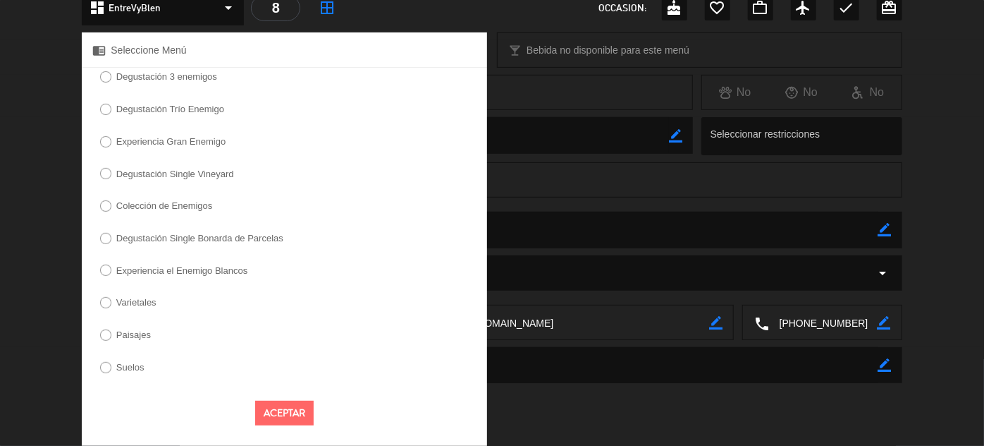
click at [107, 300] on input "Varietales" at bounding box center [104, 301] width 9 height 9
radio input "true"
click at [289, 396] on div "Aceptar" at bounding box center [284, 413] width 405 height 46
click at [290, 408] on button "Aceptar" at bounding box center [284, 412] width 59 height 25
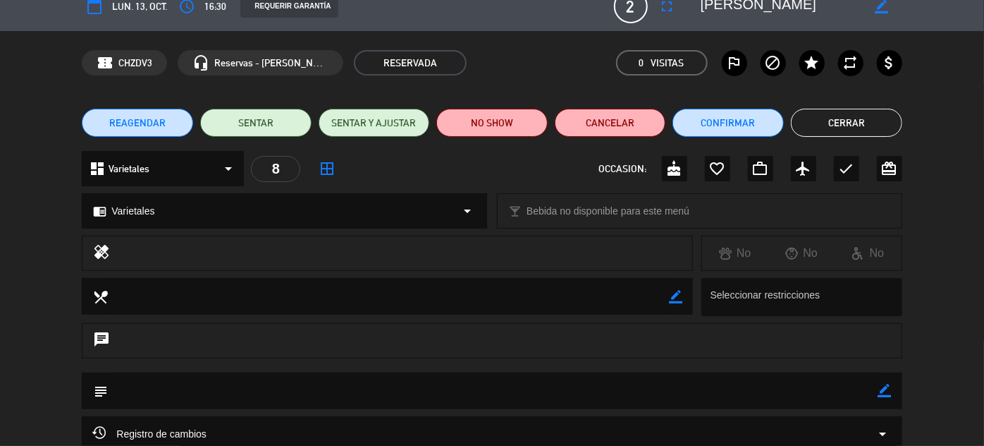
scroll to position [0, 0]
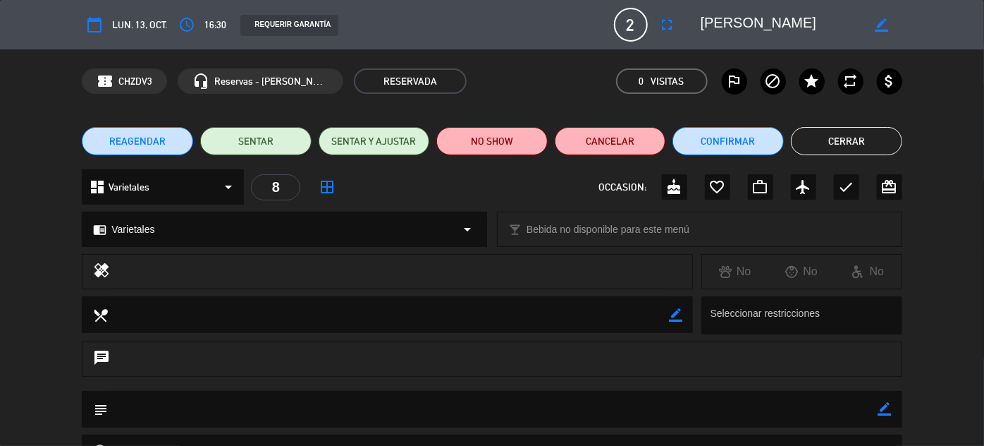
click at [846, 138] on button "Cerrar" at bounding box center [846, 141] width 111 height 28
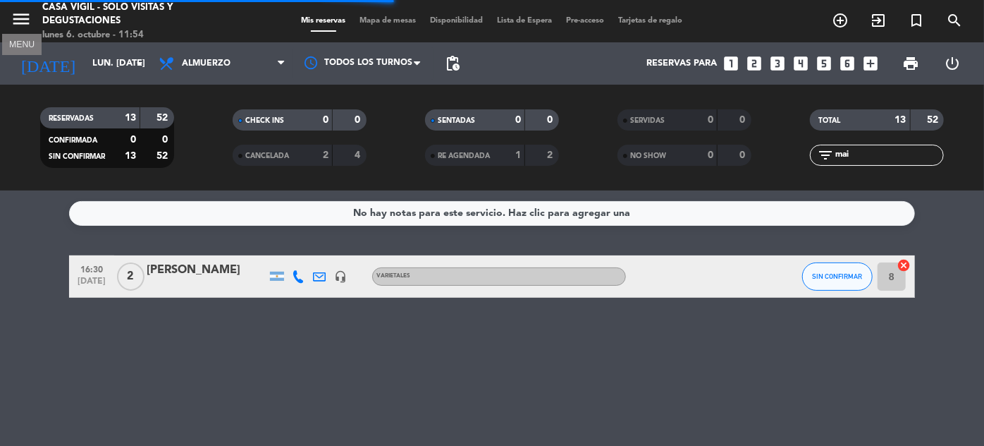
click at [23, 18] on icon "menu" at bounding box center [21, 18] width 21 height 21
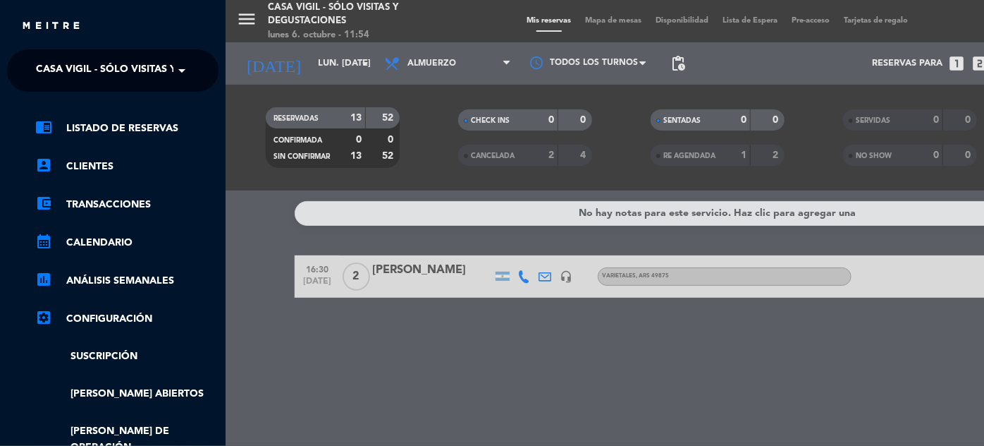
click at [182, 76] on span at bounding box center [185, 71] width 24 height 30
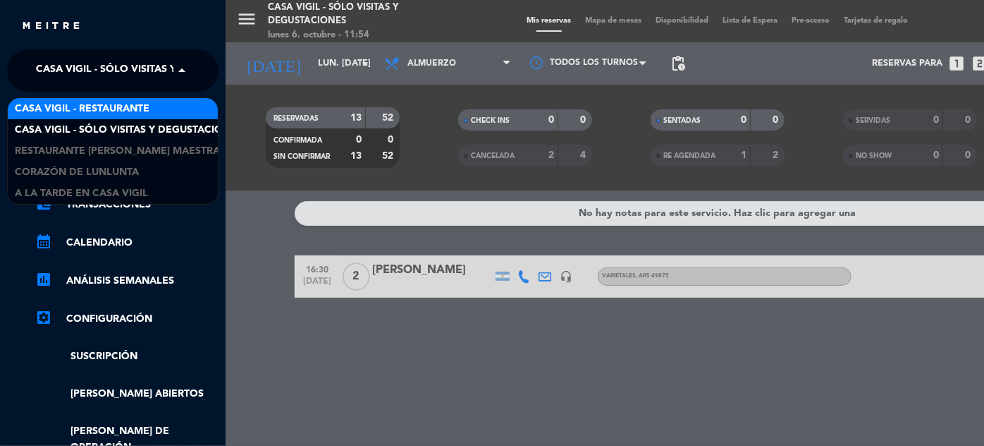
click at [135, 109] on span "Casa Vigil - Restaurante" at bounding box center [82, 109] width 135 height 16
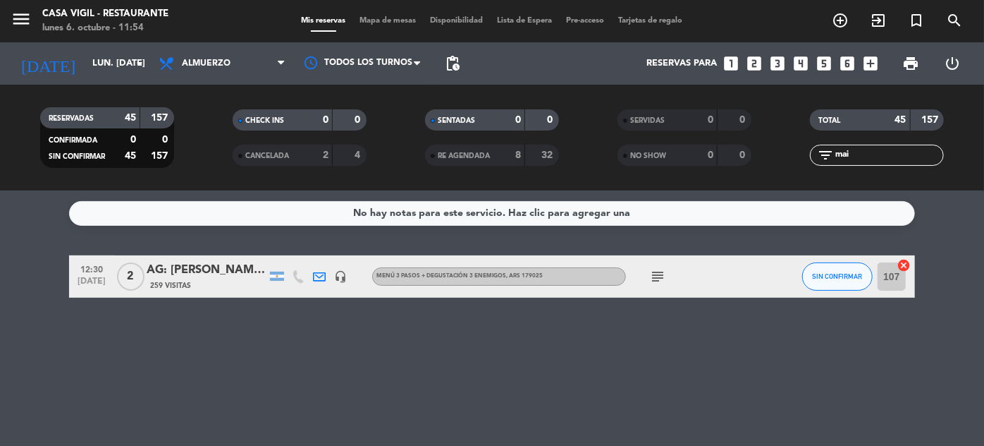
click at [869, 152] on input "mai" at bounding box center [888, 155] width 109 height 16
type input "m"
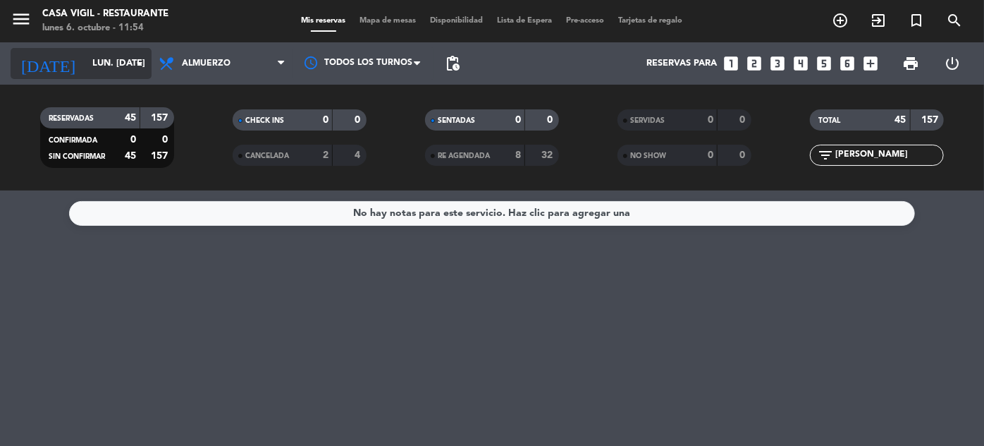
type input "[PERSON_NAME]"
click at [85, 59] on input "lun. [DATE]" at bounding box center [145, 63] width 121 height 25
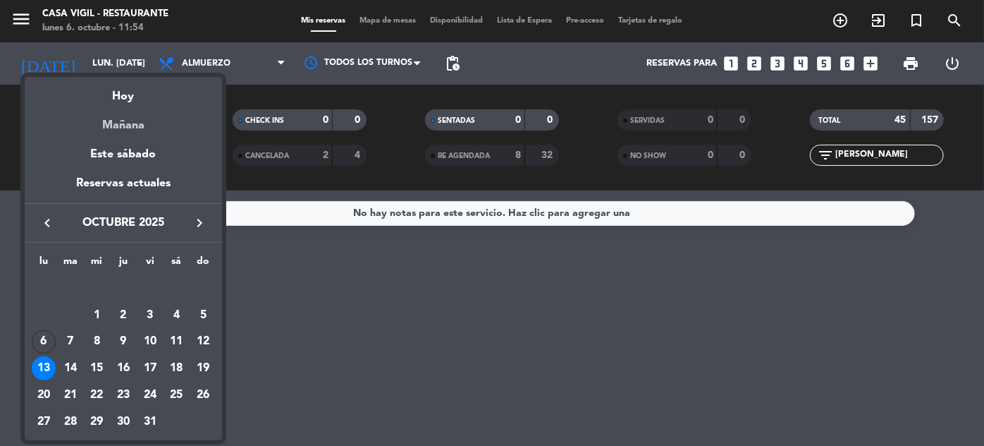
click at [156, 126] on div "Mañana" at bounding box center [123, 120] width 197 height 29
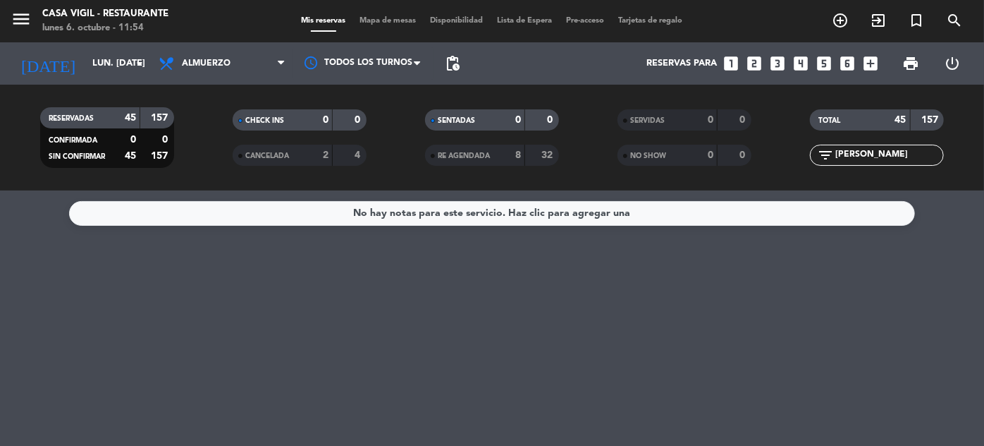
type input "[DATE] oct."
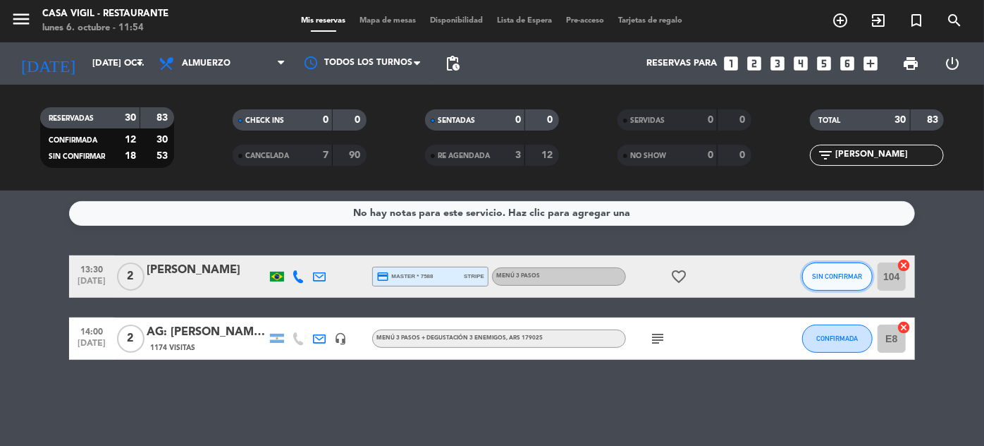
click at [839, 278] on span "SIN CONFIRMAR" at bounding box center [838, 276] width 50 height 8
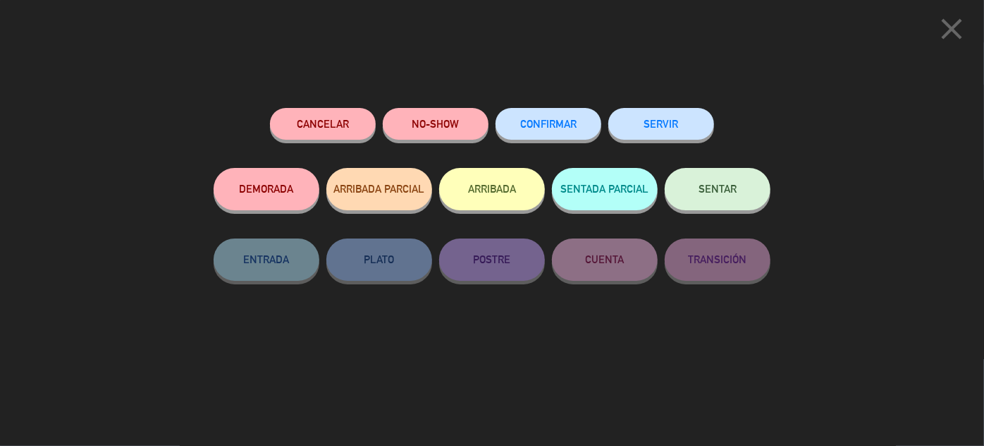
click at [560, 123] on span "CONFIRMAR" at bounding box center [548, 124] width 56 height 12
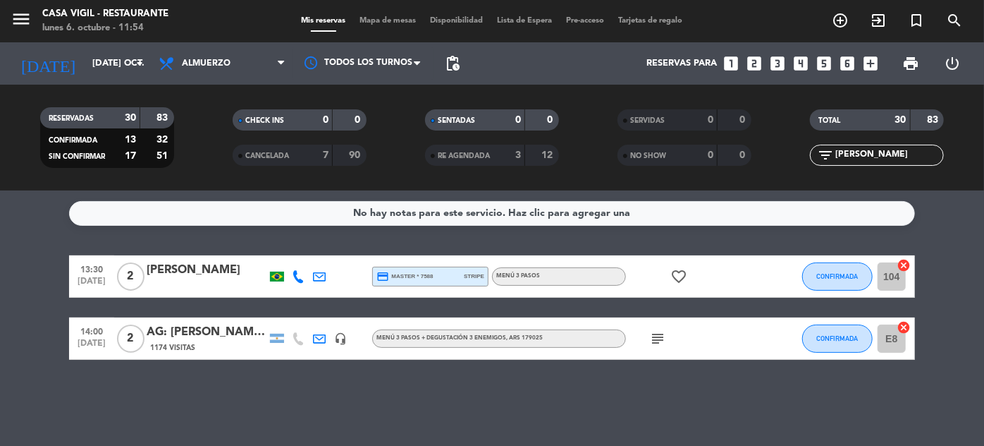
click at [872, 149] on input "[PERSON_NAME]" at bounding box center [888, 155] width 109 height 16
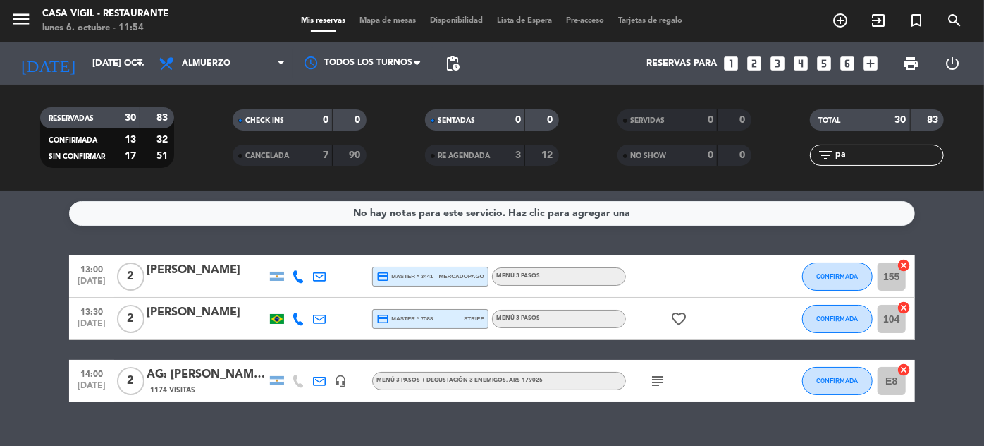
type input "p"
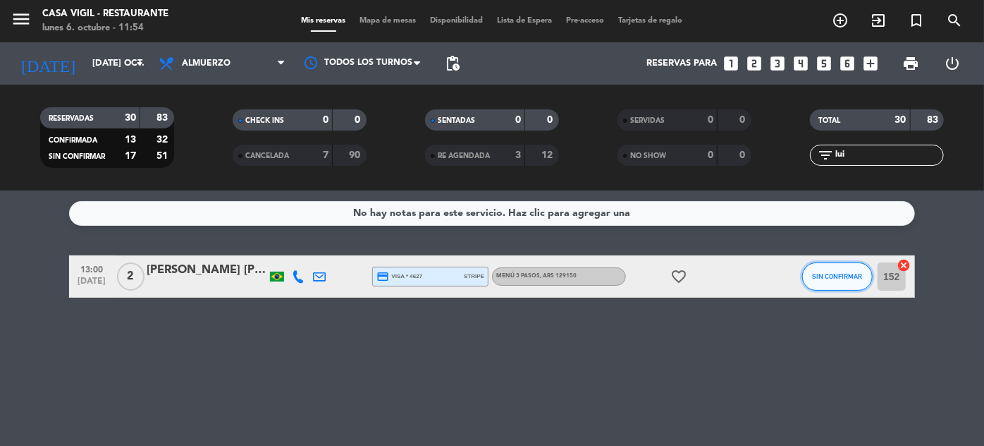
click at [842, 280] on button "SIN CONFIRMAR" at bounding box center [837, 276] width 71 height 28
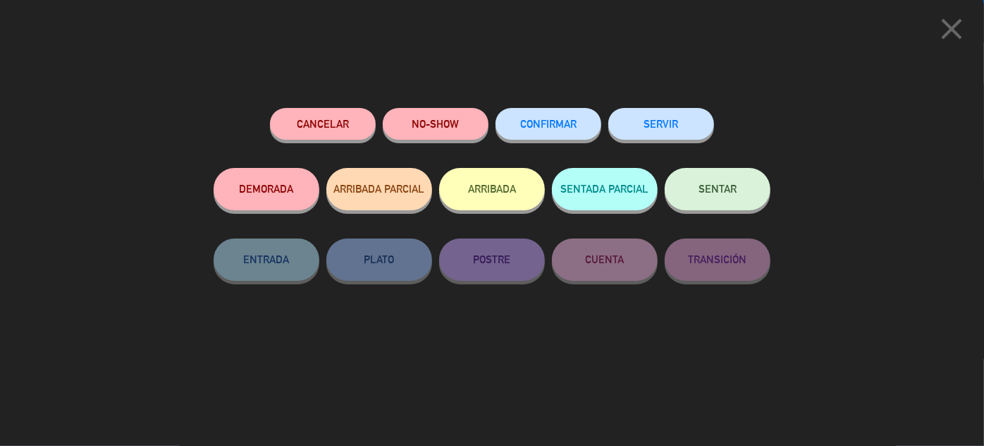
click at [550, 119] on span "CONFIRMAR" at bounding box center [548, 124] width 56 height 12
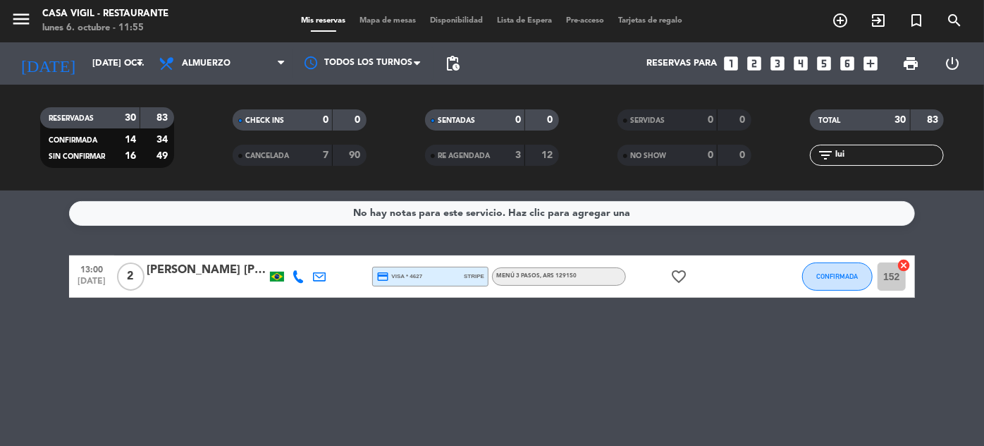
click at [881, 155] on input "lui" at bounding box center [888, 155] width 109 height 16
type input "l"
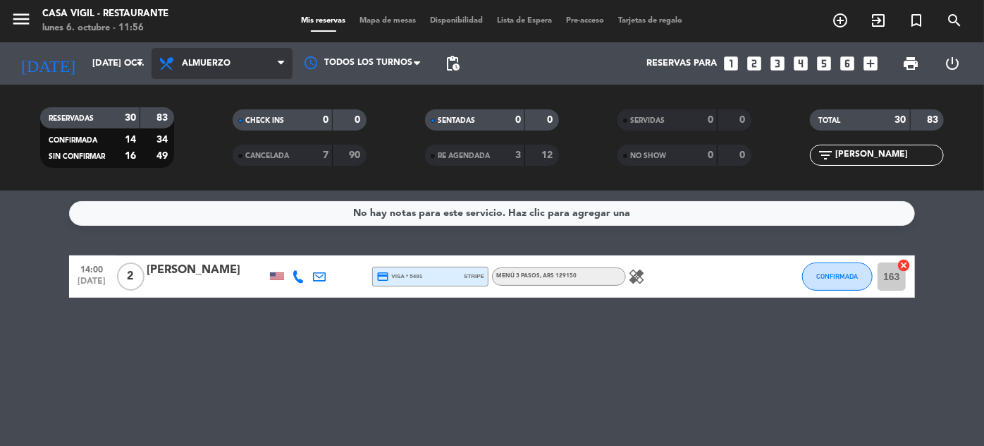
click at [210, 70] on span "Almuerzo" at bounding box center [222, 63] width 141 height 31
click at [205, 148] on div "menu Casa [PERSON_NAME] - Restaurante lunes 6. octubre - 11:56 Mis reservas Map…" at bounding box center [492, 95] width 984 height 190
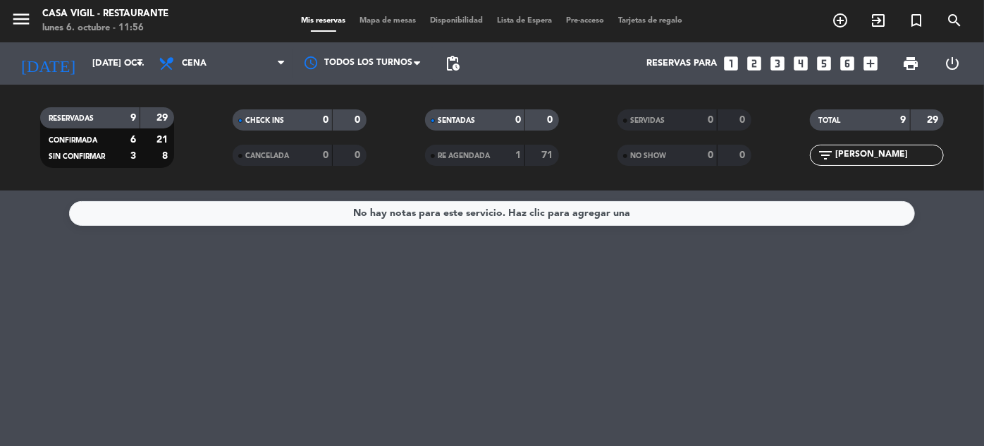
click at [890, 158] on input "[PERSON_NAME]" at bounding box center [888, 155] width 109 height 16
type input "e"
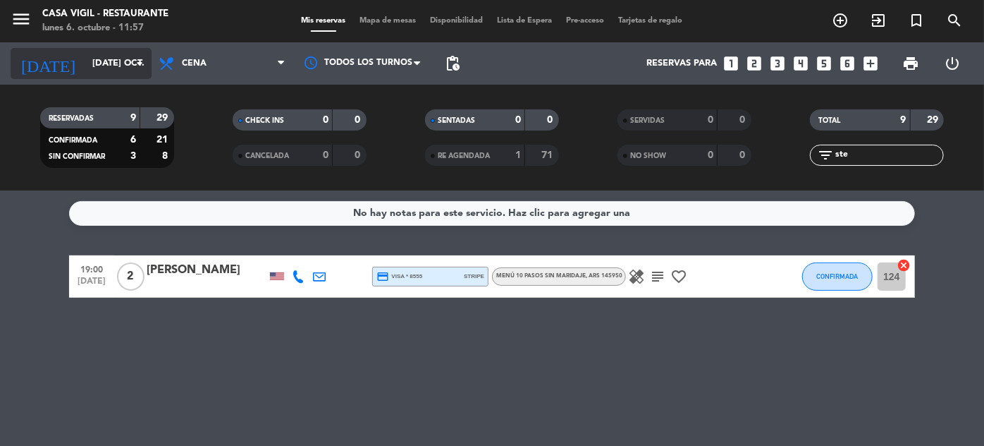
click at [85, 69] on input "[DATE] oct." at bounding box center [145, 63] width 121 height 25
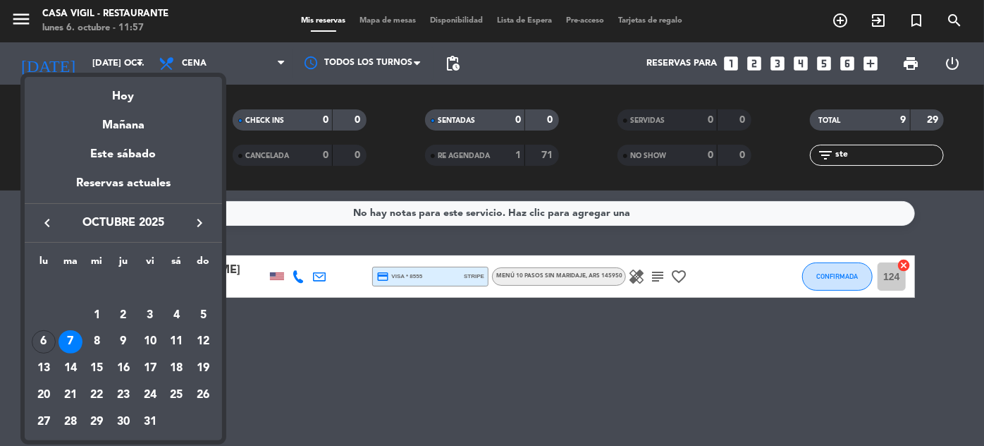
click at [26, 21] on div at bounding box center [492, 223] width 984 height 446
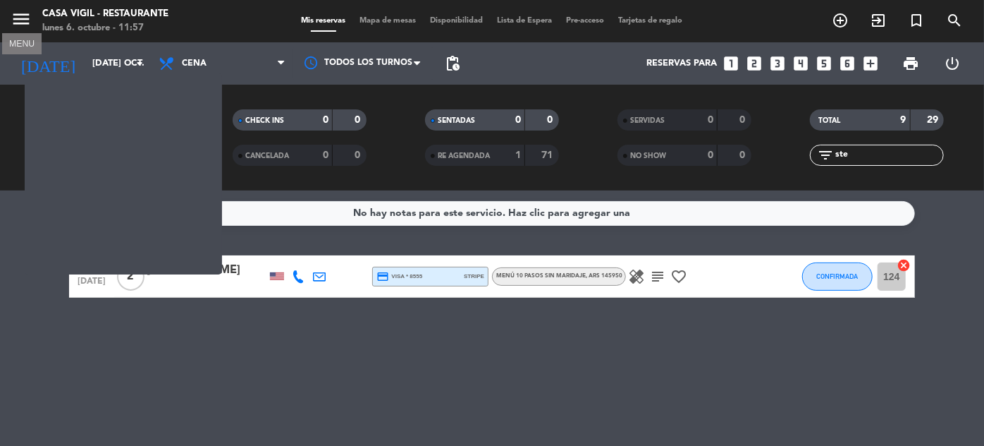
click at [26, 21] on icon "menu" at bounding box center [21, 18] width 21 height 21
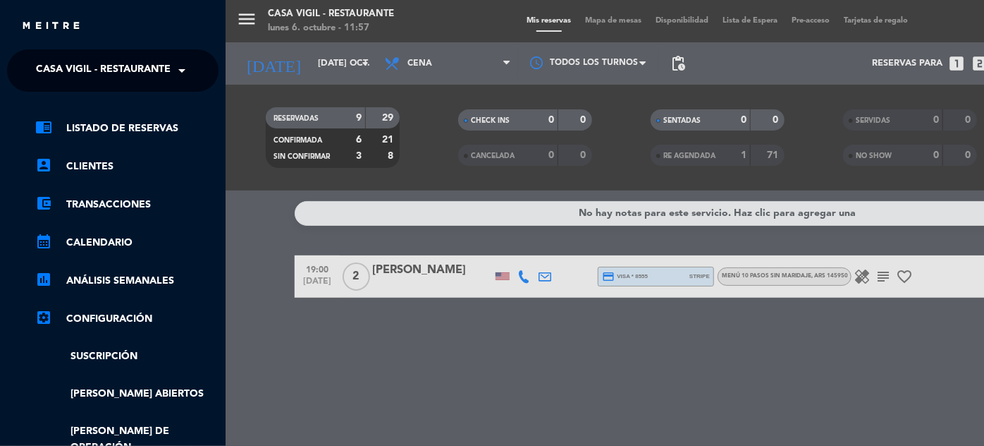
click at [191, 69] on span at bounding box center [185, 71] width 24 height 30
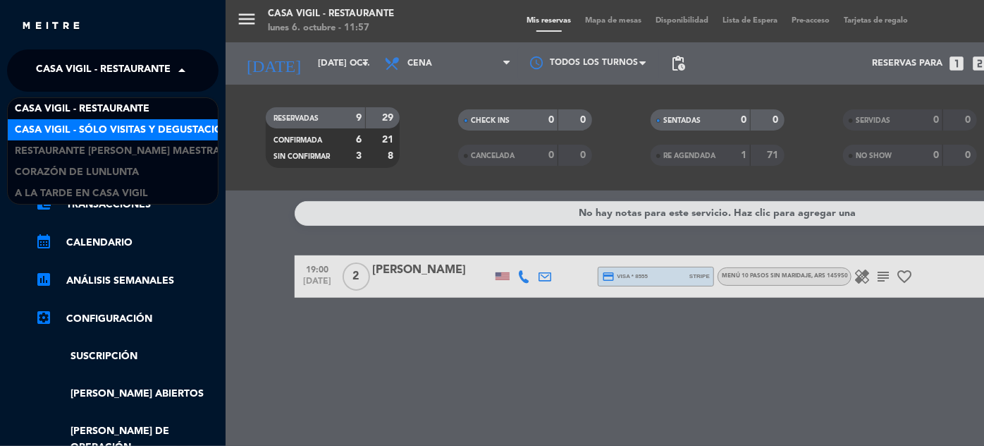
click at [165, 126] on span "Casa Vigil - SÓLO Visitas y Degustaciones" at bounding box center [129, 130] width 228 height 16
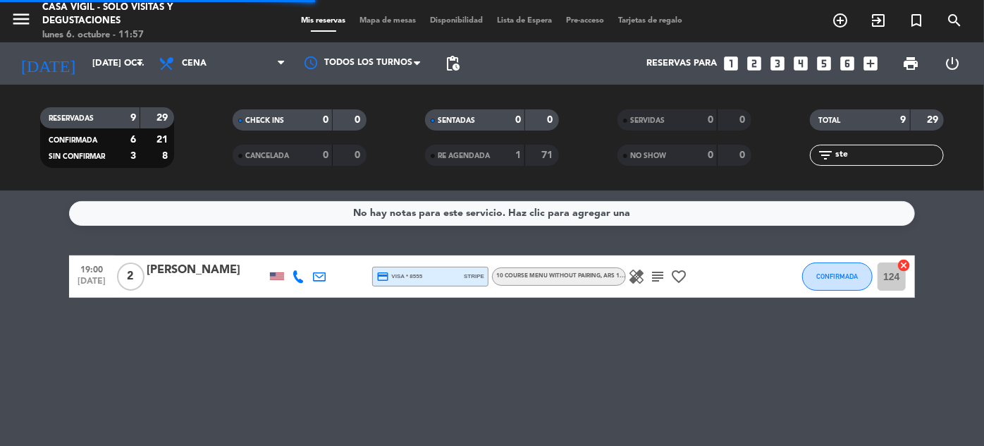
click at [879, 151] on input "ste" at bounding box center [888, 155] width 109 height 16
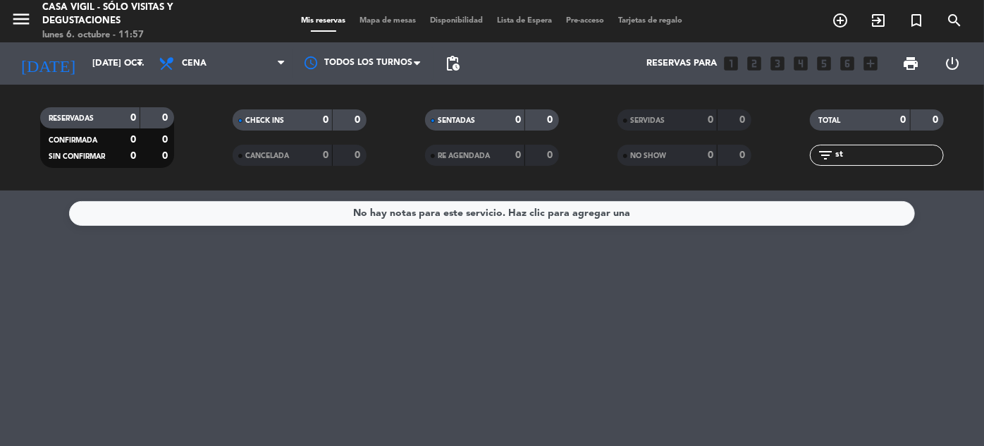
type input "s"
click at [192, 47] on div "Todos los servicios Almuerzo Cena Cena Todos los servicios Almuerzo Cena" at bounding box center [222, 63] width 141 height 42
click at [197, 49] on span "Cena" at bounding box center [222, 63] width 141 height 31
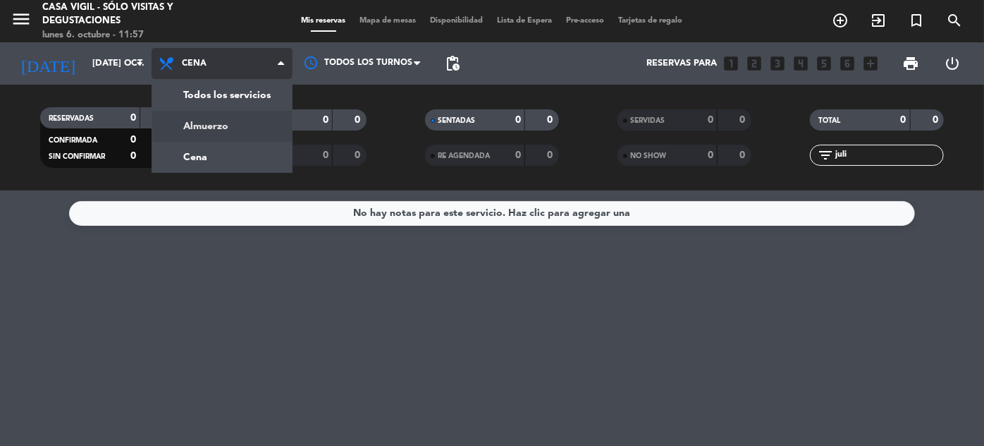
click at [214, 129] on div "menu Casa [PERSON_NAME] - SÓLO Visitas y Degustaciones lunes 6. octubre - 11:57…" at bounding box center [492, 95] width 984 height 190
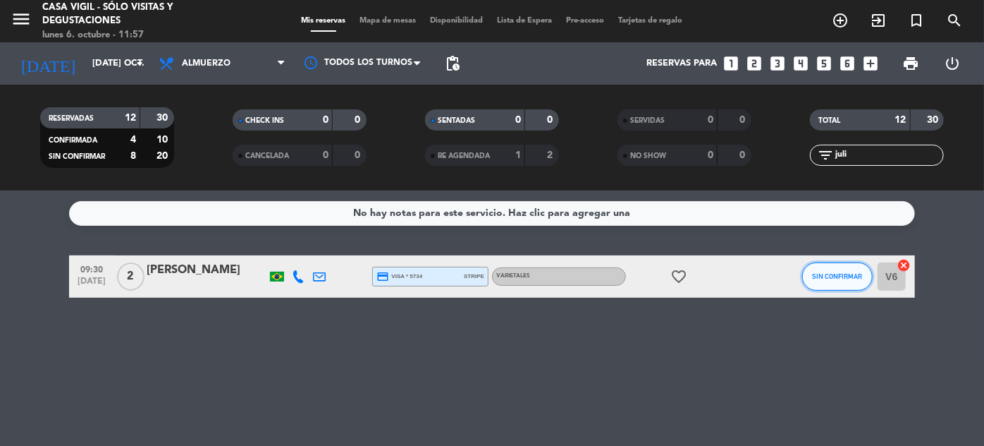
click at [848, 266] on button "SIN CONFIRMAR" at bounding box center [837, 276] width 71 height 28
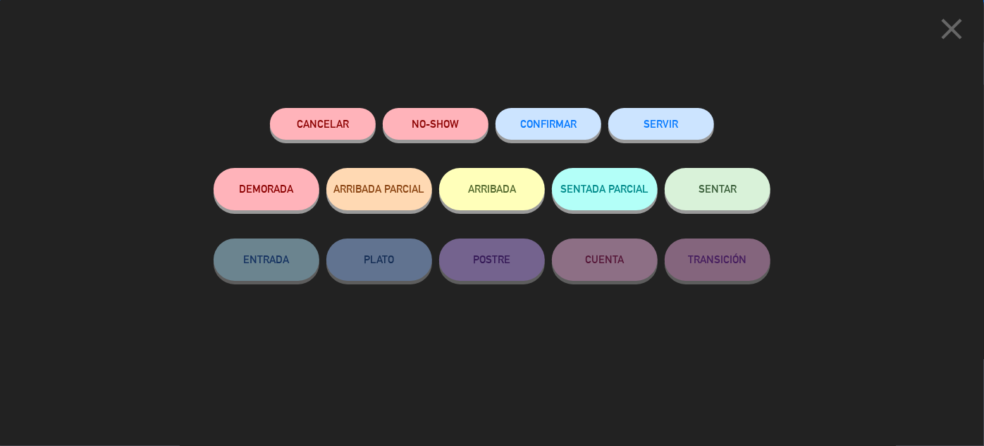
click at [565, 122] on span "CONFIRMAR" at bounding box center [548, 124] width 56 height 12
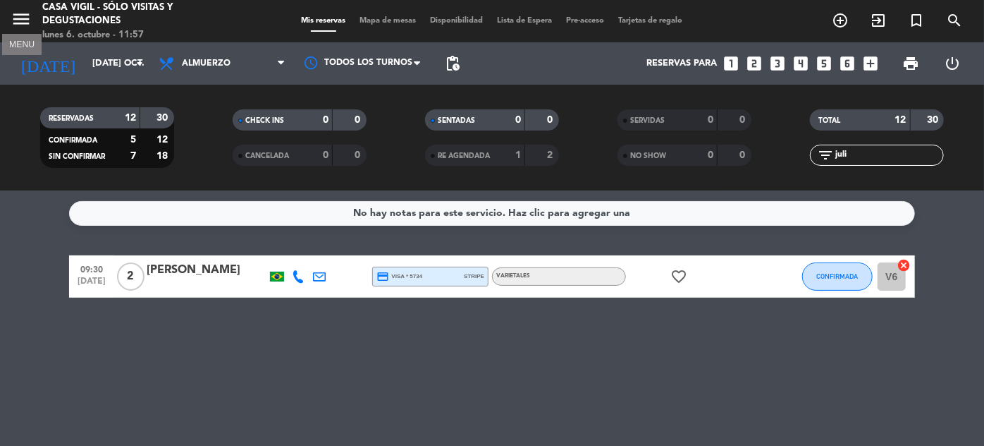
click at [18, 22] on icon "menu" at bounding box center [21, 18] width 21 height 21
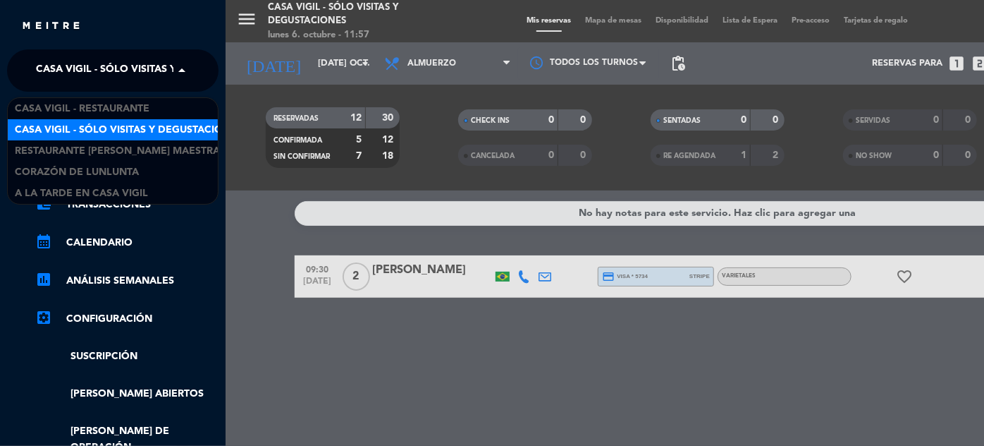
click at [193, 71] on span at bounding box center [185, 71] width 24 height 30
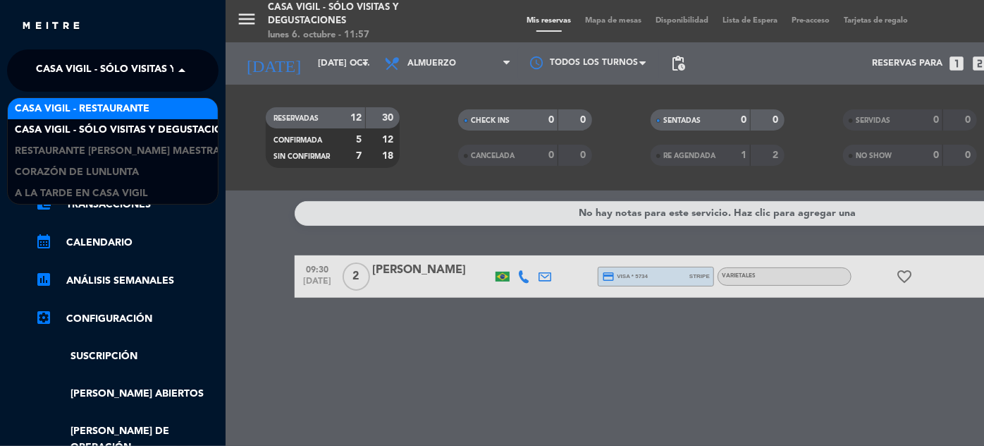
click at [150, 99] on div "Casa Vigil - Restaurante" at bounding box center [113, 108] width 210 height 21
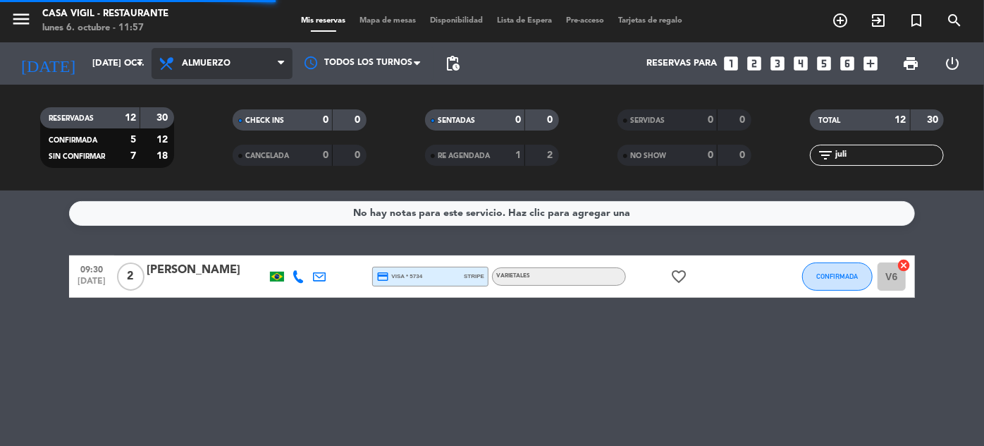
click at [207, 67] on span "Almuerzo" at bounding box center [206, 64] width 49 height 10
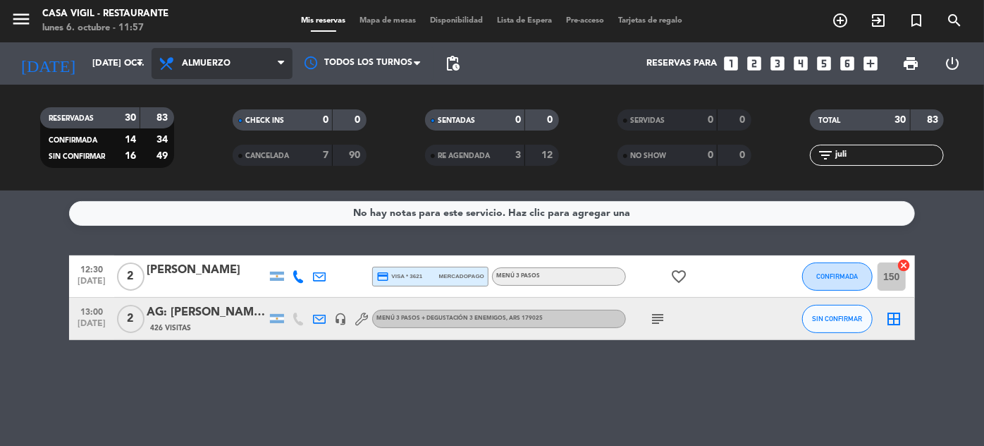
click at [204, 71] on span "Almuerzo" at bounding box center [222, 63] width 141 height 31
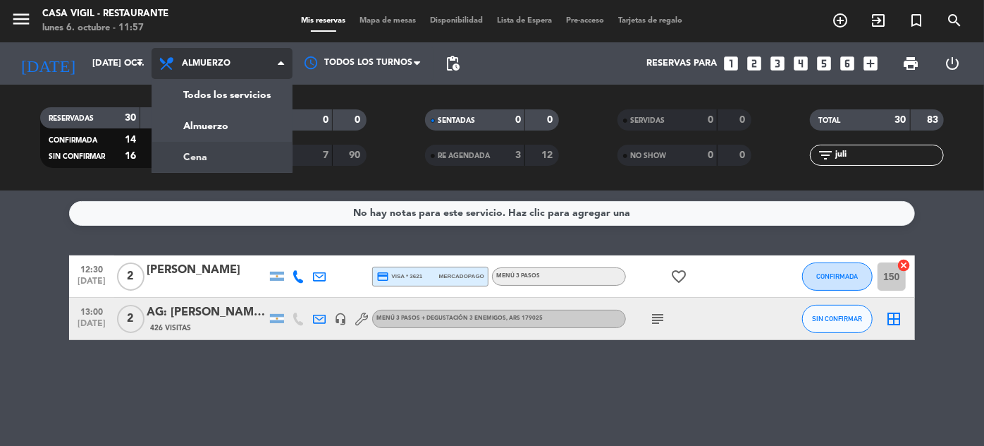
click at [196, 152] on div "menu Casa [PERSON_NAME] - Restaurante lunes 6. octubre - 11:57 Mis reservas Map…" at bounding box center [492, 95] width 984 height 190
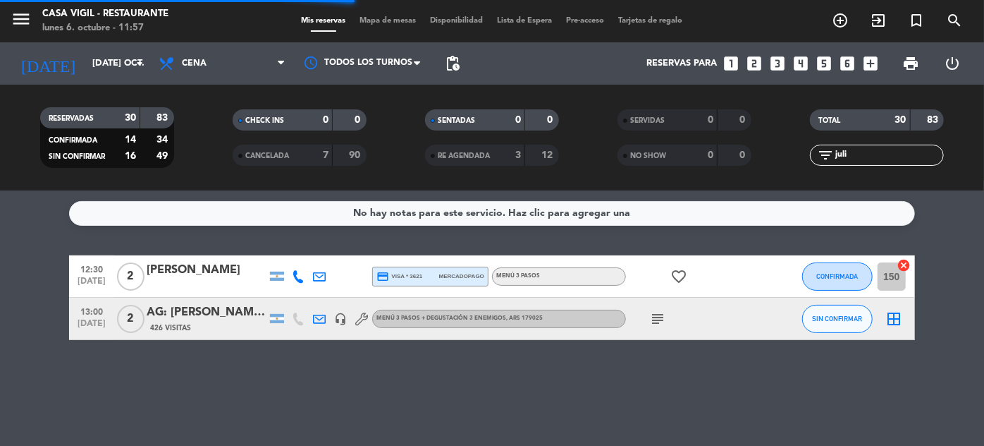
click at [877, 154] on input "juli" at bounding box center [888, 155] width 109 height 16
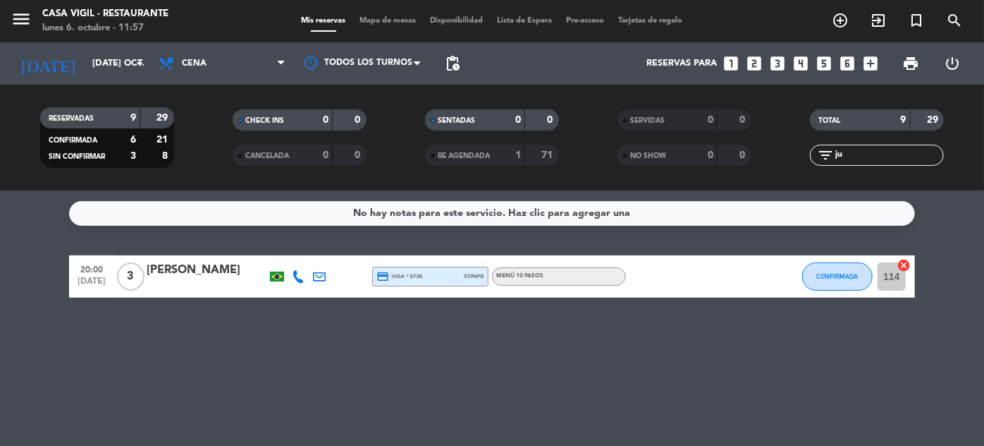
type input "j"
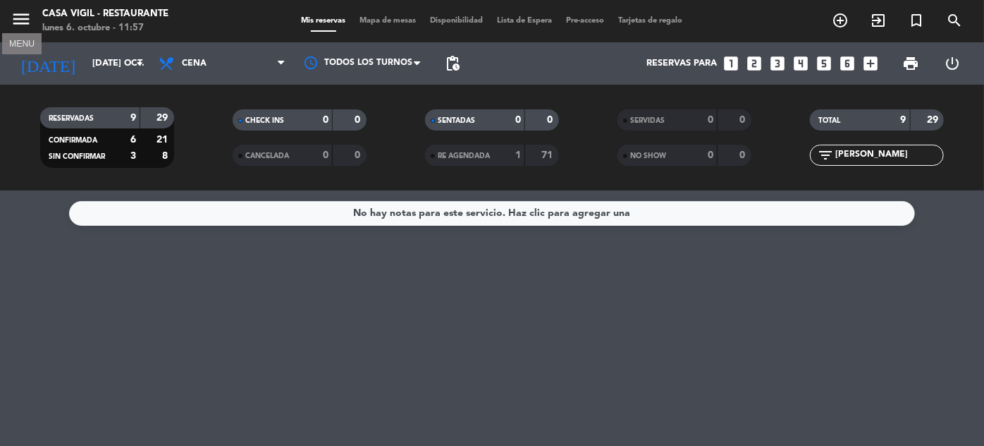
click at [17, 20] on icon "menu" at bounding box center [21, 18] width 21 height 21
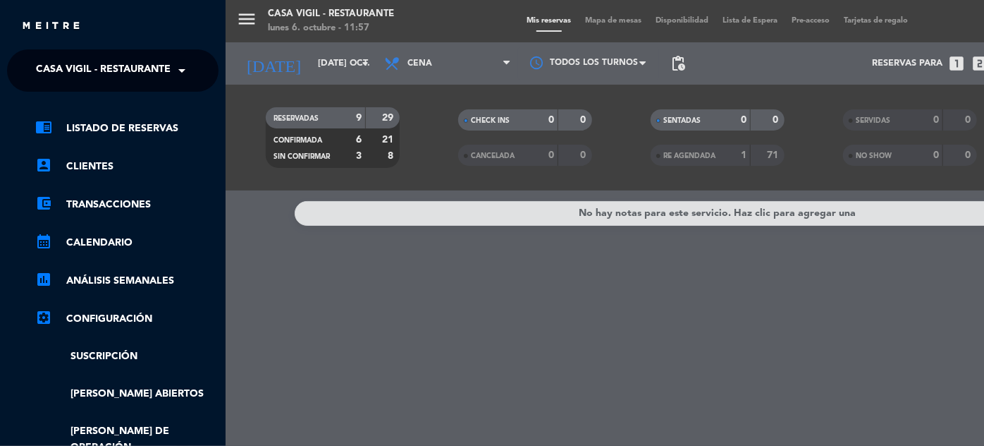
click at [187, 73] on span at bounding box center [185, 71] width 24 height 30
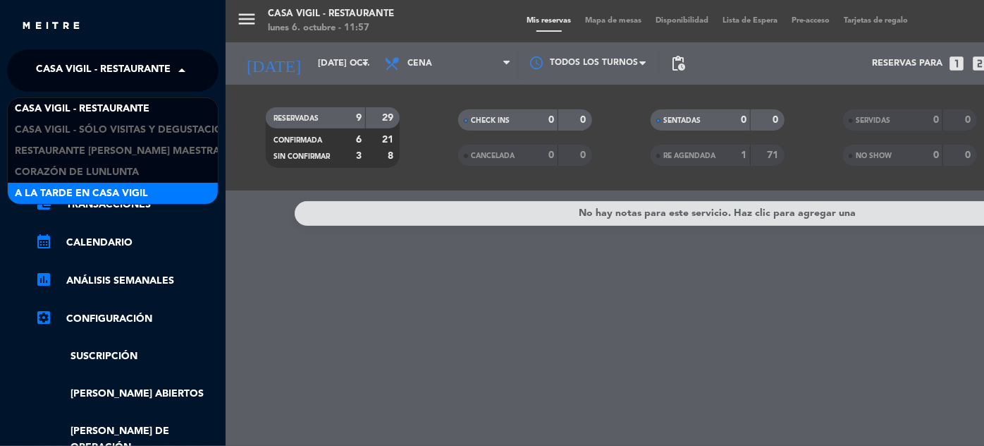
click at [147, 185] on span "A la tarde en Casa Vigil" at bounding box center [81, 193] width 133 height 16
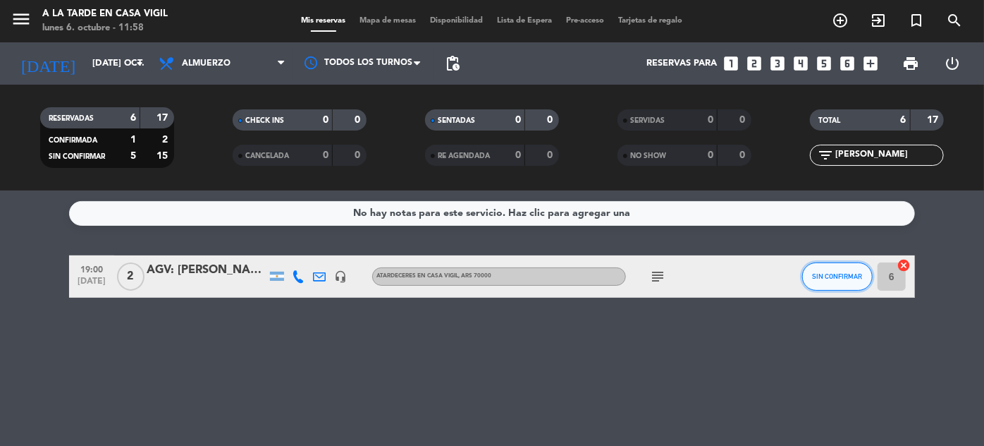
click at [842, 274] on span "SIN CONFIRMAR" at bounding box center [838, 276] width 50 height 8
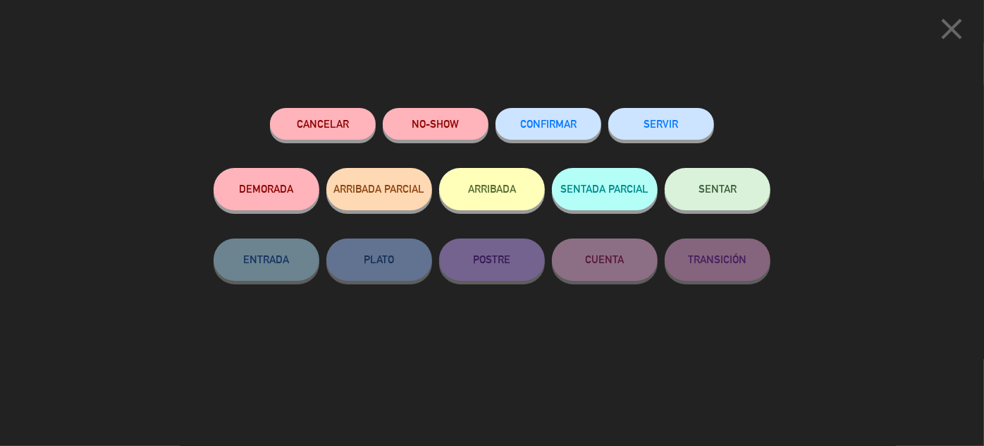
click at [551, 120] on span "CONFIRMAR" at bounding box center [548, 124] width 56 height 12
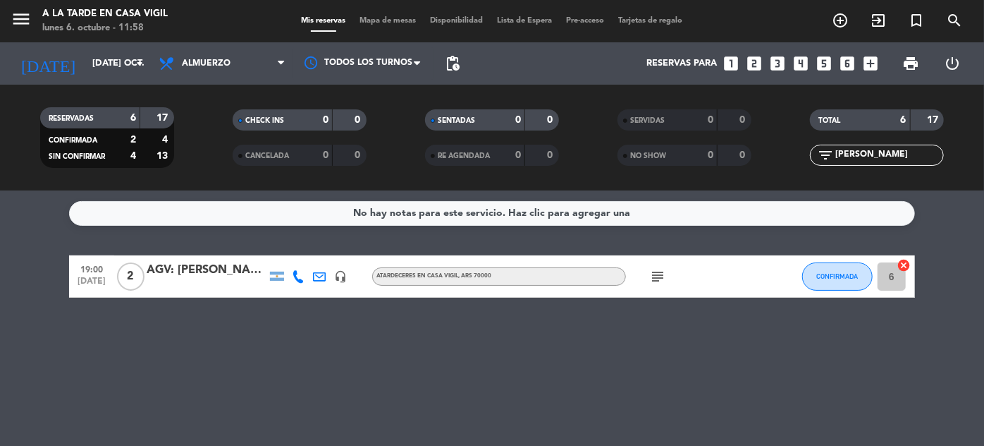
click at [864, 159] on input "[PERSON_NAME]" at bounding box center [888, 155] width 109 height 16
type input "j"
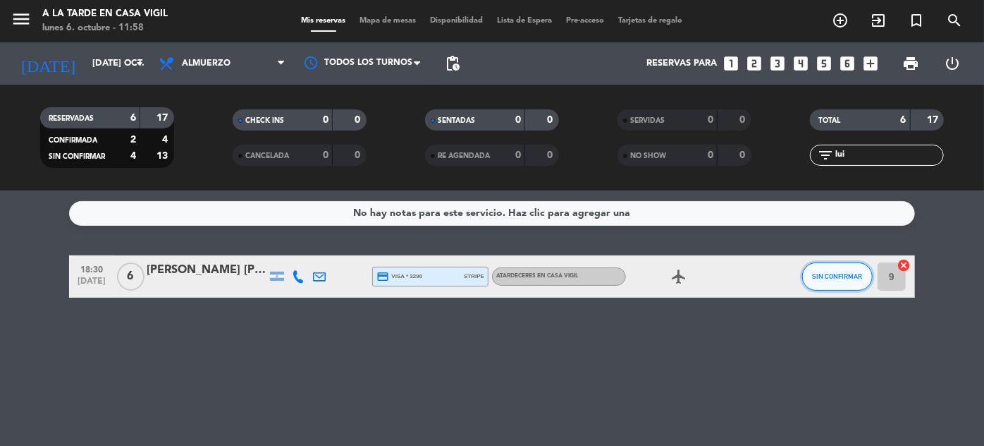
click at [833, 271] on button "SIN CONFIRMAR" at bounding box center [837, 276] width 71 height 28
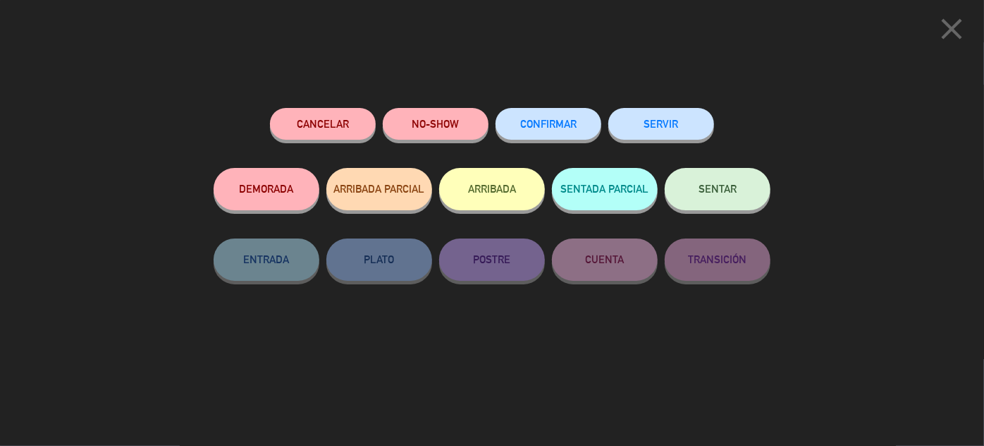
click at [577, 116] on button "CONFIRMAR" at bounding box center [549, 124] width 106 height 32
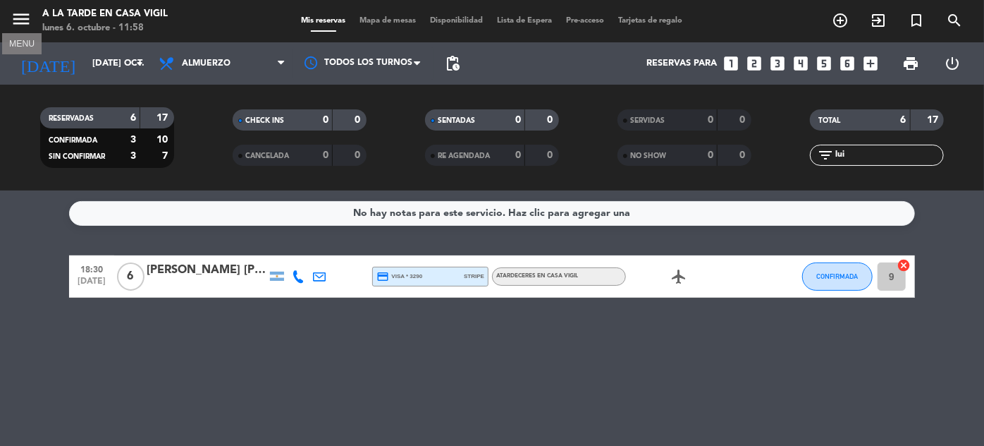
click at [19, 18] on icon "menu" at bounding box center [21, 18] width 21 height 21
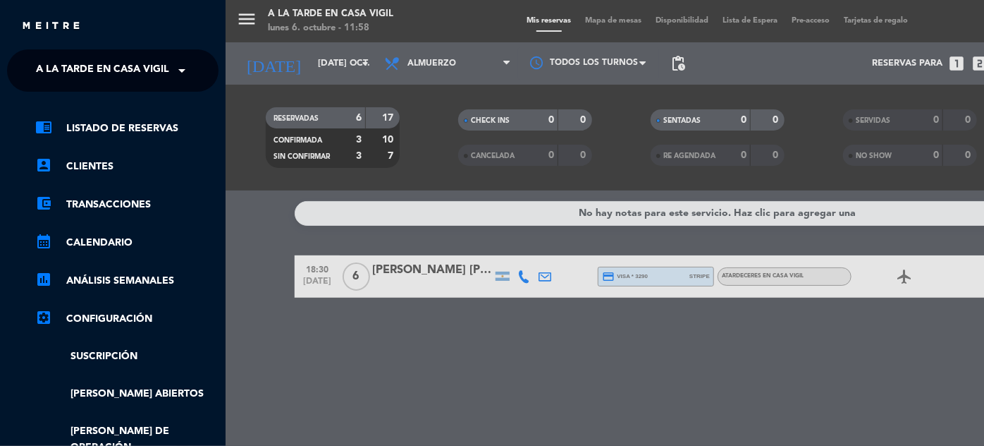
click at [161, 69] on span "A la tarde en Casa Vigil" at bounding box center [102, 71] width 133 height 30
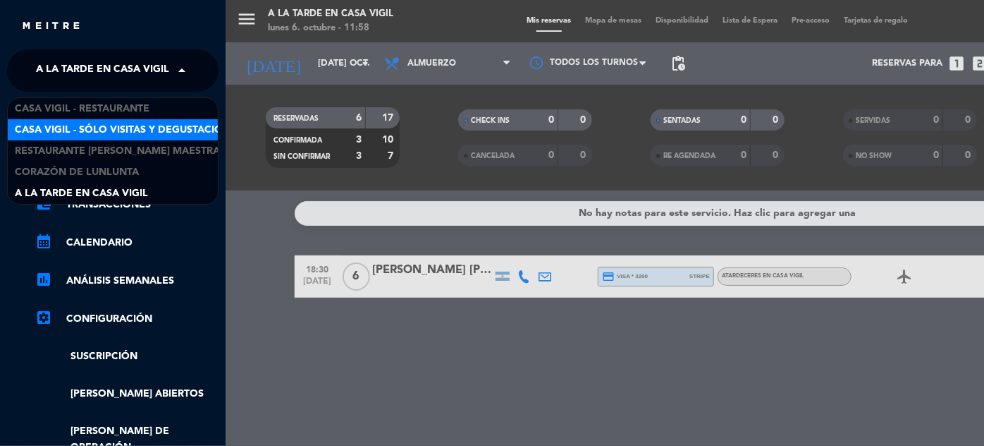
click at [136, 129] on span "Casa Vigil - SÓLO Visitas y Degustaciones" at bounding box center [129, 130] width 228 height 16
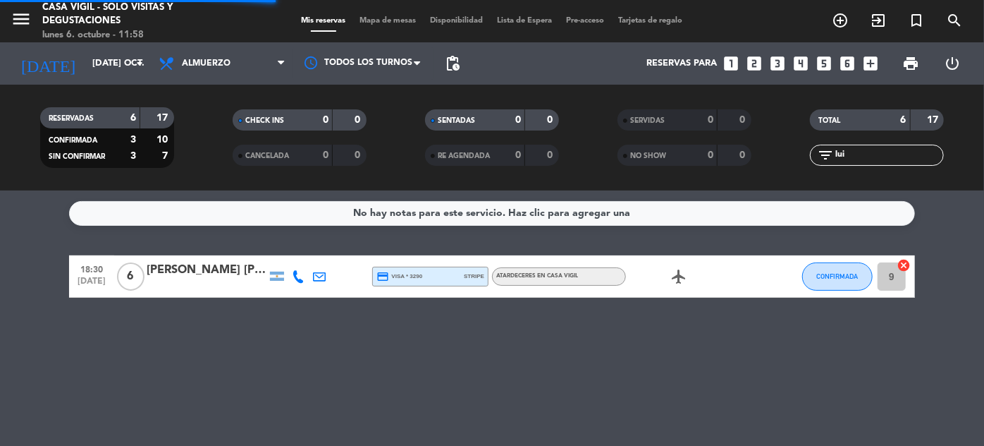
click at [857, 156] on input "lui" at bounding box center [888, 155] width 109 height 16
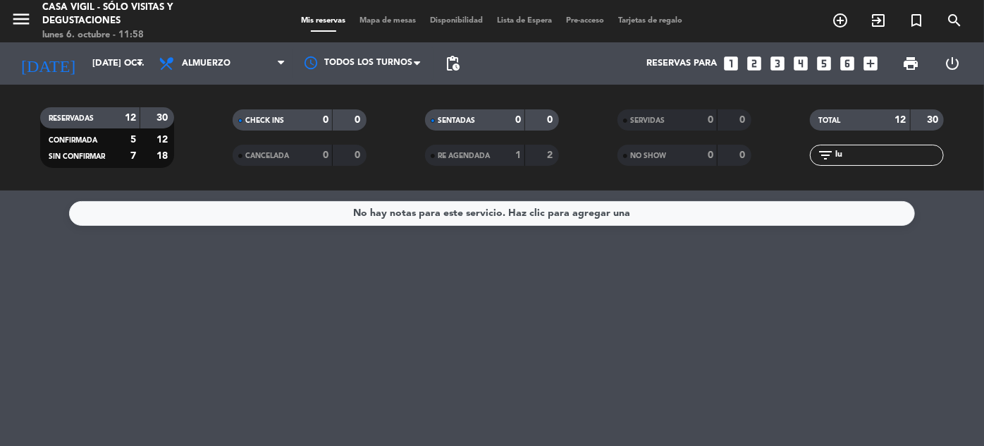
type input "l"
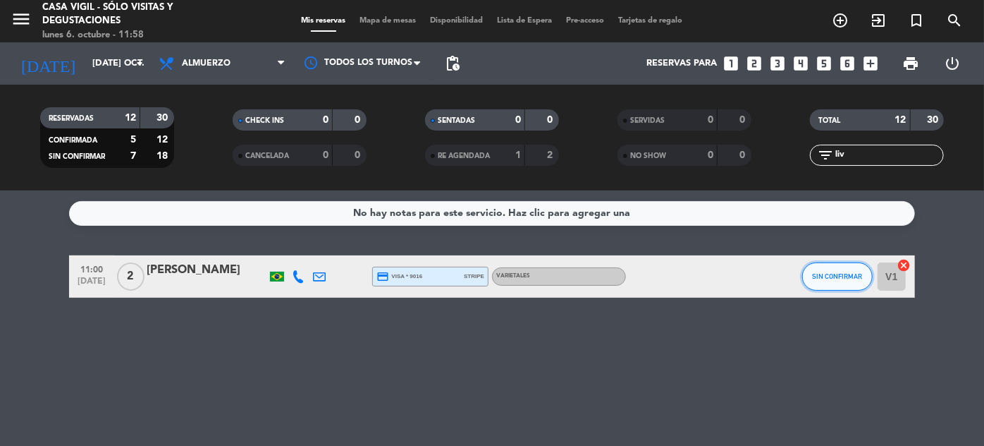
click at [855, 276] on span "SIN CONFIRMAR" at bounding box center [838, 276] width 50 height 8
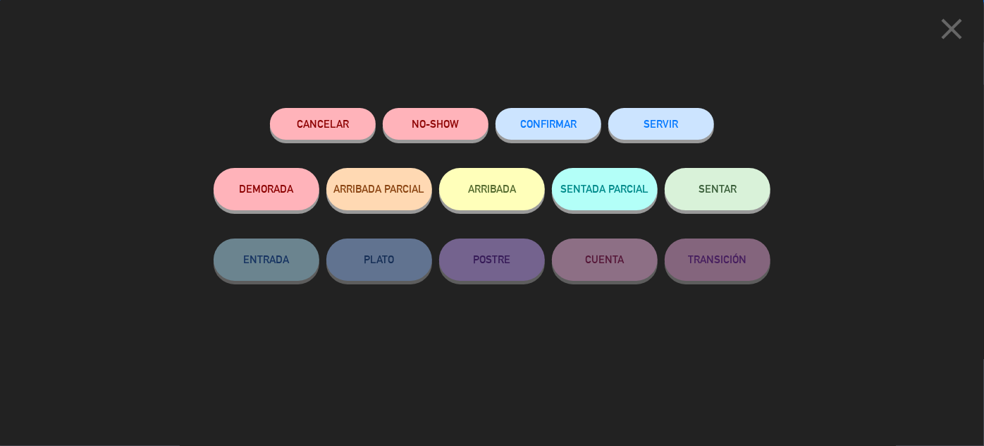
click at [538, 116] on button "CONFIRMAR" at bounding box center [549, 124] width 106 height 32
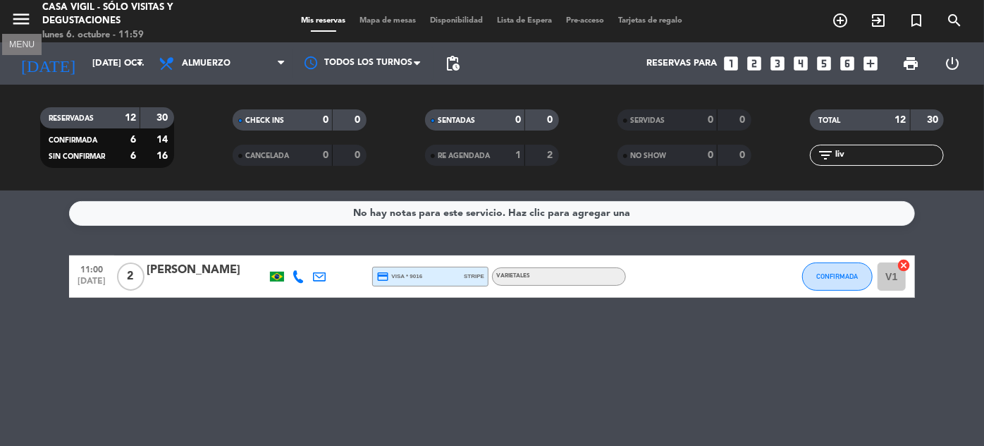
click at [18, 21] on icon "menu" at bounding box center [21, 18] width 21 height 21
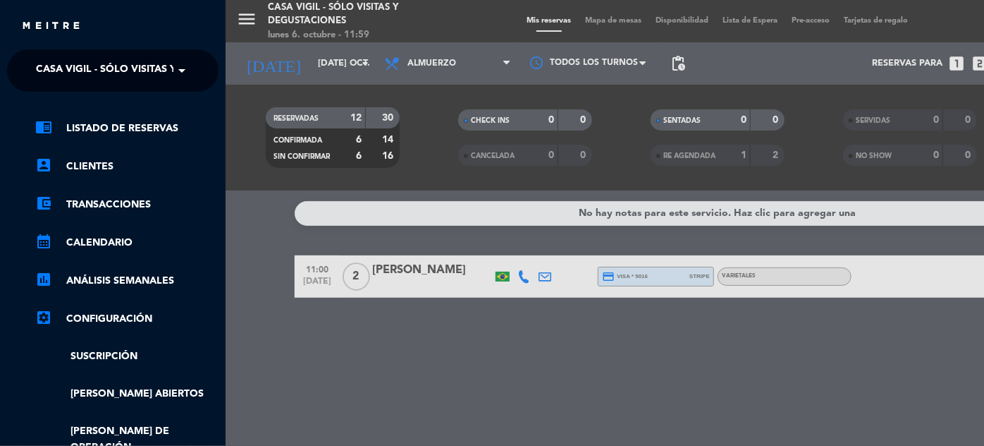
click at [154, 73] on span "Casa Vigil - SÓLO Visitas y Degustaciones" at bounding box center [150, 71] width 228 height 30
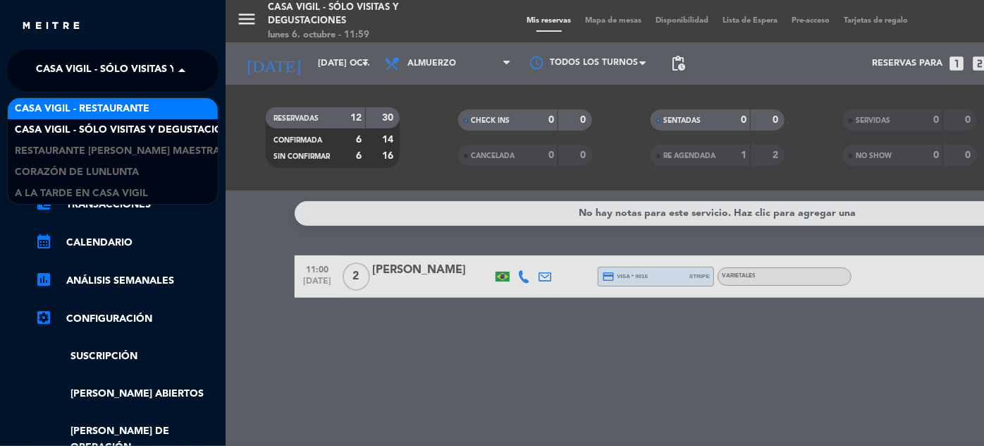
click at [139, 106] on span "Casa Vigil - Restaurante" at bounding box center [82, 109] width 135 height 16
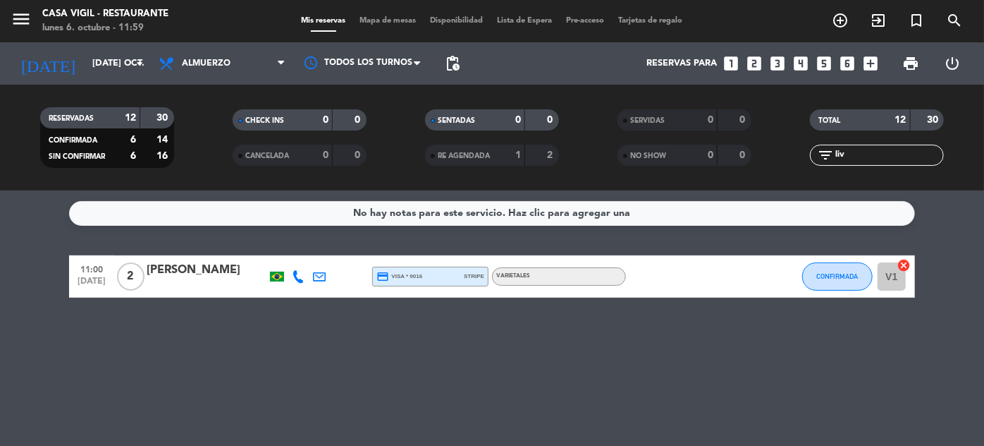
click at [874, 153] on input "liv" at bounding box center [888, 155] width 109 height 16
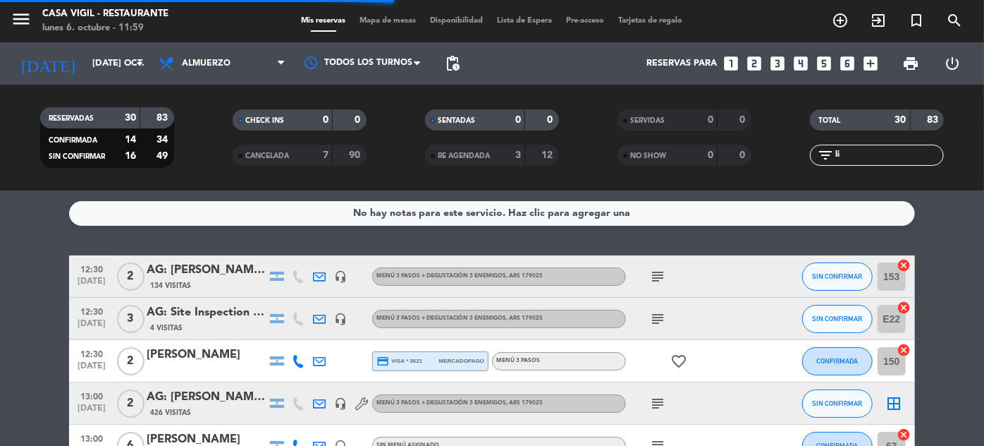
type input "l"
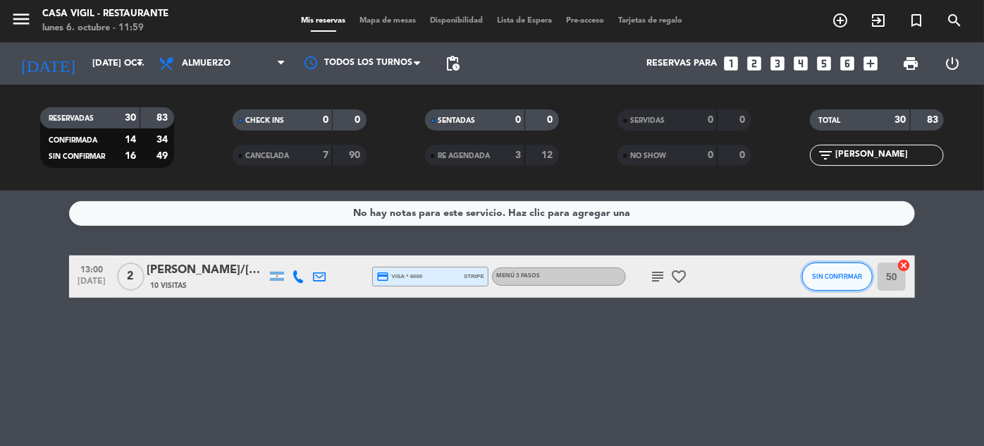
click at [832, 272] on span "SIN CONFIRMAR" at bounding box center [838, 276] width 50 height 8
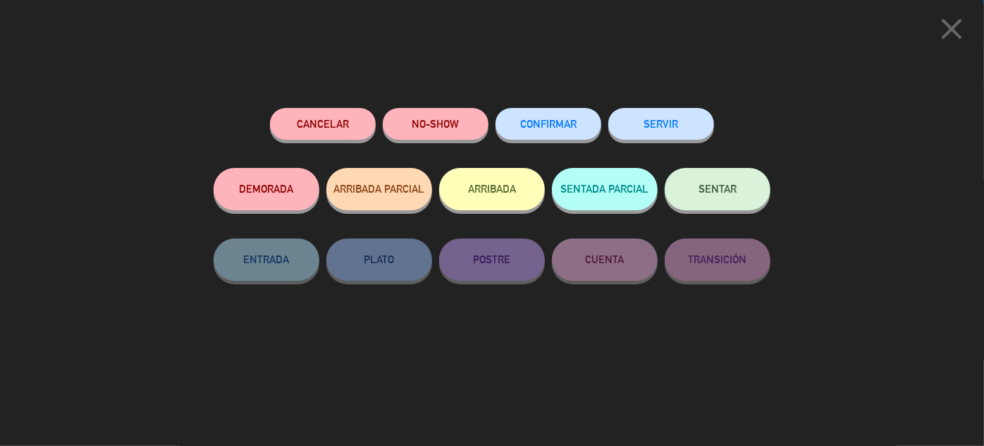
click at [550, 126] on span "CONFIRMAR" at bounding box center [548, 124] width 56 height 12
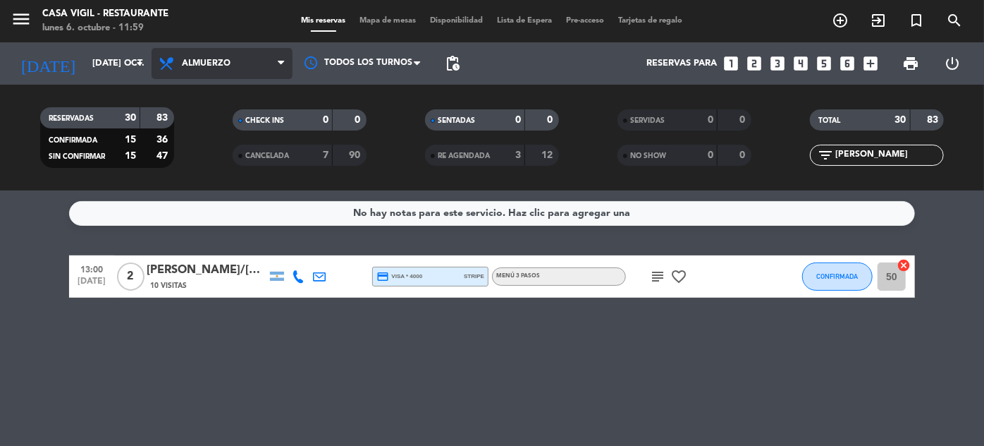
click at [192, 65] on span "Almuerzo" at bounding box center [206, 64] width 49 height 10
click at [193, 157] on div "menu Casa [PERSON_NAME] - Restaurante lunes 6. octubre - 11:59 Mis reservas Map…" at bounding box center [492, 95] width 984 height 190
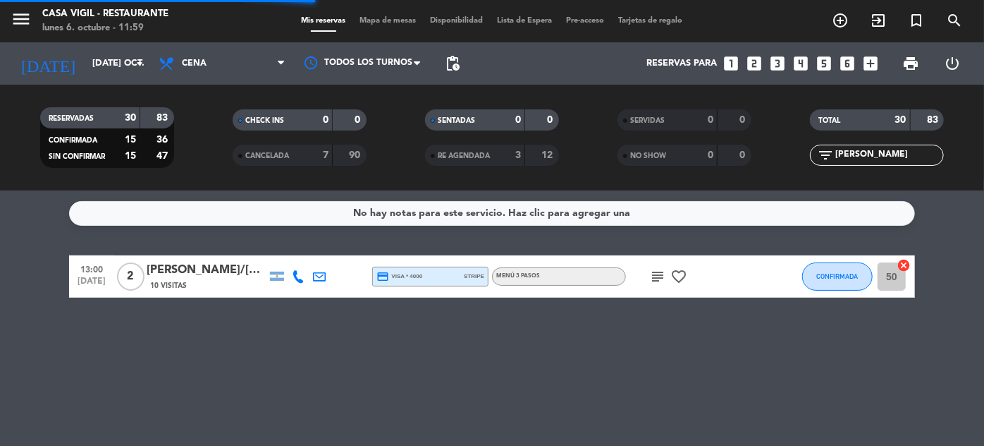
click at [926, 158] on input "[PERSON_NAME]" at bounding box center [888, 155] width 109 height 16
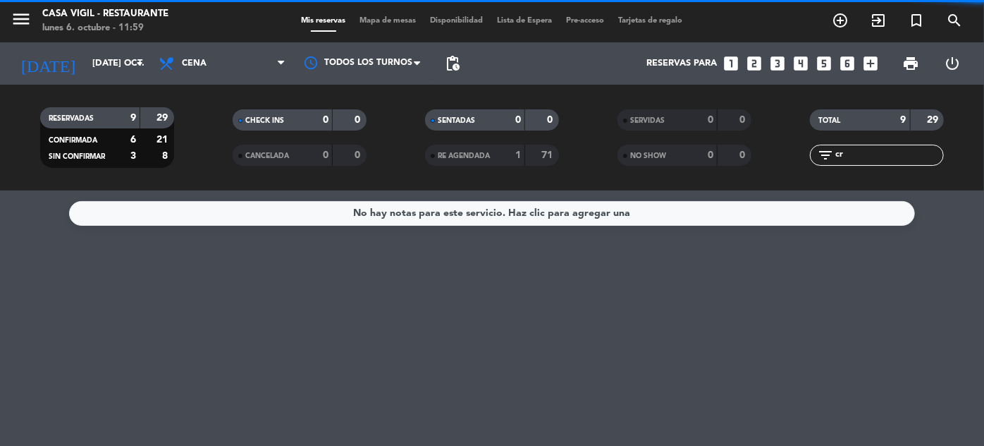
type input "c"
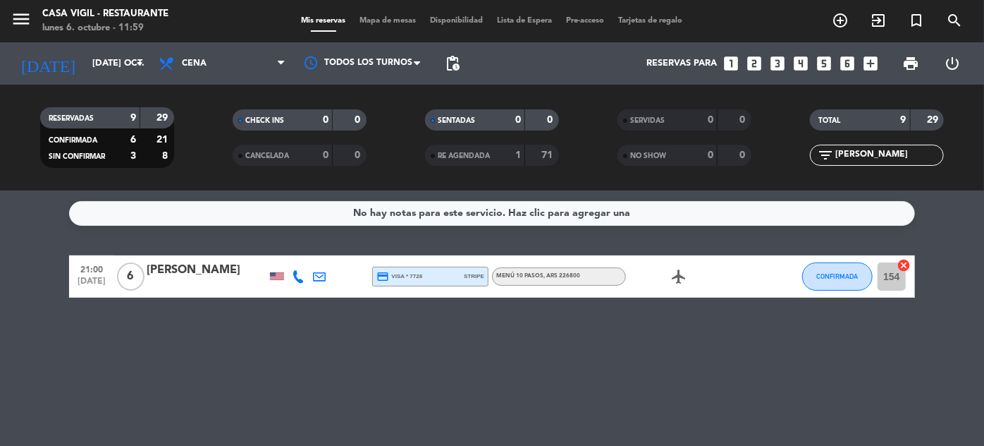
type input "[PERSON_NAME]"
click at [159, 272] on div "[PERSON_NAME]" at bounding box center [207, 270] width 120 height 18
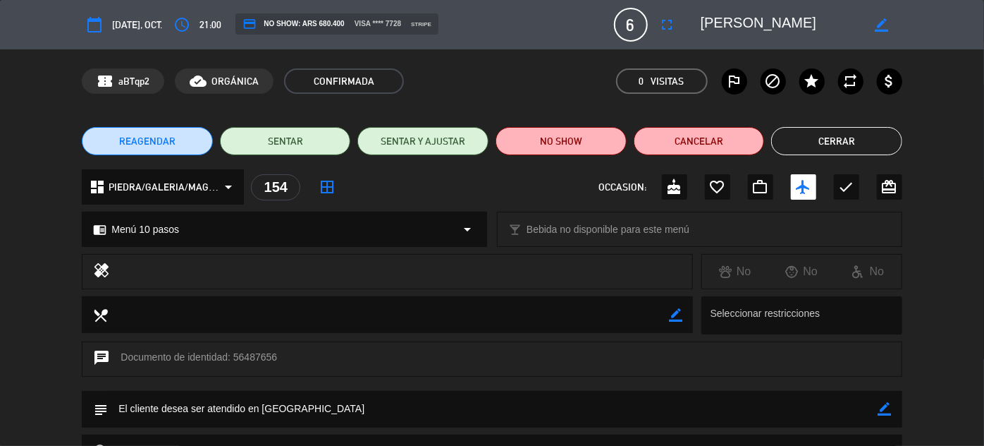
scroll to position [63, 0]
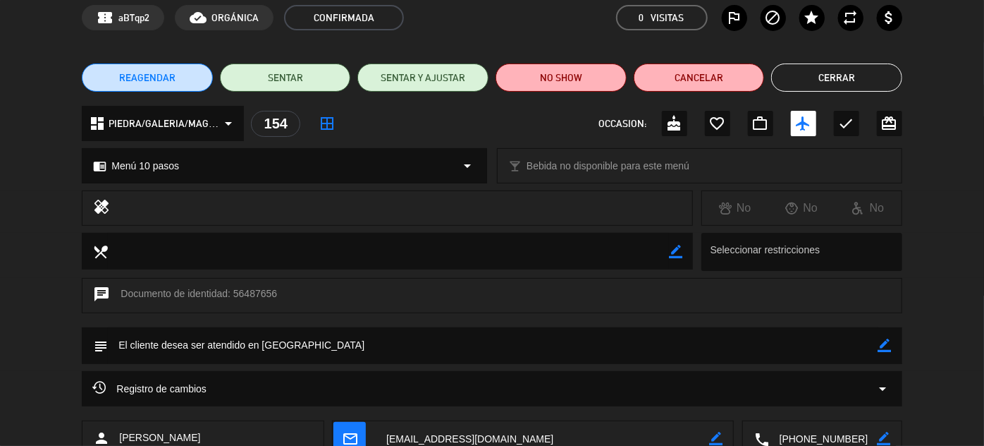
click at [891, 347] on icon "border_color" at bounding box center [885, 344] width 13 height 13
click at [867, 345] on textarea at bounding box center [493, 345] width 770 height 36
click at [848, 74] on button "Cerrar" at bounding box center [836, 77] width 131 height 28
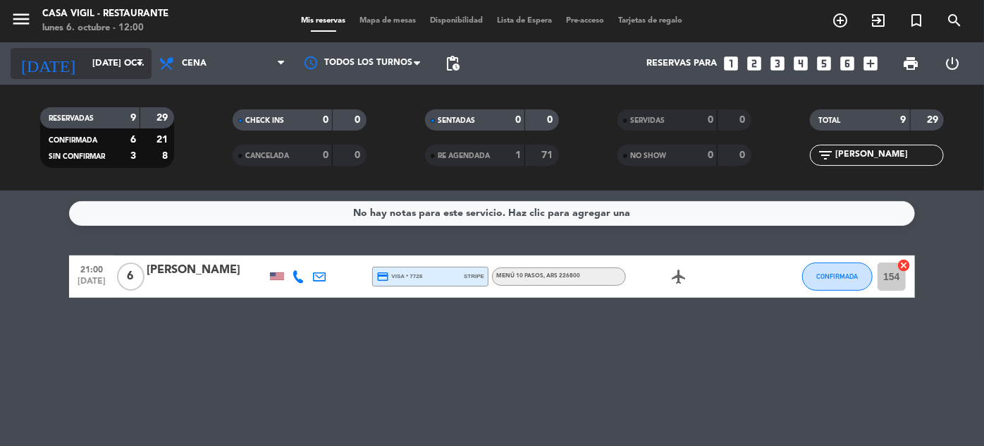
click at [92, 67] on input "[DATE] oct." at bounding box center [145, 63] width 121 height 25
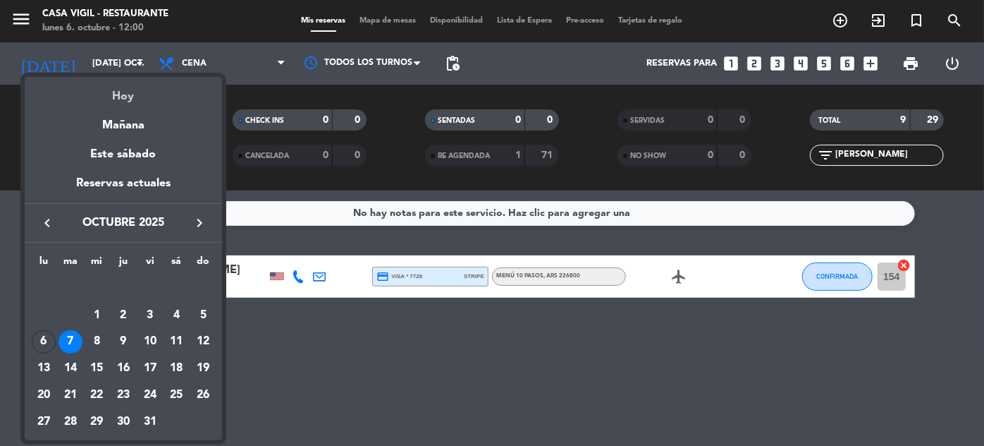
click at [120, 99] on div "Hoy" at bounding box center [123, 91] width 197 height 29
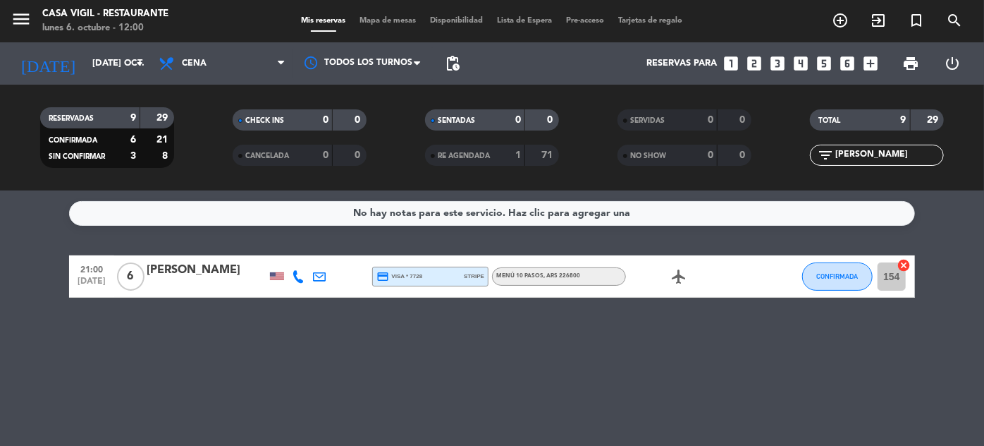
type input "lun. [DATE]"
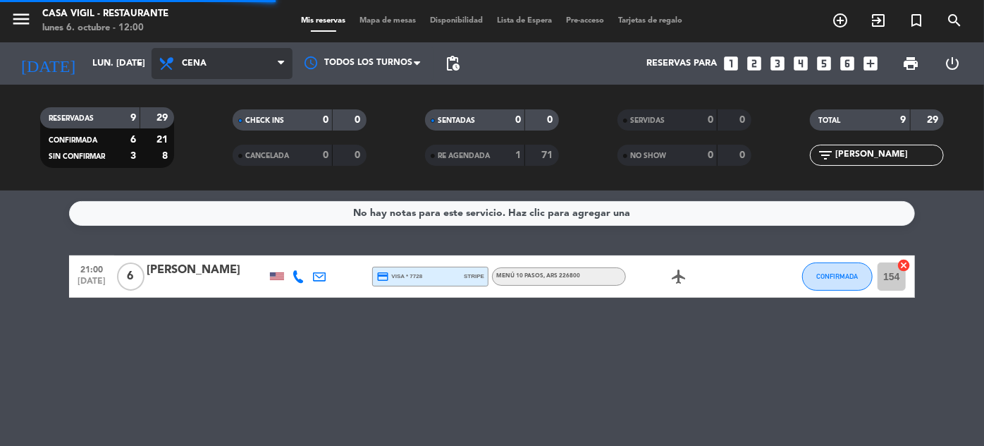
click at [190, 64] on span "Cena" at bounding box center [194, 64] width 25 height 10
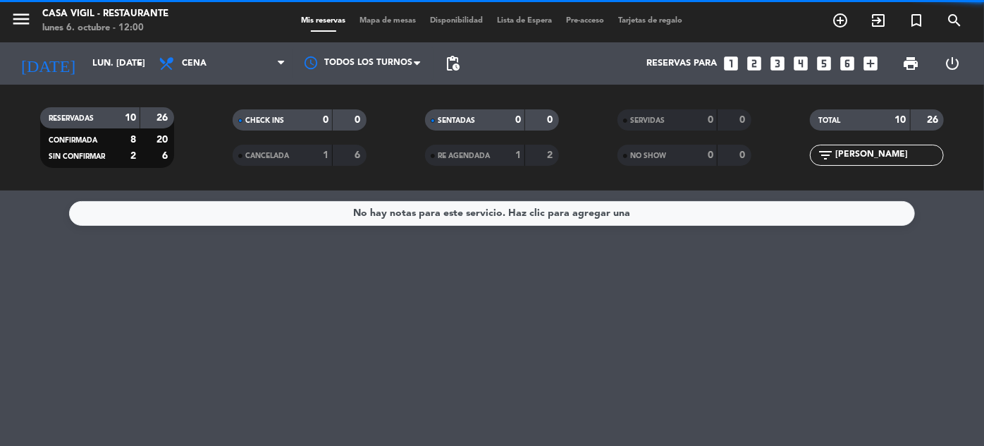
click at [184, 129] on filter-checkbox "RESERVADAS 10 26 CONFIRMADA 8 20 SIN CONFIRMAR 2 6" at bounding box center [107, 137] width 192 height 61
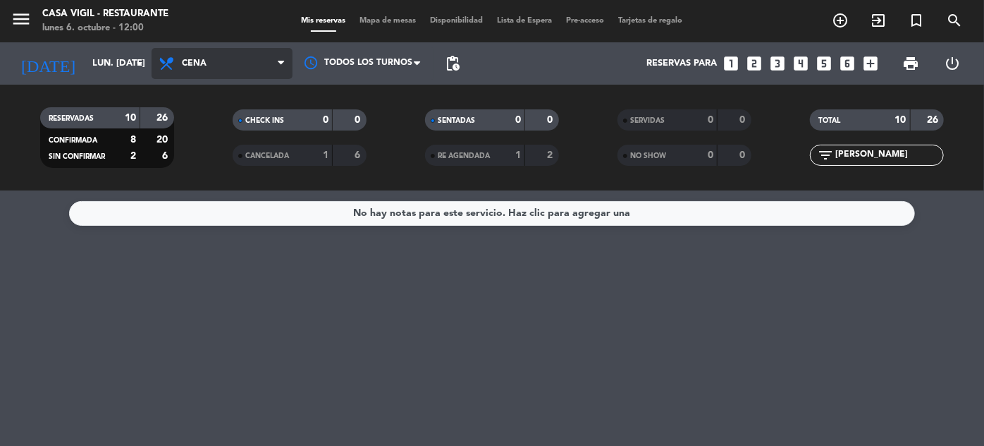
click at [214, 64] on span "Cena" at bounding box center [222, 63] width 141 height 31
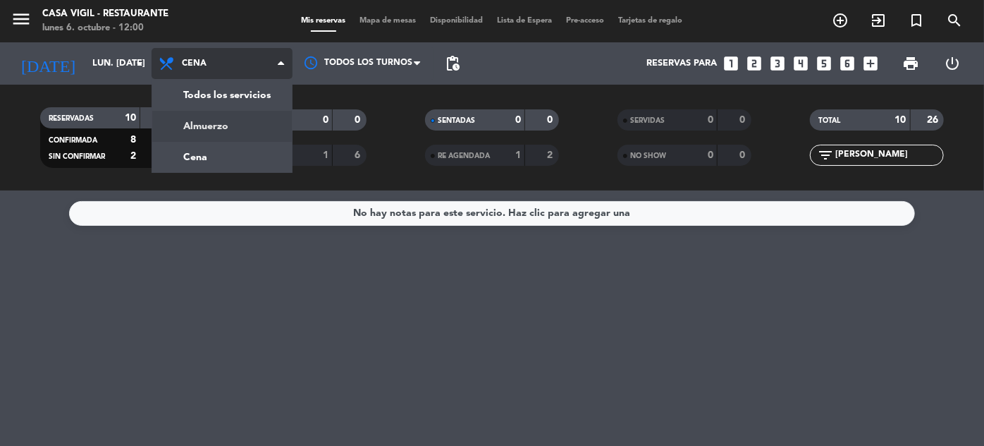
click at [204, 114] on div "menu Casa [PERSON_NAME] - Restaurante lunes 6. octubre - 12:00 Mis reservas Map…" at bounding box center [492, 95] width 984 height 190
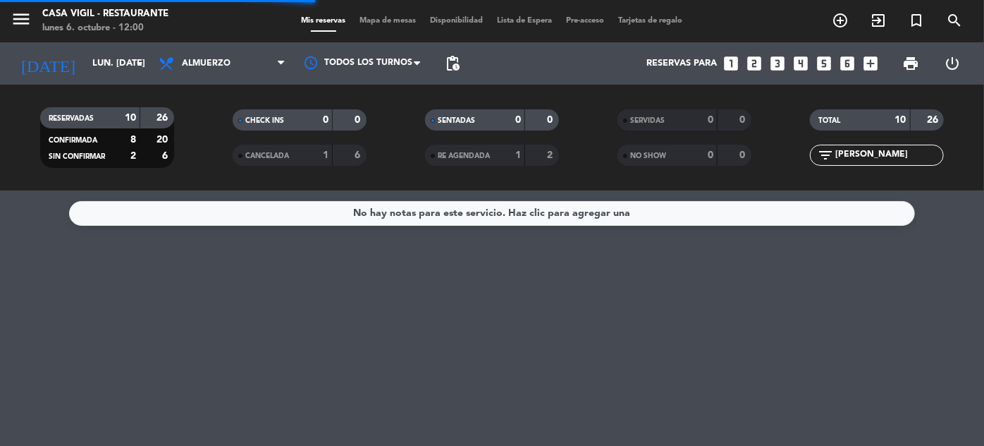
click at [874, 152] on input "[PERSON_NAME]" at bounding box center [888, 155] width 109 height 16
type input "p"
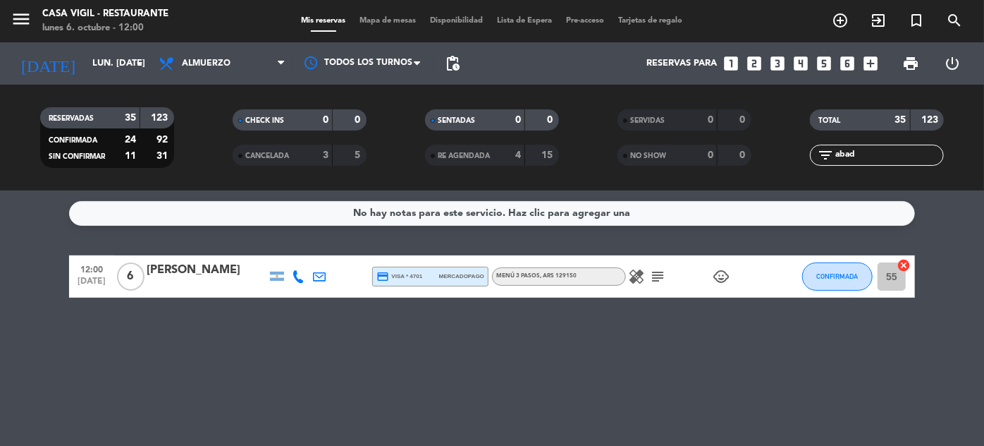
type input "abad"
click at [636, 276] on icon "healing" at bounding box center [636, 276] width 17 height 17
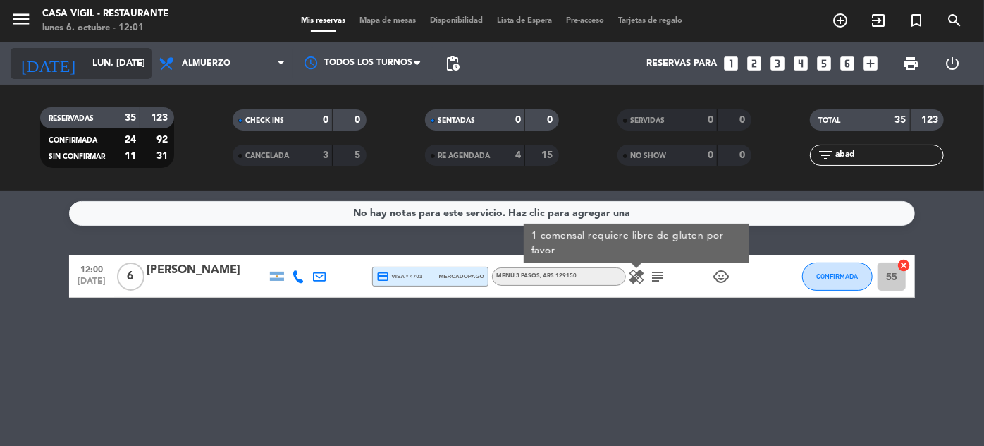
click at [98, 72] on input "lun. [DATE]" at bounding box center [145, 63] width 121 height 25
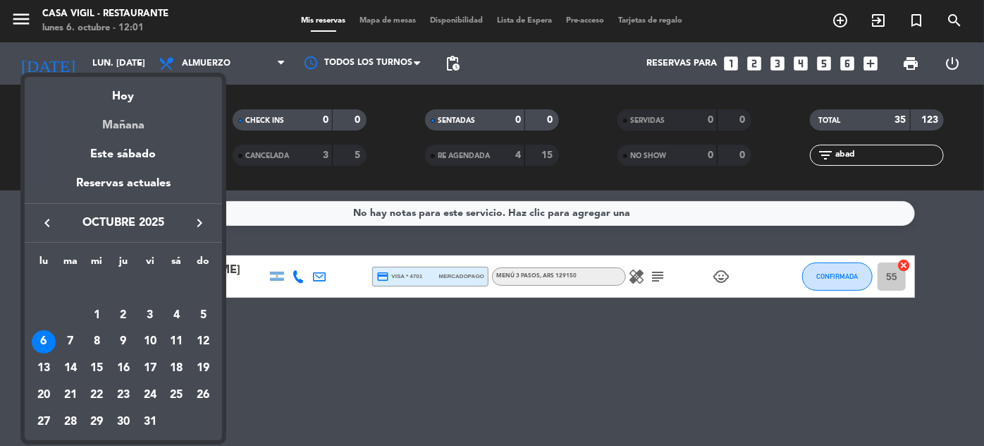
click at [102, 118] on div "Mañana" at bounding box center [123, 120] width 197 height 29
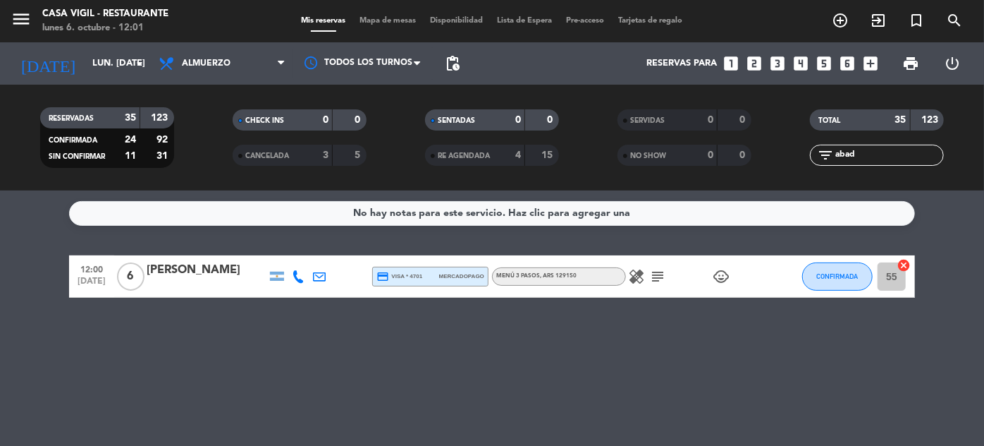
type input "[DATE] oct."
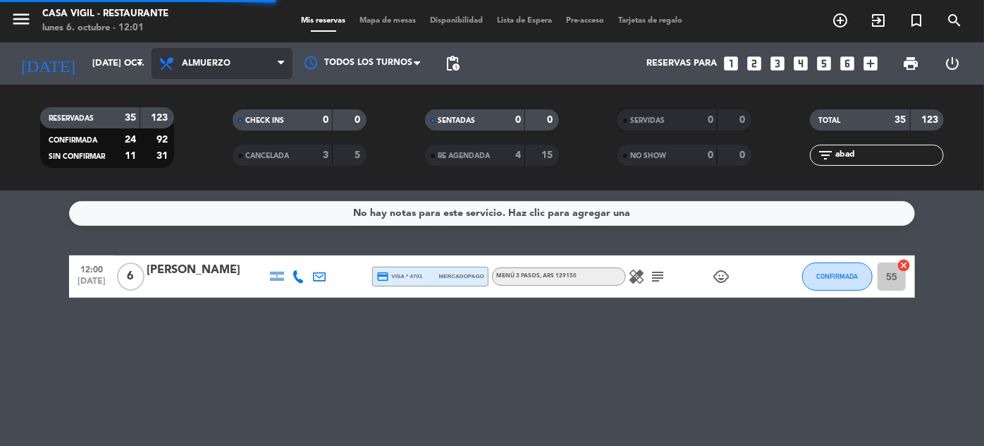
click at [193, 59] on span "Almuerzo" at bounding box center [206, 64] width 49 height 10
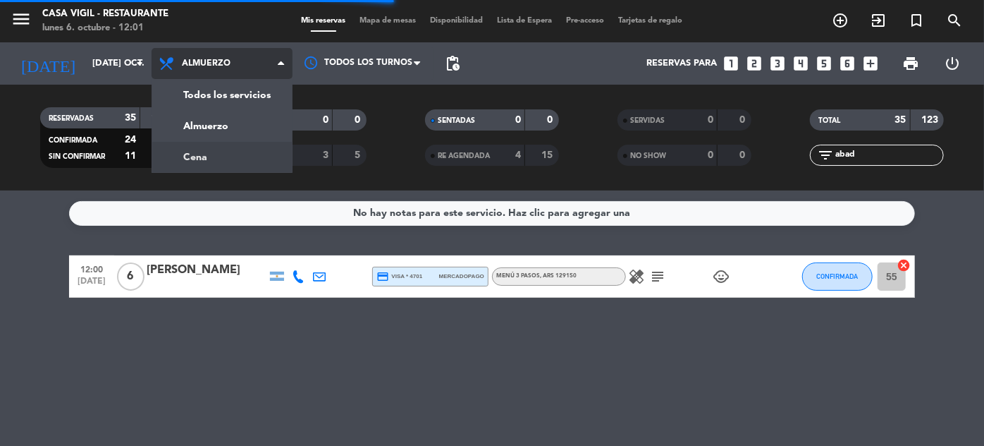
click at [193, 152] on div "menu Casa [PERSON_NAME] - Restaurante lunes 6. octubre - 12:01 Mis reservas Map…" at bounding box center [492, 95] width 984 height 190
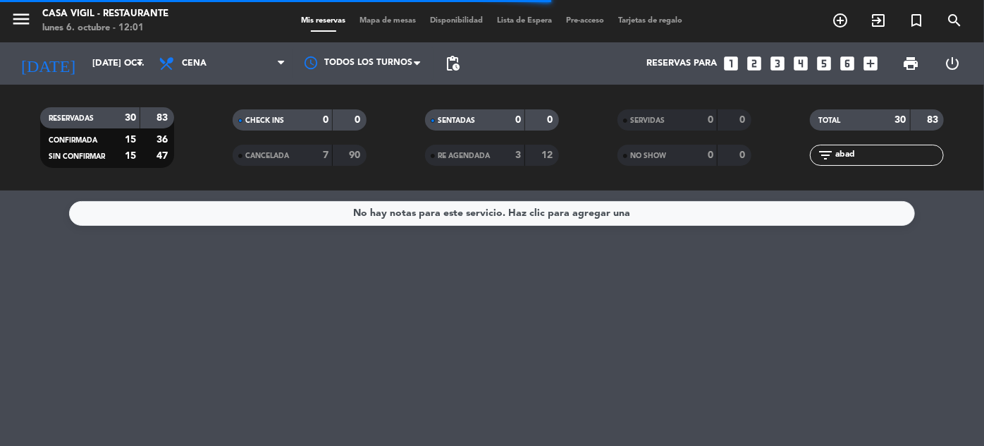
click at [869, 146] on div "filter_list abad" at bounding box center [877, 155] width 134 height 21
click at [869, 149] on input "abad" at bounding box center [888, 155] width 109 height 16
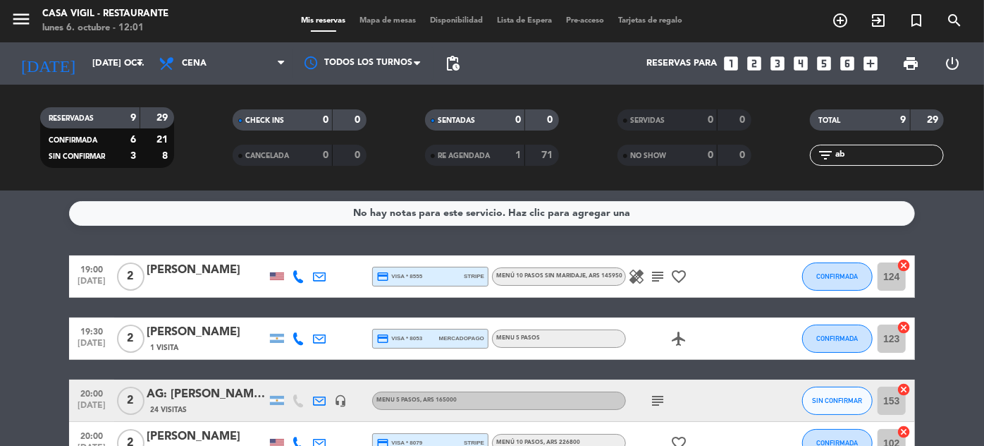
type input "a"
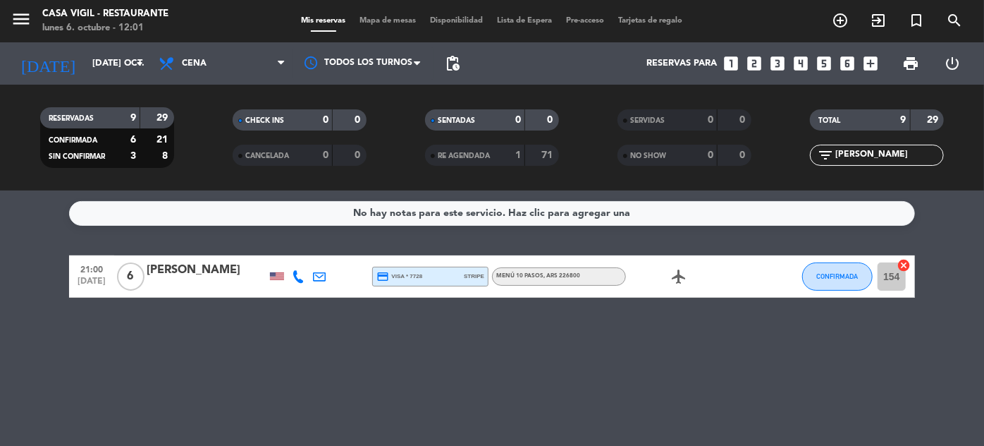
type input "[PERSON_NAME]"
click at [203, 267] on div "[PERSON_NAME]" at bounding box center [207, 270] width 120 height 18
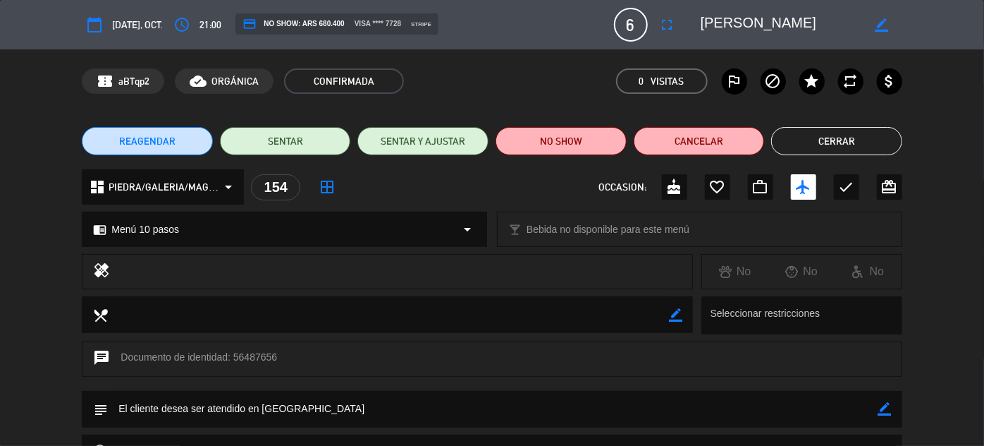
click at [883, 414] on icon "border_color" at bounding box center [885, 408] width 13 height 13
click at [857, 412] on textarea at bounding box center [493, 409] width 770 height 36
type textarea "1 no vino ni cerdo"
click at [881, 408] on icon at bounding box center [885, 408] width 13 height 13
click at [844, 135] on button "Cerrar" at bounding box center [836, 141] width 131 height 28
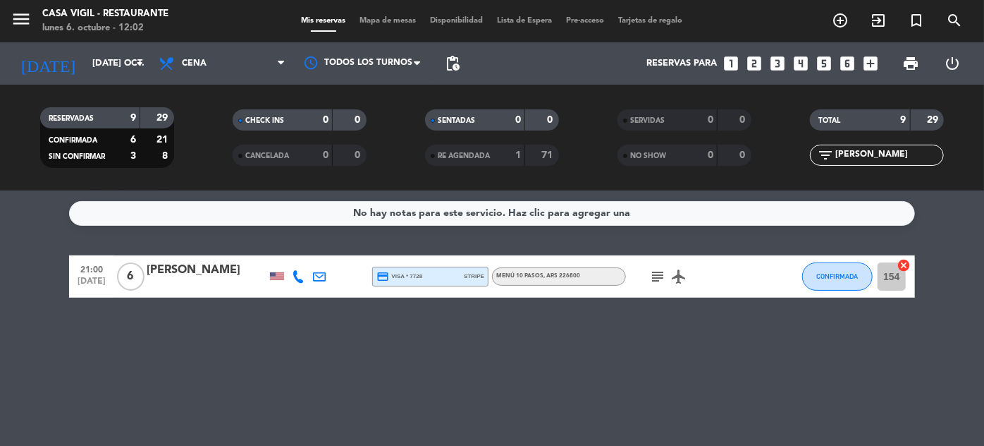
click at [876, 150] on input "[PERSON_NAME]" at bounding box center [888, 155] width 109 height 16
type input "p"
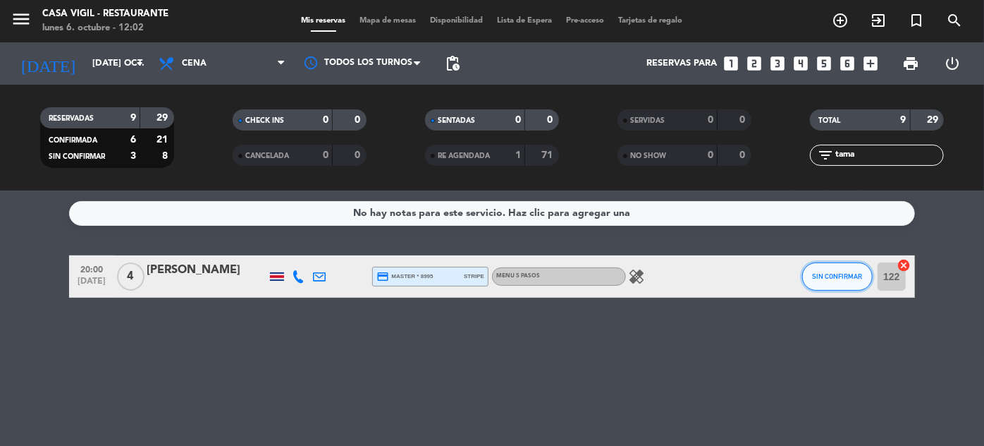
click at [831, 282] on button "SIN CONFIRMAR" at bounding box center [837, 276] width 71 height 28
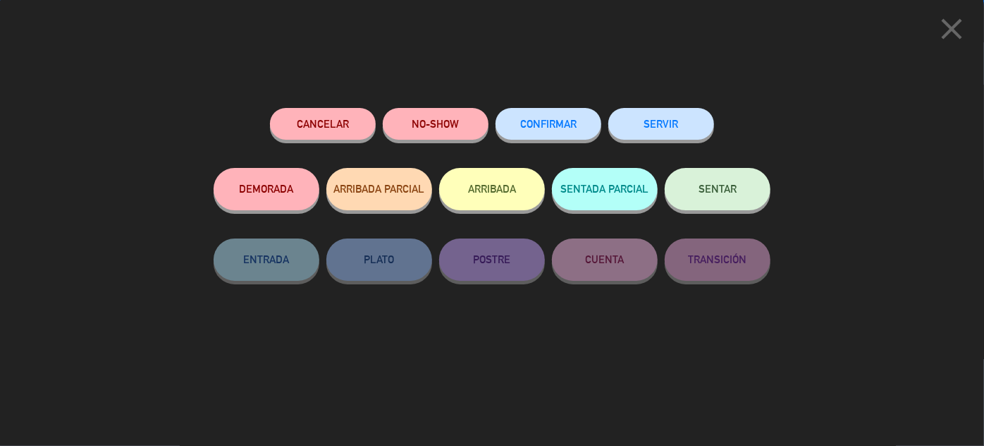
click at [550, 124] on span "CONFIRMAR" at bounding box center [548, 124] width 56 height 12
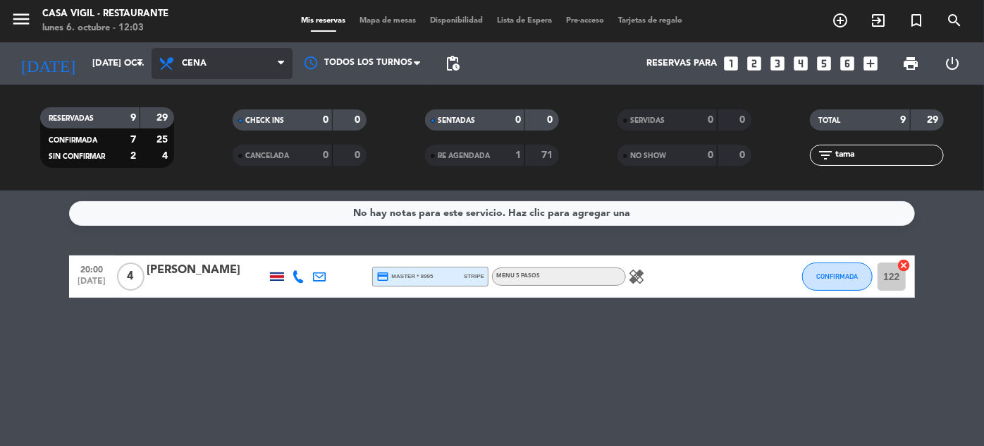
click at [189, 66] on span "Cena" at bounding box center [194, 64] width 25 height 10
click at [183, 137] on div "menu Casa [PERSON_NAME] - Restaurante lunes 6. octubre - 12:03 Mis reservas Map…" at bounding box center [492, 95] width 984 height 190
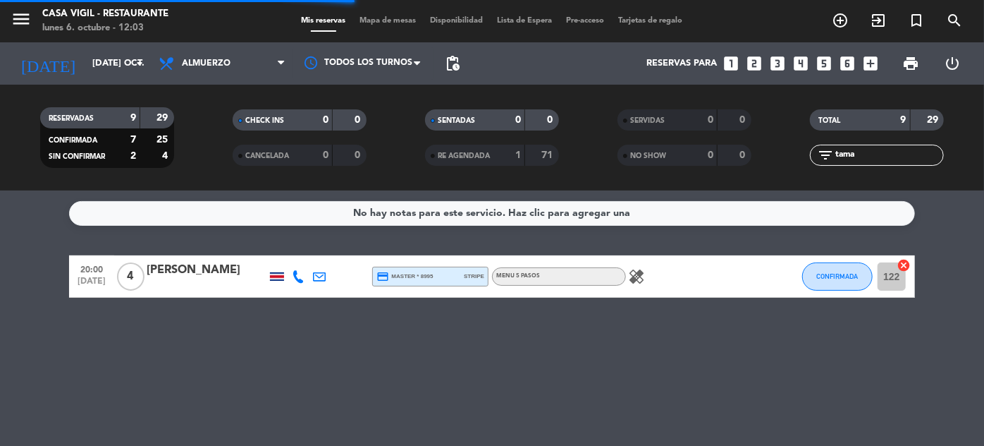
click at [871, 154] on input "tama" at bounding box center [888, 155] width 109 height 16
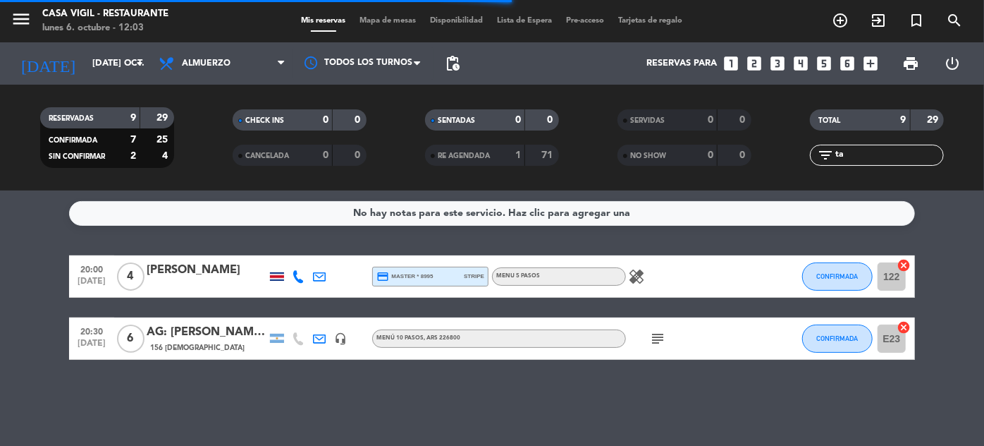
type input "t"
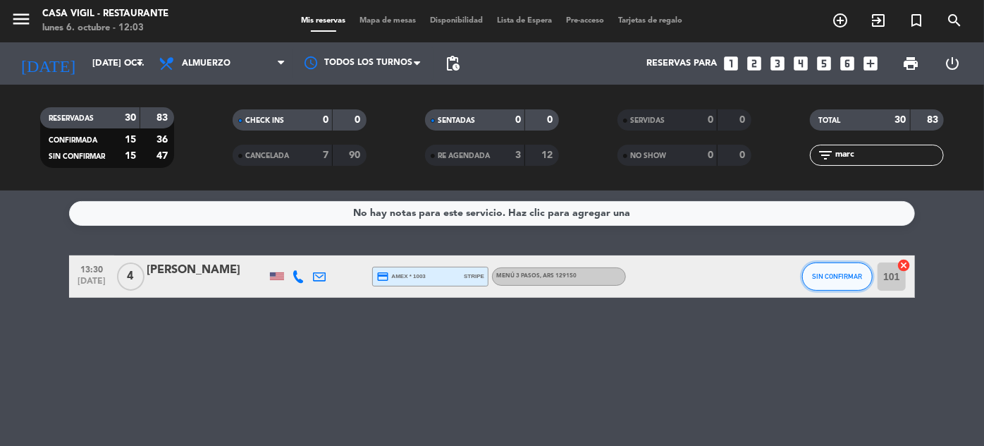
click at [840, 282] on button "SIN CONFIRMAR" at bounding box center [837, 276] width 71 height 28
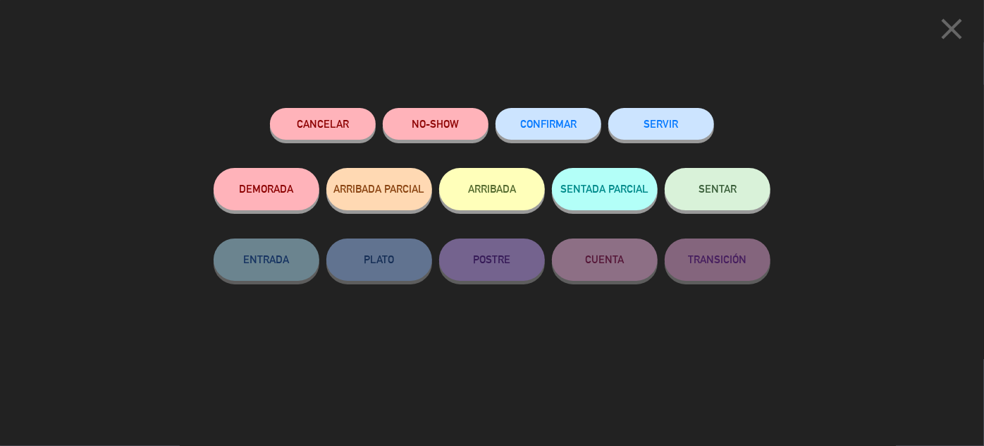
click at [561, 129] on span "CONFIRMAR" at bounding box center [548, 124] width 56 height 12
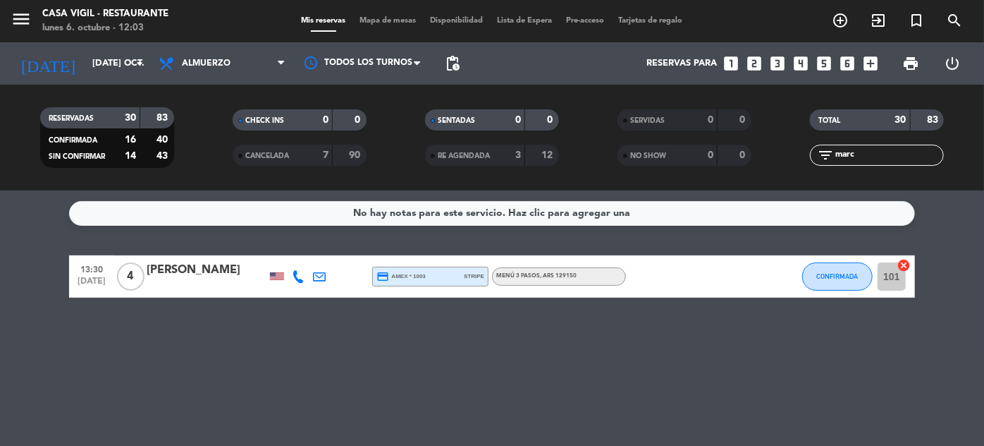
click at [867, 154] on input "marc" at bounding box center [888, 155] width 109 height 16
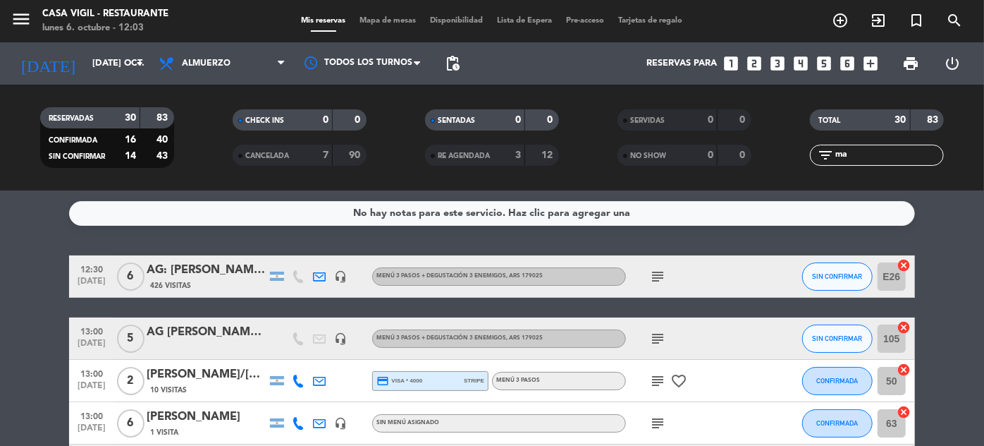
type input "m"
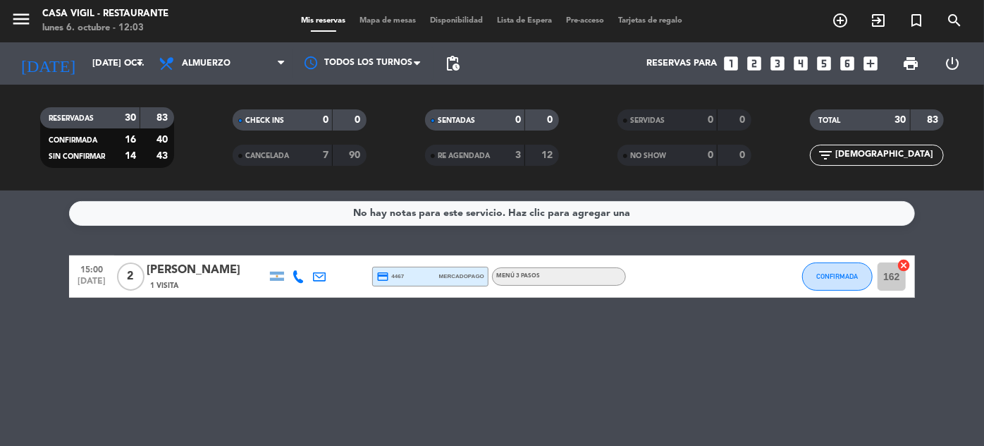
type input "[DEMOGRAPHIC_DATA]"
click at [846, 281] on button "CONFIRMADA" at bounding box center [837, 276] width 71 height 28
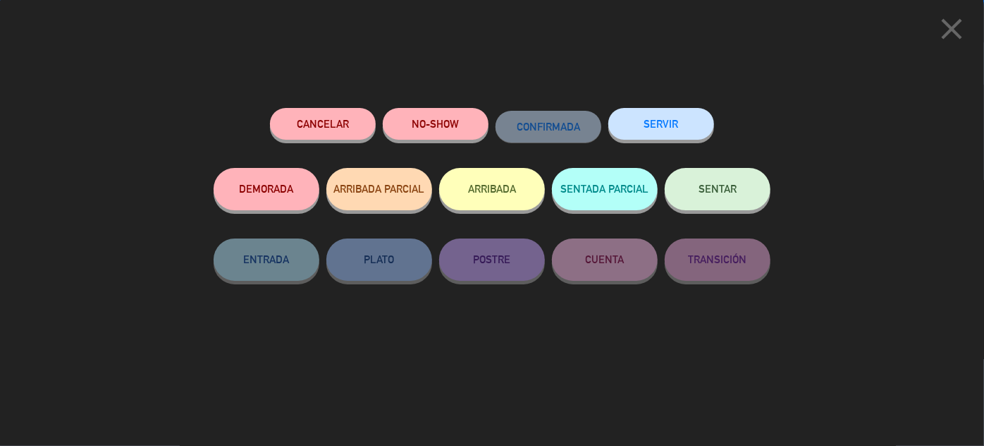
click at [686, 329] on div "Cancelar NO-SHOW CONFIRMADA SERVIR DEMORADA ARRIBADA PARCIAL ARRIBADA SENTADA P…" at bounding box center [492, 231] width 557 height 247
click at [799, 165] on div "close Cancelar NO-SHOW CONFIRMADA SERVIR DEMORADA ARRIBADA PARCIAL ARRIBADA SEN…" at bounding box center [492, 223] width 984 height 446
click at [942, 25] on icon "close" at bounding box center [951, 28] width 35 height 35
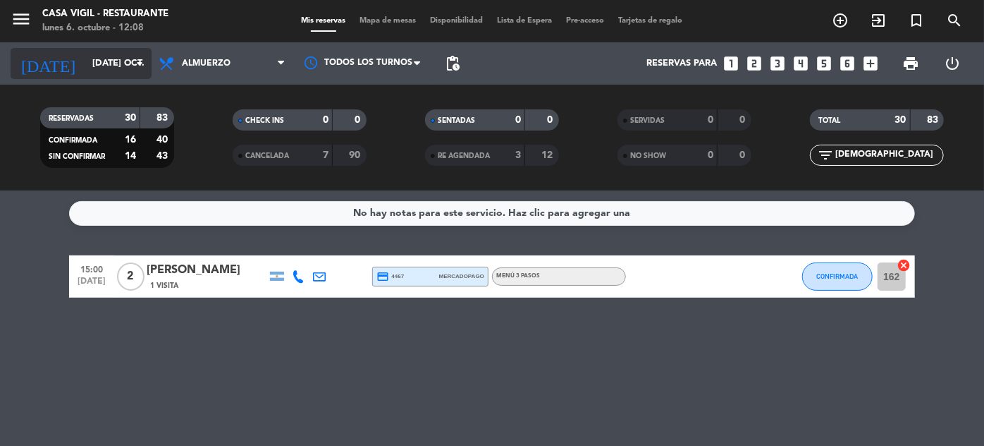
click at [98, 59] on input "[DATE] oct." at bounding box center [145, 63] width 121 height 25
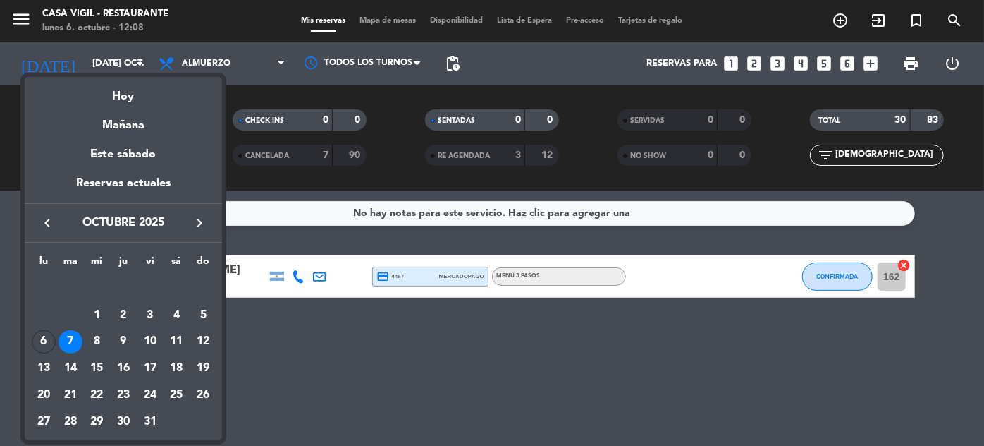
drag, startPoint x: 212, startPoint y: 228, endPoint x: 205, endPoint y: 221, distance: 9.0
click at [210, 227] on button "keyboard_arrow_right" at bounding box center [199, 223] width 25 height 18
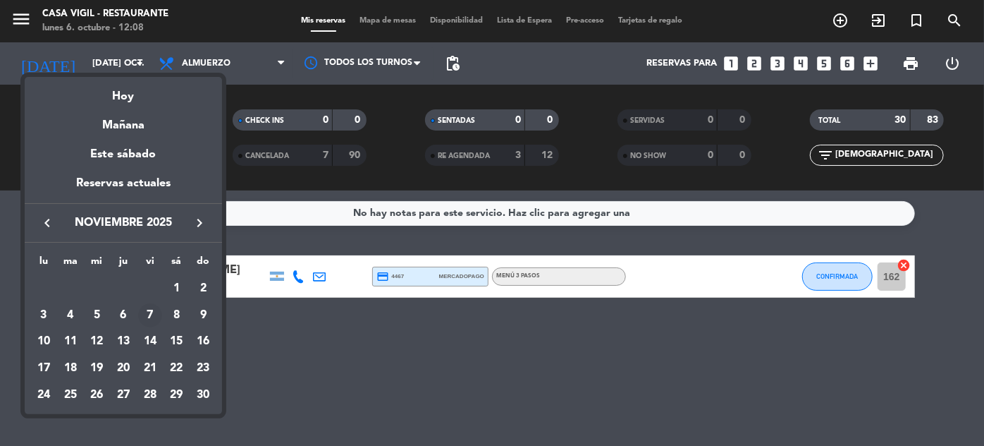
click at [153, 312] on div "7" at bounding box center [150, 315] width 24 height 24
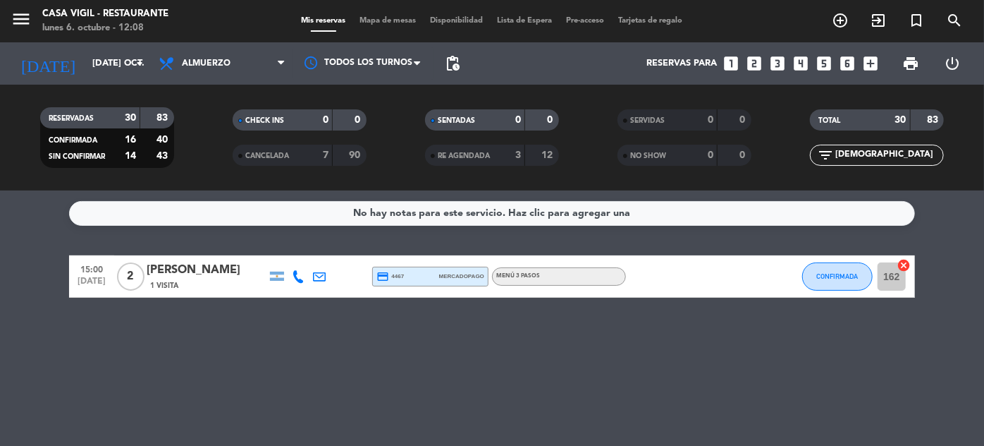
type input "vie. [DATE]"
click at [26, 13] on icon "menu" at bounding box center [21, 18] width 21 height 21
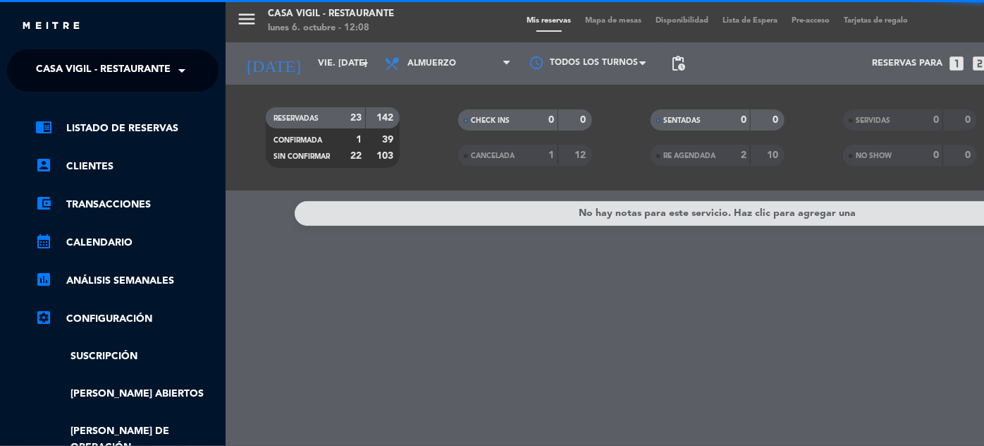
click at [169, 69] on span "Casa Vigil - Restaurante" at bounding box center [103, 71] width 135 height 30
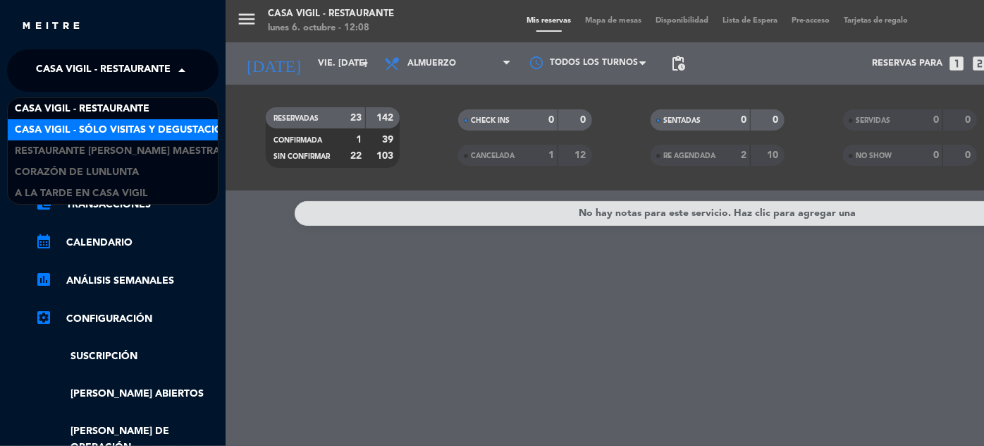
click at [161, 130] on span "Casa Vigil - SÓLO Visitas y Degustaciones" at bounding box center [129, 130] width 228 height 16
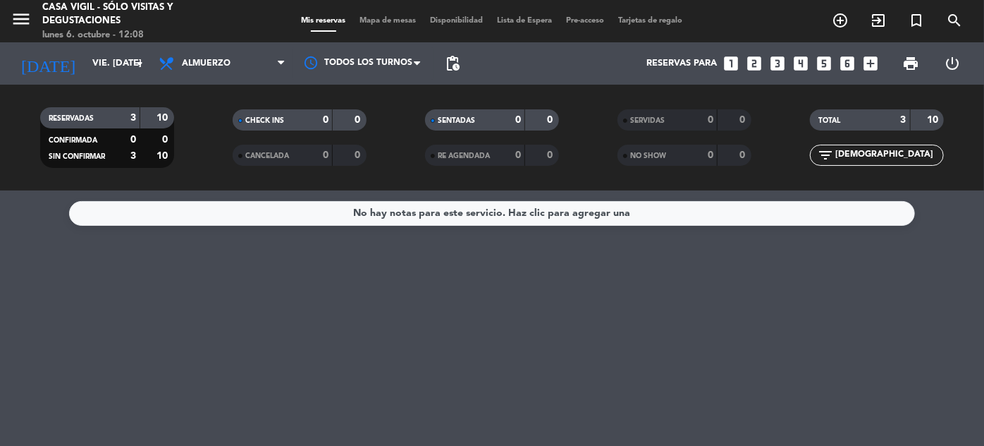
click at [879, 149] on input "[DEMOGRAPHIC_DATA]" at bounding box center [888, 155] width 109 height 16
type input "m"
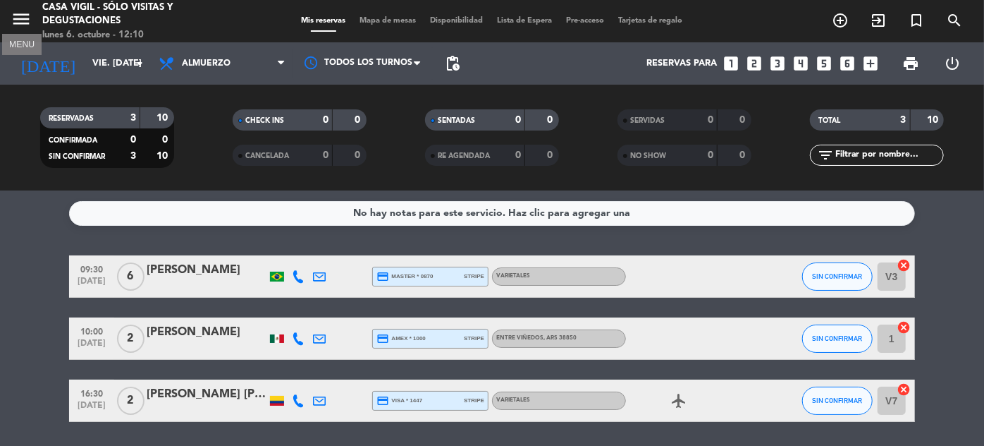
click at [25, 17] on icon "menu" at bounding box center [21, 18] width 21 height 21
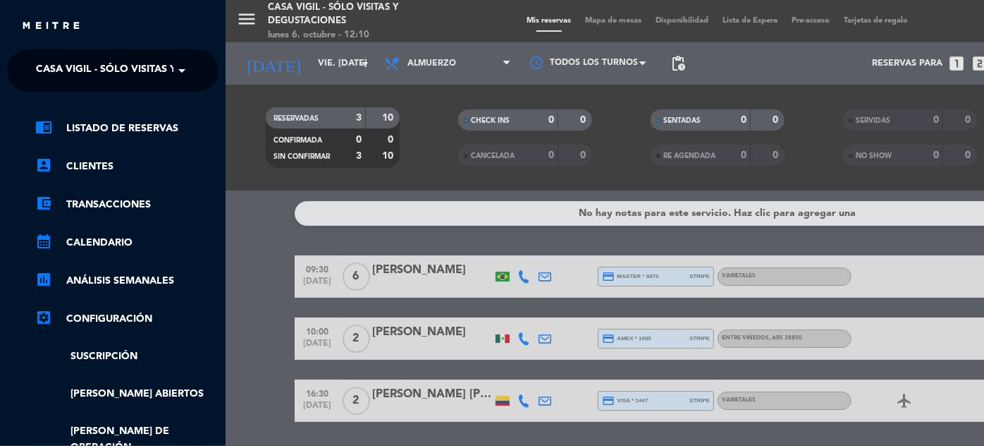
click at [159, 68] on span "Casa Vigil - SÓLO Visitas y Degustaciones" at bounding box center [150, 71] width 228 height 30
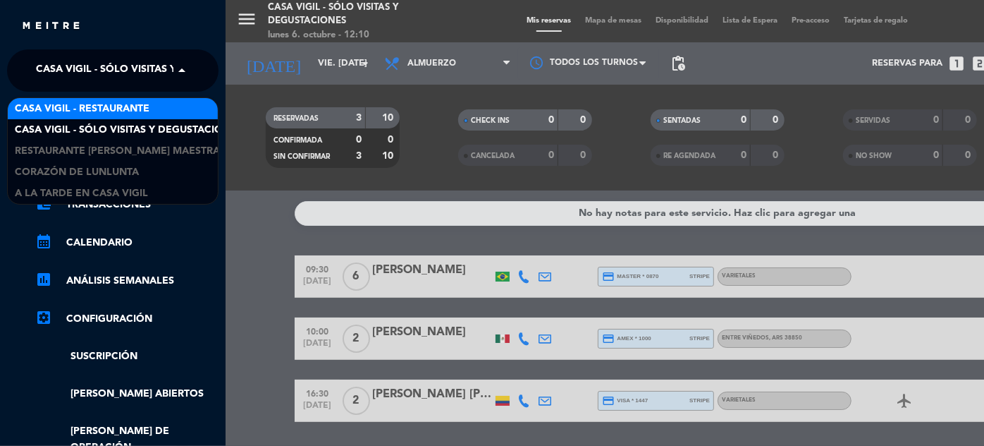
click at [135, 109] on span "Casa Vigil - Restaurante" at bounding box center [82, 109] width 135 height 16
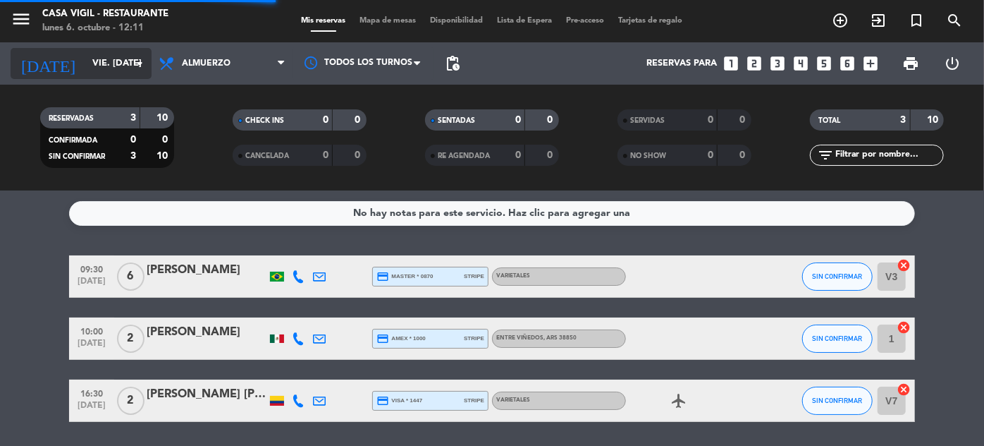
click at [106, 66] on input "vie. [DATE]" at bounding box center [145, 63] width 121 height 25
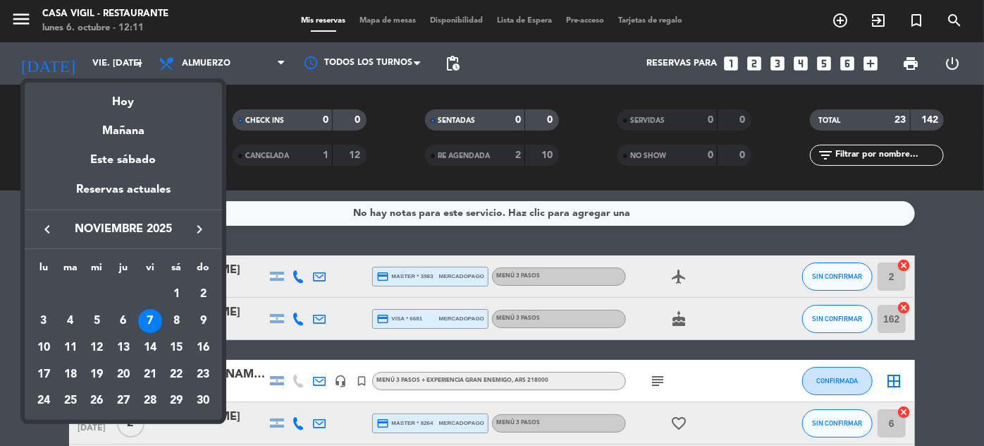
click at [45, 227] on icon "keyboard_arrow_left" at bounding box center [47, 229] width 17 height 17
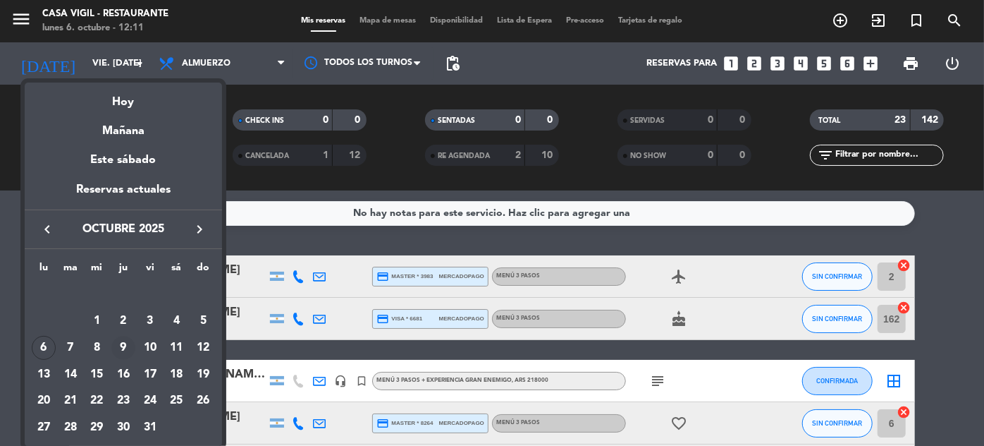
click at [123, 350] on div "9" at bounding box center [123, 348] width 24 height 24
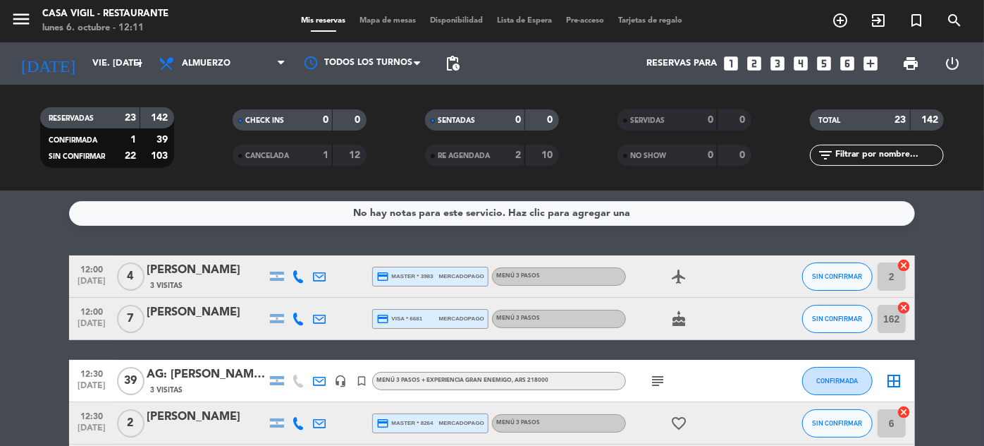
type input "[DEMOGRAPHIC_DATA] [DATE]"
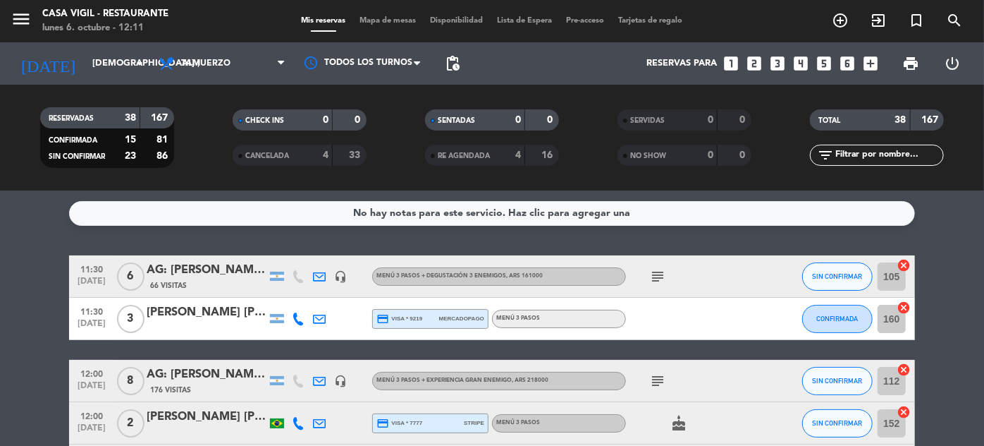
click at [882, 152] on input "text" at bounding box center [888, 155] width 109 height 16
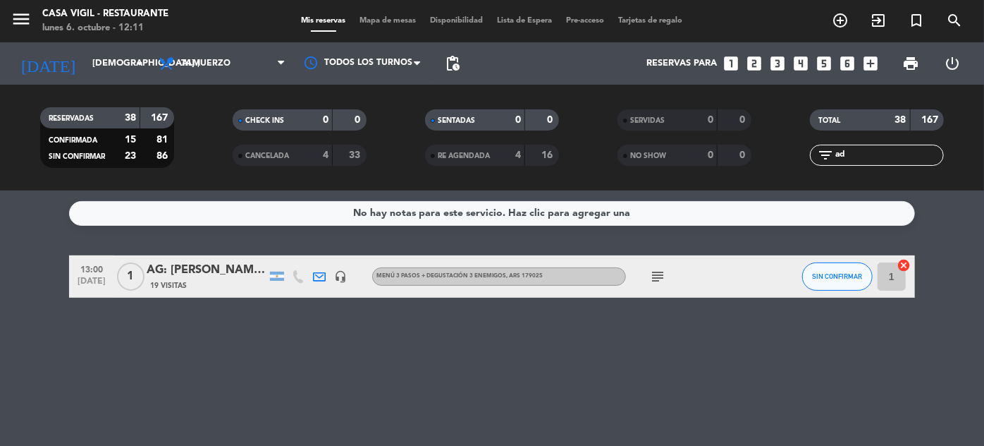
type input "a"
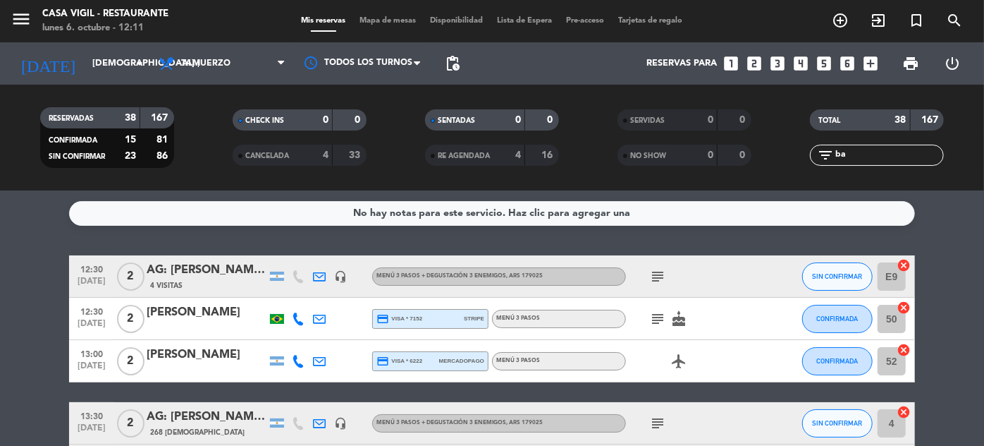
type input "b"
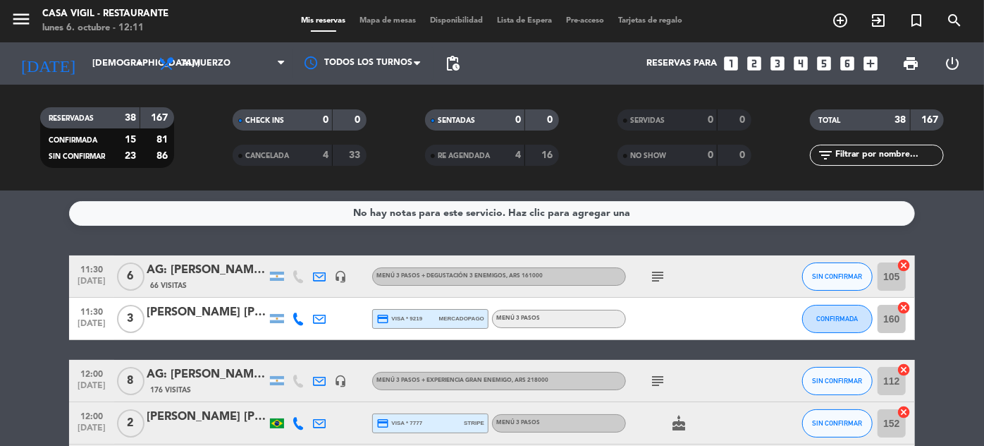
click at [783, 61] on icon "looks_3" at bounding box center [778, 63] width 18 height 18
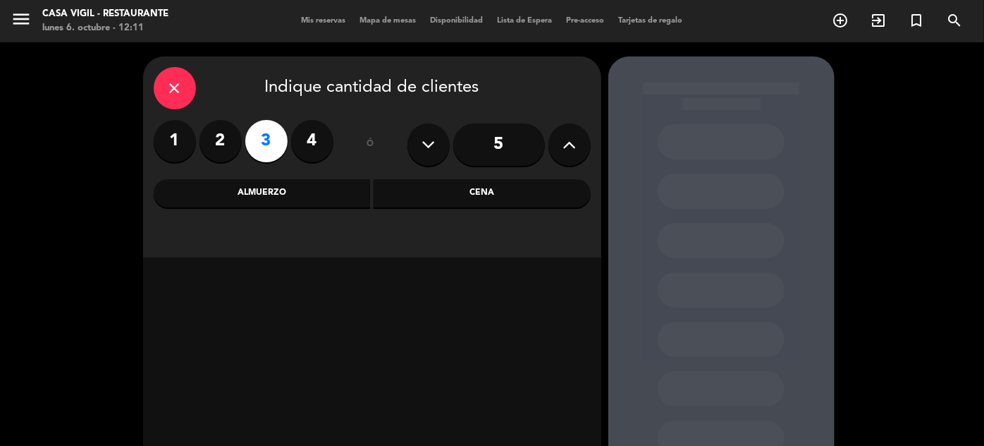
click at [249, 196] on div "Almuerzo" at bounding box center [262, 193] width 217 height 28
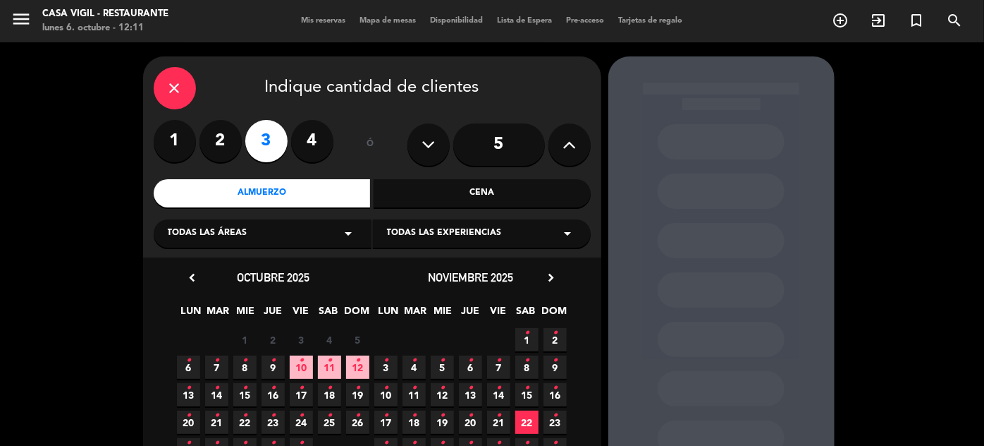
click at [275, 369] on icon "•" at bounding box center [273, 360] width 5 height 23
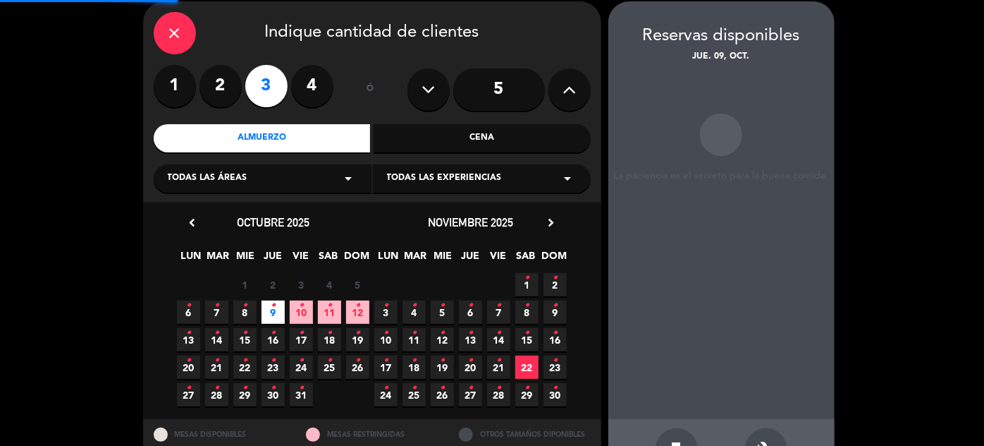
scroll to position [56, 0]
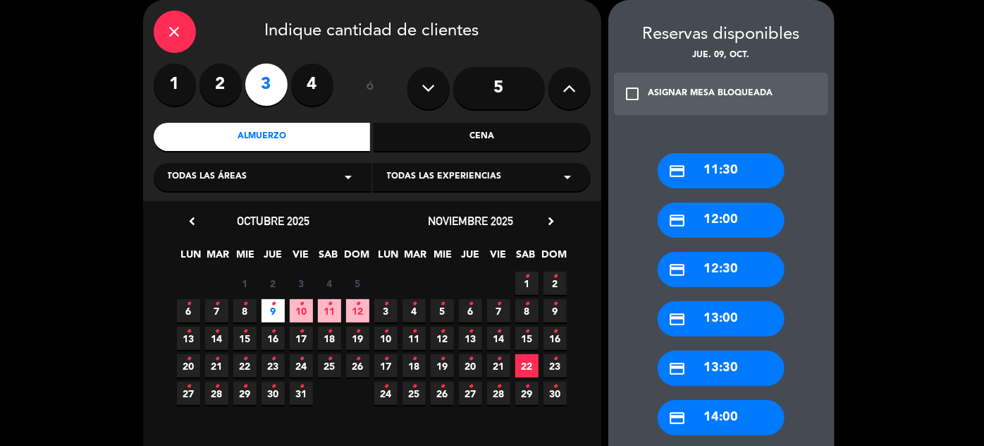
click at [756, 210] on div "credit_card 12:00" at bounding box center [721, 219] width 127 height 35
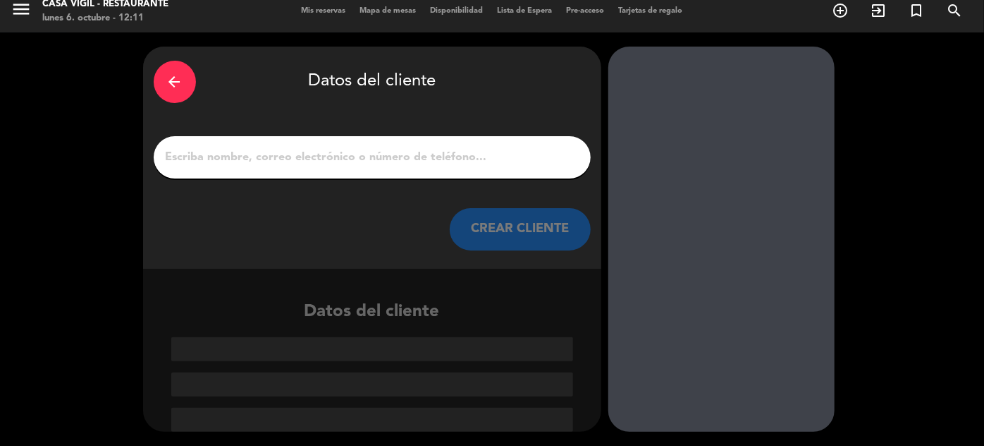
click at [539, 226] on button "CREAR CLIENTE" at bounding box center [520, 229] width 141 height 42
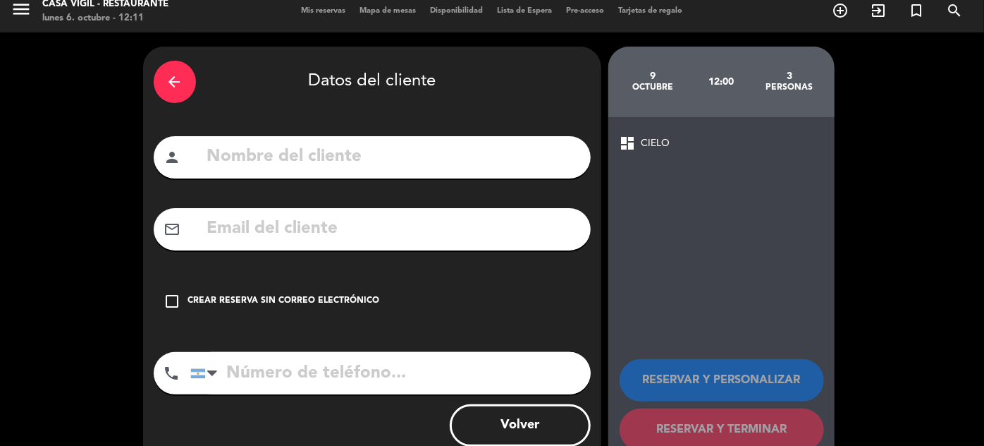
click at [513, 164] on input "text" at bounding box center [393, 156] width 374 height 29
type input "a"
type input "[PERSON_NAME]"
click at [317, 228] on input "text" at bounding box center [393, 228] width 374 height 29
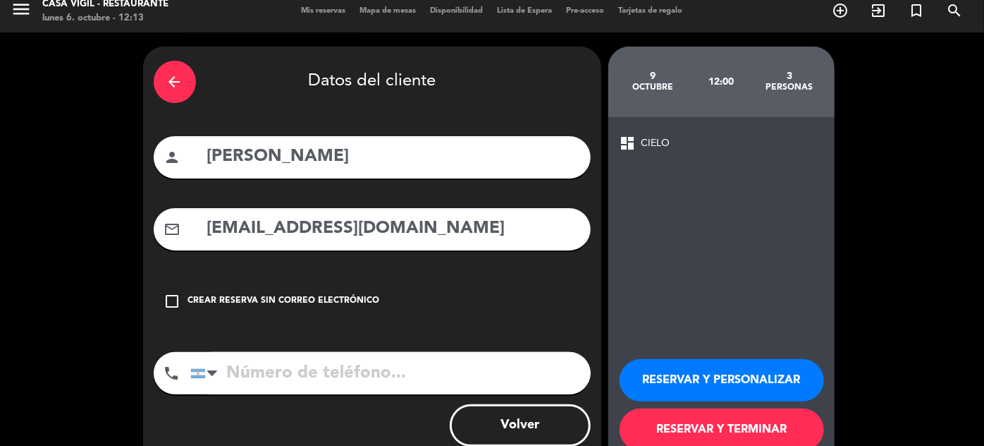
type input "[EMAIL_ADDRESS][DOMAIN_NAME]"
click at [276, 378] on input "tel" at bounding box center [390, 373] width 400 height 42
type input "2622360498"
click at [790, 374] on button "RESERVAR Y PERSONALIZAR" at bounding box center [722, 380] width 204 height 42
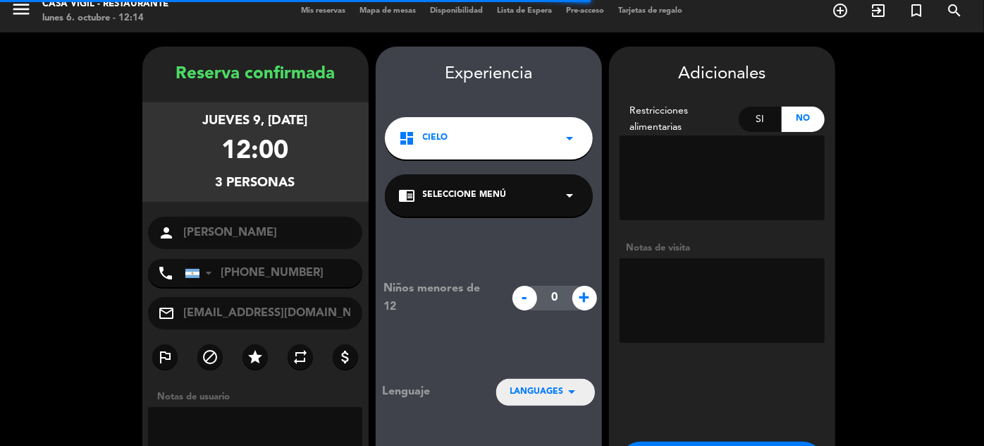
scroll to position [56, 0]
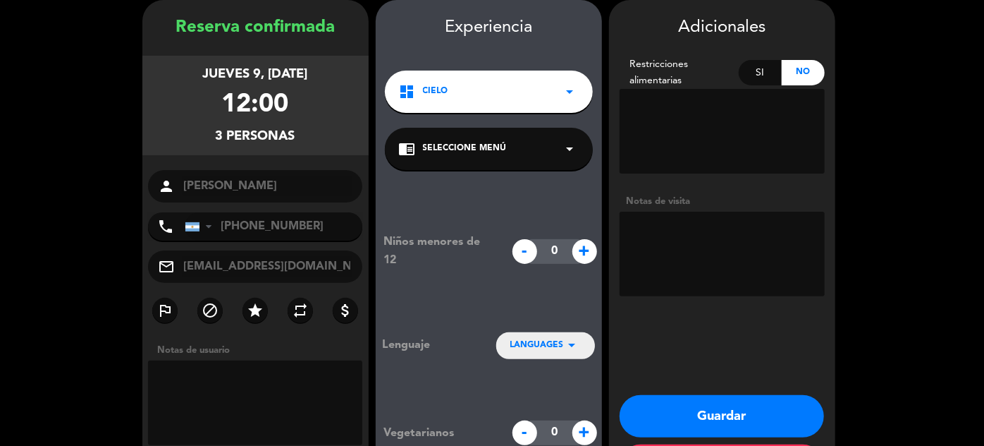
paste textarea "mesa relevante, dueño de bodega Domaine Busquet"
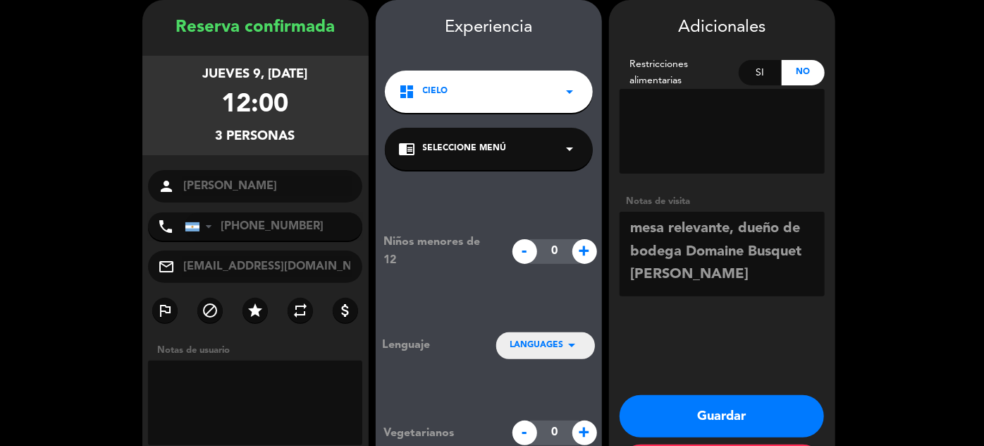
type textarea "mesa relevante, dueño de bodega Domaine Busquet [PERSON_NAME]"
click at [750, 419] on button "Guardar" at bounding box center [722, 416] width 204 height 42
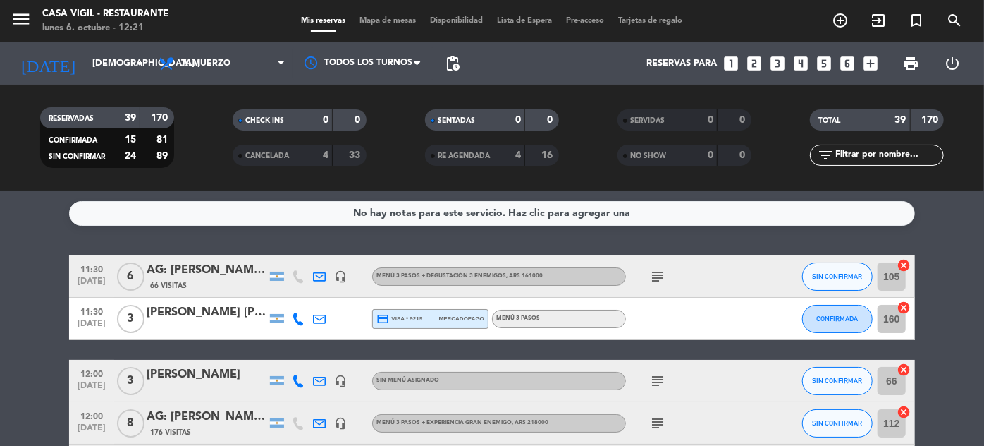
click at [754, 65] on icon "looks_two" at bounding box center [754, 63] width 18 height 18
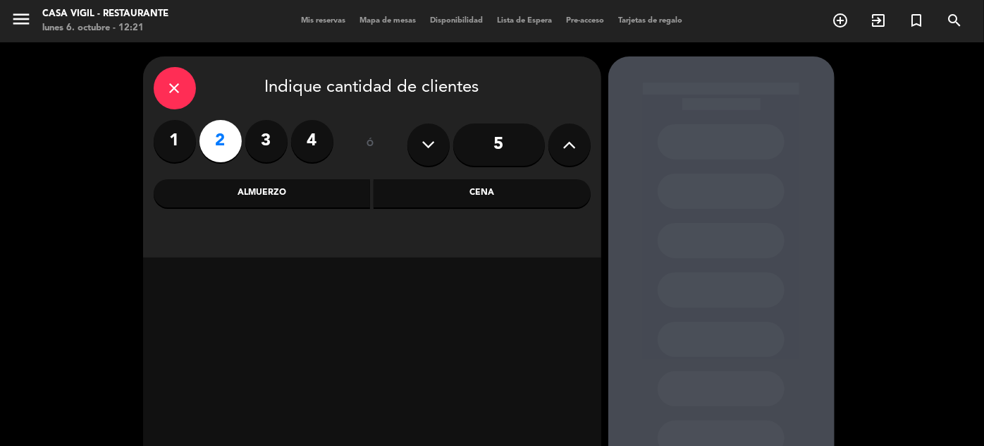
click at [495, 185] on div "Cena" at bounding box center [482, 193] width 217 height 28
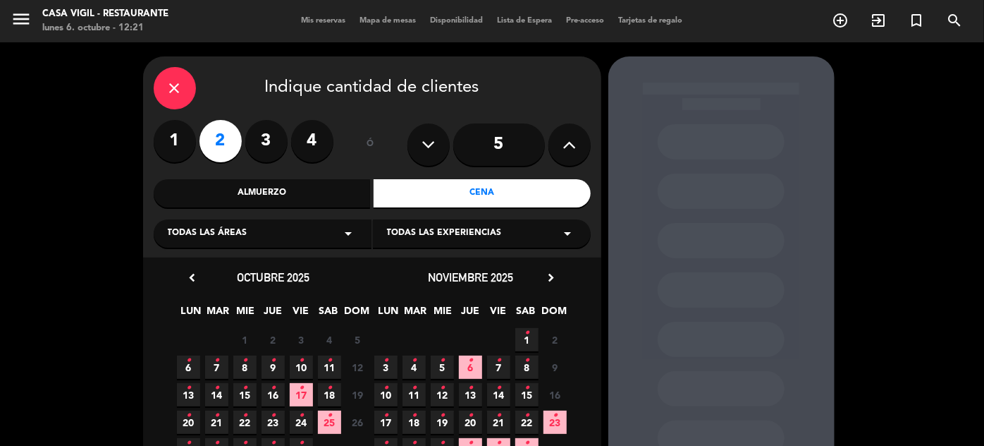
click at [214, 363] on icon "•" at bounding box center [216, 360] width 5 height 23
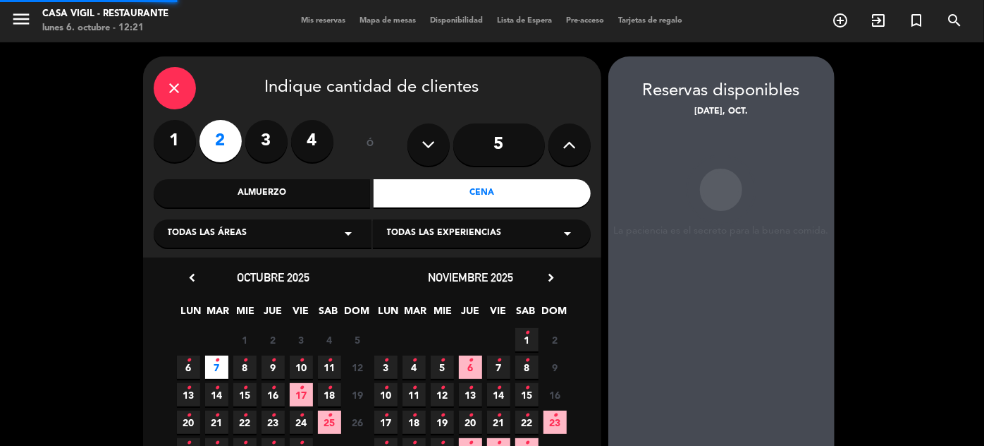
scroll to position [56, 0]
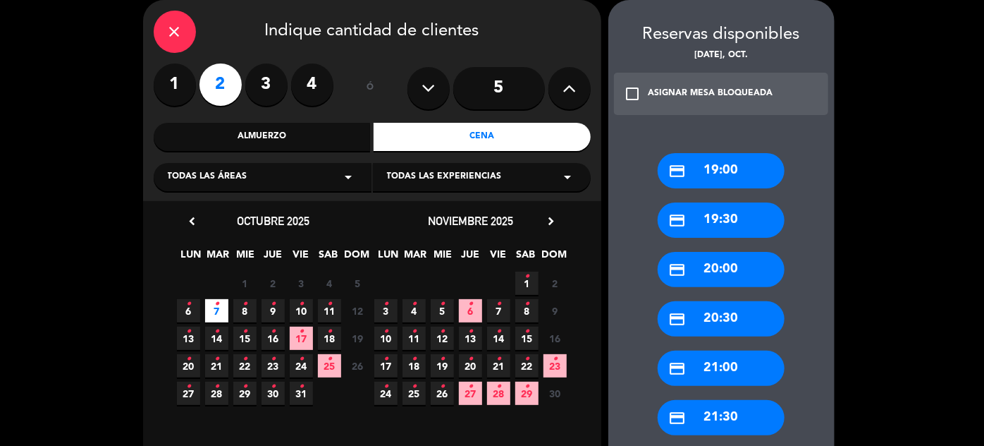
click at [728, 264] on div "credit_card 20:00" at bounding box center [721, 269] width 127 height 35
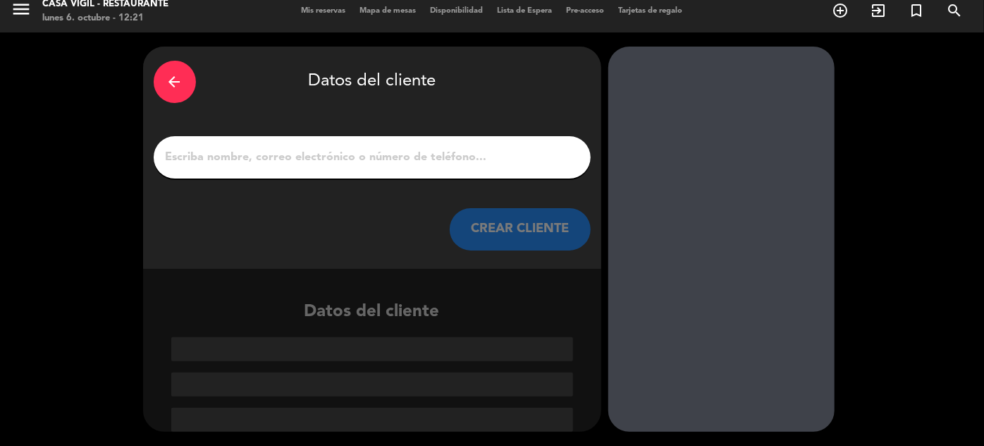
scroll to position [10, 0]
click at [528, 224] on button "CREAR CLIENTE" at bounding box center [520, 229] width 141 height 42
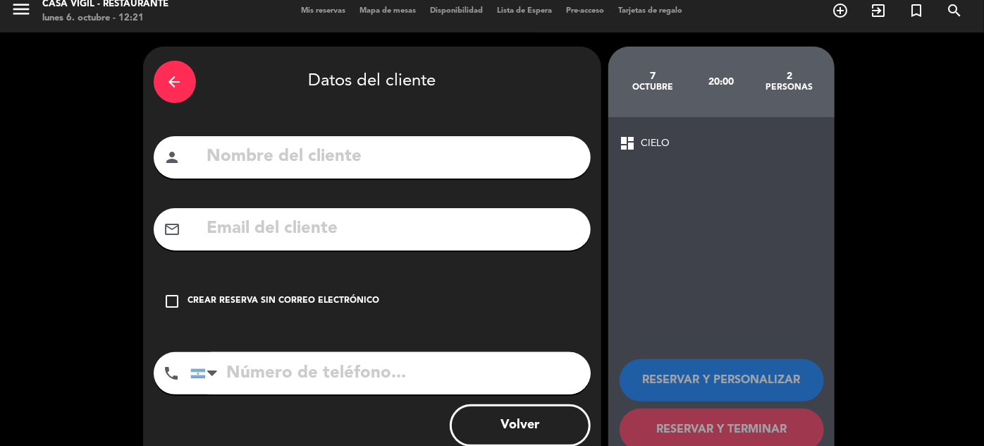
click at [516, 157] on input "text" at bounding box center [393, 156] width 374 height 29
type input "[PERSON_NAME]"
click at [315, 293] on div "check_box_outline_blank Crear reserva sin correo electrónico" at bounding box center [372, 301] width 437 height 42
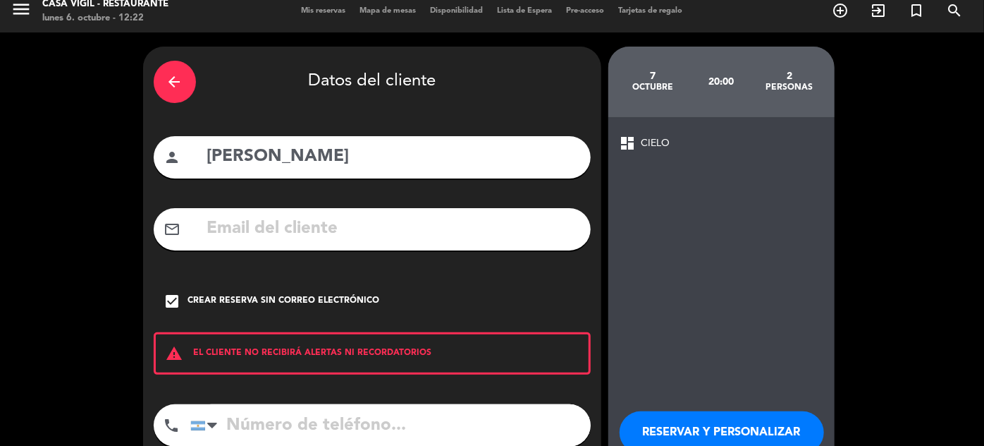
click at [730, 420] on button "RESERVAR Y PERSONALIZAR" at bounding box center [722, 432] width 204 height 42
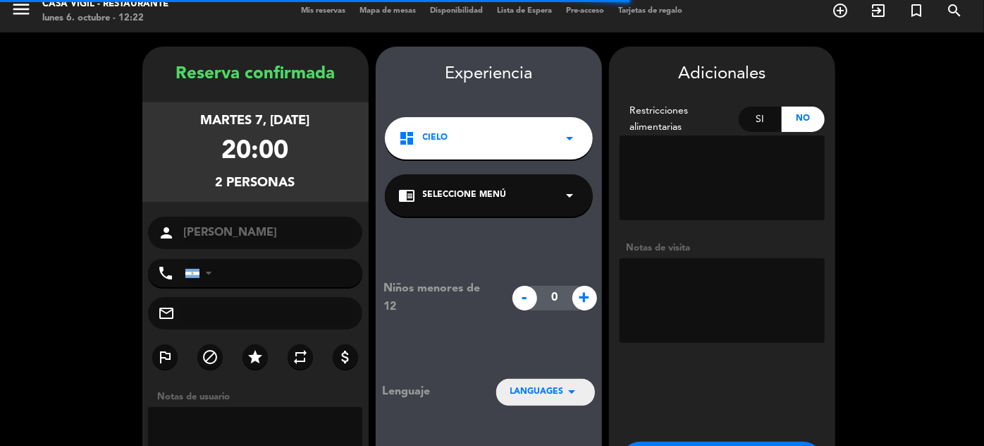
scroll to position [56, 0]
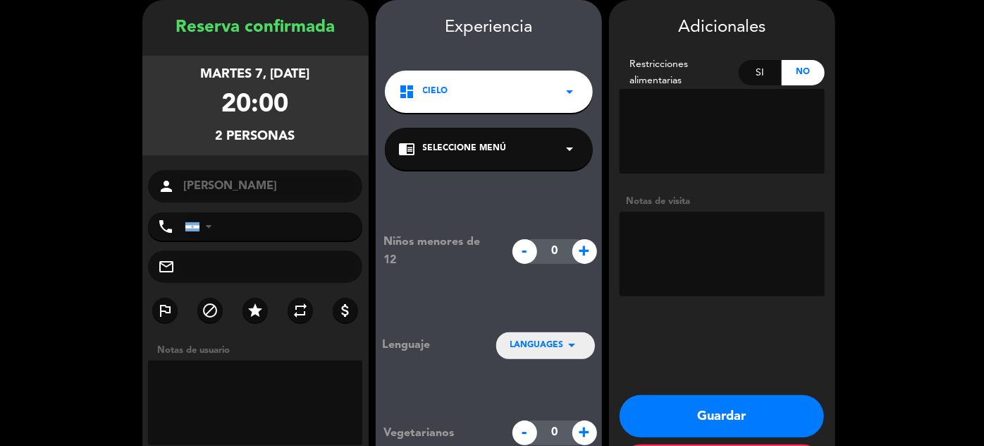
click at [554, 145] on div "chrome_reader_mode Seleccione Menú arrow_drop_down" at bounding box center [489, 149] width 208 height 42
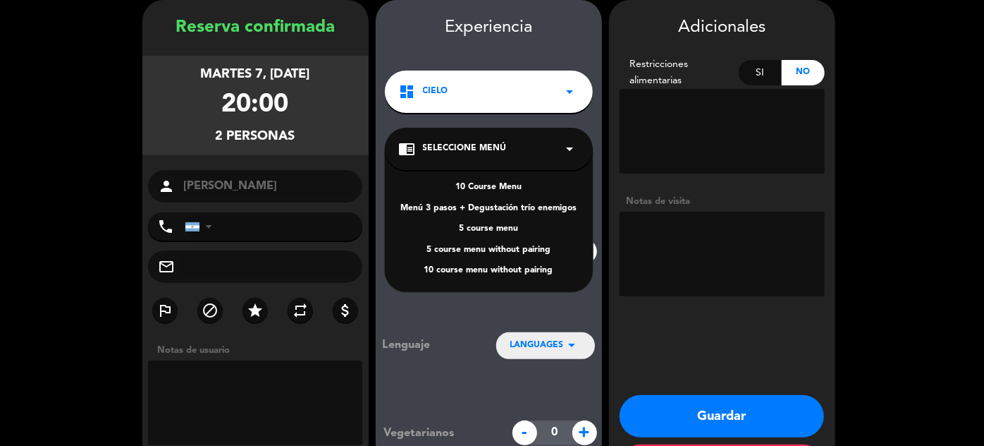
click at [498, 189] on div "10 Course Menu" at bounding box center [489, 188] width 180 height 14
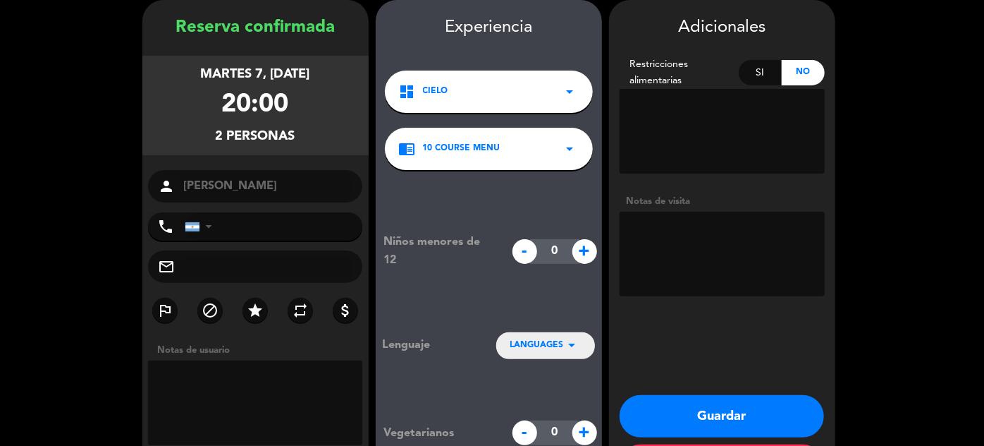
click at [666, 240] on textarea at bounding box center [722, 254] width 205 height 85
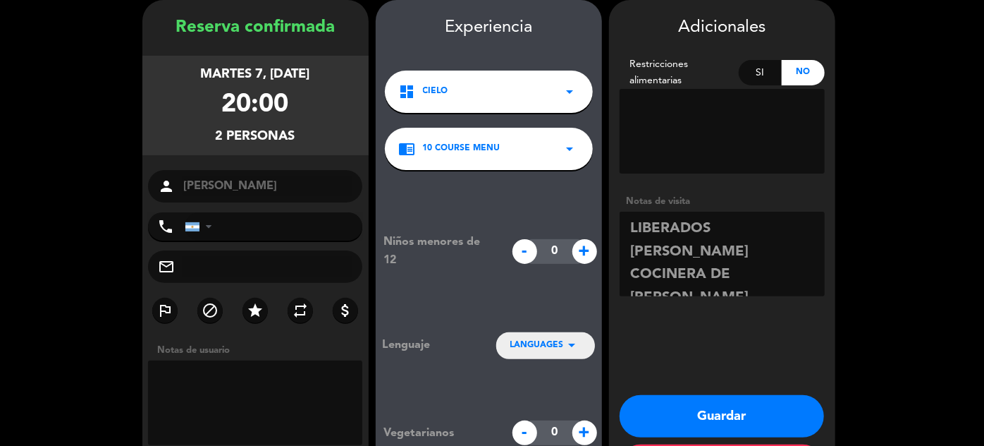
type textarea "LIBERADOS [PERSON_NAME] COCINERA DE [PERSON_NAME]"
click at [731, 416] on button "Guardar" at bounding box center [722, 416] width 204 height 42
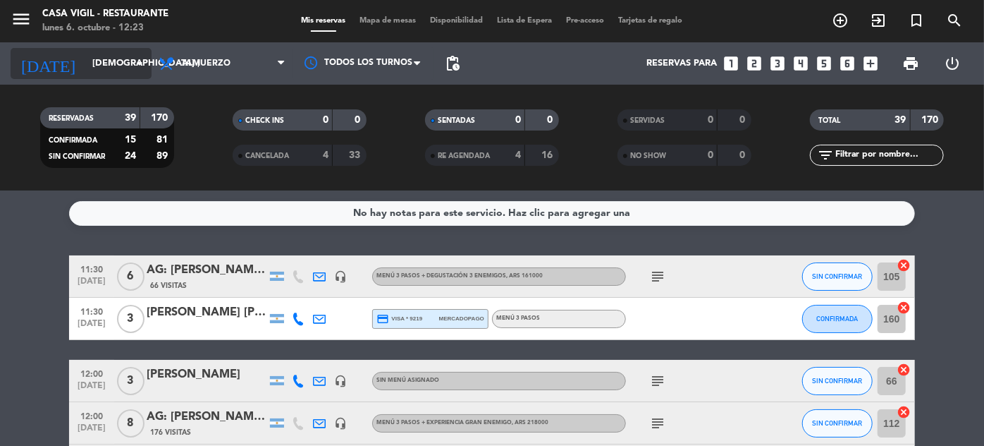
click at [107, 66] on input "[DEMOGRAPHIC_DATA] [DATE]" at bounding box center [145, 63] width 121 height 25
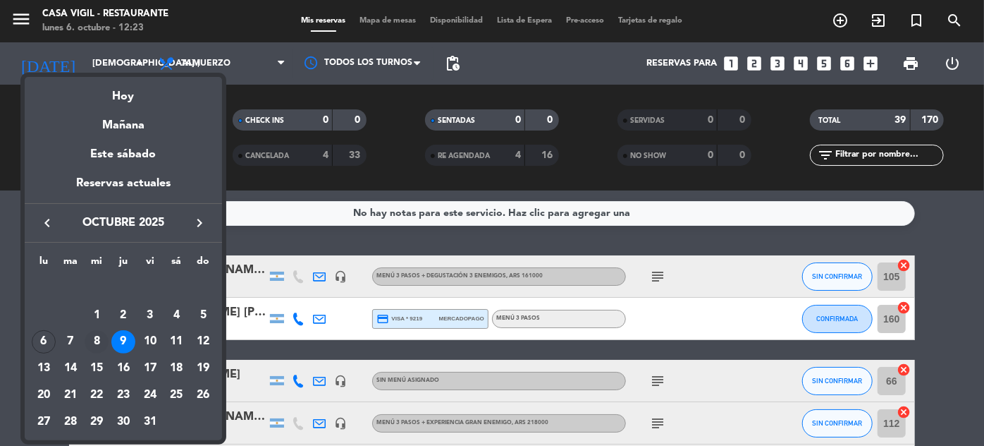
click at [95, 337] on div "8" at bounding box center [97, 342] width 24 height 24
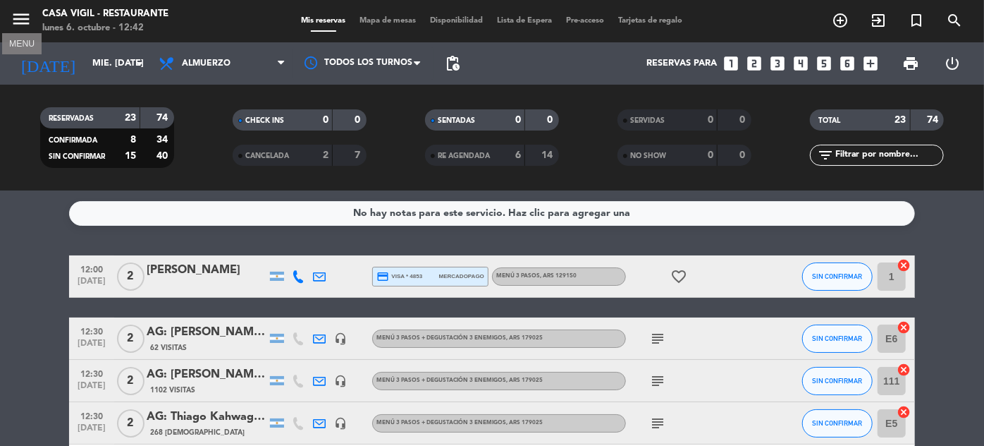
click at [20, 17] on icon "menu" at bounding box center [21, 18] width 21 height 21
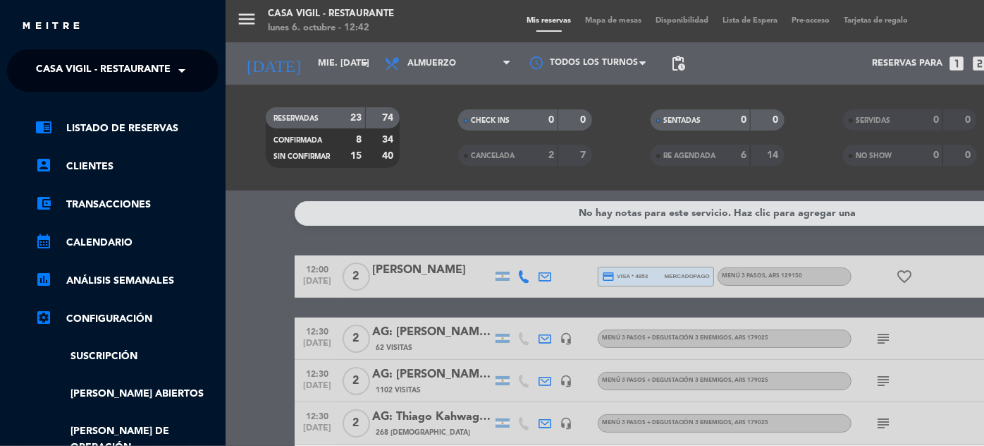
click at [123, 73] on span "Casa Vigil - Restaurante" at bounding box center [103, 71] width 135 height 30
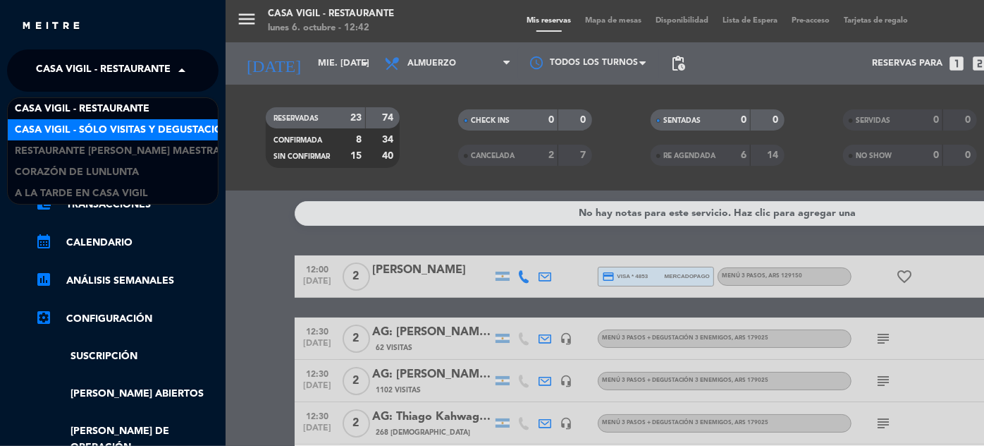
click at [133, 126] on span "Casa Vigil - SÓLO Visitas y Degustaciones" at bounding box center [129, 130] width 228 height 16
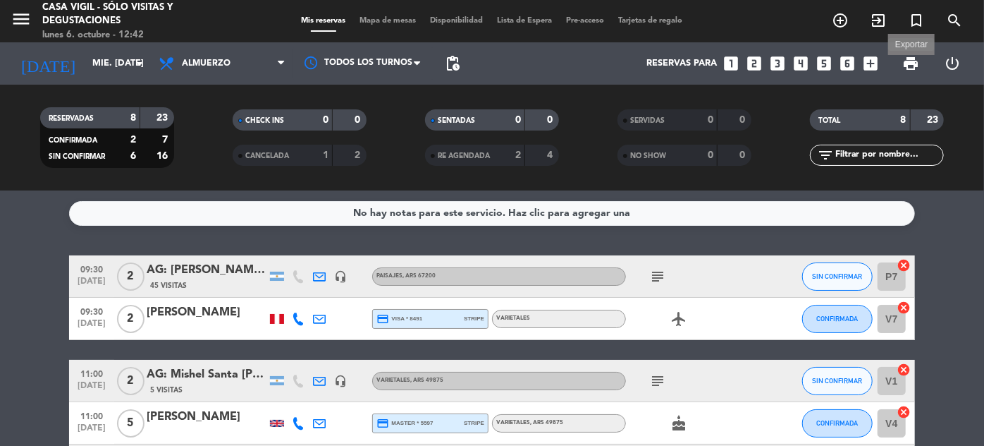
click at [914, 62] on span "print" at bounding box center [911, 63] width 17 height 17
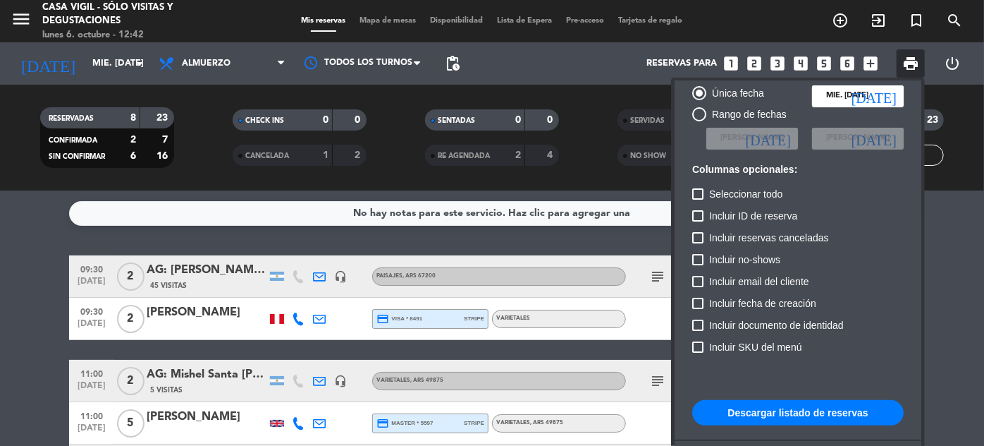
scroll to position [86, 0]
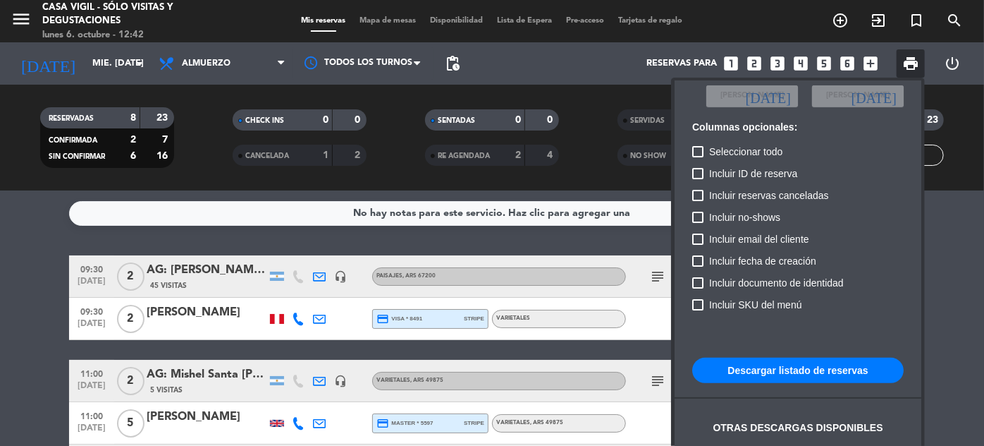
click at [826, 365] on button "Descargar listado de reservas" at bounding box center [798, 369] width 212 height 25
click at [15, 14] on div at bounding box center [492, 223] width 984 height 446
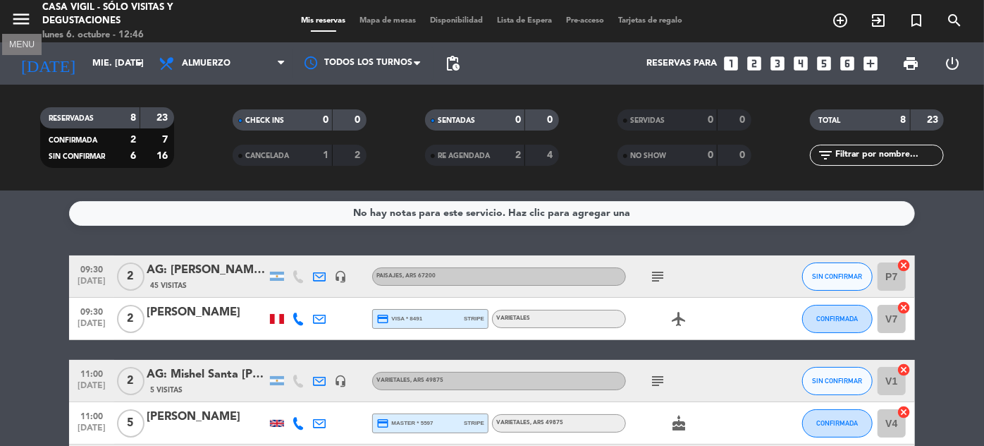
click at [26, 14] on icon "menu" at bounding box center [21, 18] width 21 height 21
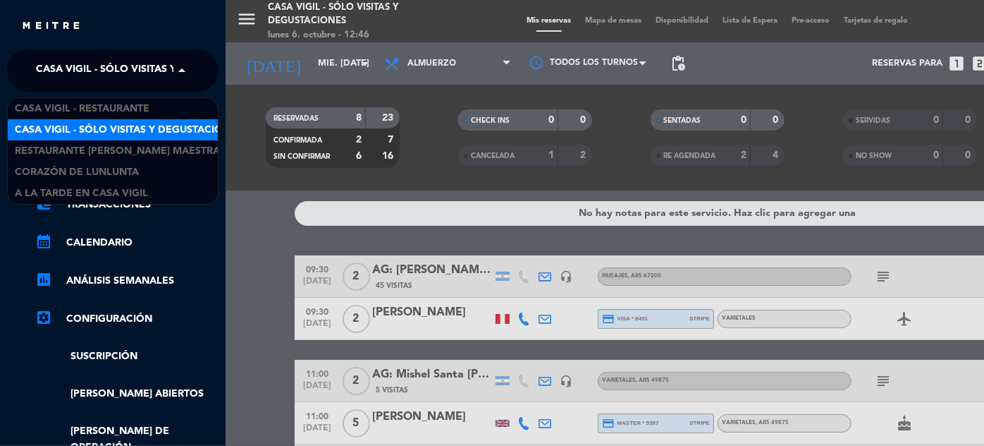
click at [188, 66] on span at bounding box center [185, 71] width 24 height 30
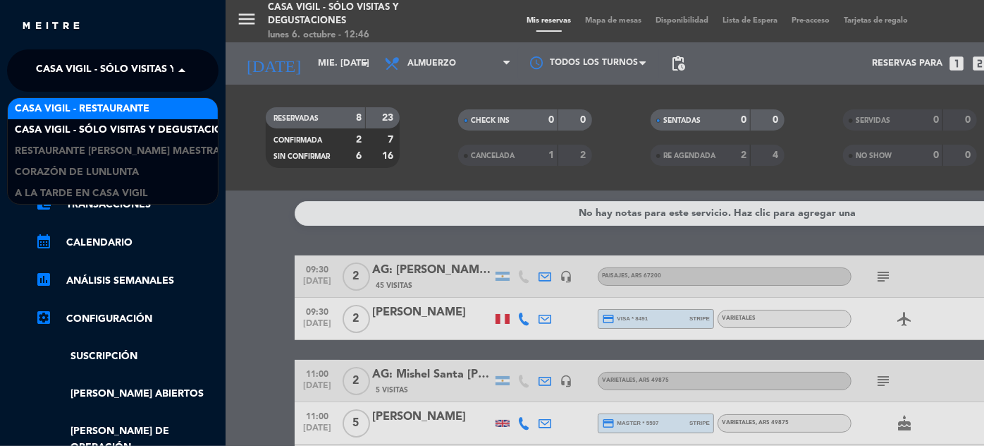
click at [137, 111] on span "Casa Vigil - Restaurante" at bounding box center [82, 109] width 135 height 16
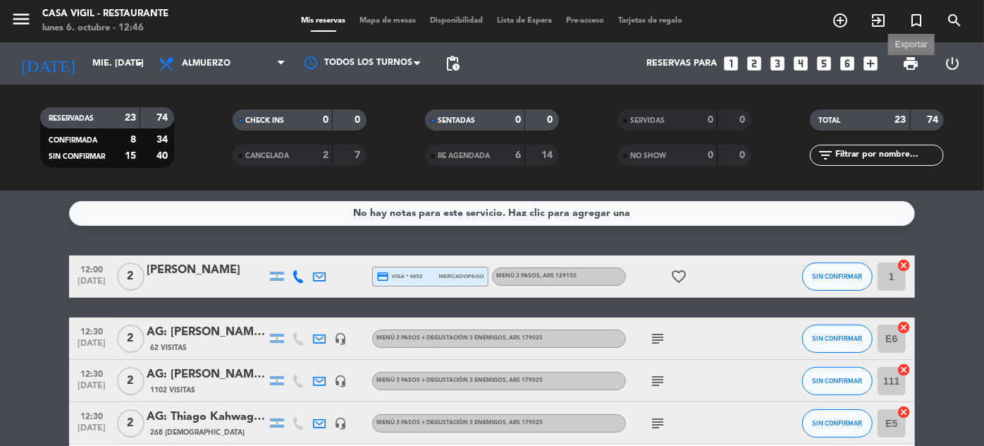
click at [914, 67] on span "print" at bounding box center [911, 63] width 17 height 17
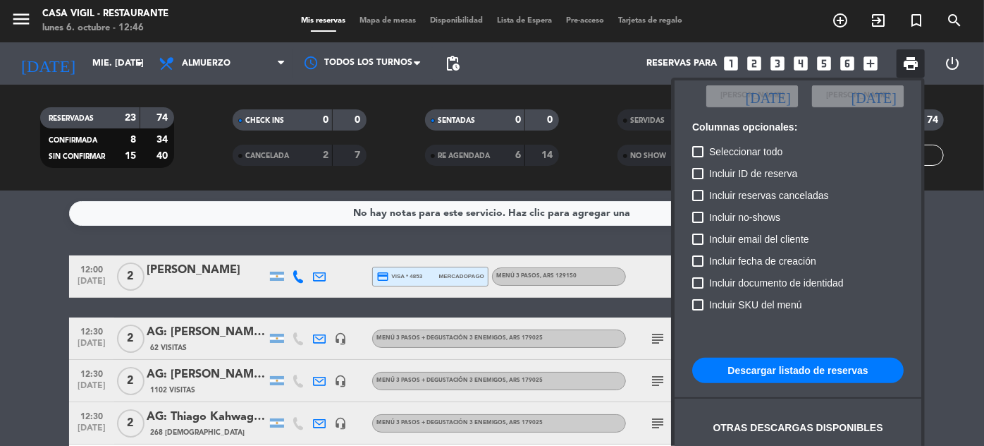
click at [796, 372] on button "Descargar listado de reservas" at bounding box center [798, 369] width 212 height 25
click at [197, 110] on div at bounding box center [492, 223] width 984 height 446
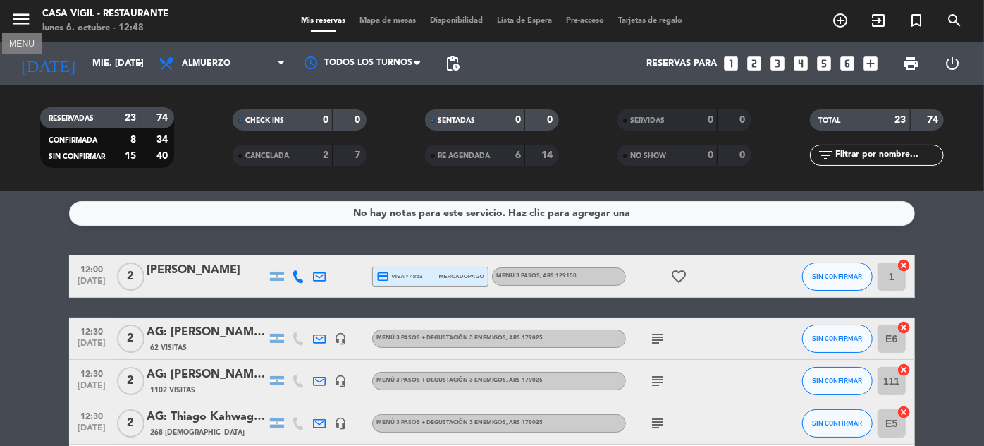
click at [24, 13] on icon "menu" at bounding box center [21, 18] width 21 height 21
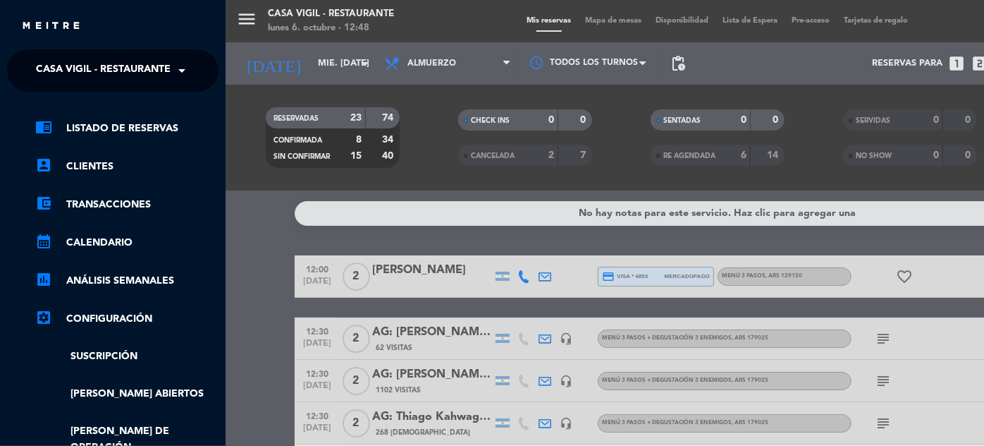
click at [152, 64] on span "Casa Vigil - Restaurante" at bounding box center [103, 71] width 135 height 30
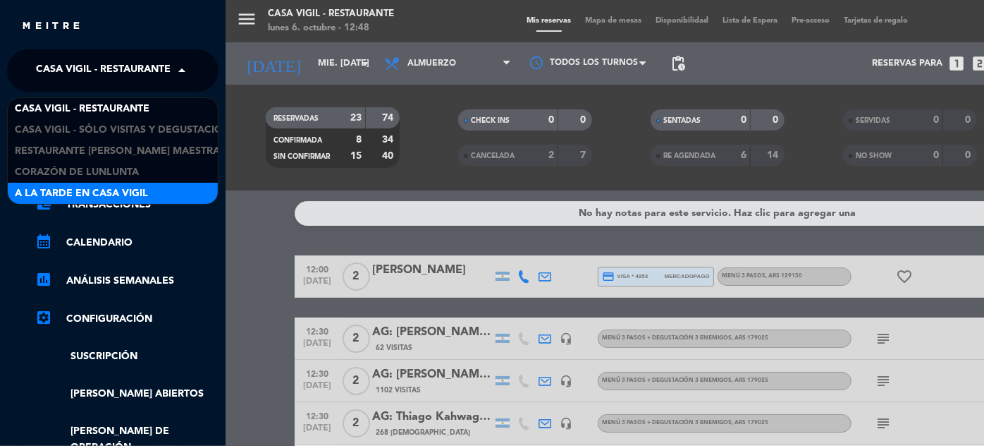
click at [126, 189] on span "A la tarde en Casa Vigil" at bounding box center [81, 193] width 133 height 16
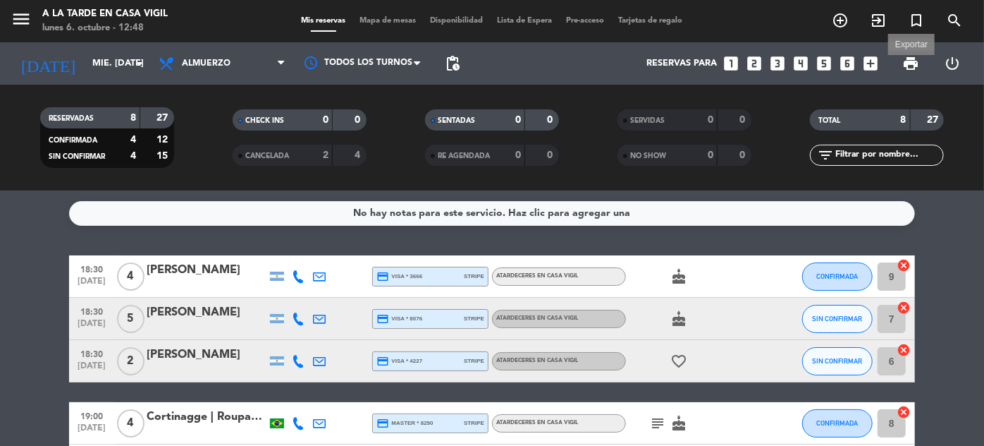
click at [907, 61] on span "print" at bounding box center [911, 63] width 17 height 17
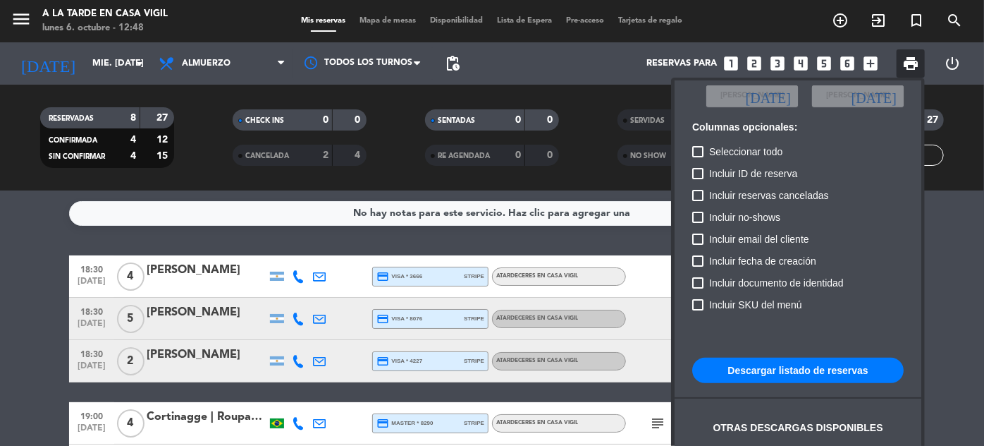
click at [769, 372] on button "Descargar listado de reservas" at bounding box center [798, 369] width 212 height 25
click at [202, 178] on div at bounding box center [492, 223] width 984 height 446
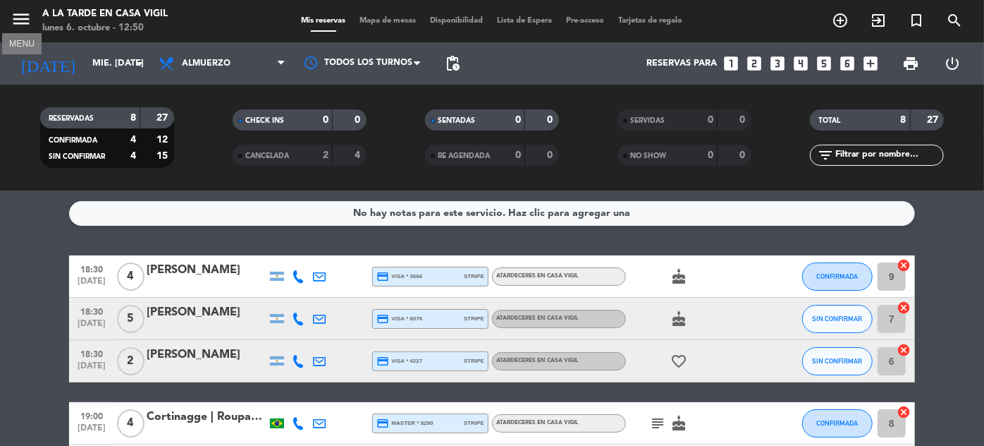
click at [23, 13] on icon "menu" at bounding box center [21, 18] width 21 height 21
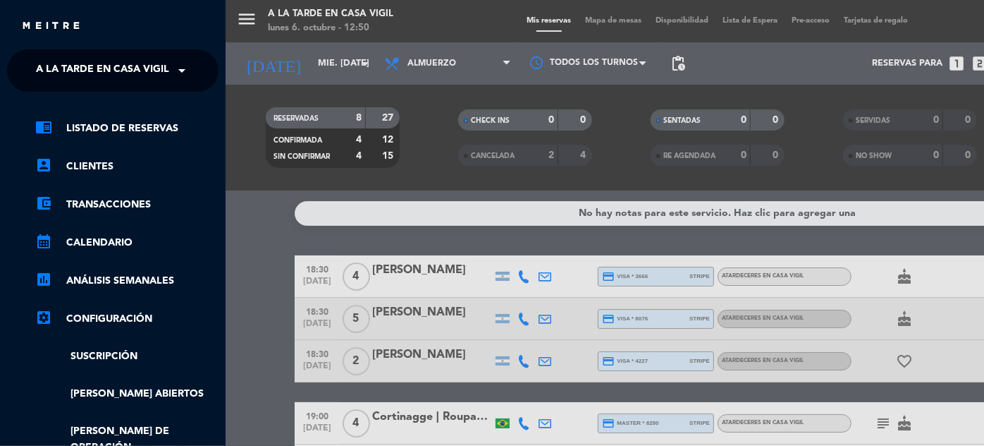
click at [144, 63] on span "A la tarde en Casa Vigil" at bounding box center [102, 71] width 133 height 30
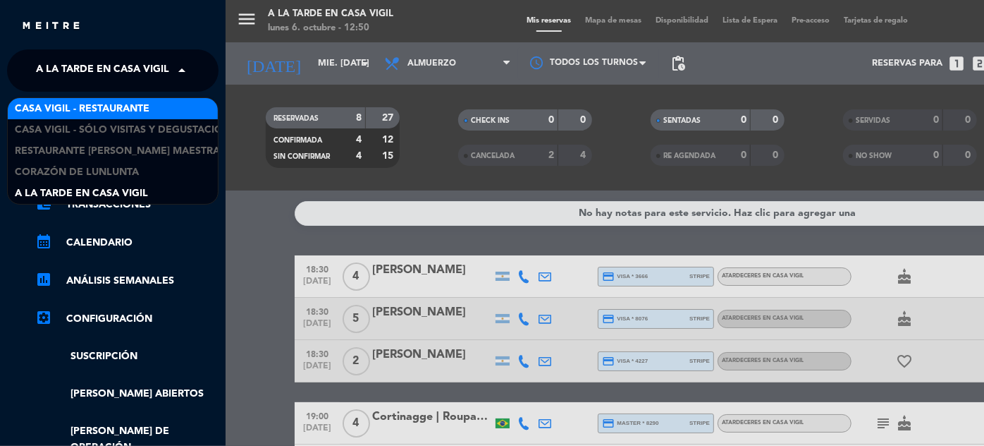
click at [126, 109] on span "Casa Vigil - Restaurante" at bounding box center [82, 109] width 135 height 16
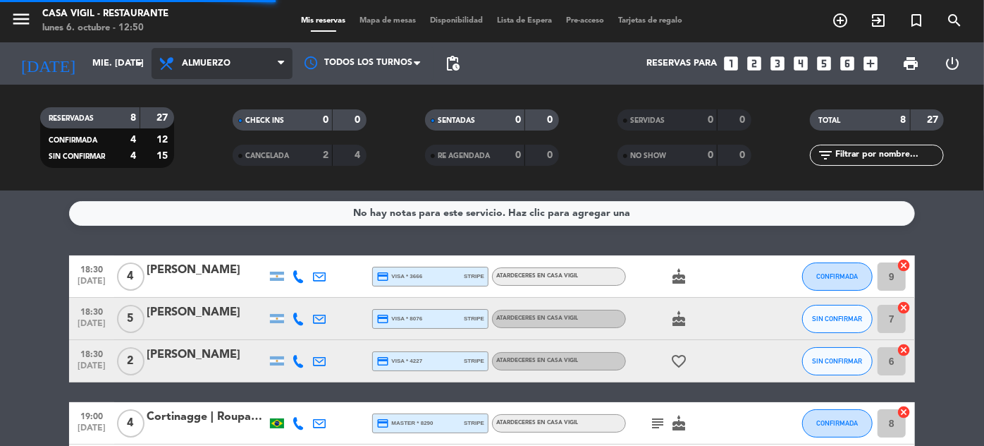
click at [207, 54] on span "Almuerzo" at bounding box center [222, 63] width 141 height 31
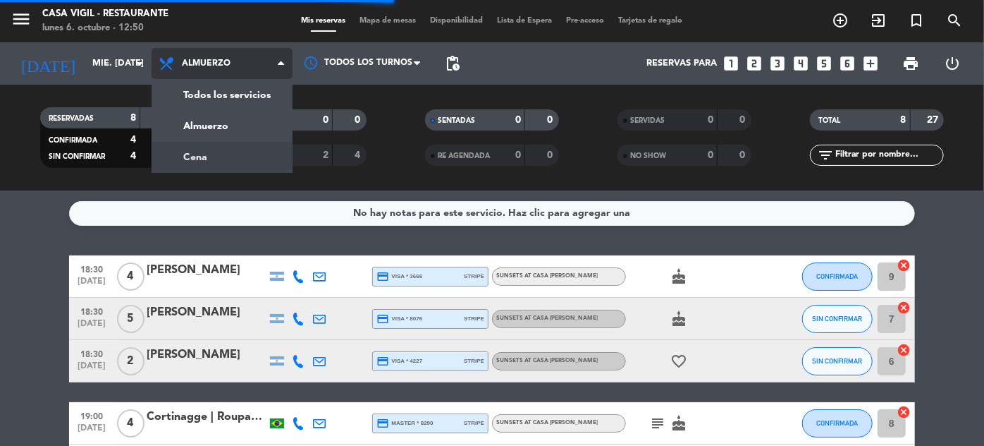
click at [201, 151] on div "menu Casa [PERSON_NAME] - Restaurante lunes 6. octubre - 12:50 Mis reservas Map…" at bounding box center [492, 95] width 984 height 190
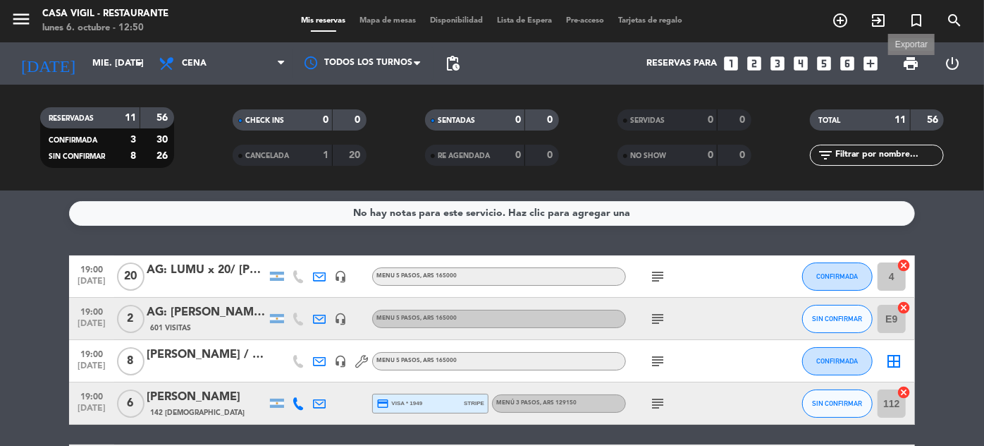
click at [915, 63] on span "print" at bounding box center [911, 63] width 17 height 17
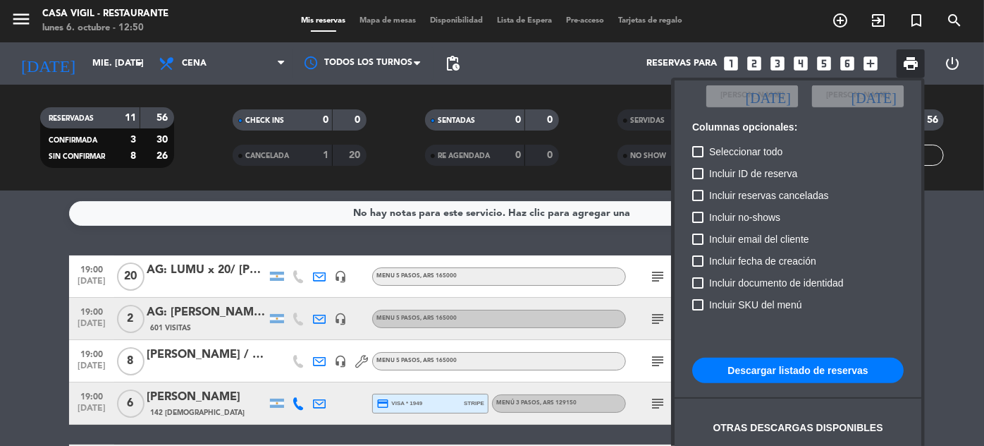
click at [803, 368] on button "Descargar listado de reservas" at bounding box center [798, 369] width 212 height 25
click at [51, 63] on div at bounding box center [492, 223] width 984 height 446
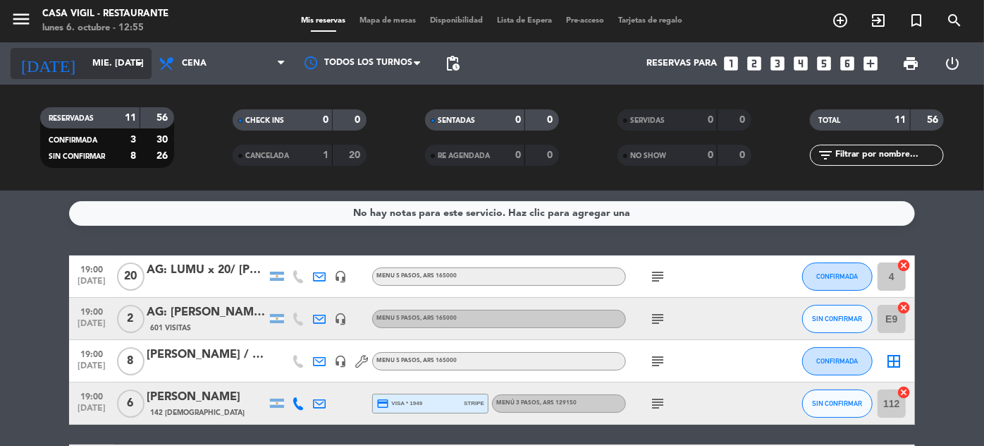
click at [85, 64] on input "mié. [DATE]" at bounding box center [145, 63] width 121 height 25
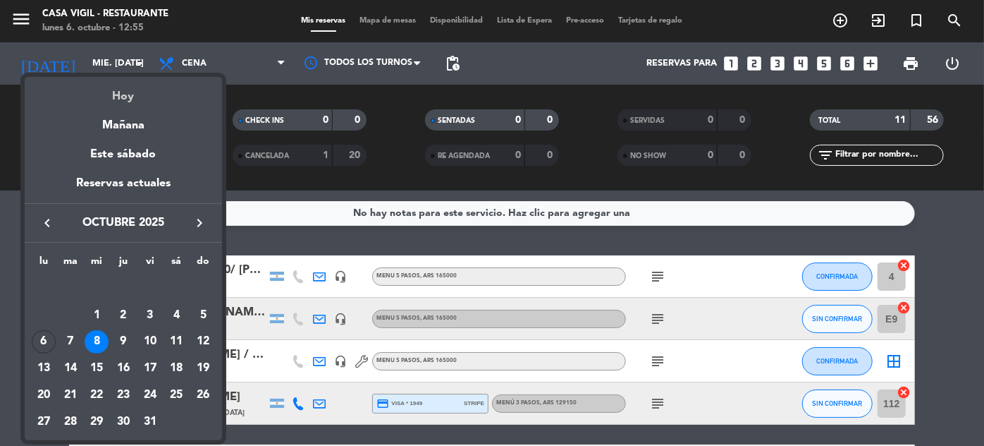
click at [122, 97] on div "Hoy" at bounding box center [123, 91] width 197 height 29
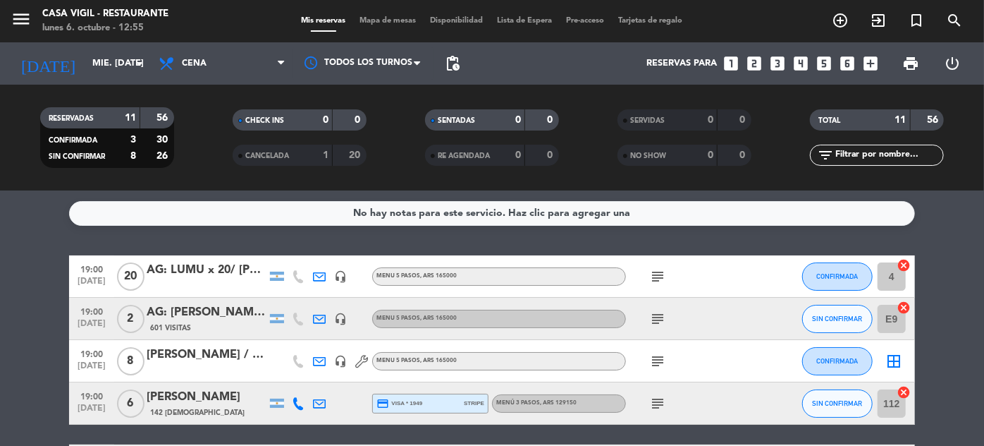
type input "lun. [DATE]"
click at [19, 20] on icon "menu" at bounding box center [21, 18] width 21 height 21
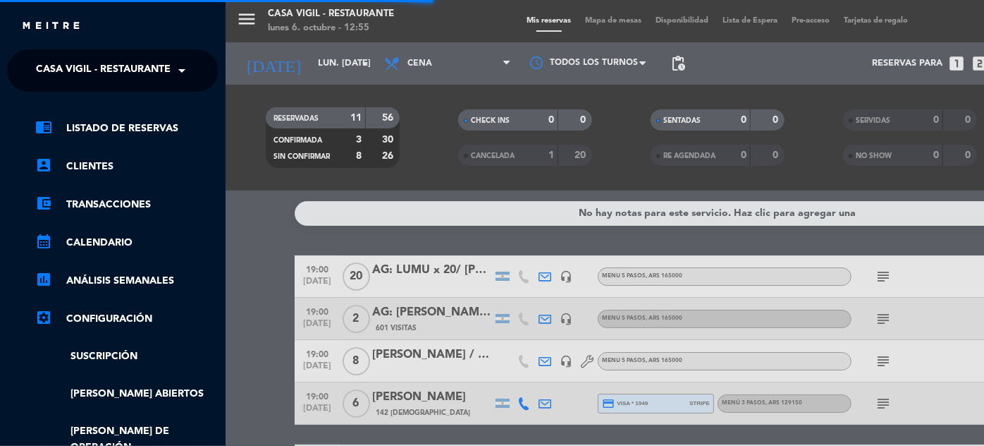
click at [184, 73] on span at bounding box center [185, 71] width 24 height 30
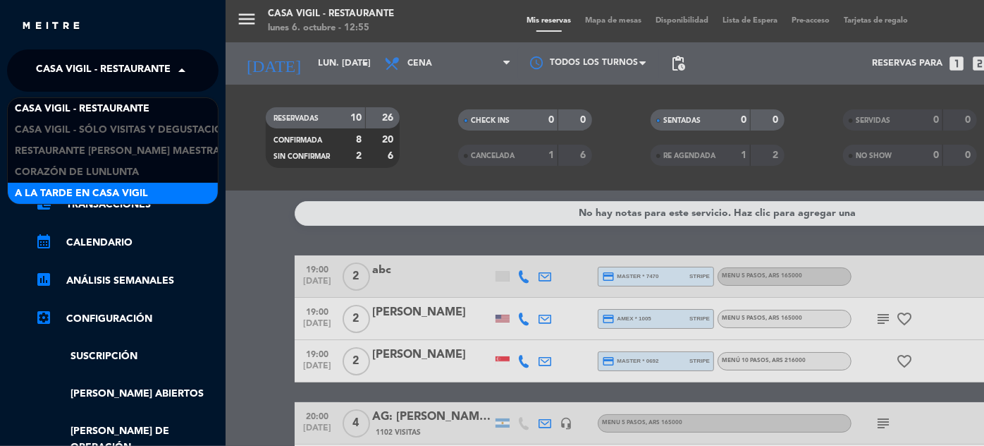
click at [114, 192] on span "A la tarde en Casa Vigil" at bounding box center [81, 193] width 133 height 16
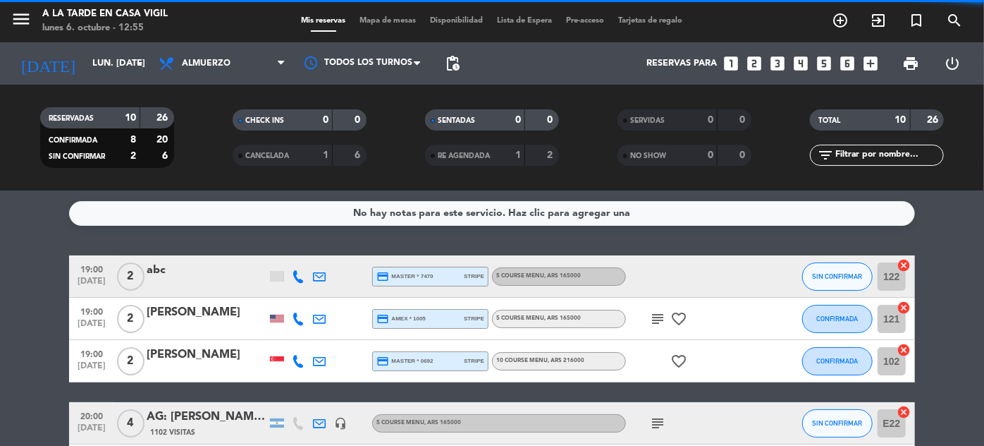
click at [850, 154] on input "text" at bounding box center [888, 155] width 109 height 16
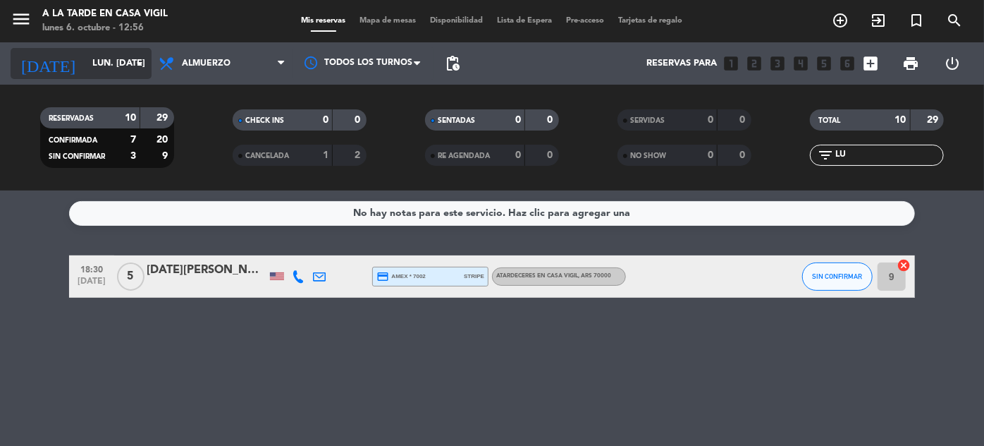
type input "LU"
click at [85, 62] on input "lun. [DATE]" at bounding box center [145, 63] width 121 height 25
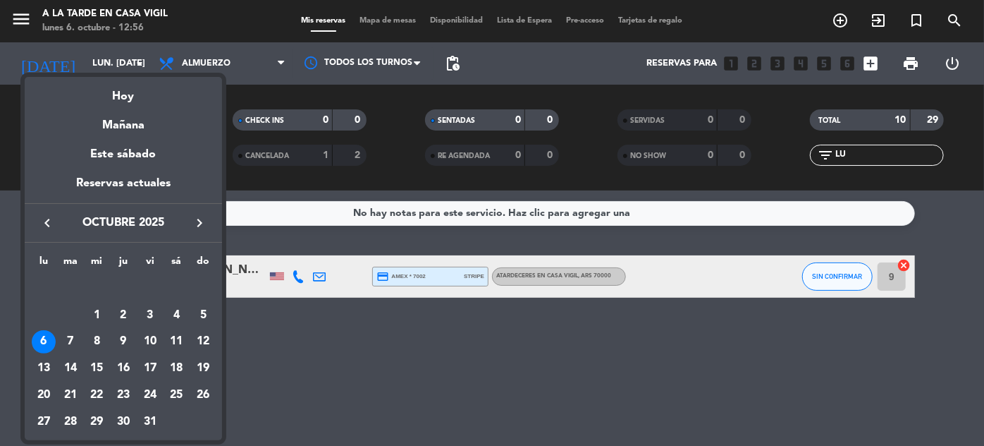
click at [96, 341] on div "8" at bounding box center [97, 342] width 24 height 24
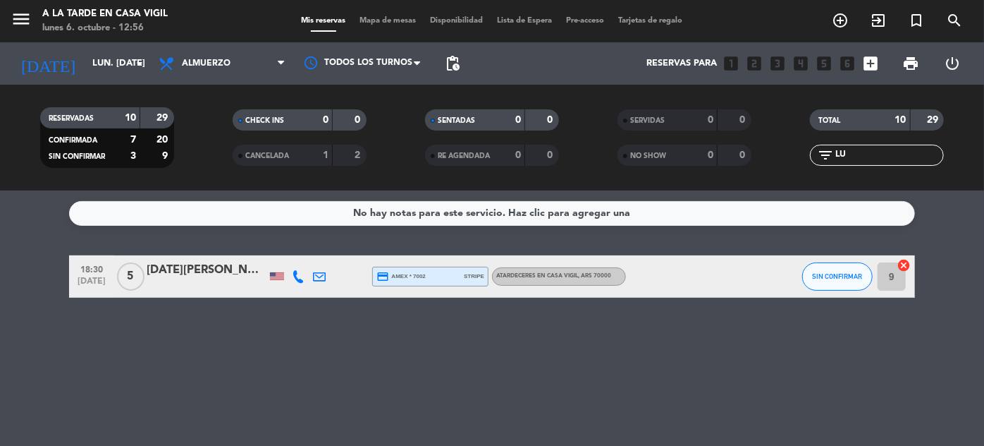
type input "mié. [DATE]"
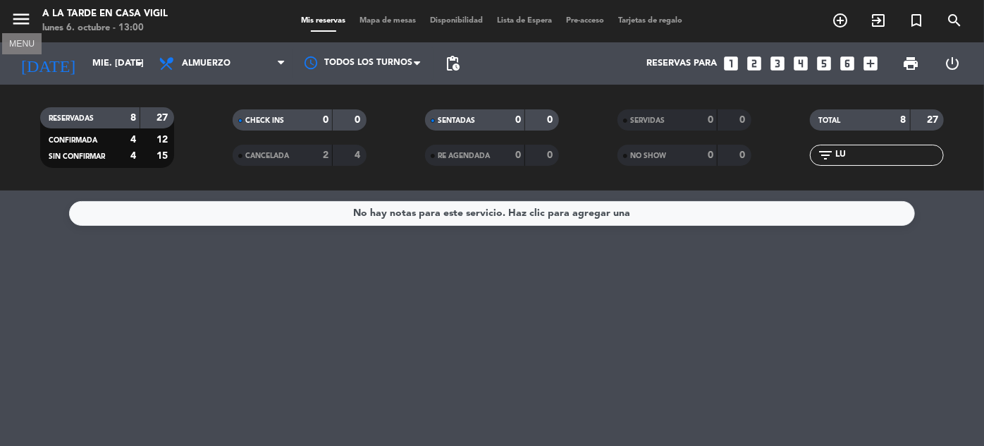
click at [16, 18] on icon "menu" at bounding box center [21, 18] width 21 height 21
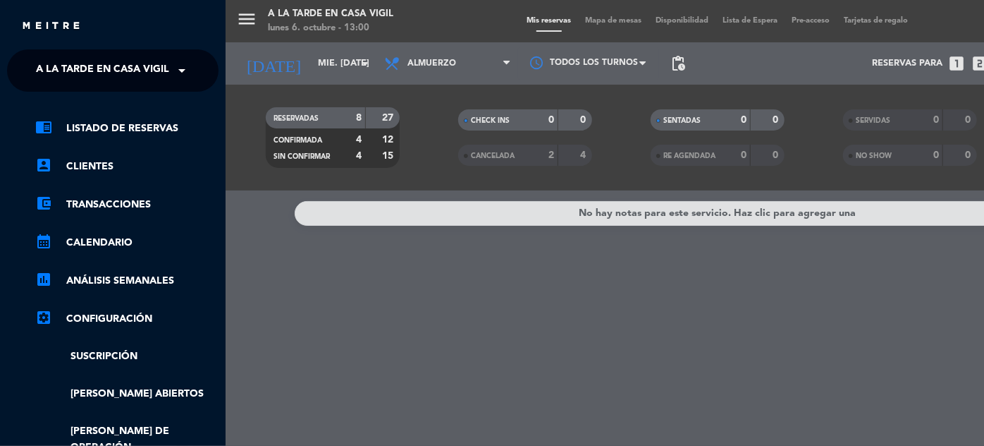
click at [176, 80] on span at bounding box center [185, 71] width 24 height 30
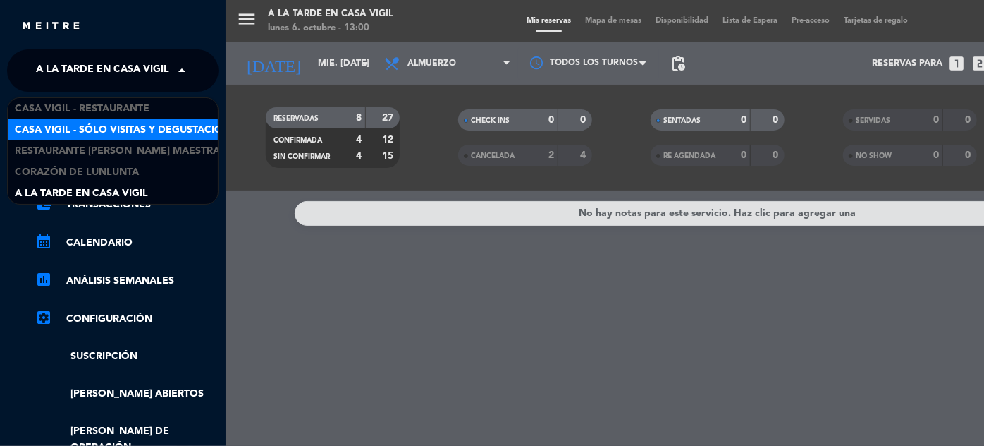
click at [133, 128] on span "Casa Vigil - SÓLO Visitas y Degustaciones" at bounding box center [129, 130] width 228 height 16
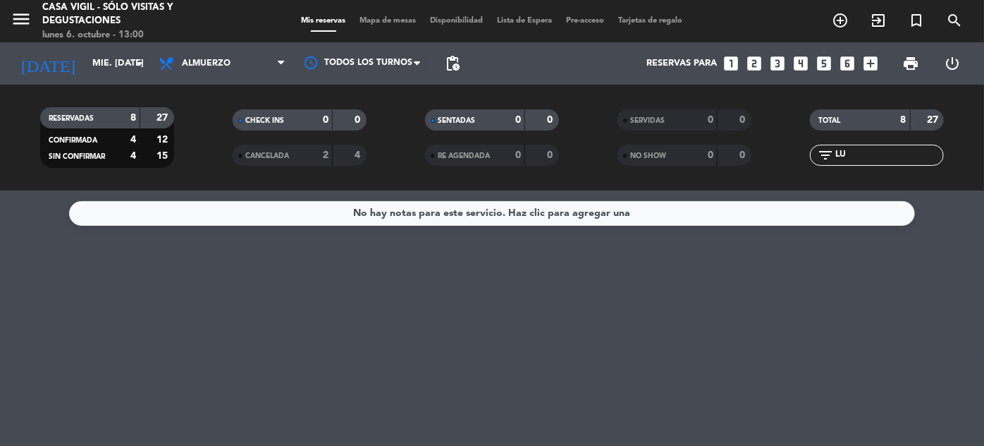
click at [886, 157] on input "LU" at bounding box center [888, 155] width 109 height 16
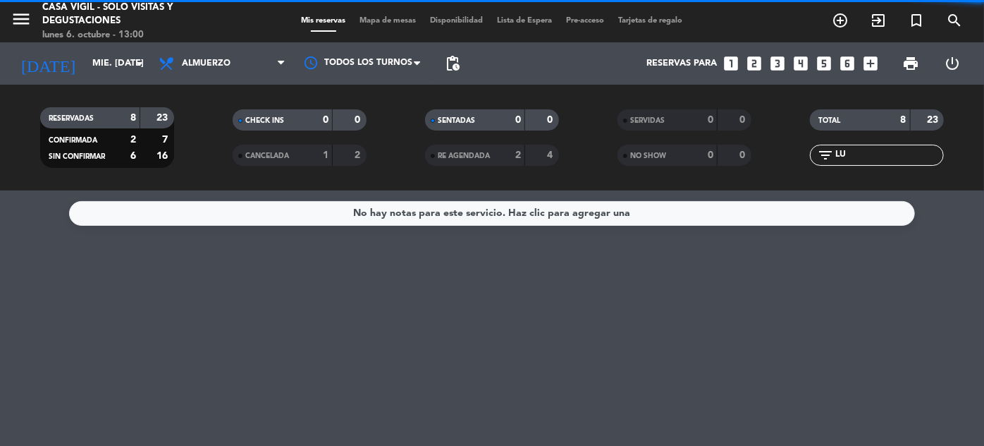
type input "L"
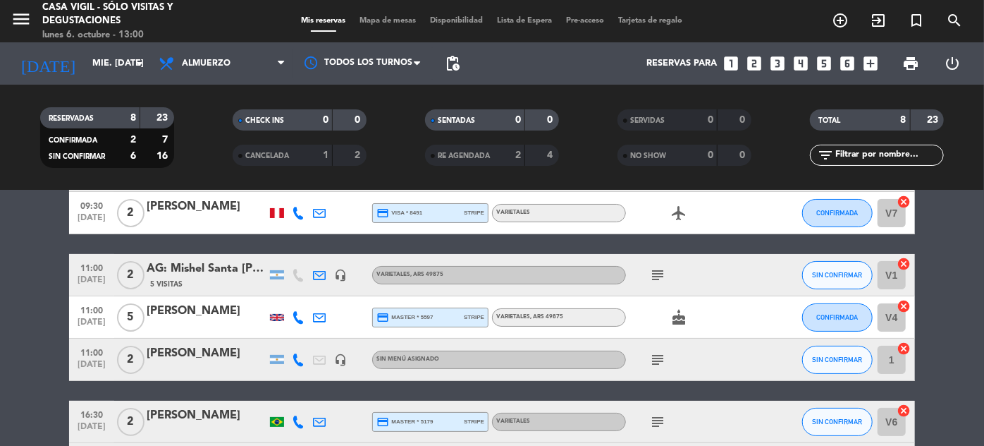
scroll to position [128, 0]
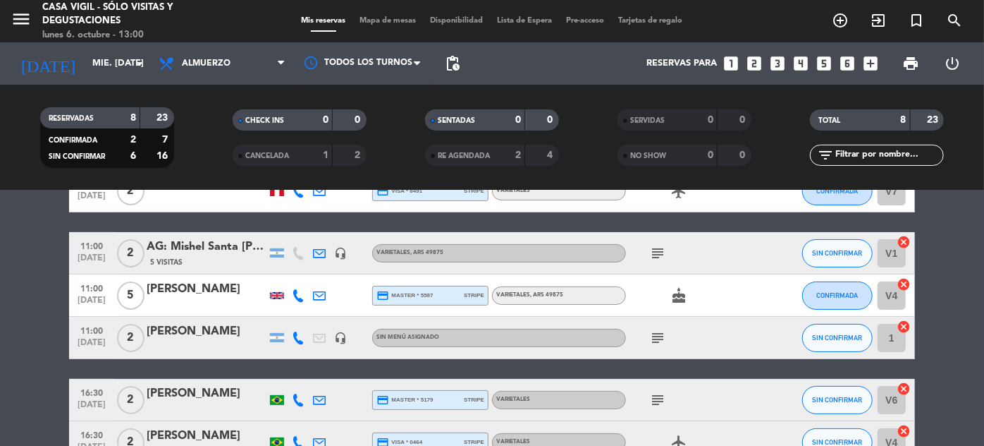
click at [97, 336] on span "11:00" at bounding box center [91, 330] width 35 height 16
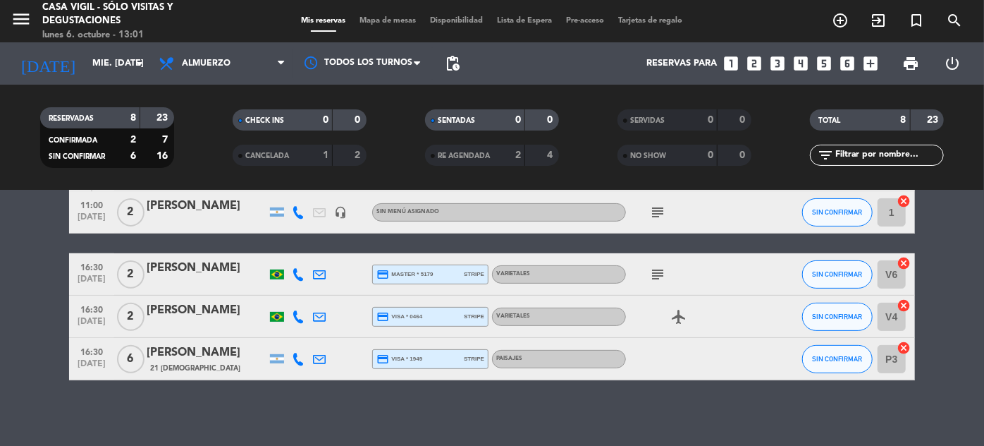
scroll to position [256, 0]
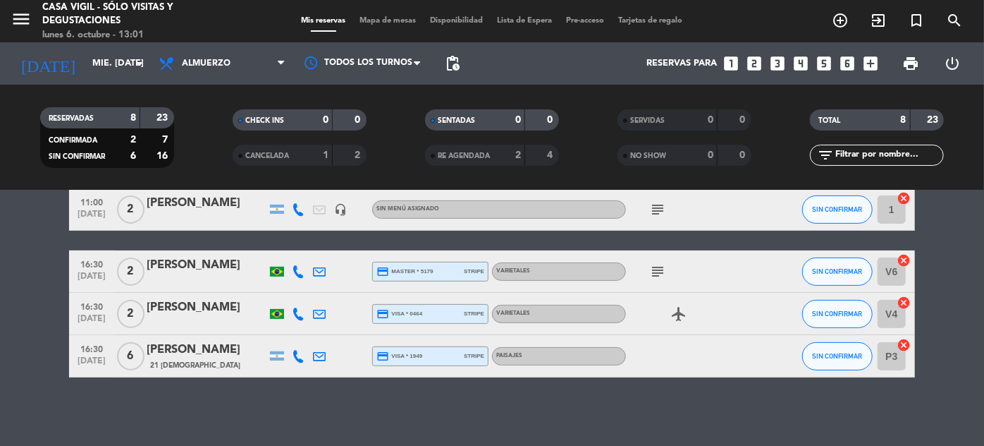
click at [97, 271] on span "[DATE]" at bounding box center [91, 279] width 35 height 16
click at [94, 354] on span "16:30" at bounding box center [91, 348] width 35 height 16
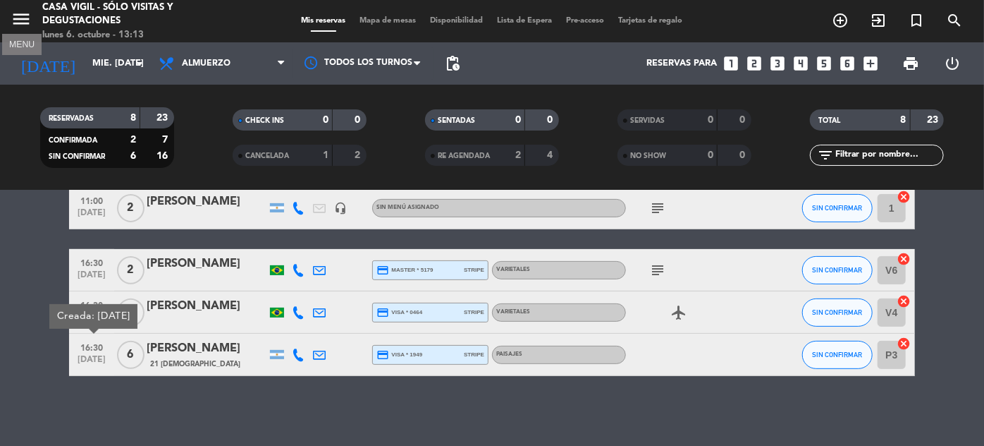
click at [18, 22] on icon "menu" at bounding box center [21, 18] width 21 height 21
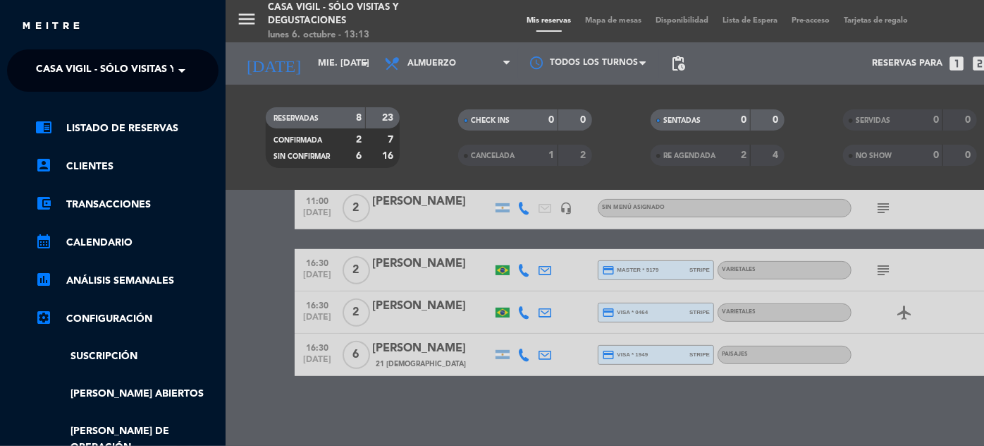
click at [152, 79] on span "Casa Vigil - SÓLO Visitas y Degustaciones" at bounding box center [150, 71] width 228 height 30
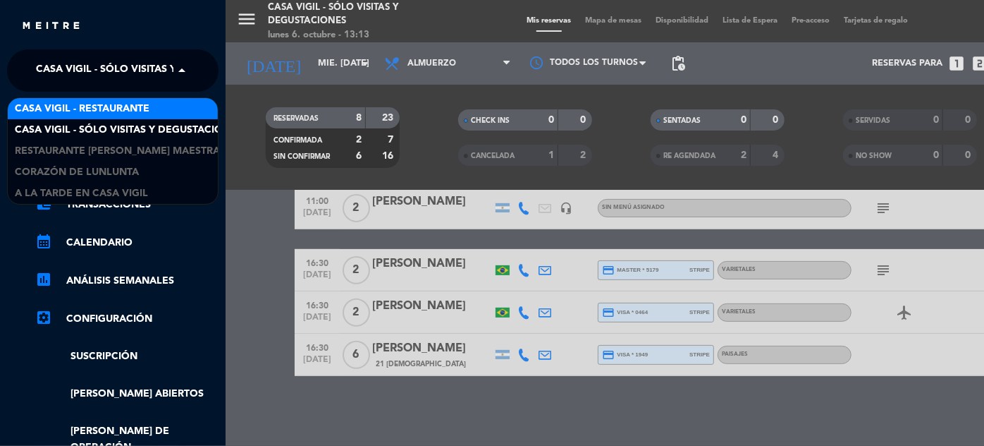
click at [152, 109] on div "Casa Vigil - Restaurante" at bounding box center [113, 108] width 210 height 21
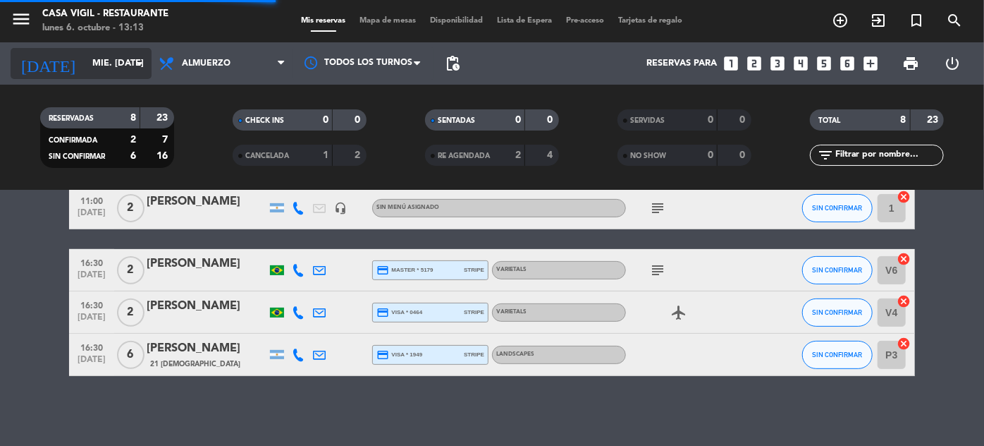
click at [85, 73] on input "mié. [DATE]" at bounding box center [145, 63] width 121 height 25
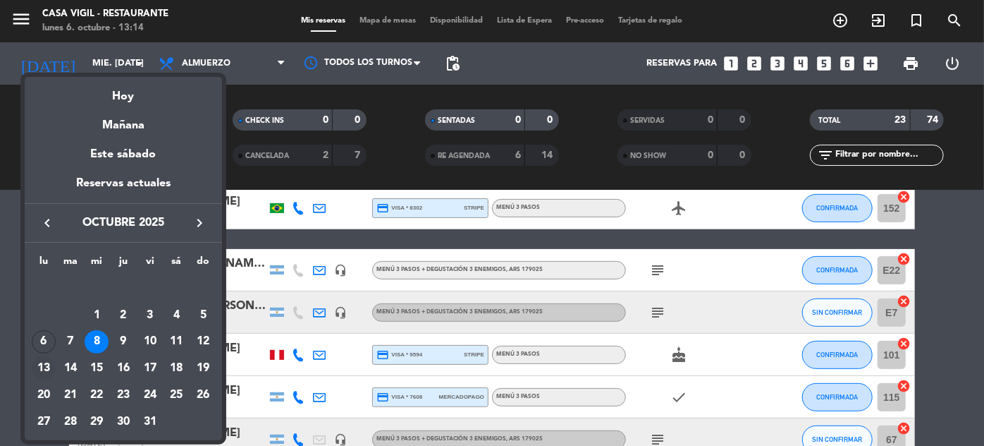
click at [49, 366] on div "13" at bounding box center [44, 368] width 24 height 24
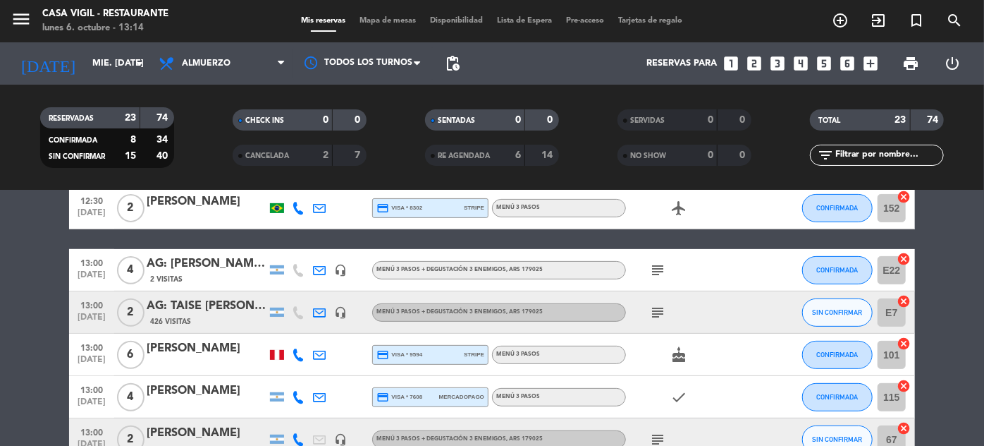
type input "lun. [DATE]"
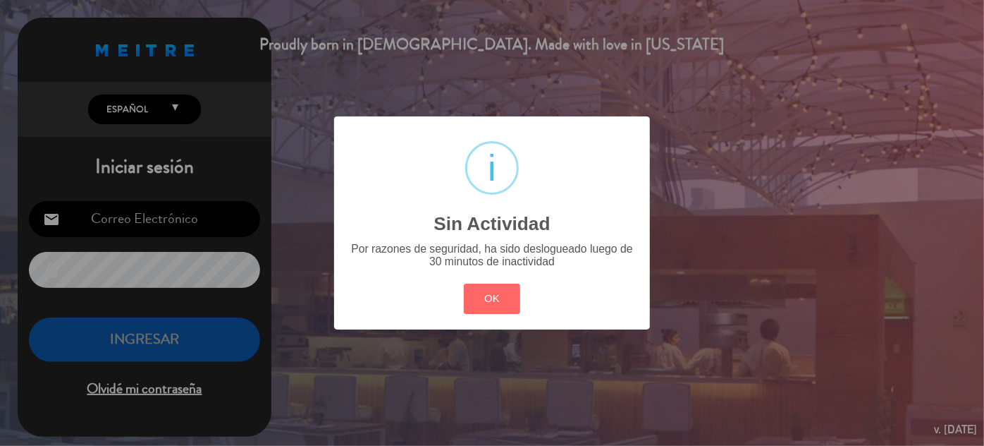
type input "[EMAIL_ADDRESS][DOMAIN_NAME]"
